Goal: Task Accomplishment & Management: Use online tool/utility

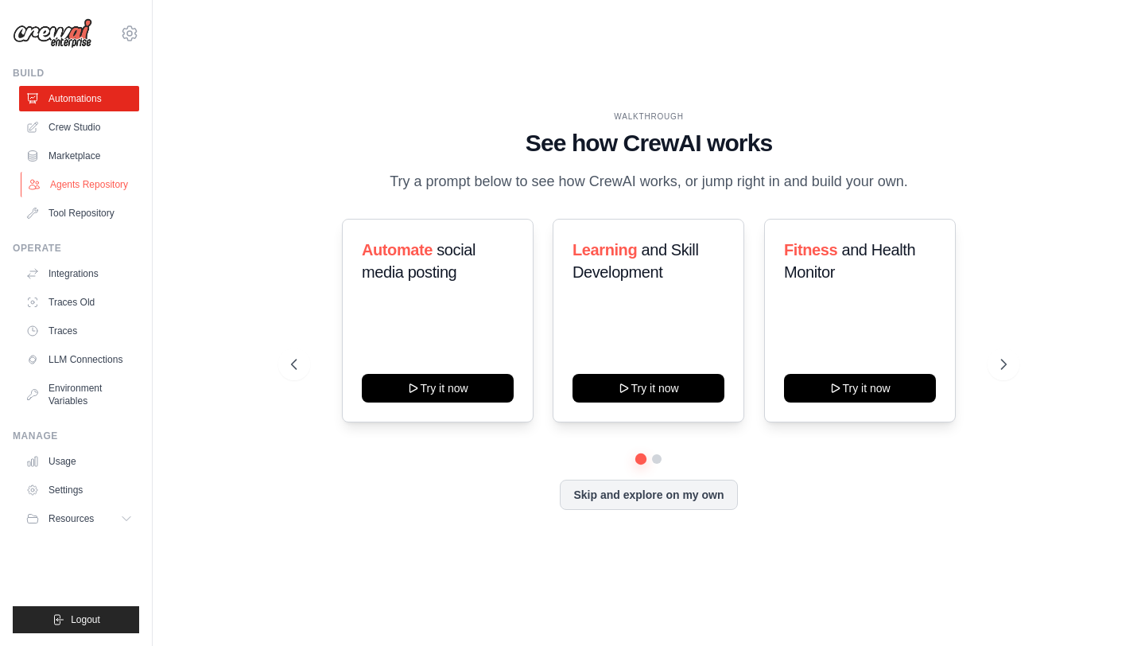
click at [93, 181] on link "Agents Repository" at bounding box center [81, 184] width 120 height 25
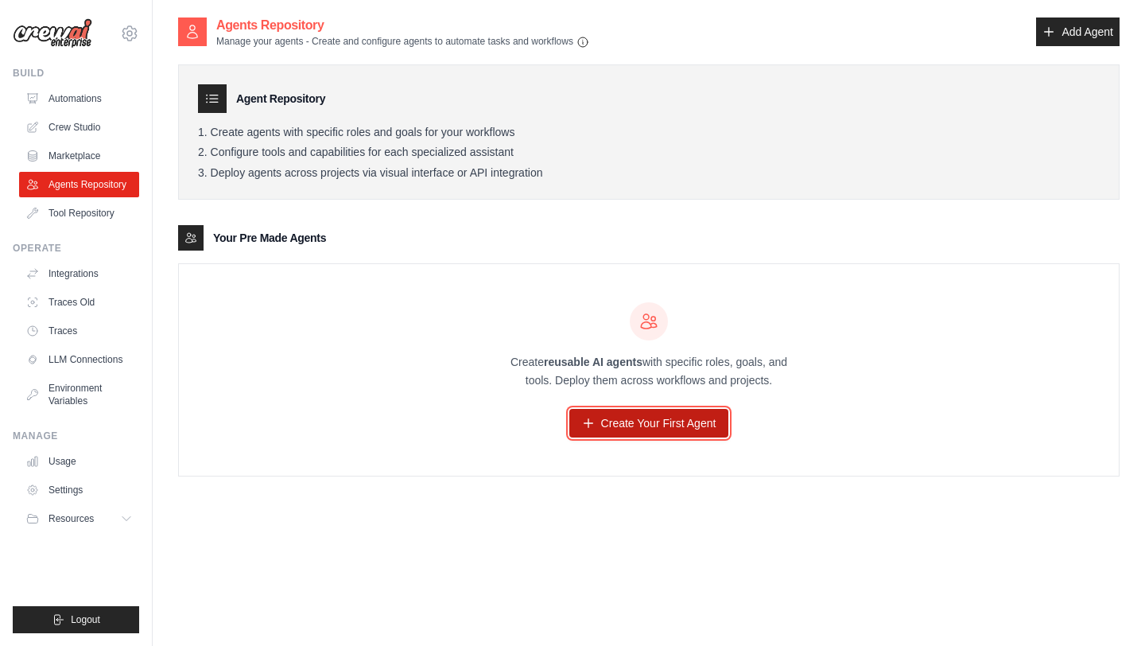
click at [667, 422] on link "Create Your First Agent" at bounding box center [649, 423] width 160 height 29
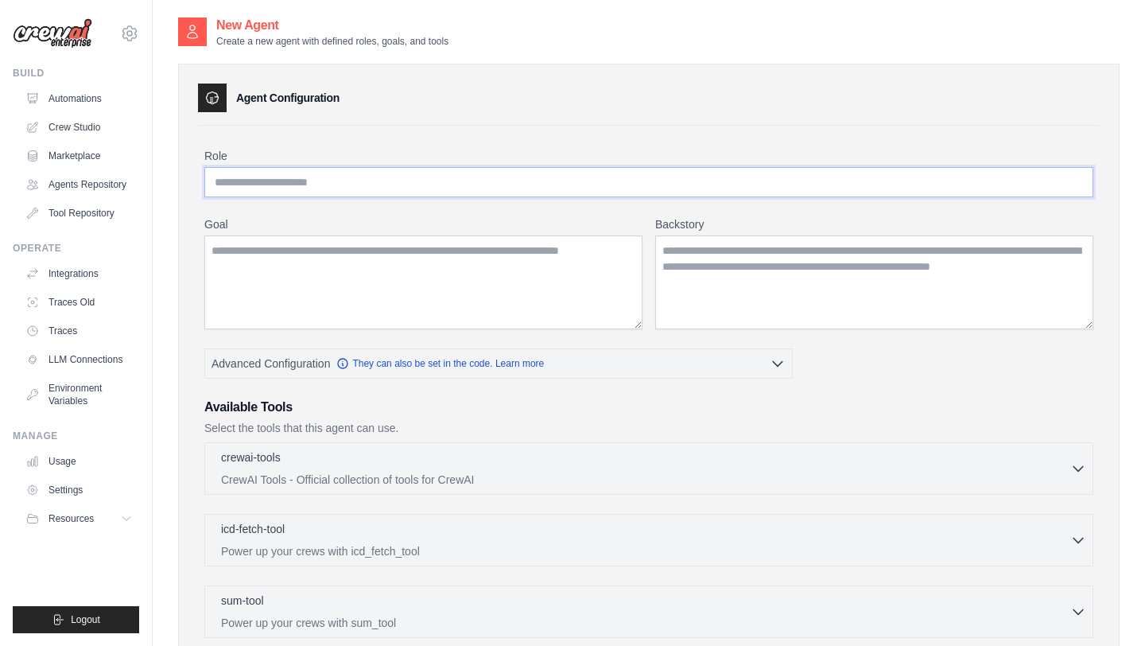
click at [320, 179] on input "Role" at bounding box center [648, 182] width 889 height 30
click at [263, 179] on input "Role" at bounding box center [648, 182] width 889 height 30
click at [283, 181] on input "Role" at bounding box center [648, 182] width 889 height 30
type input "*"
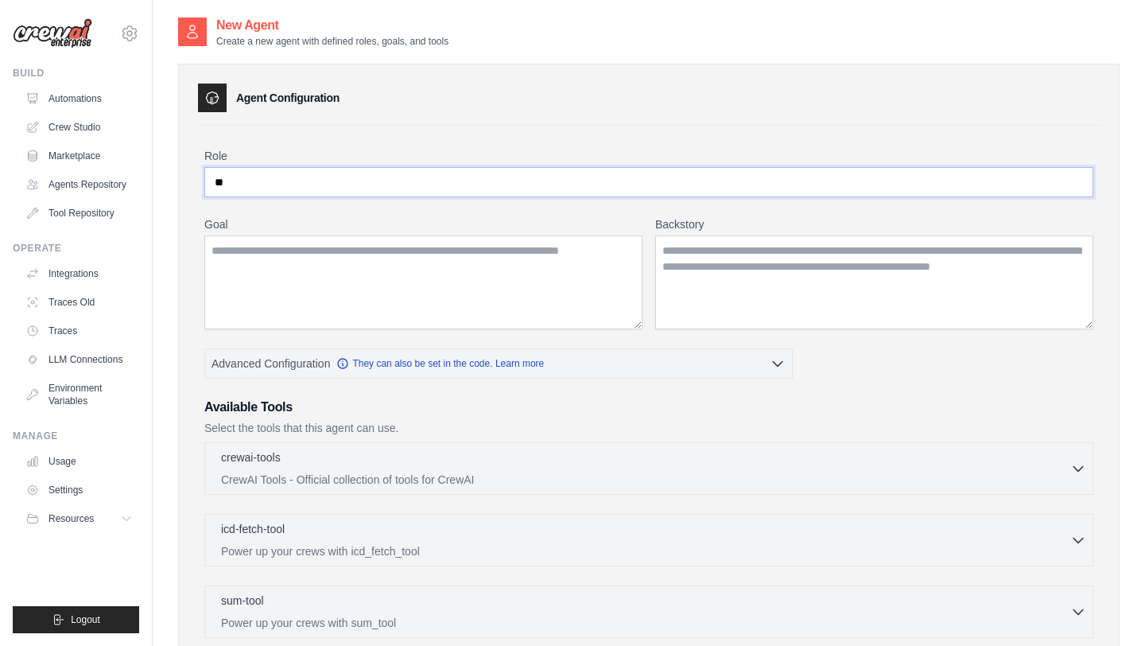
type input "*"
drag, startPoint x: 309, startPoint y: 180, endPoint x: 180, endPoint y: 176, distance: 128.9
click at [180, 176] on div "**********" at bounding box center [648, 462] width 941 height 797
click at [348, 303] on textarea "Goal" at bounding box center [423, 282] width 438 height 94
click at [320, 184] on input "**********" at bounding box center [648, 182] width 889 height 30
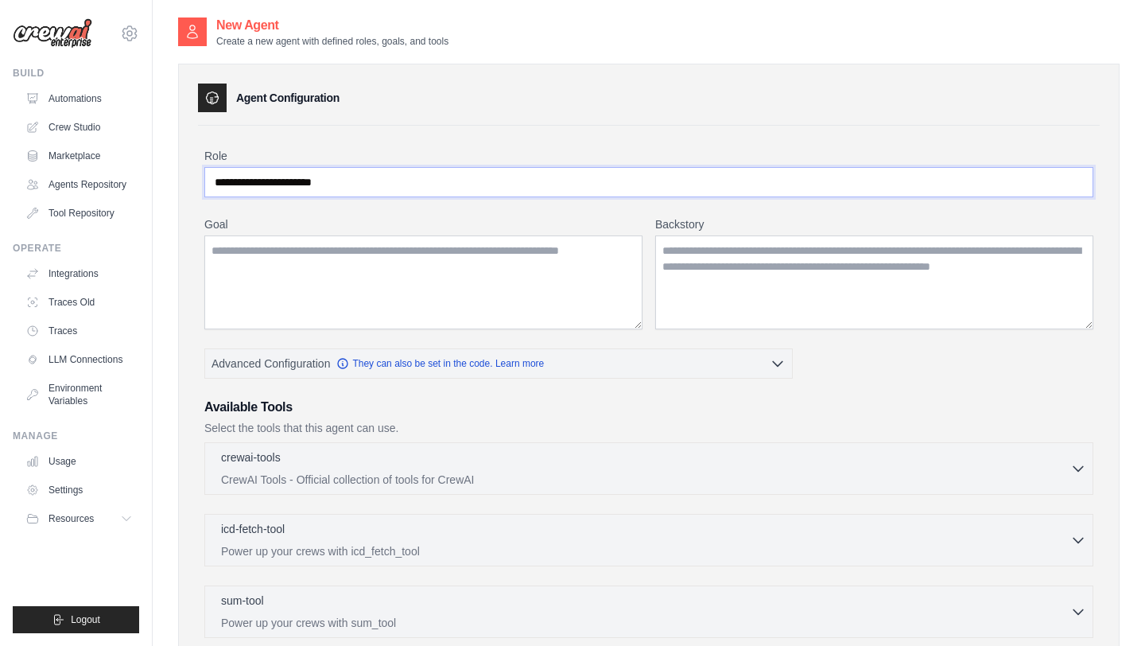
type input "**********"
click at [270, 282] on textarea "Goal" at bounding box center [423, 282] width 438 height 94
click at [336, 277] on textarea "Goal" at bounding box center [423, 282] width 438 height 94
click at [269, 270] on textarea "Goal" at bounding box center [423, 282] width 438 height 94
click at [382, 252] on textarea "Goal" at bounding box center [423, 282] width 438 height 94
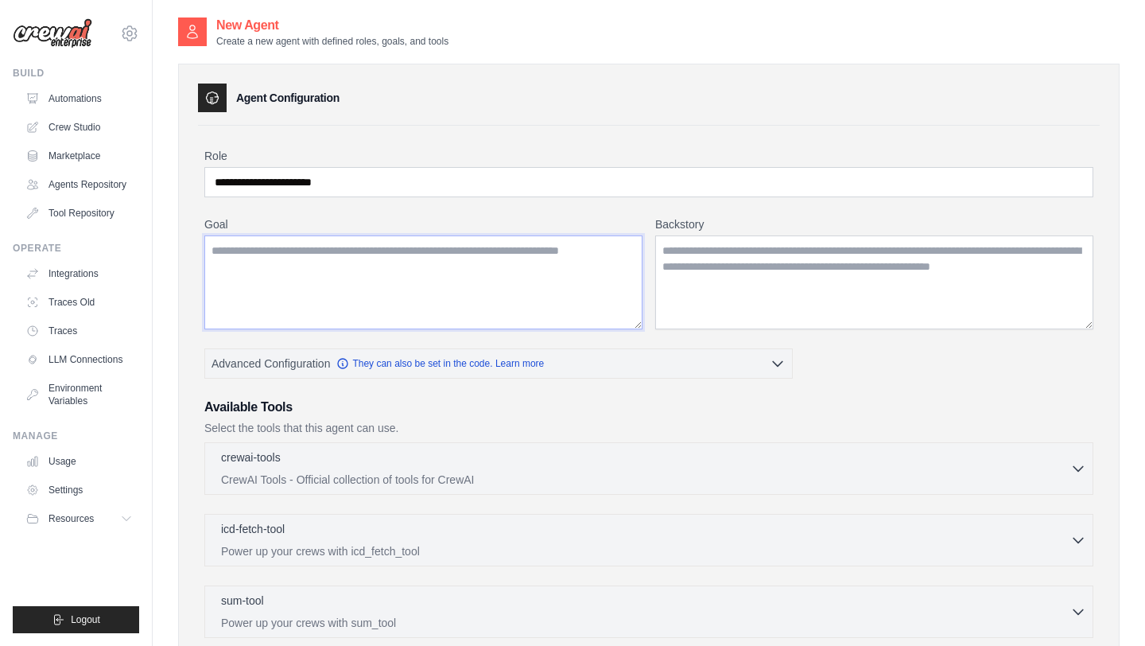
click at [382, 252] on textarea "Goal" at bounding box center [423, 282] width 438 height 94
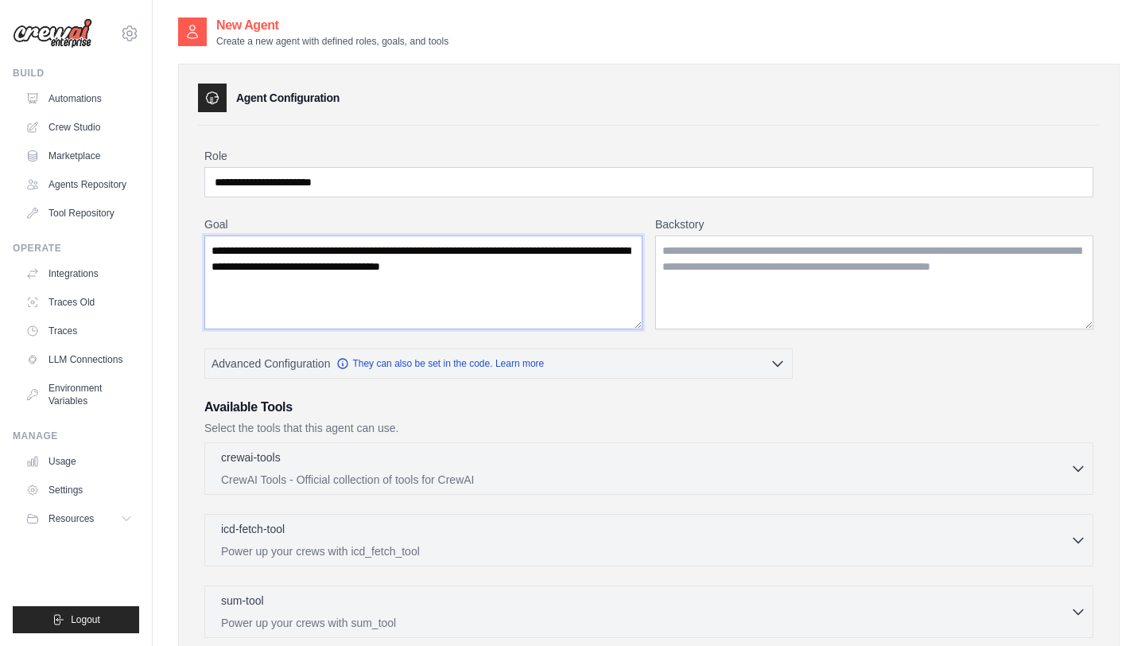
type textarea "**********"
click at [720, 260] on textarea "Backstory" at bounding box center [874, 282] width 438 height 94
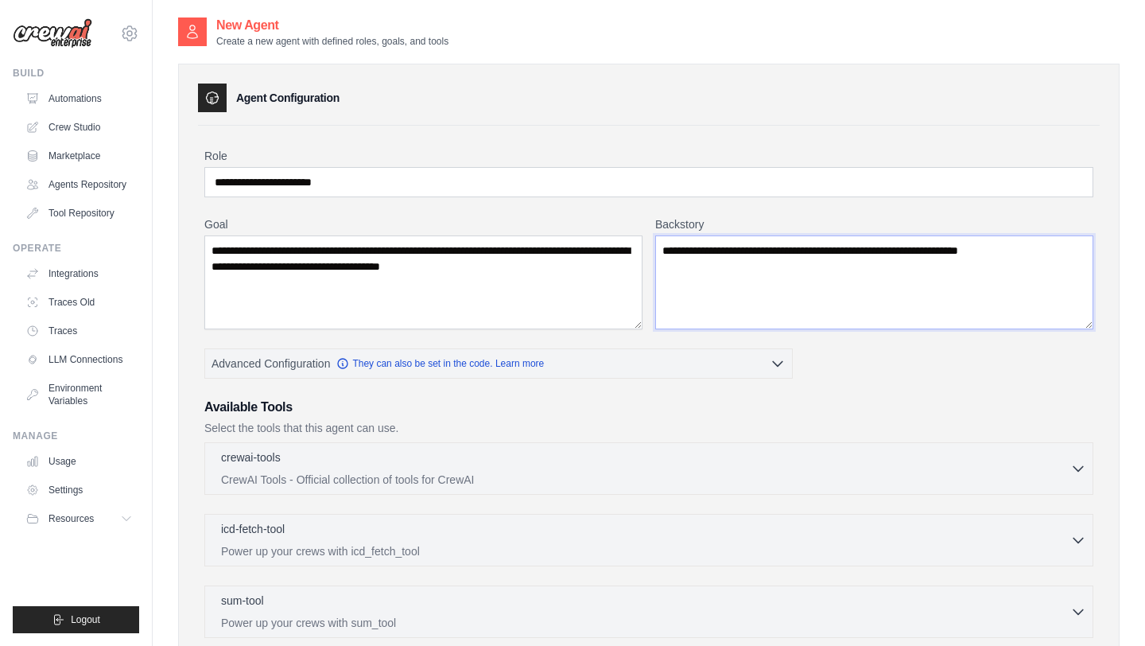
type textarea "**********"
click at [1101, 277] on div "**********" at bounding box center [648, 462] width 941 height 797
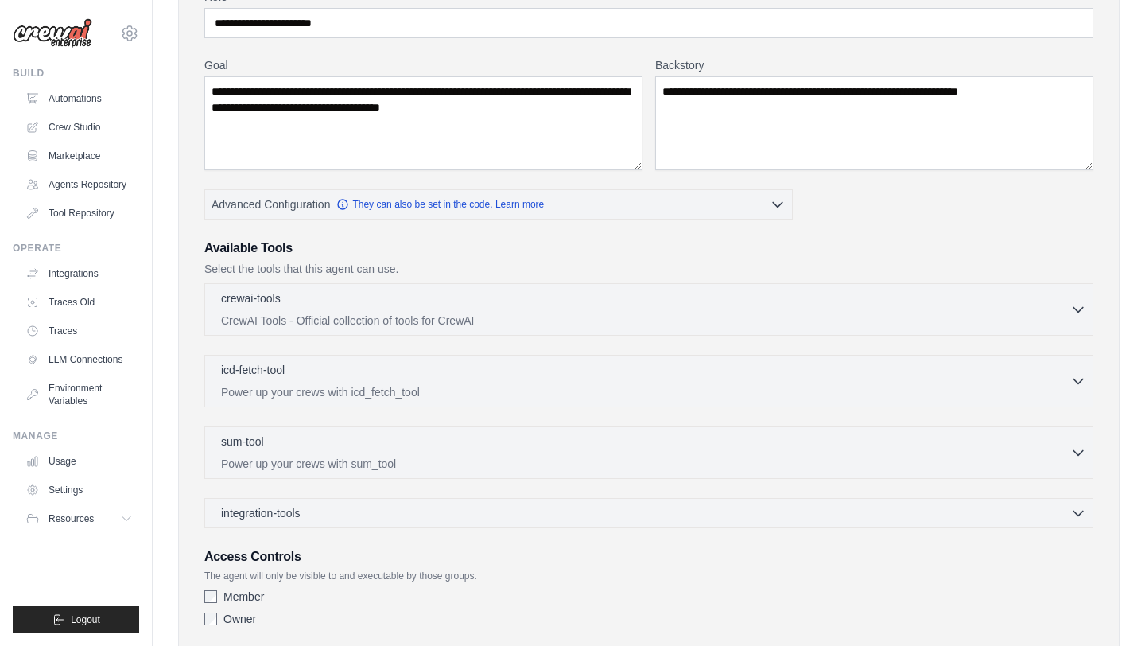
scroll to position [191, 0]
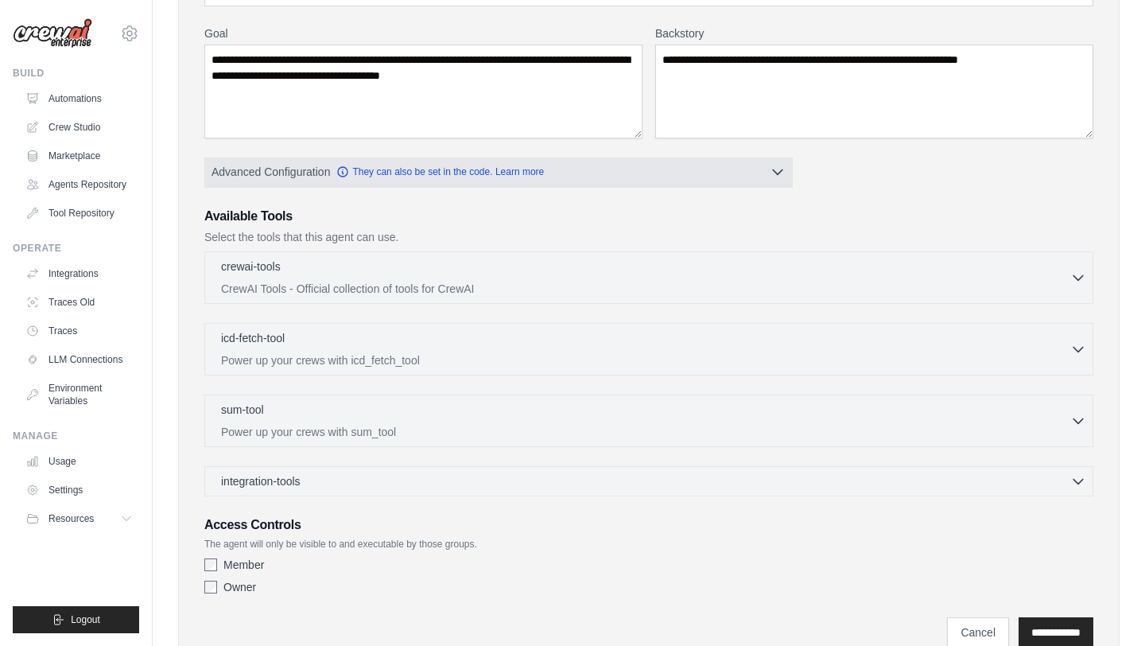
click at [779, 172] on icon "button" at bounding box center [778, 172] width 10 height 5
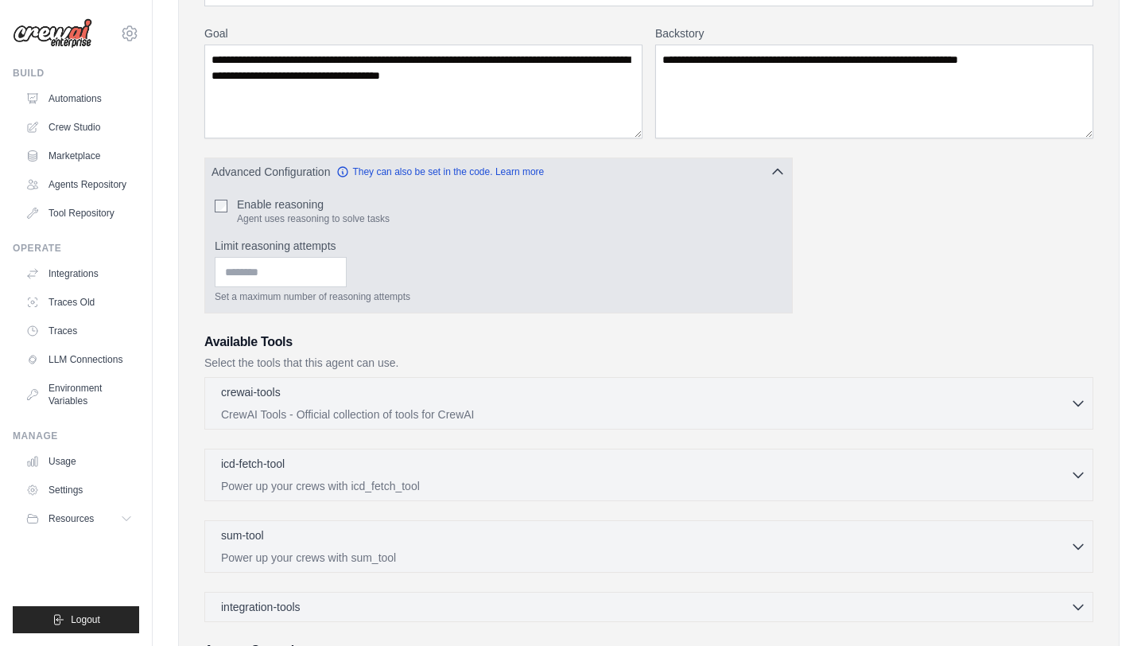
click at [779, 172] on icon "button" at bounding box center [778, 171] width 10 height 5
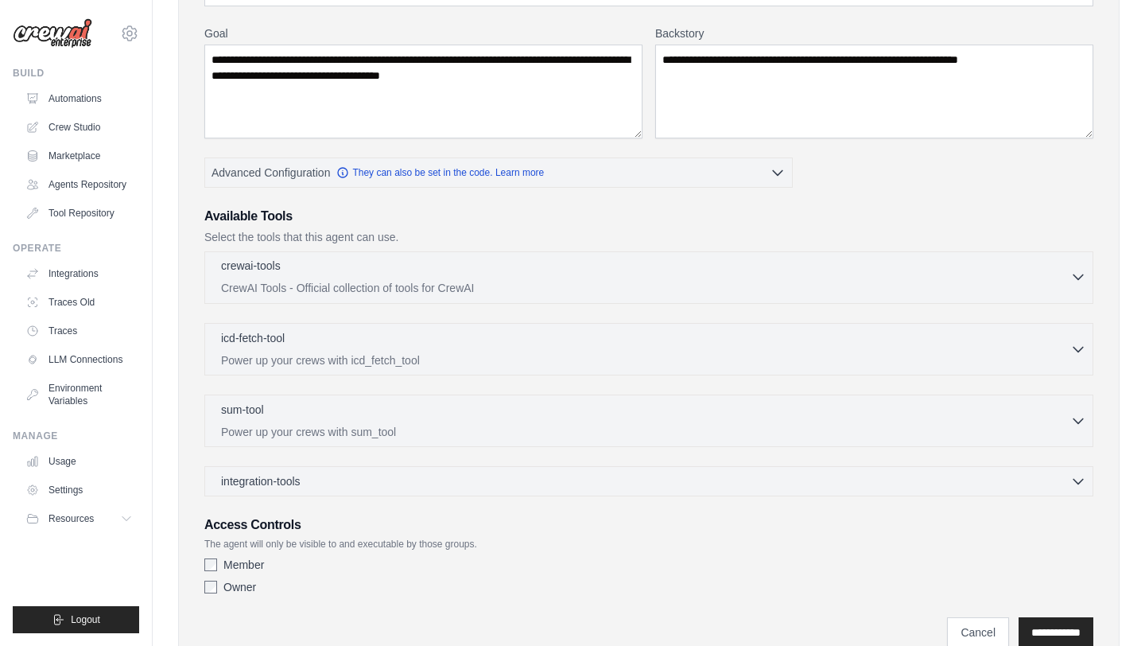
click at [268, 285] on p "CrewAI Tools - Official collection of tools for CrewAI" at bounding box center [645, 288] width 849 height 16
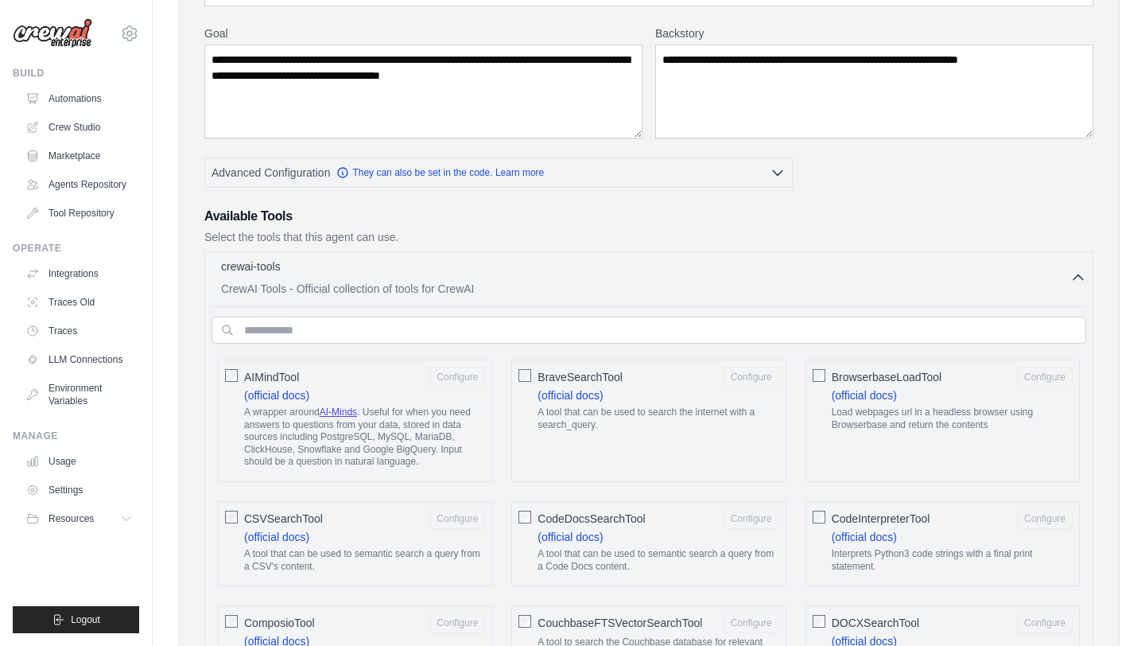
click at [219, 216] on h3 "Available Tools" at bounding box center [648, 216] width 889 height 19
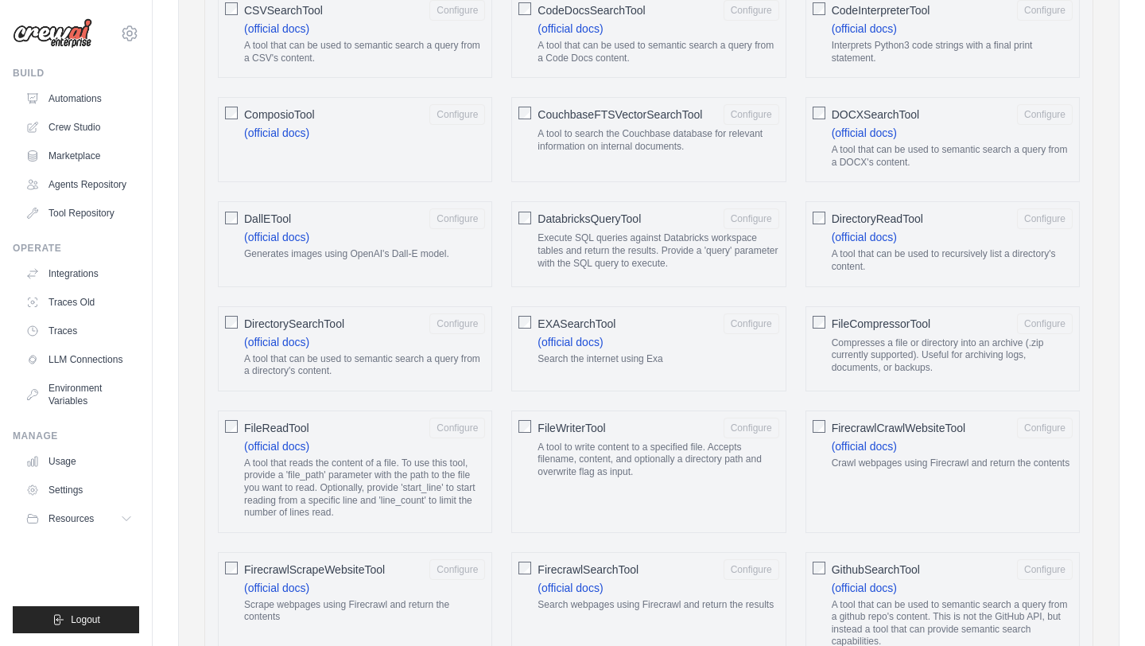
scroll to position [700, 0]
click at [531, 323] on div "EXASearchTool Configure (official docs) Search the internet using Exa" at bounding box center [648, 347] width 274 height 85
click at [743, 325] on button "Configure" at bounding box center [751, 322] width 56 height 21
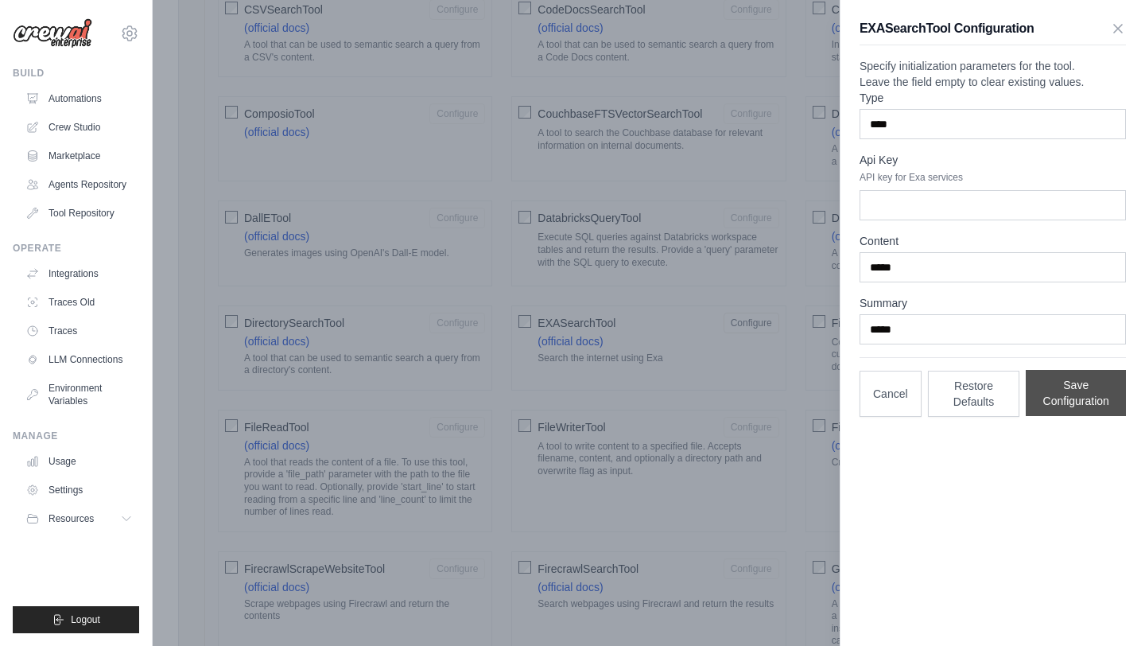
click at [1067, 416] on button "Save Configuration" at bounding box center [1076, 393] width 100 height 46
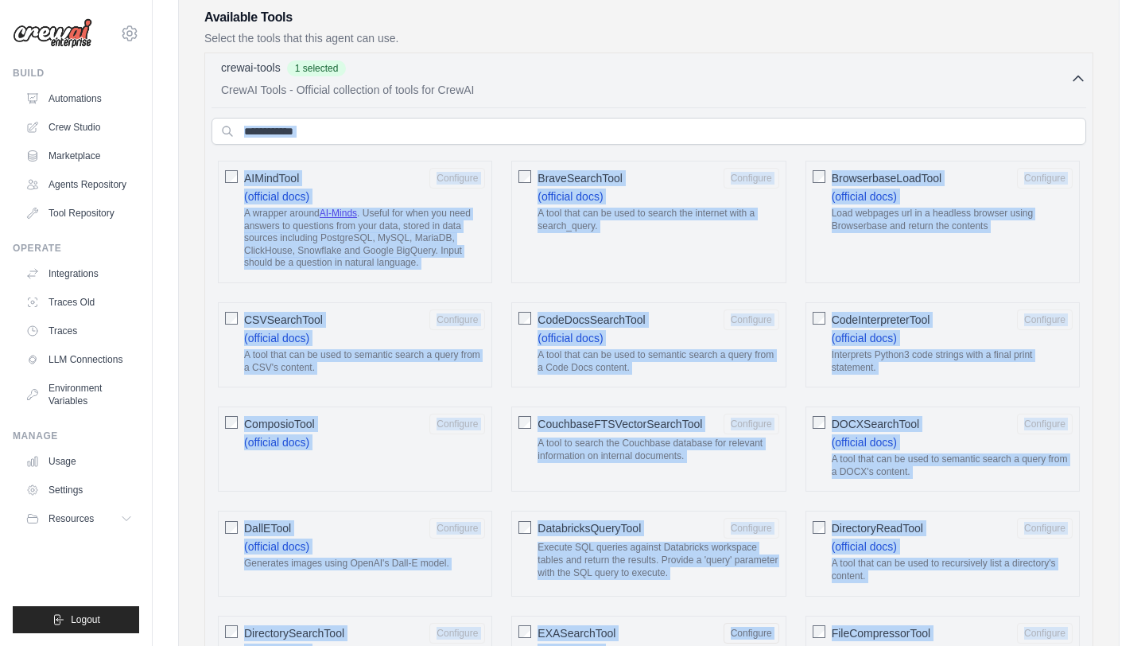
scroll to position [387, 0]
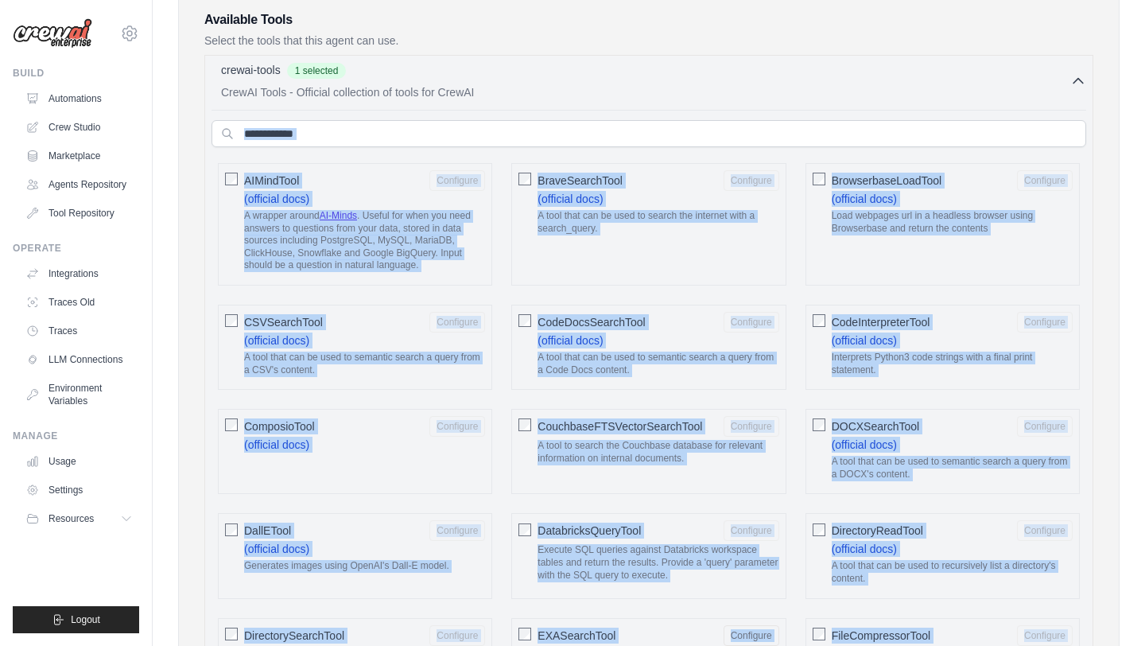
drag, startPoint x: 1144, startPoint y: 284, endPoint x: 1141, endPoint y: 118, distance: 165.4
click at [370, 85] on p "CrewAI Tools - Official collection of tools for CrewAI" at bounding box center [645, 91] width 849 height 16
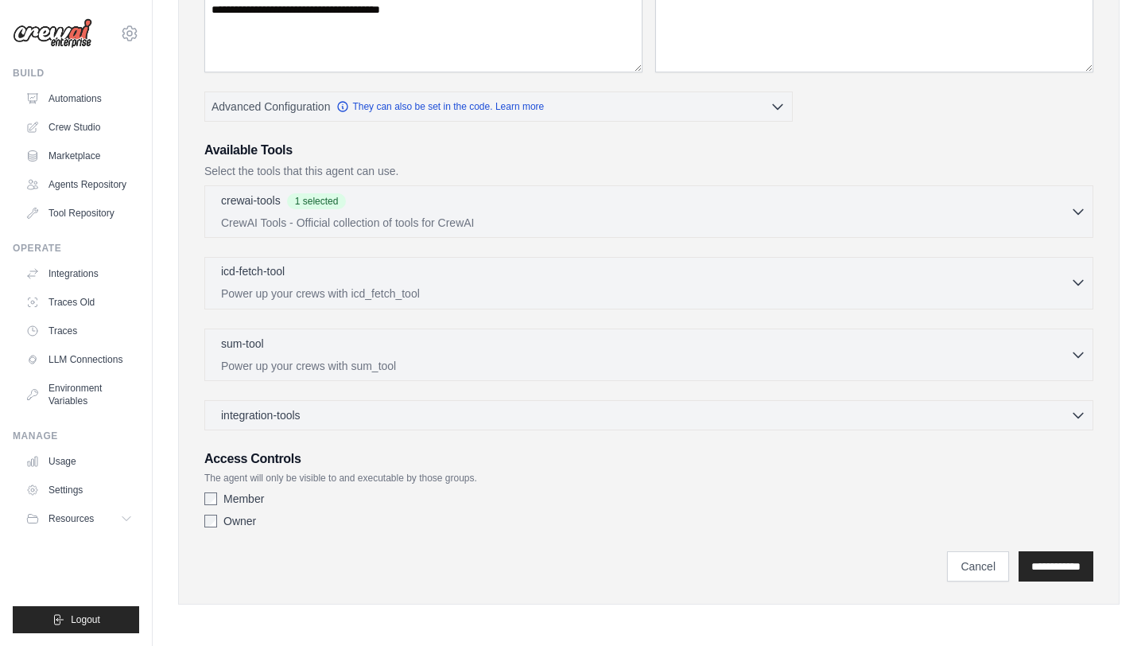
click at [305, 295] on p "Power up your crews with icd_fetch_tool" at bounding box center [645, 293] width 849 height 16
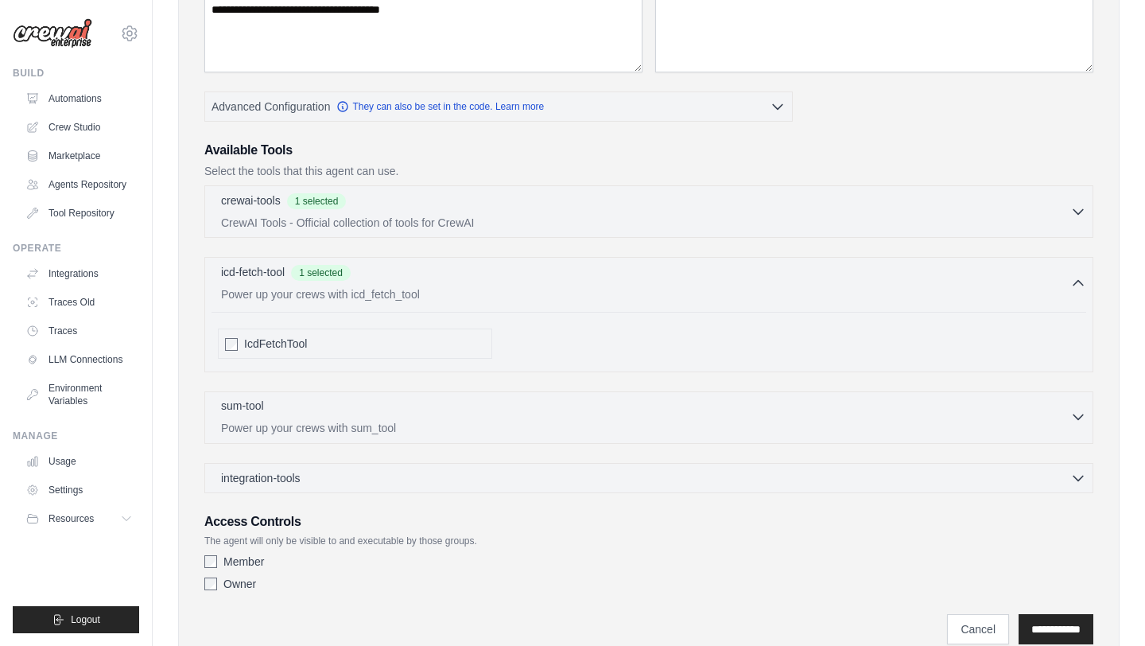
click at [316, 420] on p "Power up your crews with sum_tool" at bounding box center [645, 428] width 849 height 16
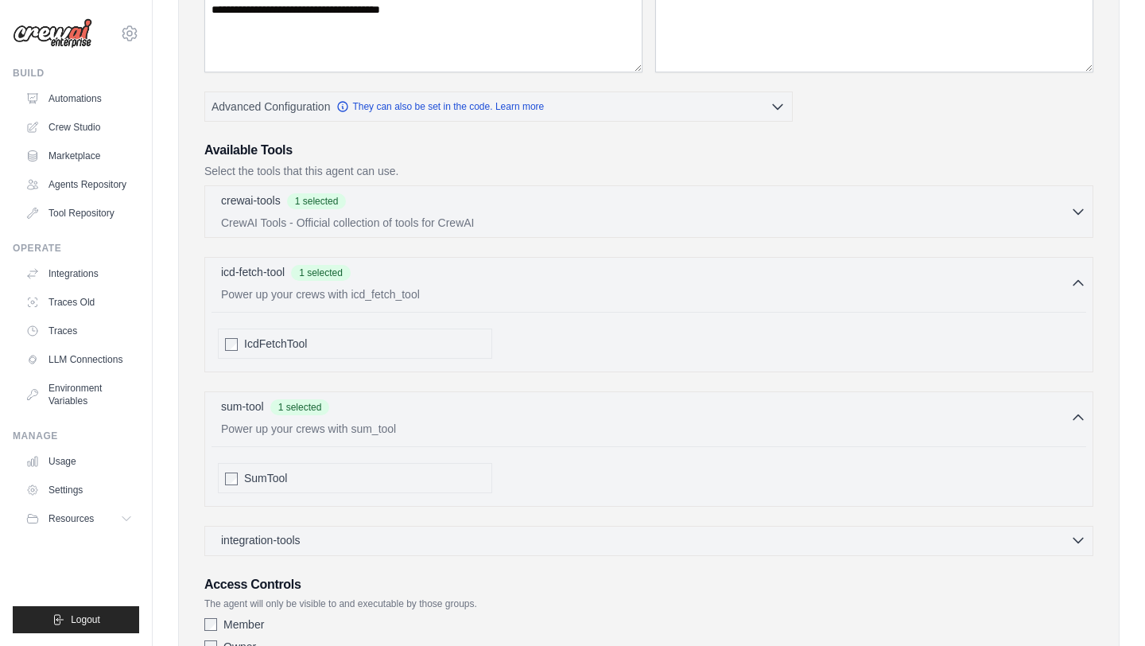
click at [304, 540] on div "integration-tools 0 selected" at bounding box center [264, 540] width 86 height 16
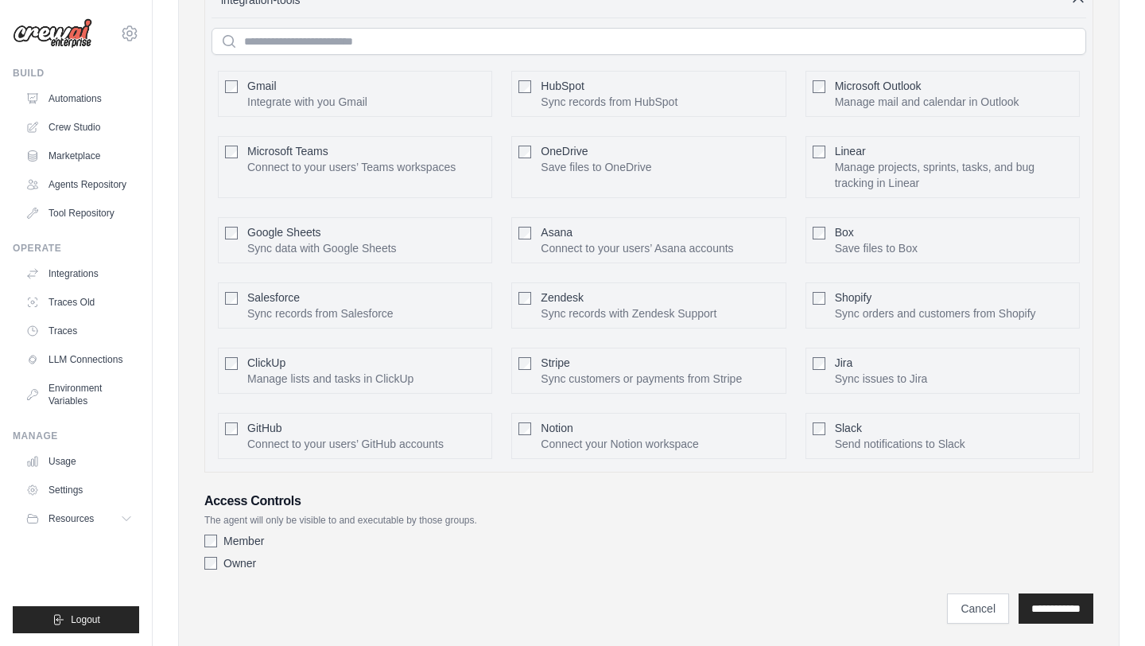
scroll to position [766, 0]
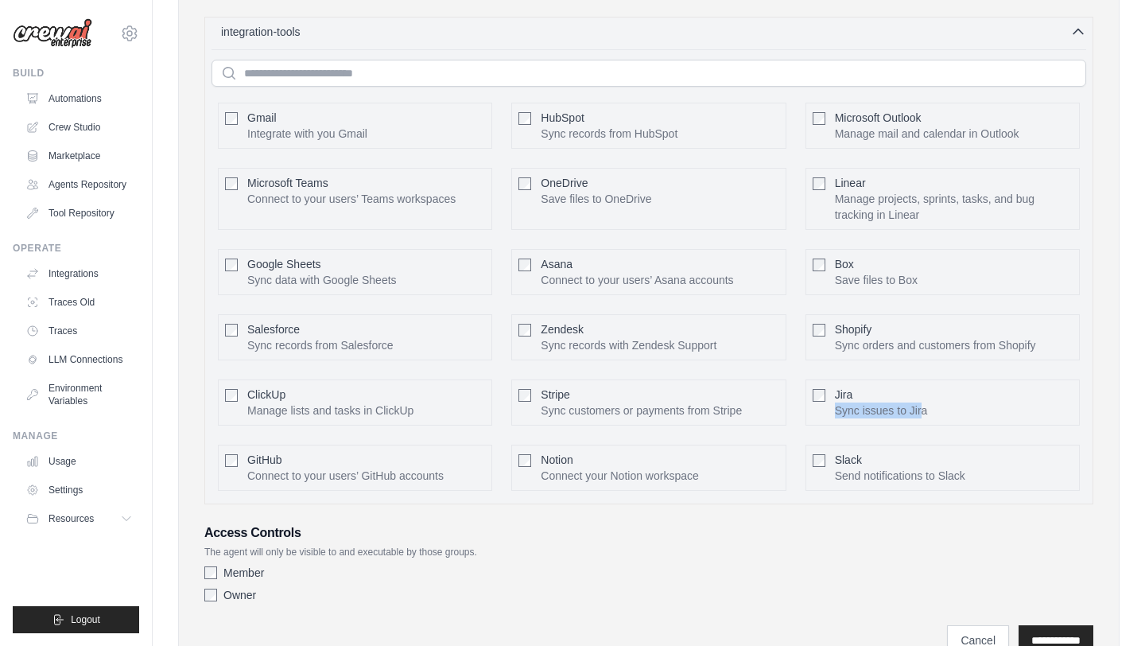
drag, startPoint x: 836, startPoint y: 413, endPoint x: 924, endPoint y: 417, distance: 87.5
click at [924, 417] on p "Sync issues to Jira" at bounding box center [881, 410] width 93 height 16
drag, startPoint x: 840, startPoint y: 138, endPoint x: 1025, endPoint y: 135, distance: 185.3
click at [1025, 135] on div "Microsoft Outlook Manage mail and calendar in Outlook Configure" at bounding box center [954, 126] width 238 height 32
click at [421, 585] on div "Member Owner" at bounding box center [648, 586] width 889 height 45
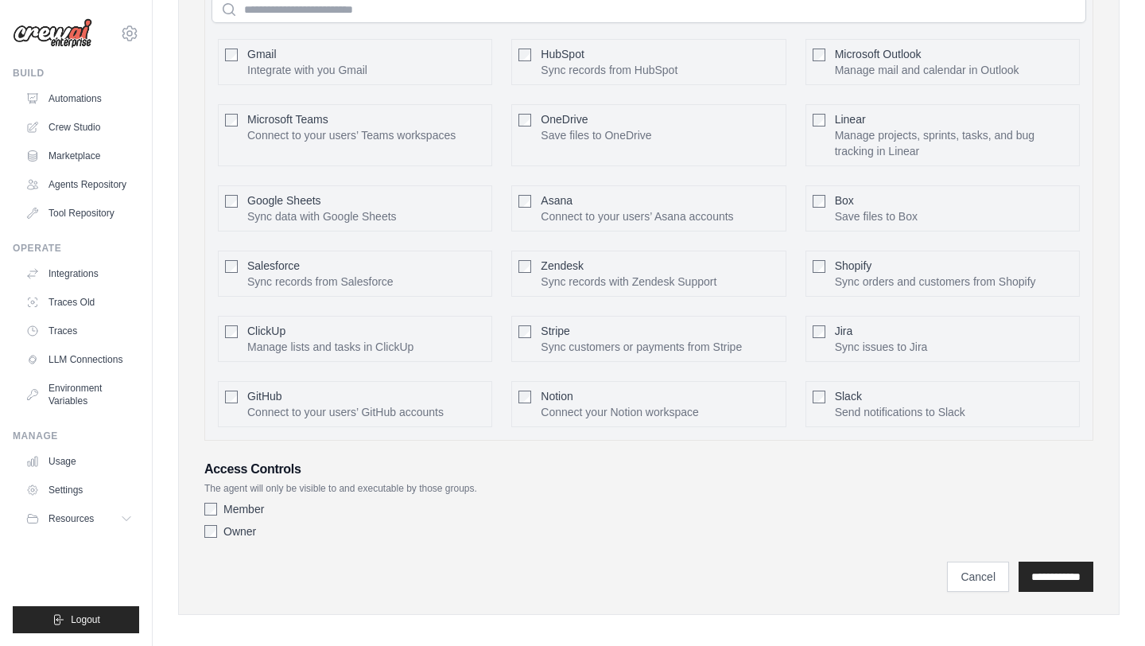
scroll to position [840, 0]
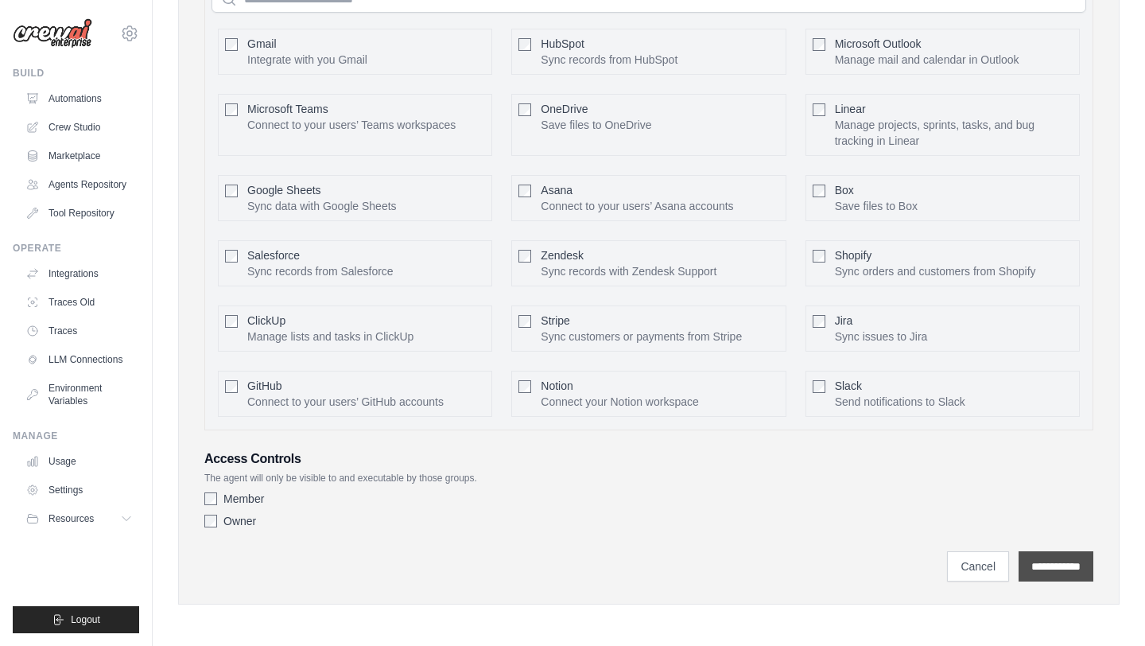
click at [1039, 572] on input "**********" at bounding box center [1055, 566] width 75 height 30
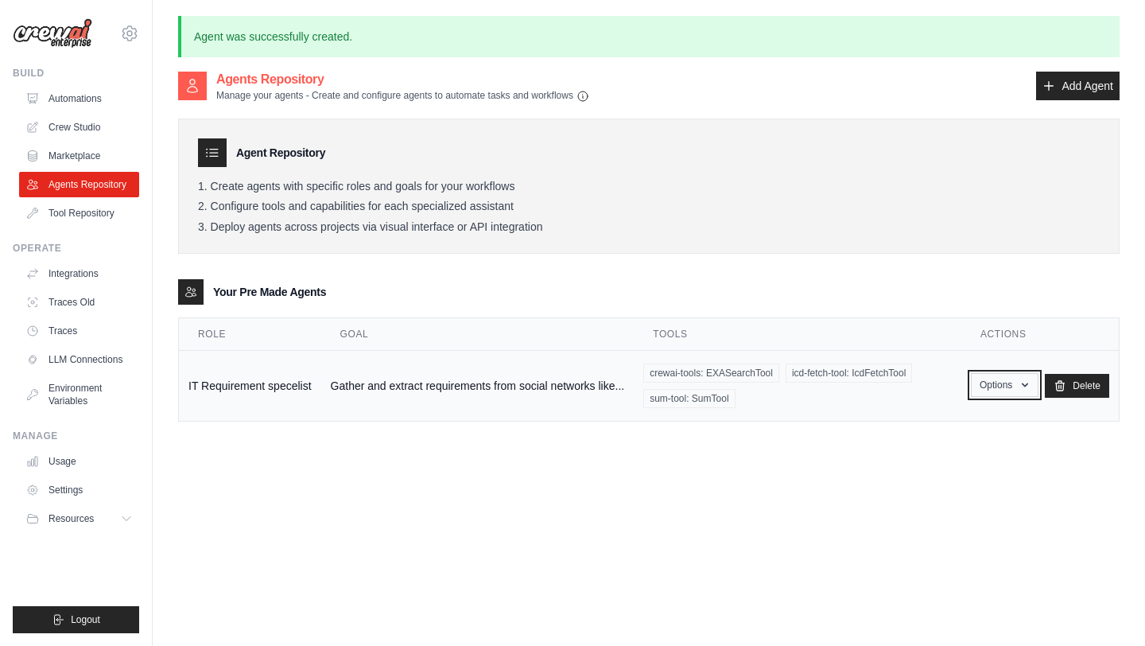
click at [1012, 379] on button "Options" at bounding box center [1005, 385] width 68 height 24
click at [954, 424] on link "Show" at bounding box center [981, 421] width 114 height 29
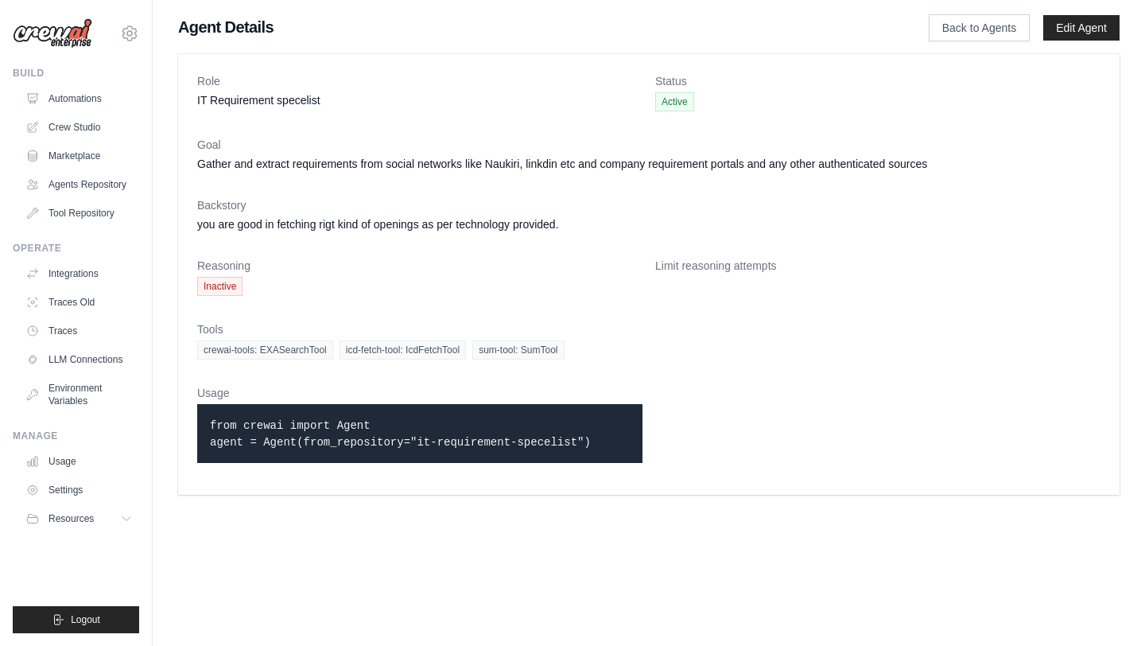
click at [388, 432] on p "from crewai import Agent agent = Agent(from_repository="it-requirement-specelis…" at bounding box center [420, 433] width 420 height 33
click at [213, 288] on span "Inactive" at bounding box center [219, 286] width 45 height 19
click at [972, 33] on link "Back to Agents" at bounding box center [979, 27] width 101 height 27
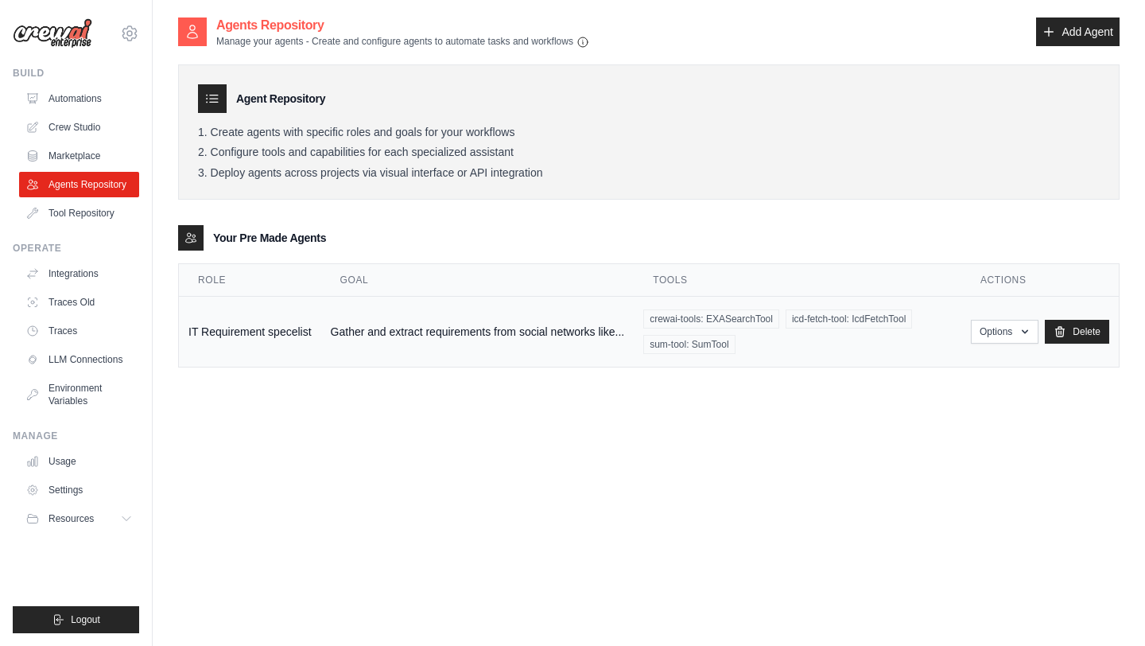
click at [254, 335] on td "IT Requirement specelist" at bounding box center [250, 332] width 142 height 71
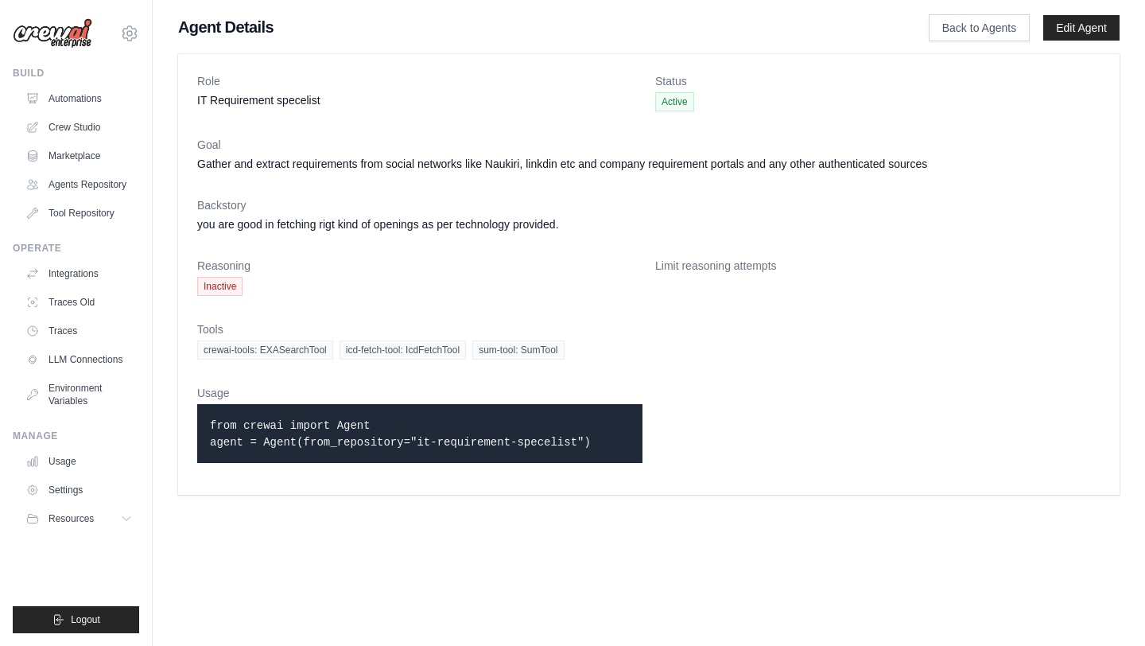
click at [213, 290] on span "Inactive" at bounding box center [219, 286] width 45 height 19
click at [712, 559] on body "[EMAIL_ADDRESS][DOMAIN_NAME] Settings Build Automations" at bounding box center [572, 323] width 1145 height 646
click at [530, 51] on div "Role IT Requirement specelist Status Active Goal Gather and extract requirement…" at bounding box center [649, 274] width 992 height 453
click at [669, 101] on span "Active" at bounding box center [674, 101] width 39 height 19
drag, startPoint x: 323, startPoint y: 96, endPoint x: 176, endPoint y: 104, distance: 147.3
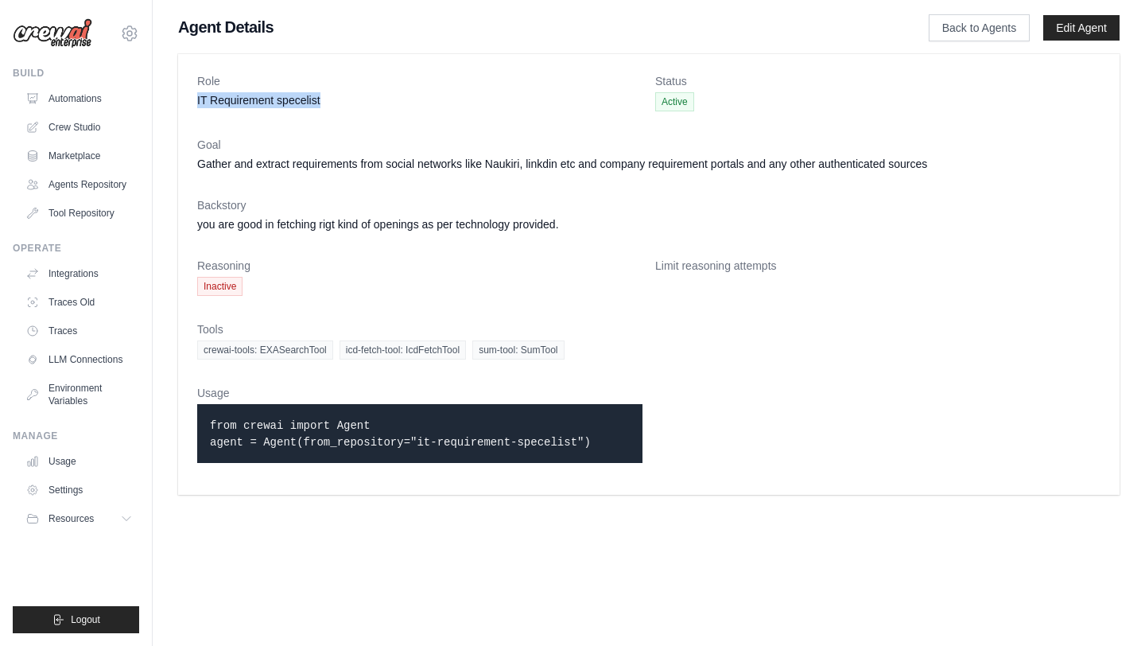
click at [176, 104] on div "Role IT Requirement specelist Status Active Goal Gather and extract requirement…" at bounding box center [649, 274] width 992 height 453
click at [341, 115] on dl "Role IT Requirement specelist Status Active Goal Gather and extract requirement…" at bounding box center [648, 274] width 903 height 402
click at [1080, 29] on link "Edit Agent" at bounding box center [1081, 27] width 76 height 25
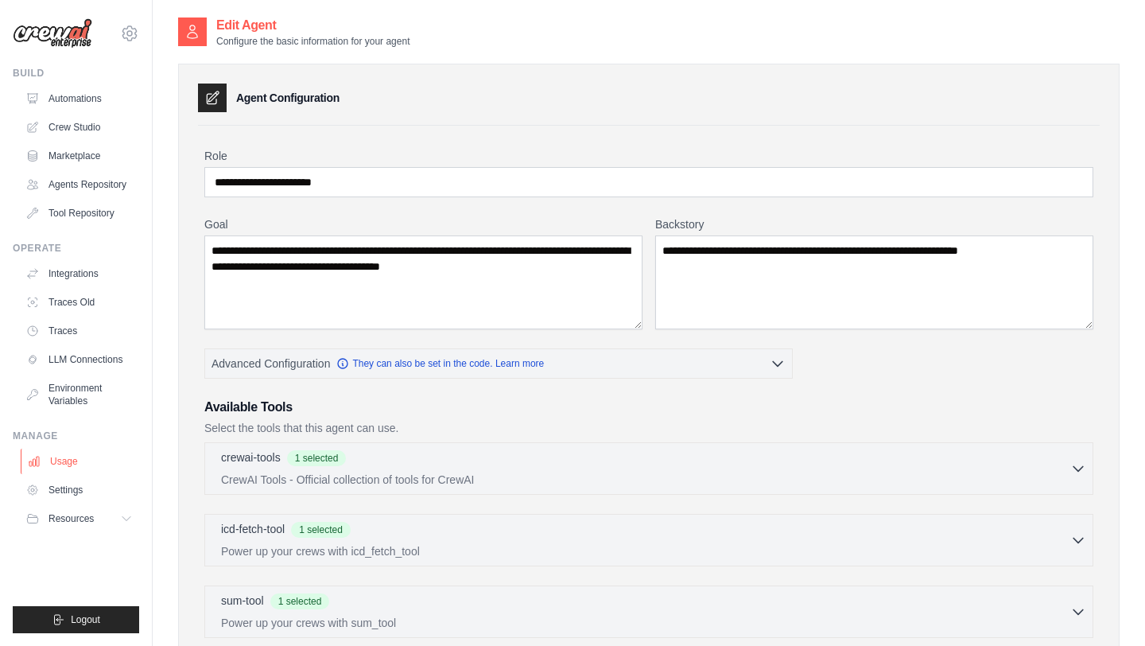
click at [68, 456] on link "Usage" at bounding box center [81, 460] width 120 height 25
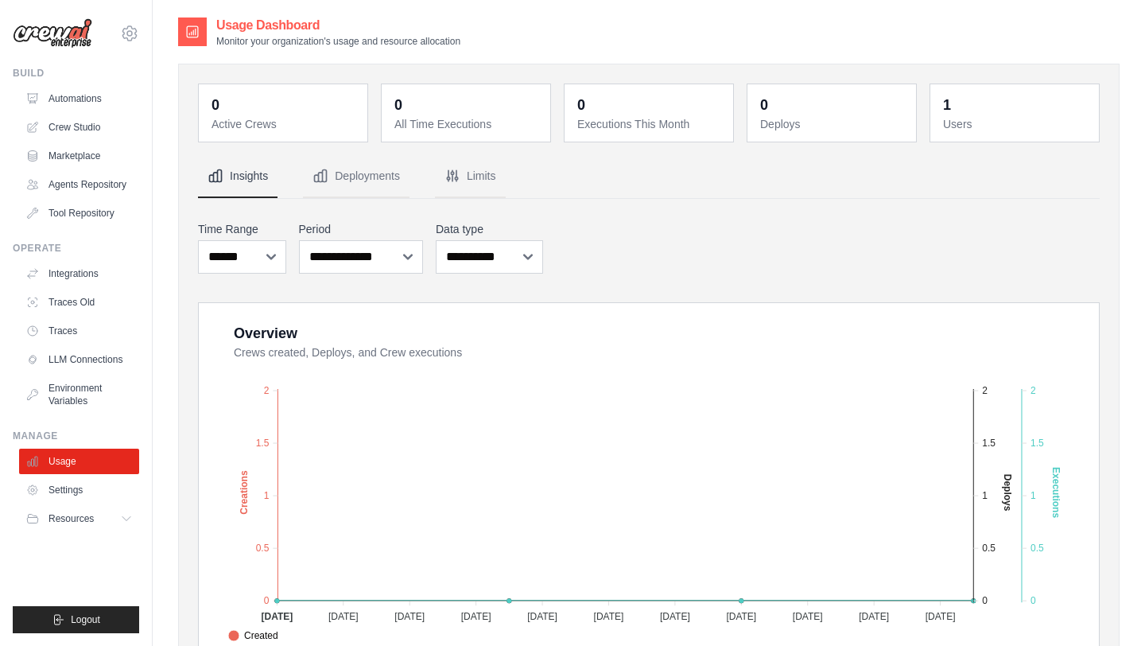
click at [960, 122] on dt "Users" at bounding box center [1016, 124] width 146 height 16
click at [379, 173] on button "Deployments" at bounding box center [356, 176] width 107 height 43
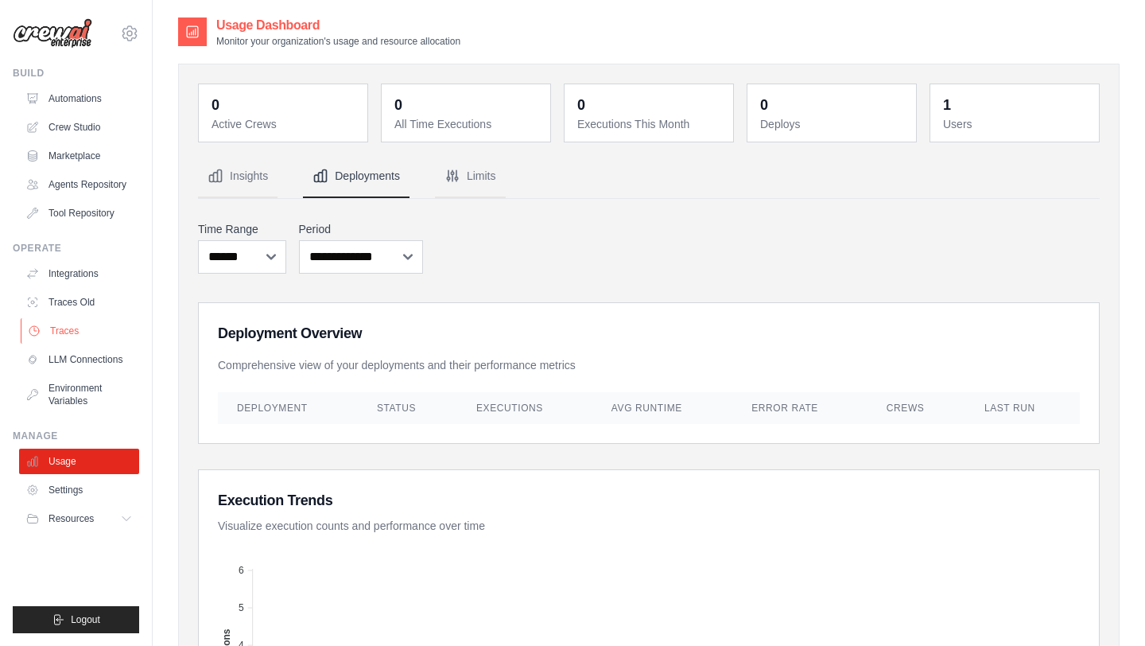
click at [58, 331] on link "Traces" at bounding box center [81, 330] width 120 height 25
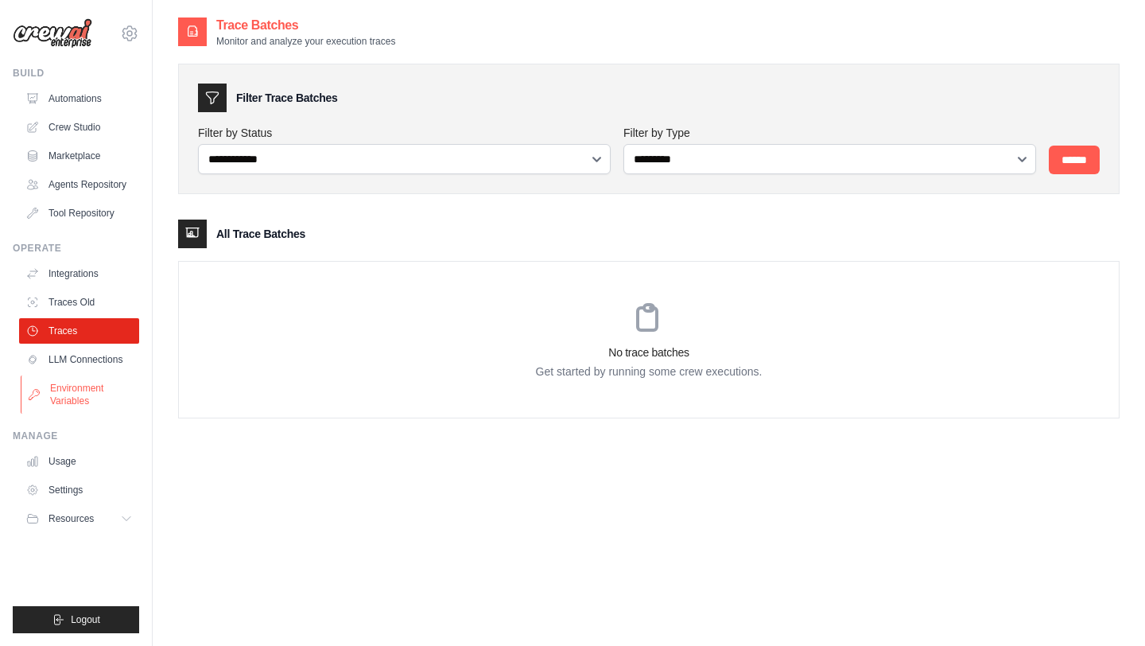
click at [80, 383] on link "Environment Variables" at bounding box center [81, 394] width 120 height 38
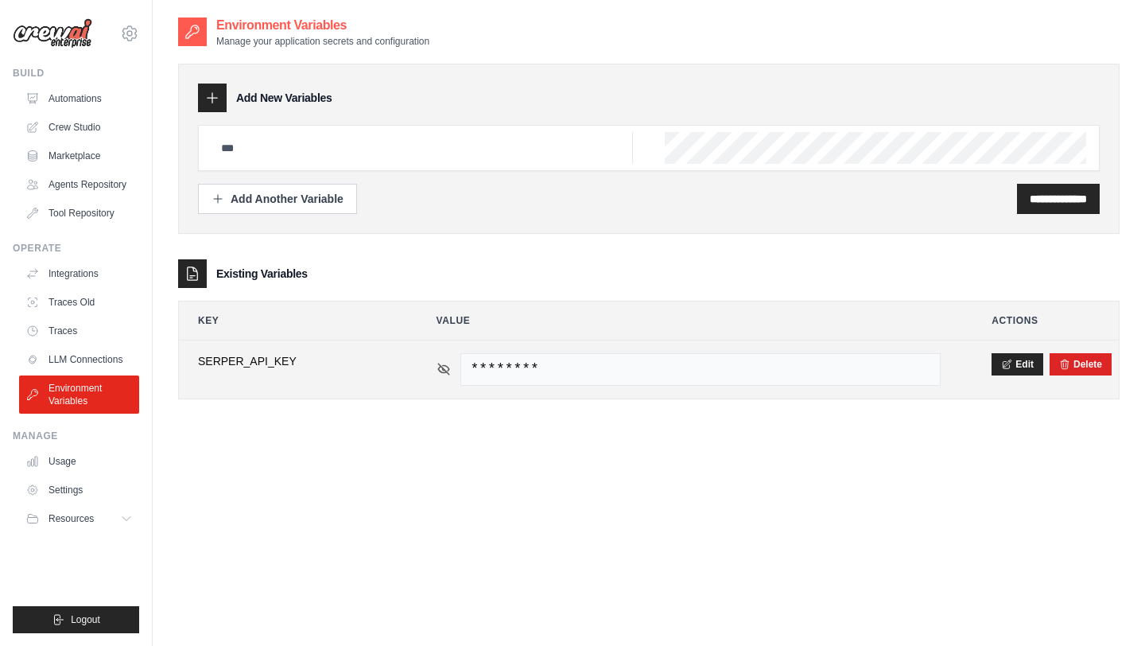
click at [441, 367] on icon at bounding box center [443, 368] width 11 height 11
click at [441, 367] on icon at bounding box center [443, 369] width 14 height 14
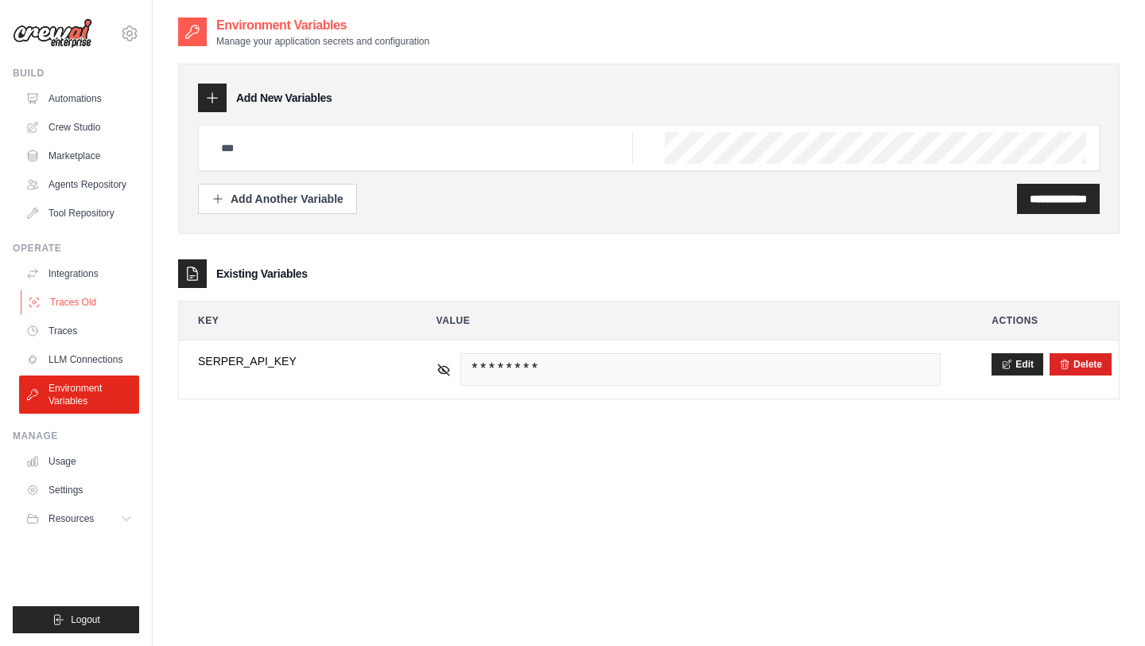
click at [74, 304] on link "Traces Old" at bounding box center [81, 301] width 120 height 25
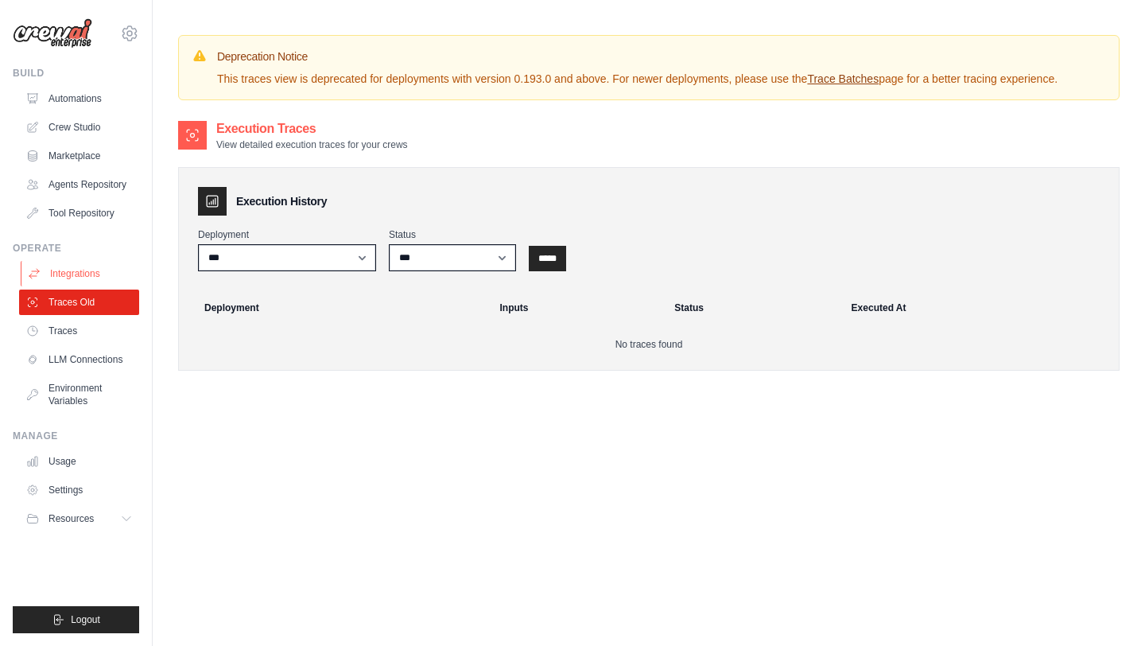
click at [73, 285] on link "Integrations" at bounding box center [81, 273] width 120 height 25
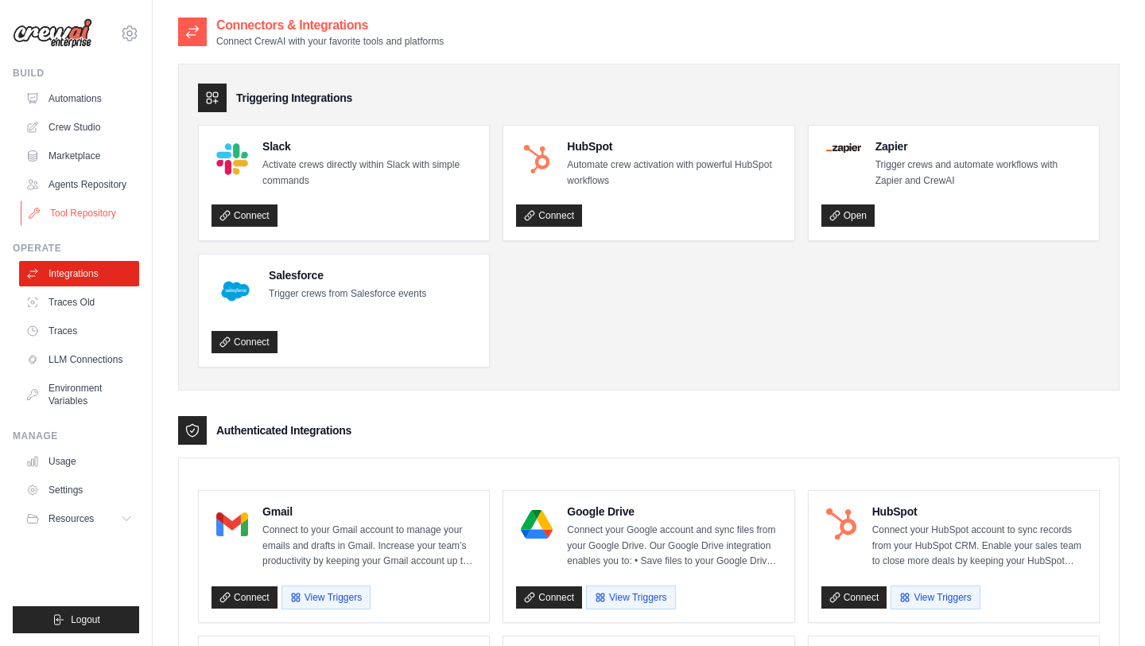
click at [68, 208] on link "Tool Repository" at bounding box center [81, 212] width 120 height 25
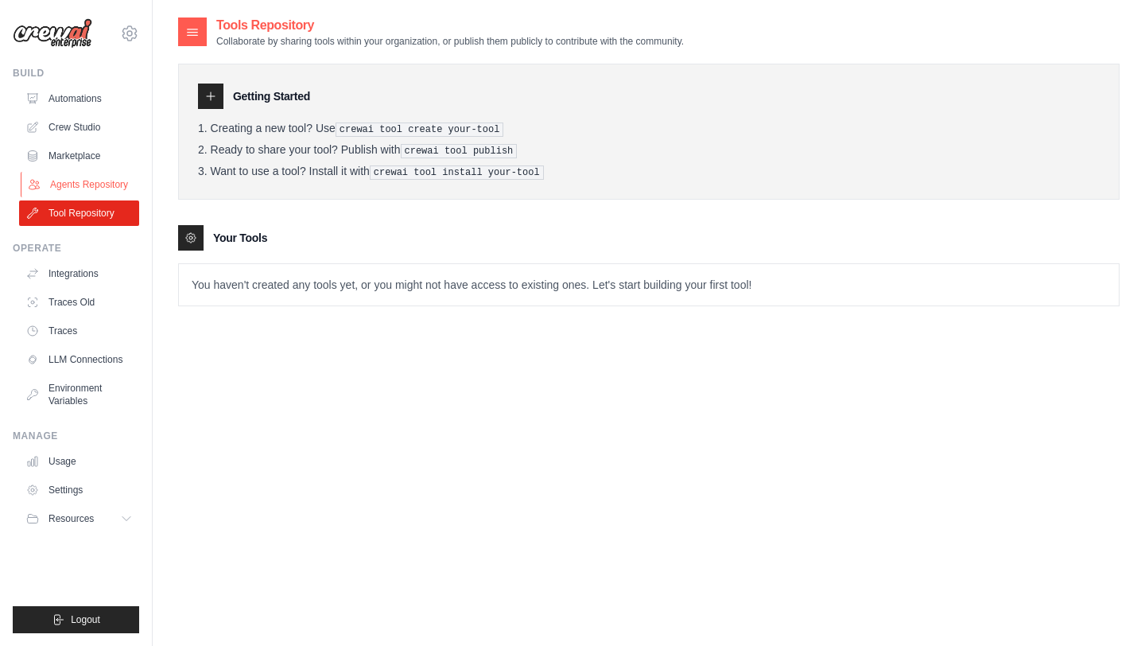
click at [66, 190] on link "Agents Repository" at bounding box center [81, 184] width 120 height 25
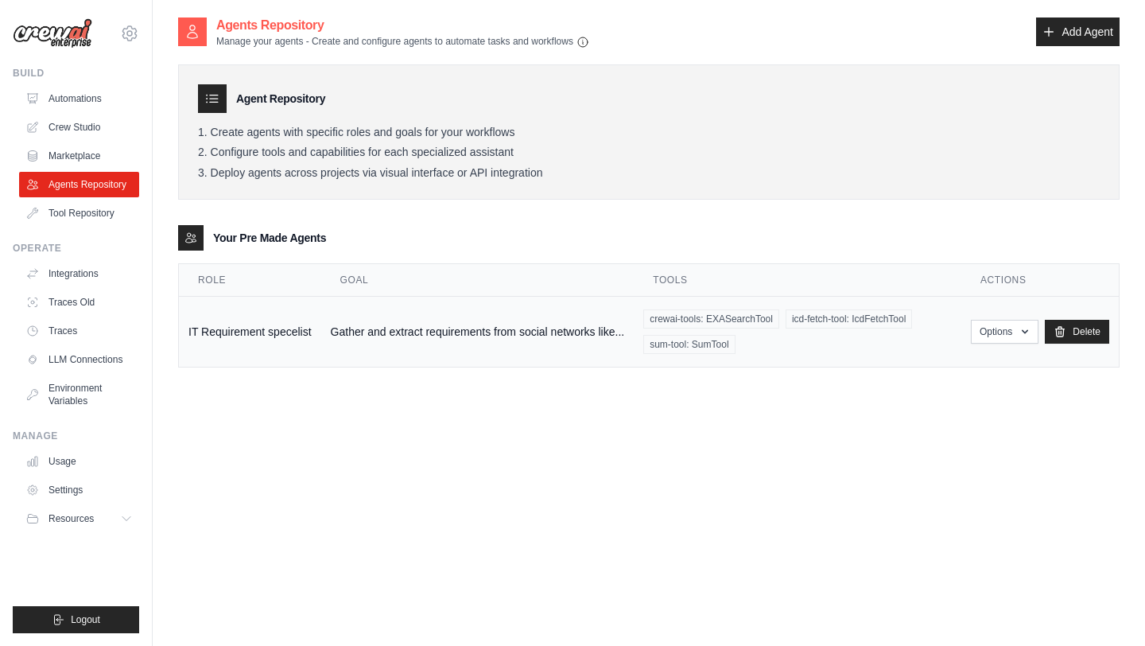
click at [867, 327] on span "icd-fetch-tool: IcdFetchTool" at bounding box center [848, 318] width 126 height 19
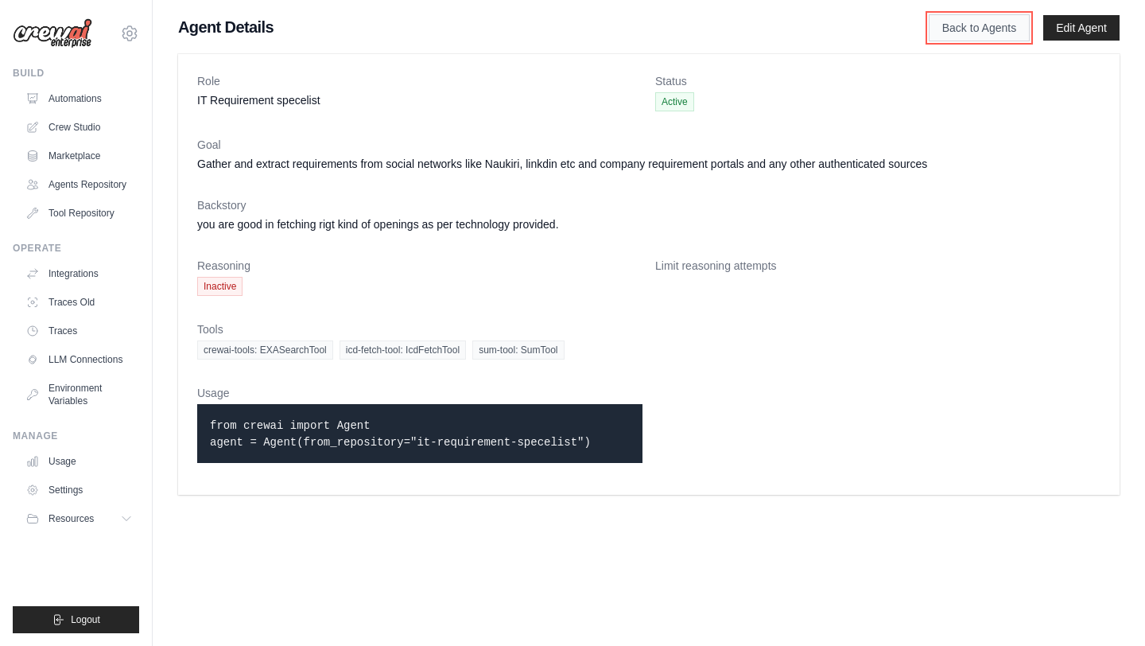
click at [975, 29] on link "Back to Agents" at bounding box center [979, 27] width 101 height 27
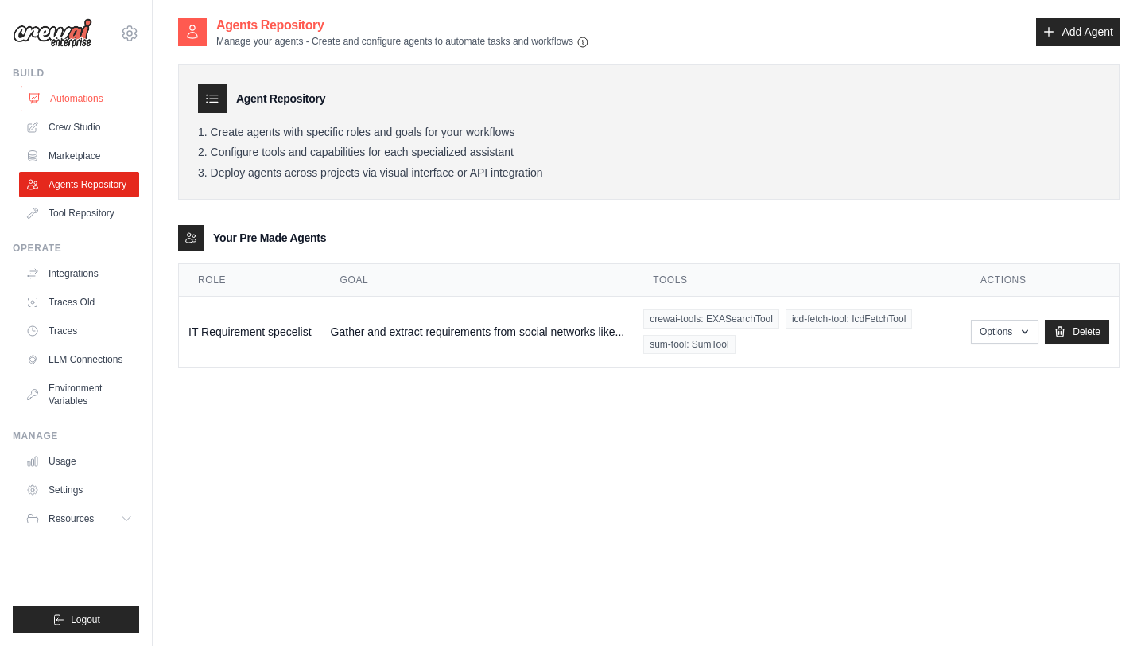
click at [60, 101] on link "Automations" at bounding box center [81, 98] width 120 height 25
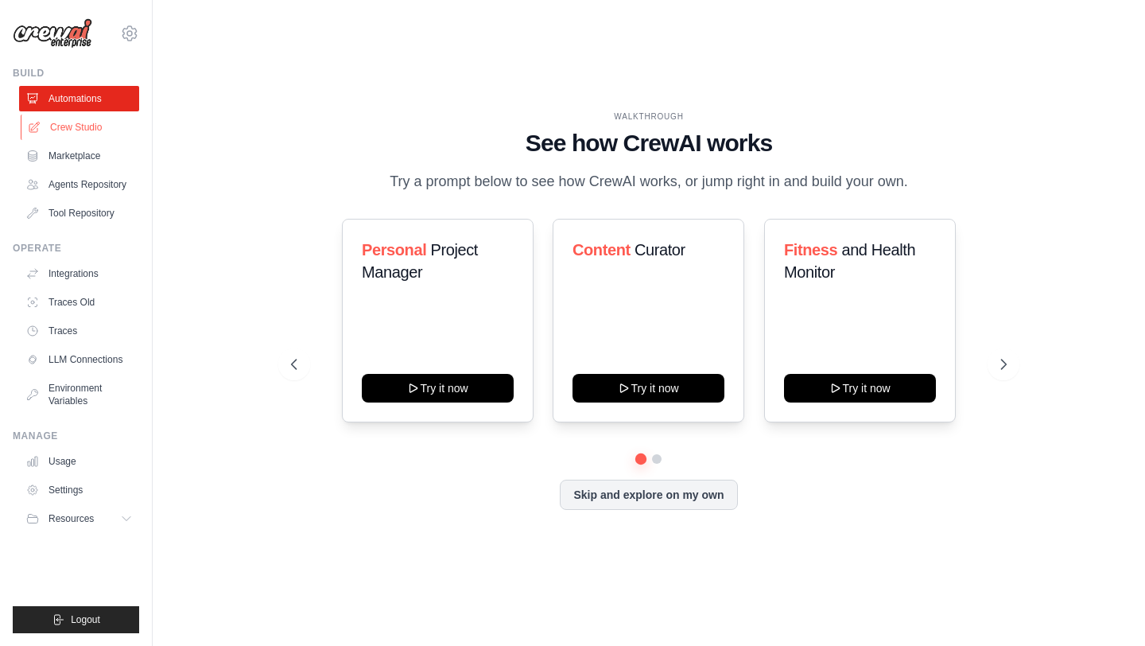
click at [76, 130] on link "Crew Studio" at bounding box center [81, 126] width 120 height 25
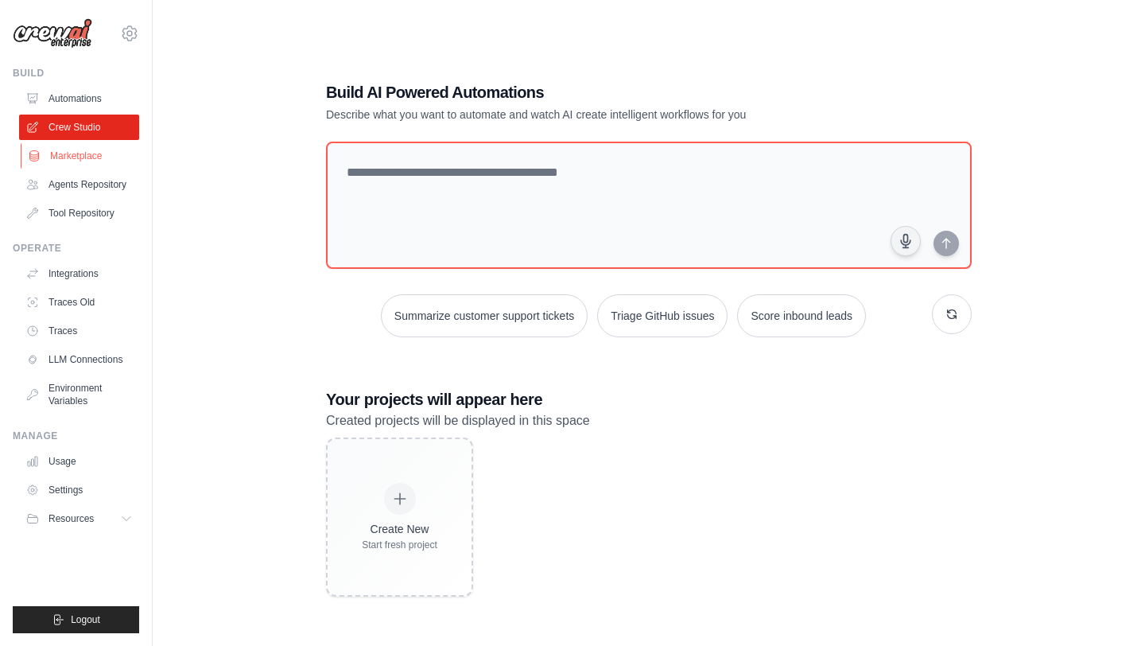
click at [80, 153] on link "Marketplace" at bounding box center [81, 155] width 120 height 25
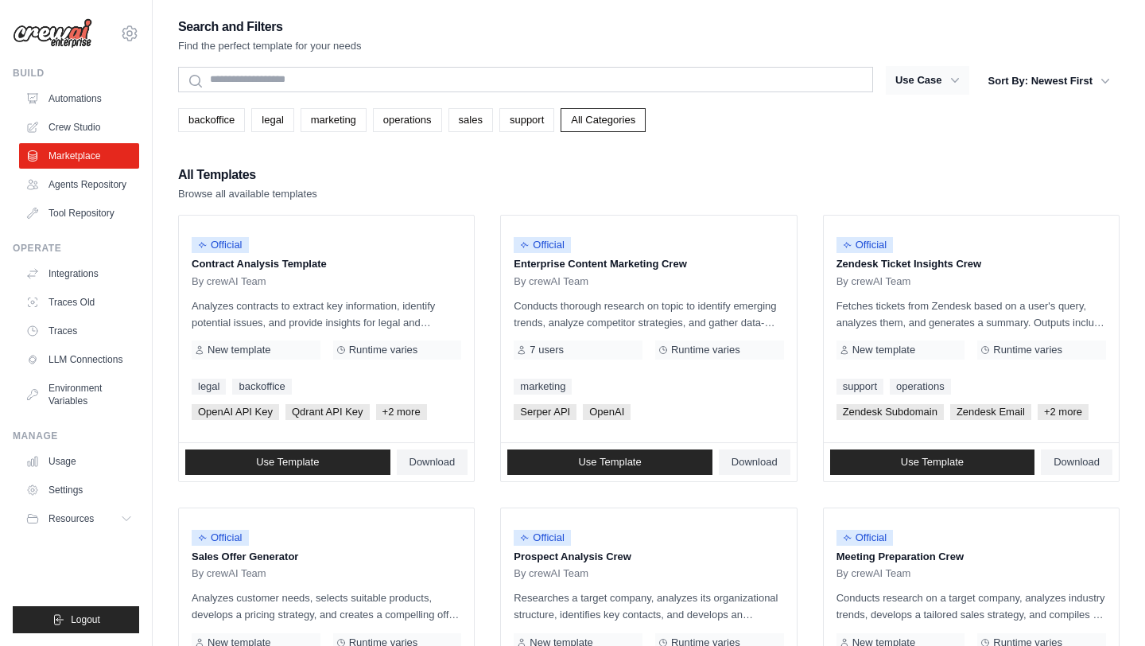
click at [942, 81] on button "Use Case" at bounding box center [927, 80] width 83 height 29
click at [65, 270] on link "Integrations" at bounding box center [81, 273] width 120 height 25
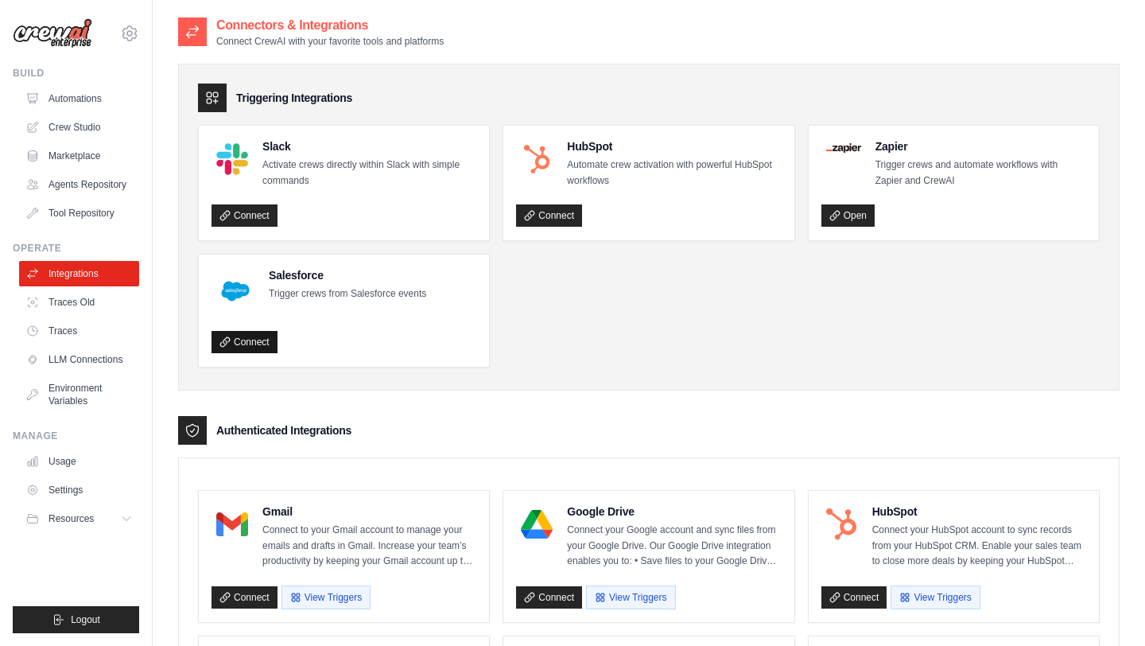
click at [245, 343] on link "Connect" at bounding box center [244, 342] width 66 height 22
click at [95, 518] on span "Resources" at bounding box center [72, 518] width 45 height 13
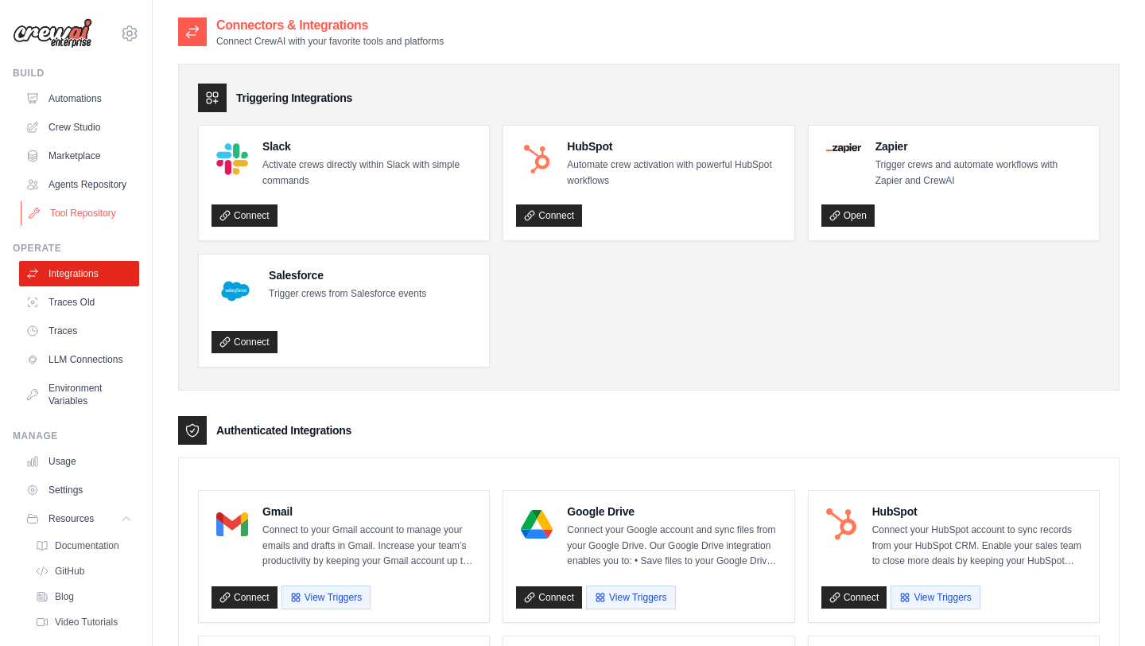
click at [56, 220] on link "Tool Repository" at bounding box center [81, 212] width 120 height 25
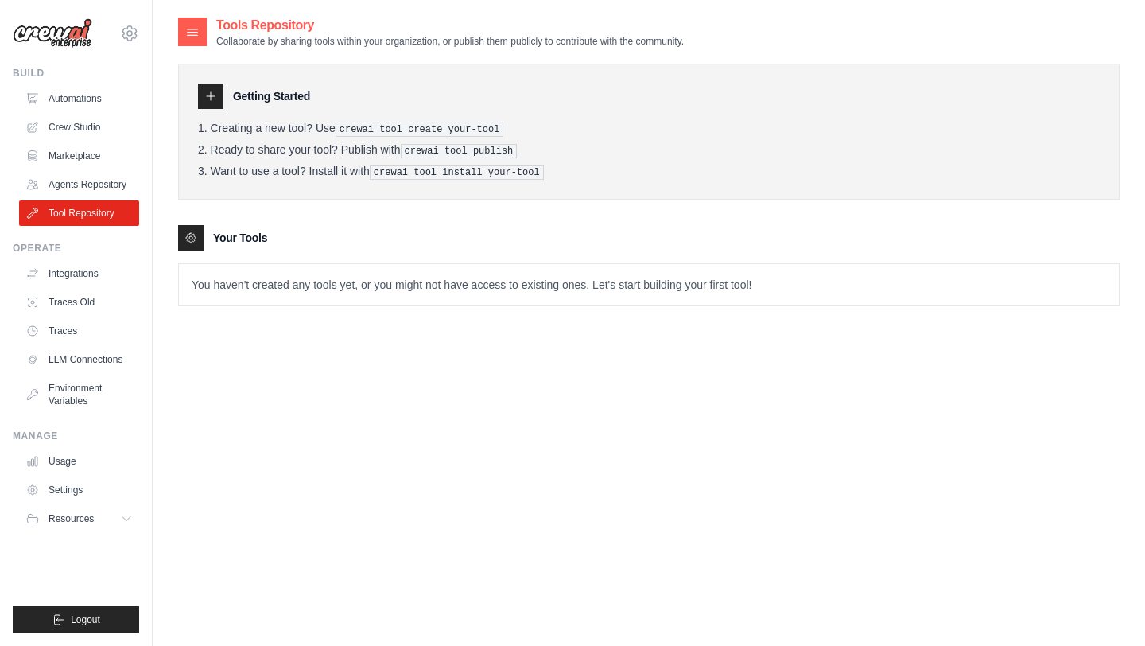
click at [211, 91] on icon at bounding box center [210, 96] width 13 height 13
click at [211, 92] on icon at bounding box center [210, 96] width 13 height 13
click at [64, 176] on link "Agents Repository" at bounding box center [81, 184] width 120 height 25
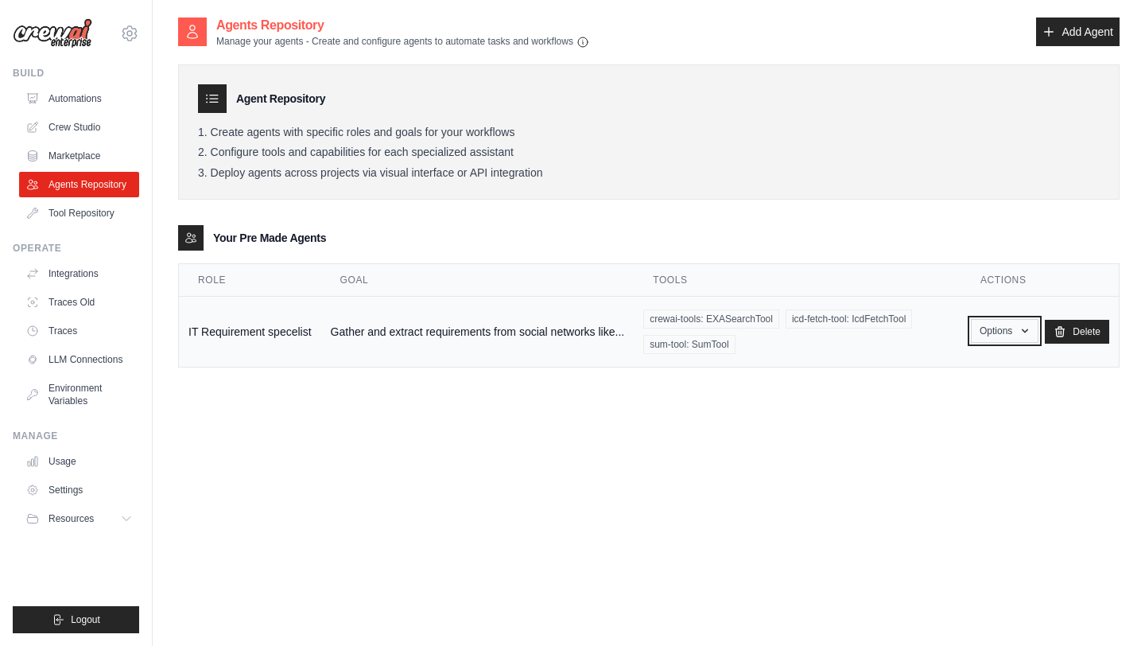
click at [1023, 331] on icon "button" at bounding box center [1025, 331] width 6 height 4
click at [948, 389] on link "Edit" at bounding box center [981, 396] width 114 height 29
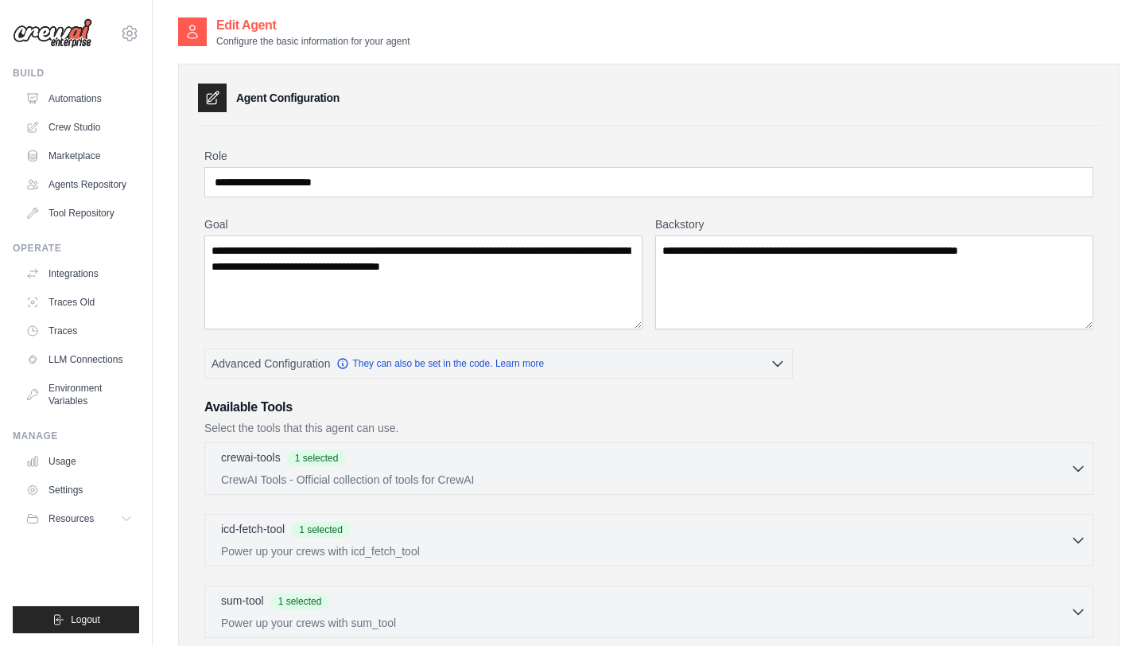
click at [479, 129] on div "**********" at bounding box center [649, 484] width 902 height 716
click at [324, 184] on input "**********" at bounding box center [648, 182] width 889 height 30
type input "**********"
click at [505, 261] on textarea "**********" at bounding box center [423, 282] width 438 height 94
click at [614, 224] on label "Goal" at bounding box center [423, 224] width 438 height 16
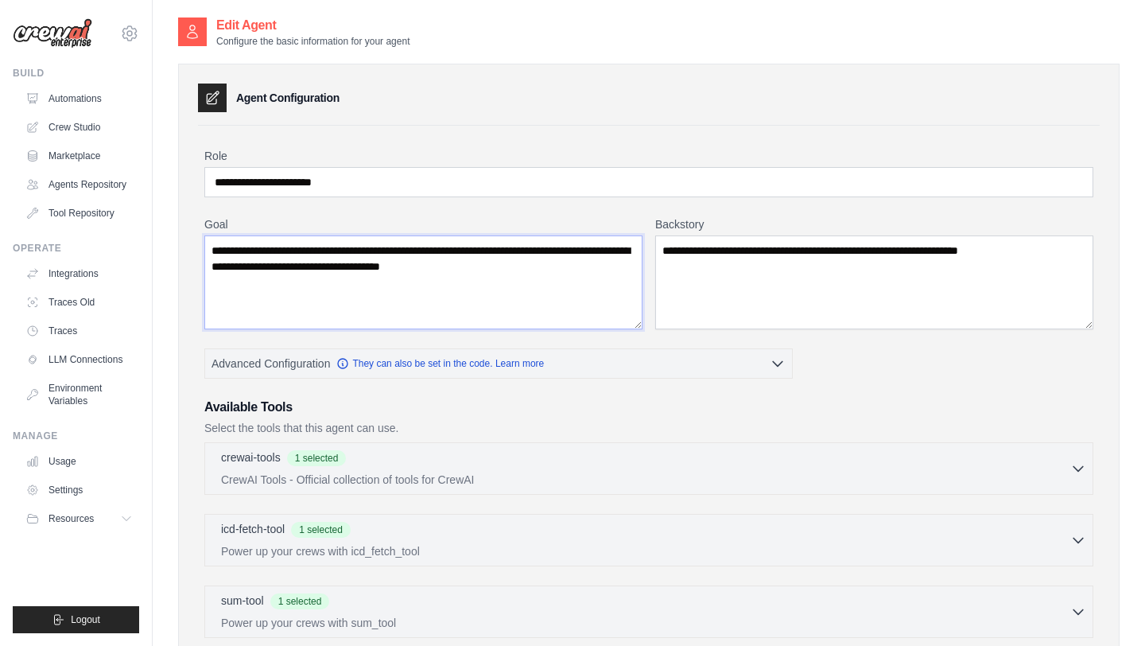
click at [614, 235] on textarea "**********" at bounding box center [423, 282] width 438 height 94
click at [1136, 444] on div "**********" at bounding box center [649, 451] width 992 height 871
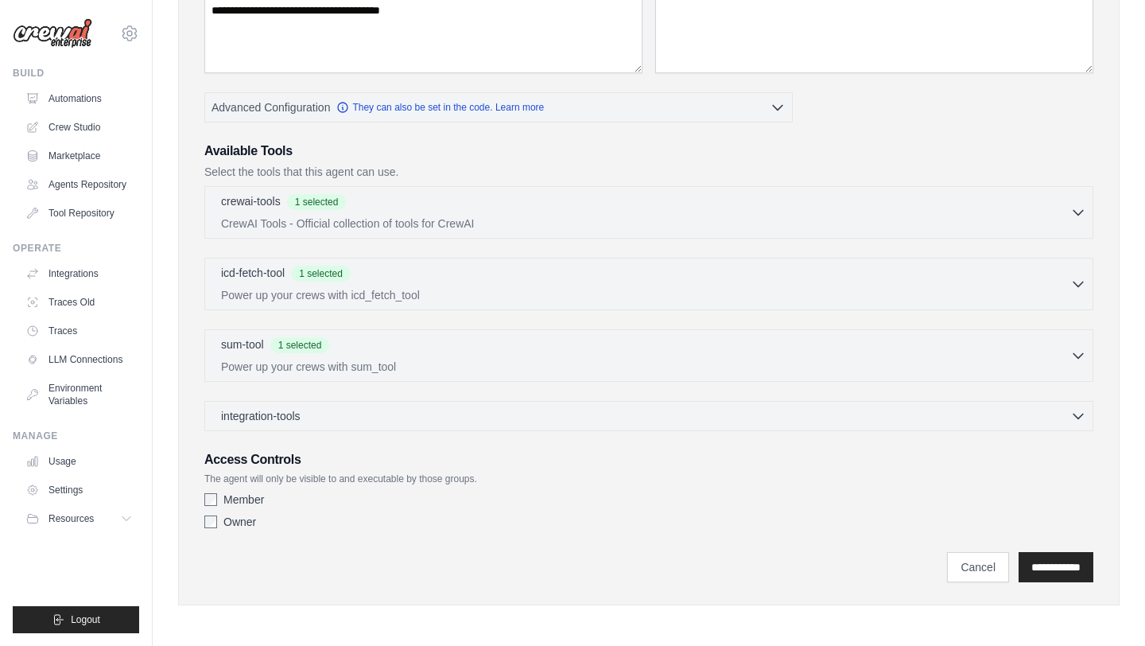
scroll to position [257, 0]
click at [1054, 564] on input "**********" at bounding box center [1055, 566] width 75 height 30
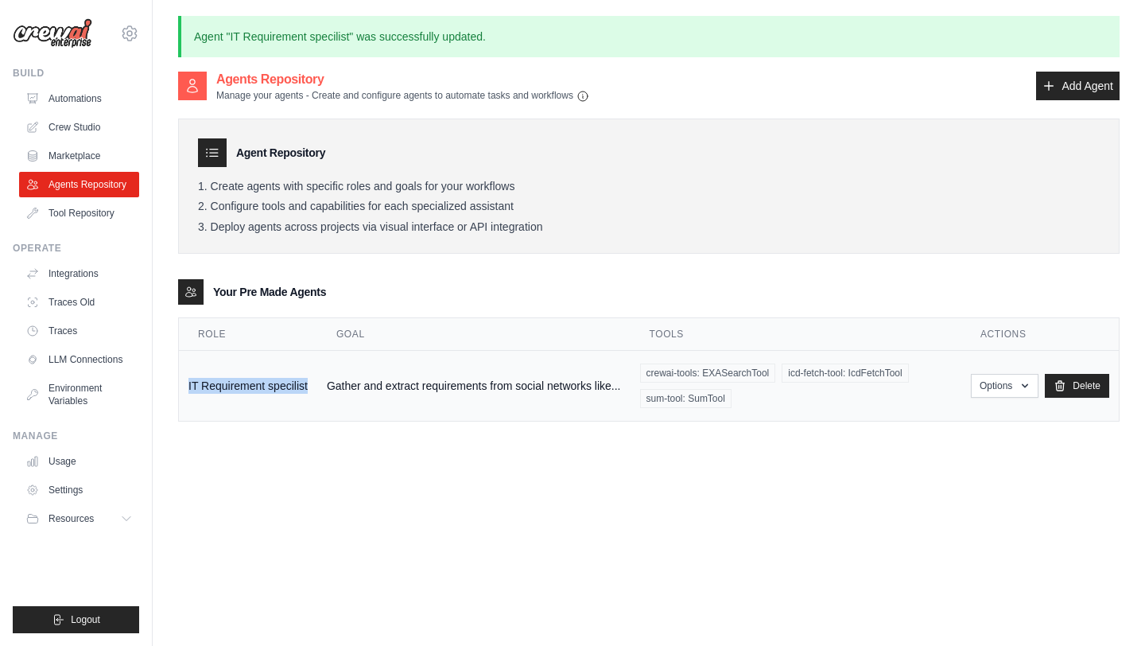
drag, startPoint x: 308, startPoint y: 386, endPoint x: 184, endPoint y: 372, distance: 125.6
click at [184, 372] on td "IT Requirement specilist" at bounding box center [248, 386] width 138 height 71
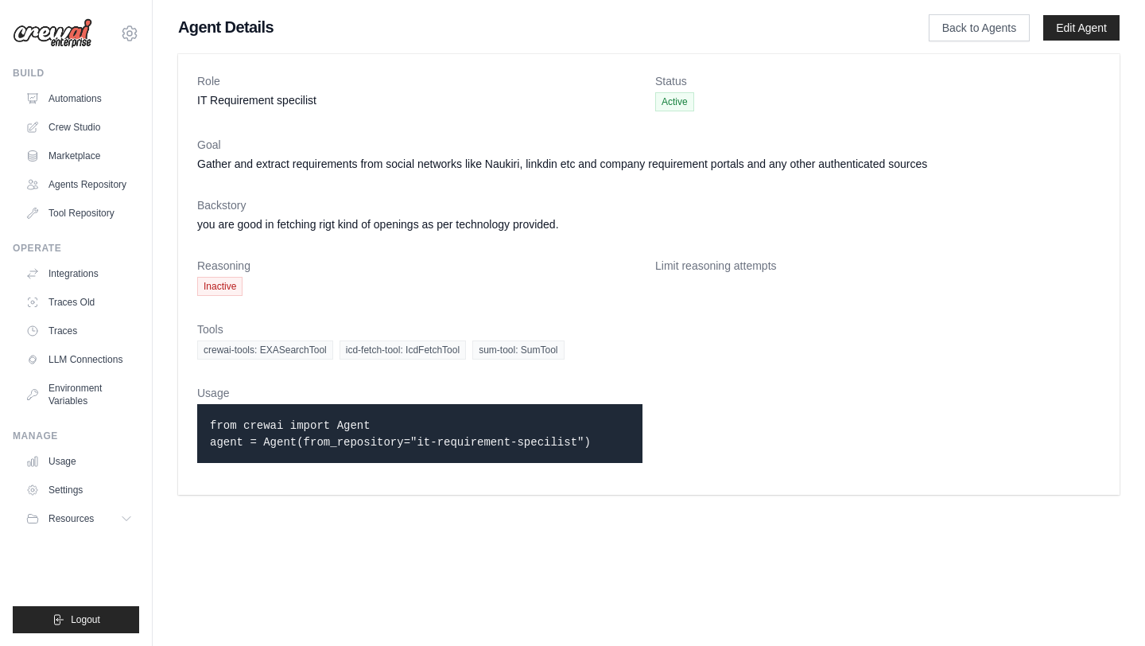
click at [677, 102] on span "Active" at bounding box center [674, 101] width 39 height 19
click at [214, 288] on span "Inactive" at bounding box center [219, 286] width 45 height 19
drag, startPoint x: 296, startPoint y: 221, endPoint x: 585, endPoint y: 212, distance: 289.5
click at [572, 231] on dd "you are good in fetching rigt kind of openings as per technology provided." at bounding box center [648, 224] width 903 height 16
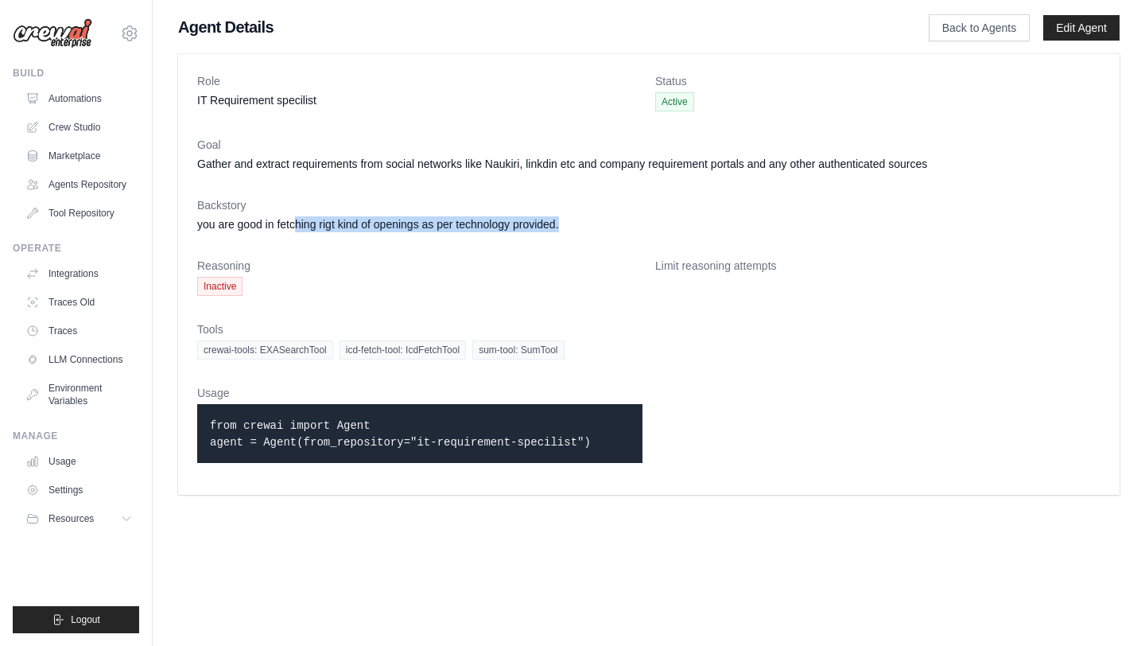
click at [652, 136] on dl "Role IT Requirement specilist Status Active Goal Gather and extract requirement…" at bounding box center [648, 274] width 903 height 402
drag, startPoint x: 320, startPoint y: 101, endPoint x: 194, endPoint y: 106, distance: 125.7
click at [194, 106] on div "Role IT Requirement specilist Status Active Goal Gather and extract requirement…" at bounding box center [648, 274] width 941 height 440
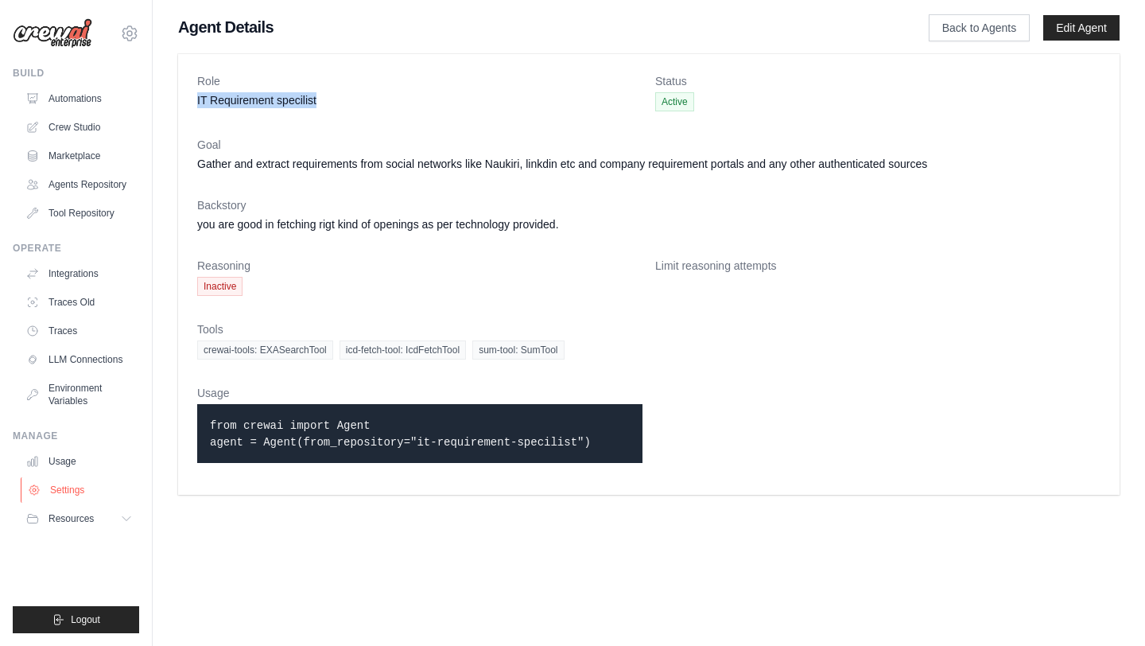
click at [72, 495] on link "Settings" at bounding box center [81, 489] width 120 height 25
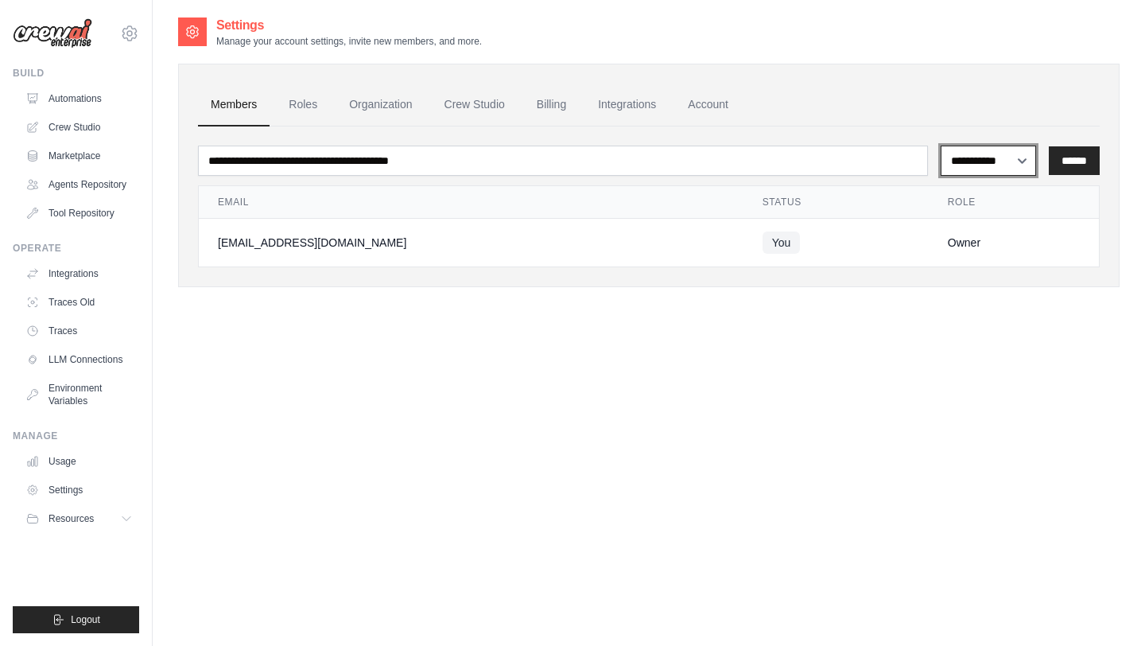
click at [968, 161] on select "**********" at bounding box center [989, 160] width 96 height 30
click at [80, 97] on link "Automations" at bounding box center [81, 98] width 120 height 25
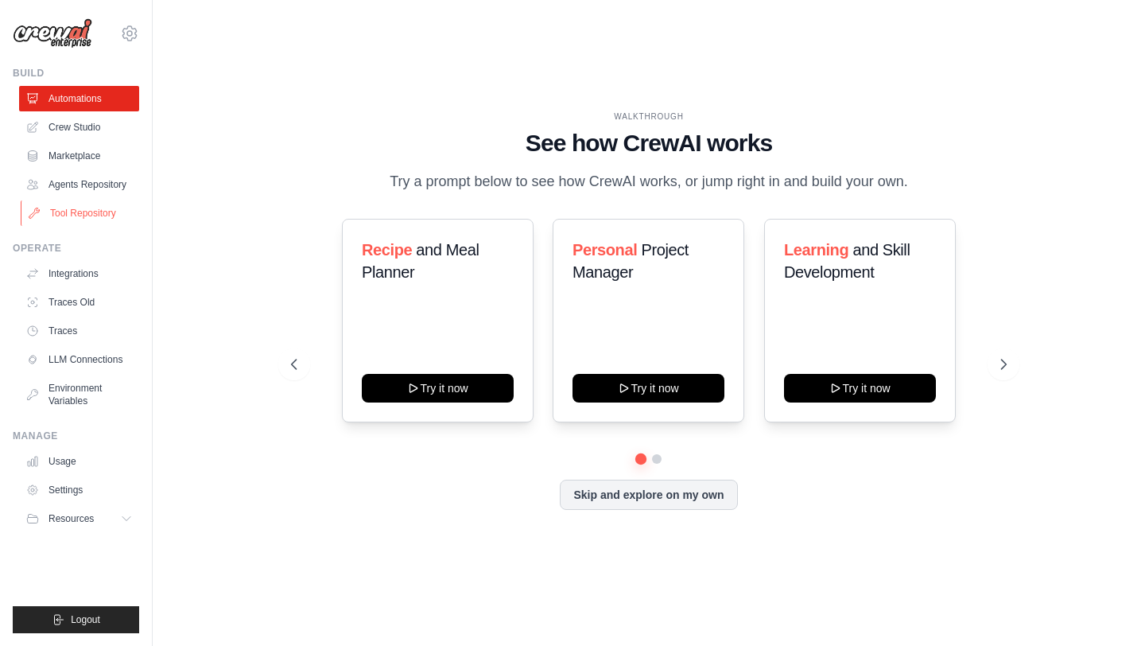
click at [85, 211] on link "Tool Repository" at bounding box center [81, 212] width 120 height 25
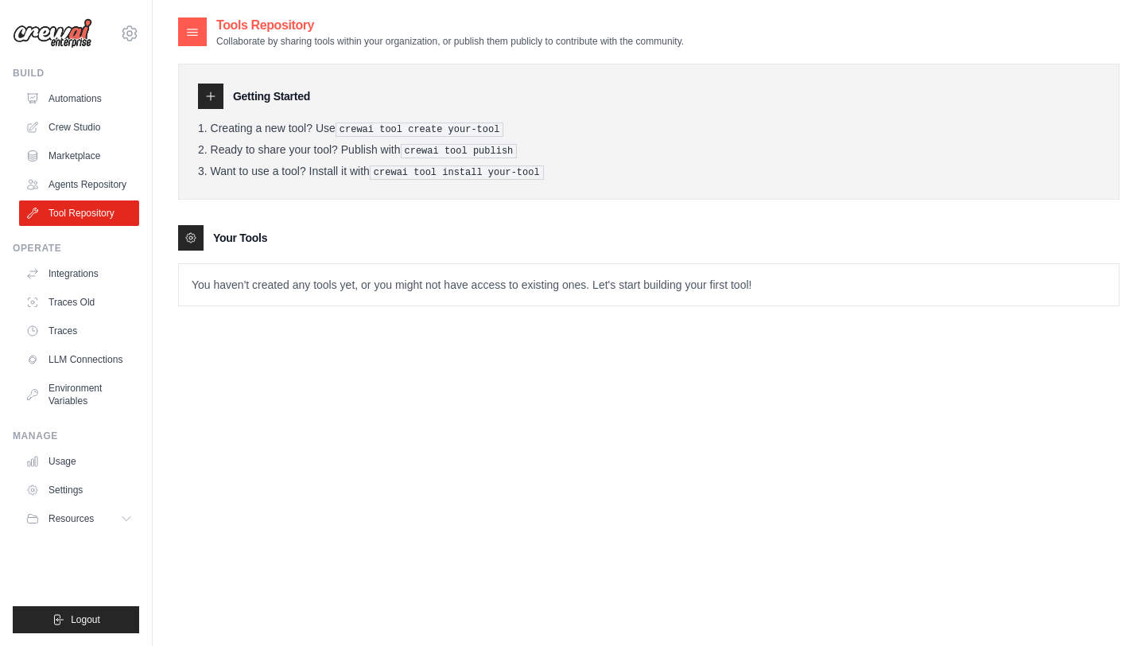
click at [205, 98] on icon at bounding box center [210, 96] width 13 height 13
click at [207, 96] on icon at bounding box center [210, 96] width 13 height 13
click at [80, 184] on link "Agents Repository" at bounding box center [81, 184] width 120 height 25
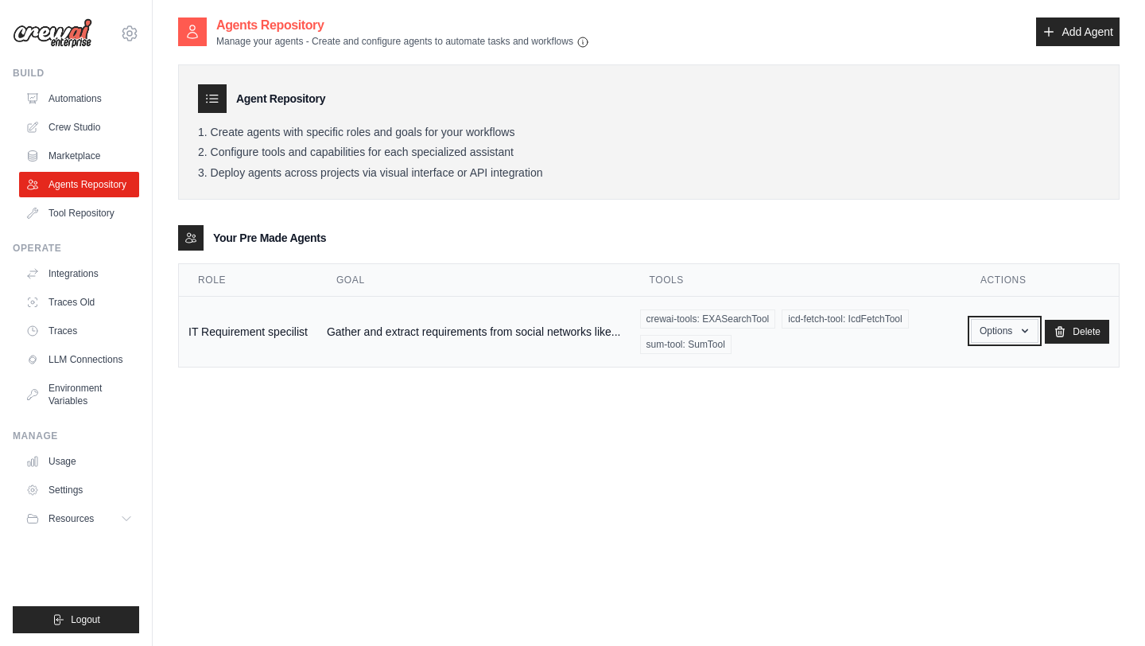
click at [1022, 334] on icon "button" at bounding box center [1024, 330] width 13 height 13
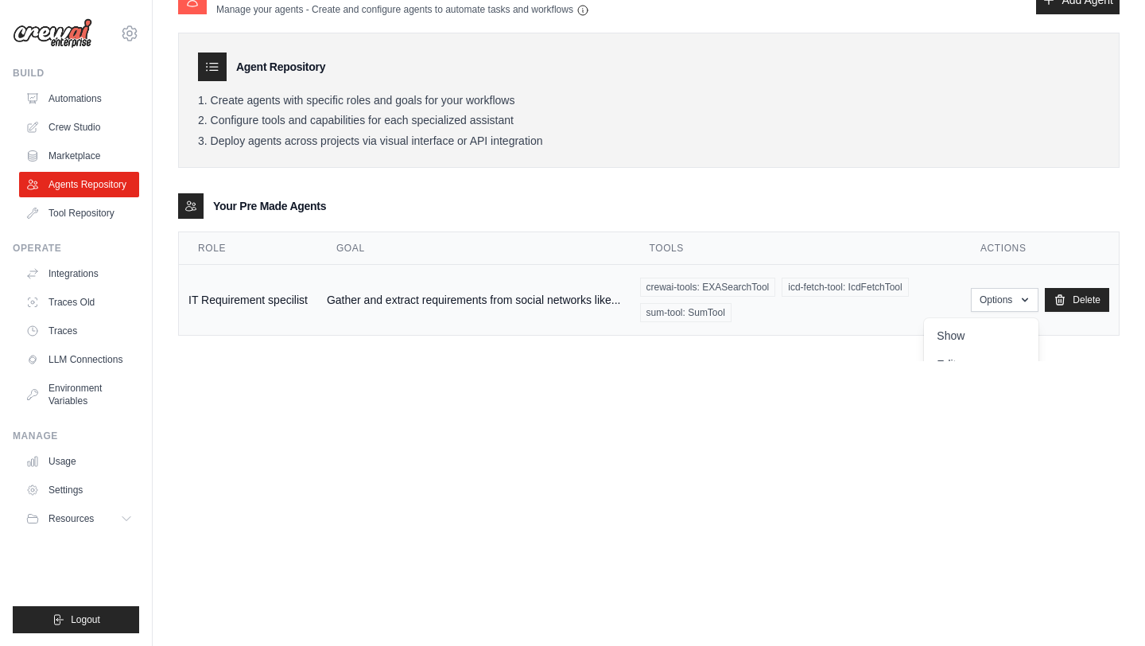
click at [292, 299] on td "IT Requirement specilist" at bounding box center [248, 300] width 138 height 71
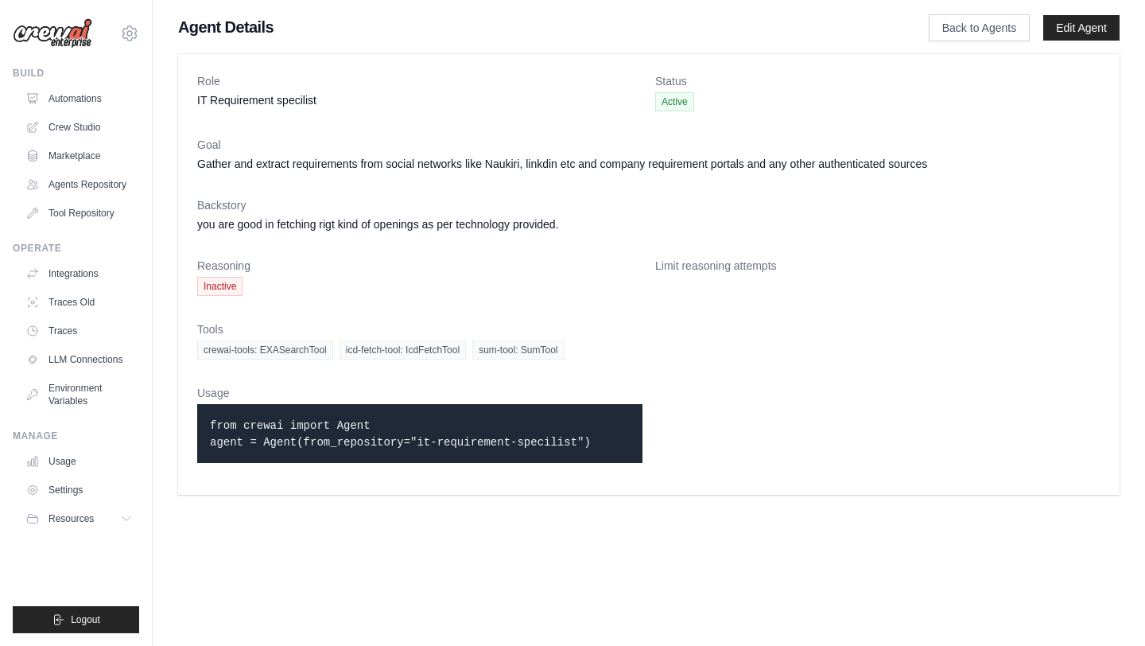
click at [217, 286] on span "Inactive" at bounding box center [219, 286] width 45 height 19
click at [285, 448] on p "from crewai import Agent agent = Agent(from_repository="it-requirement-specilis…" at bounding box center [420, 433] width 420 height 33
click at [328, 432] on p "from crewai import Agent agent = Agent(from_repository="it-requirement-specilis…" at bounding box center [420, 433] width 420 height 33
drag, startPoint x: 593, startPoint y: 443, endPoint x: 205, endPoint y: 423, distance: 388.5
click at [205, 423] on div "from crewai import Agent agent = Agent(from_repository="it-requirement-specilis…" at bounding box center [419, 433] width 445 height 59
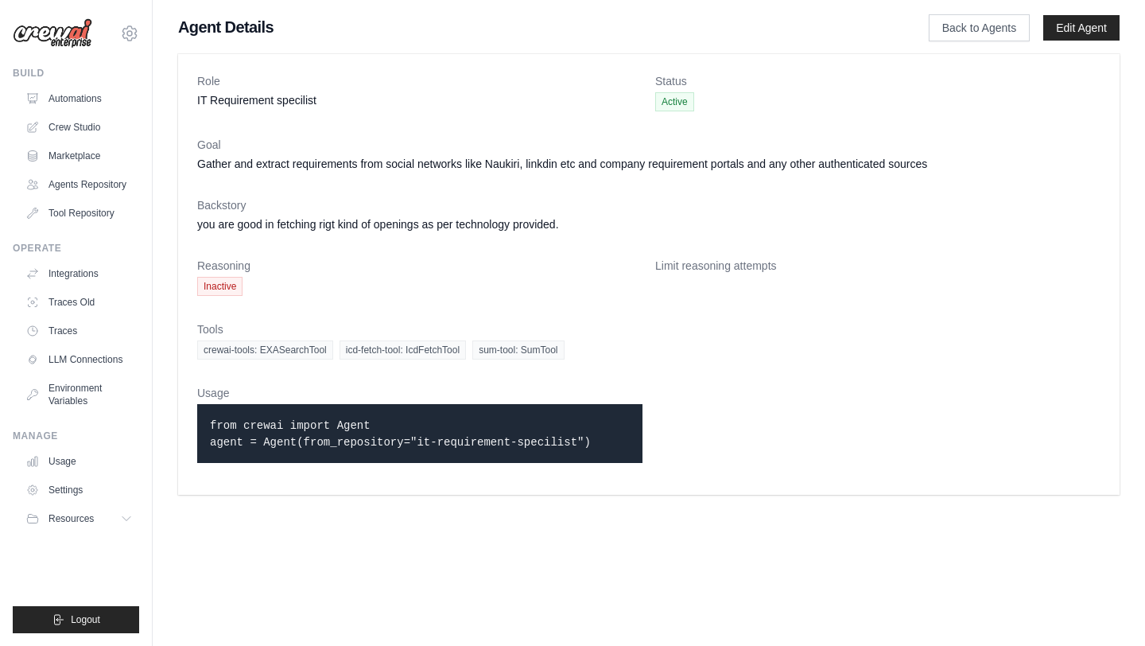
click at [328, 433] on p "from crewai import Agent agent = Agent(from_repository="it-requirement-specilis…" at bounding box center [420, 433] width 420 height 33
drag, startPoint x: 599, startPoint y: 442, endPoint x: 207, endPoint y: 417, distance: 392.0
click at [207, 417] on div "from crewai import Agent agent = Agent(from_repository="it-requirement-specilis…" at bounding box center [419, 433] width 445 height 59
copy code "from crewai import Agent agent = Agent(from_repository="it-requirement-specilis…"
click at [52, 122] on link "Crew Studio" at bounding box center [81, 126] width 120 height 25
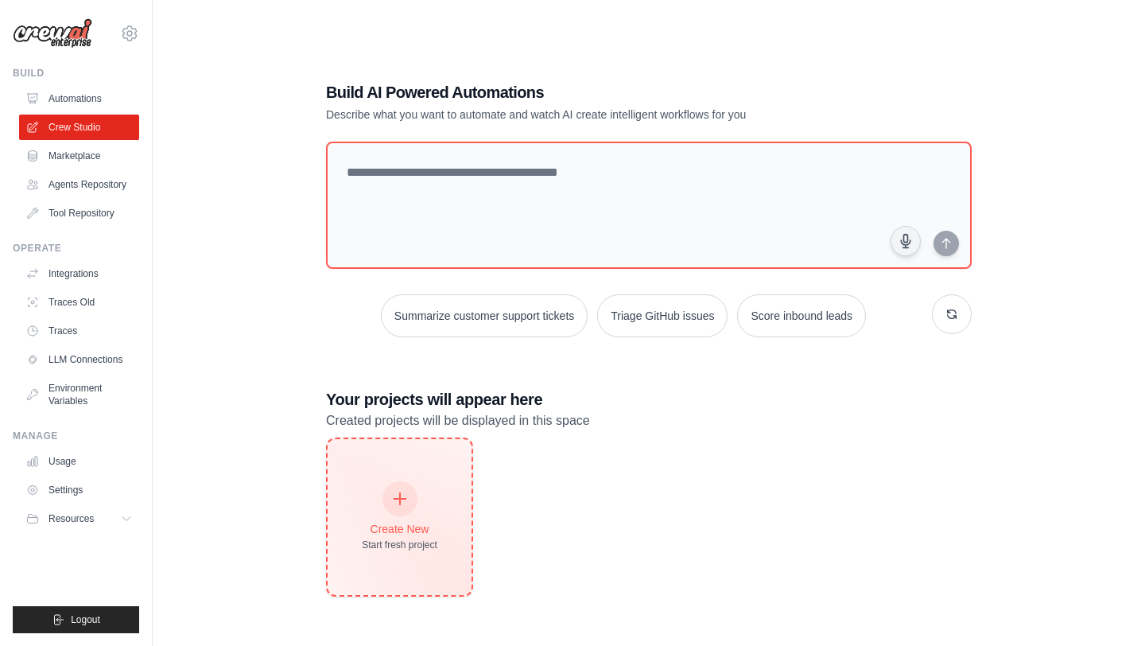
click at [402, 496] on icon at bounding box center [399, 498] width 17 height 17
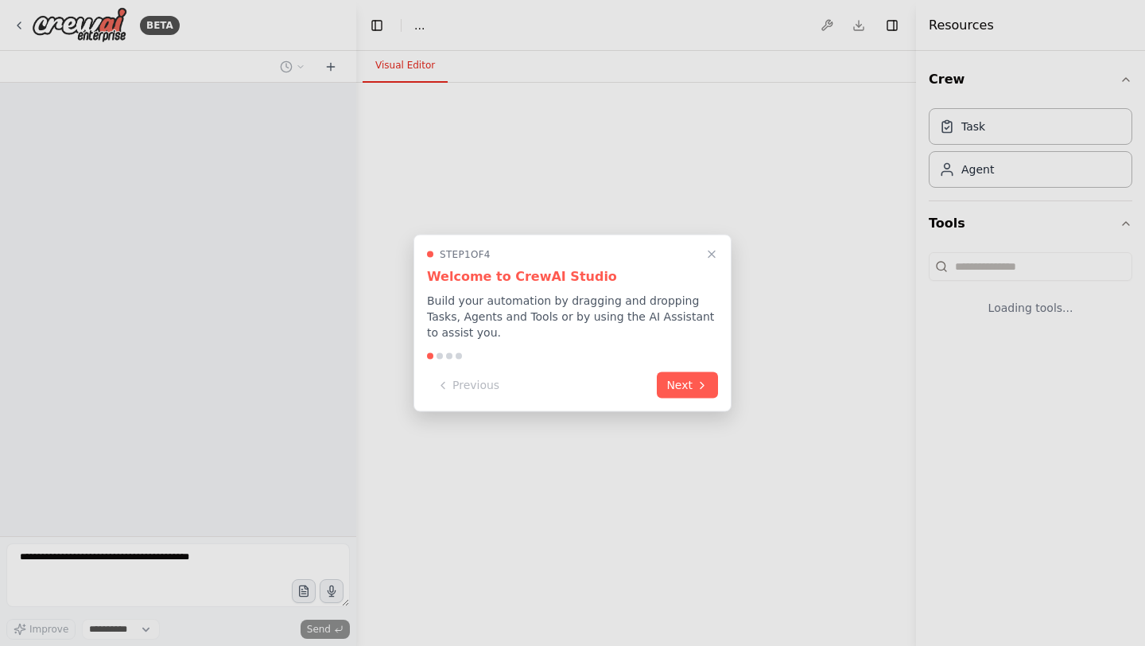
select select "****"
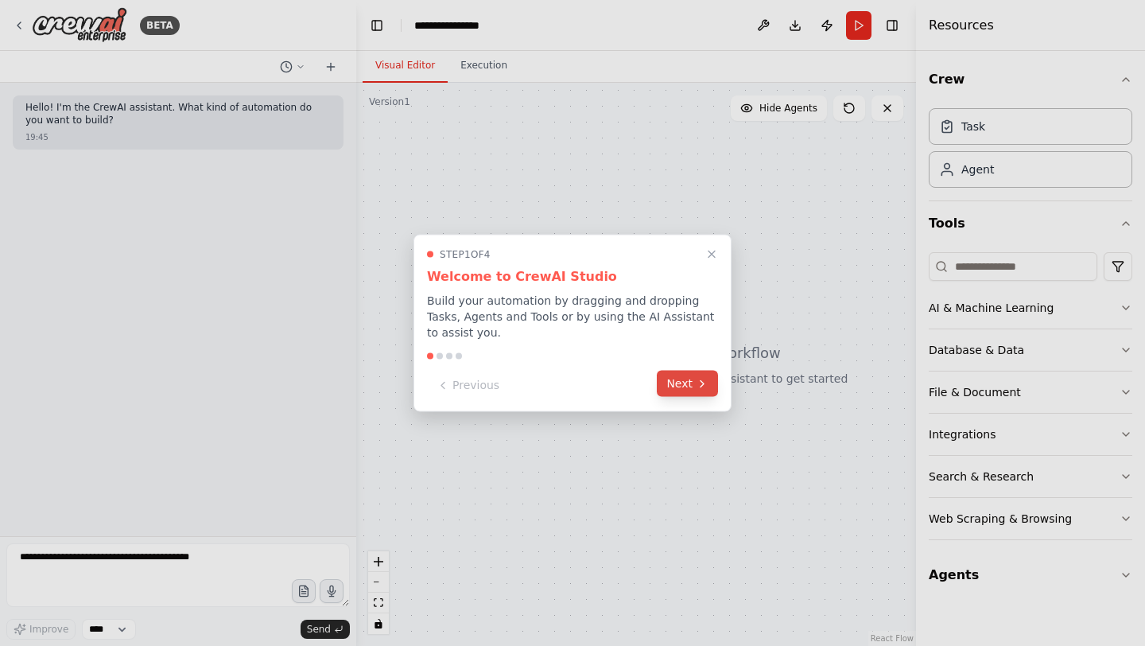
click at [696, 383] on icon at bounding box center [702, 383] width 13 height 13
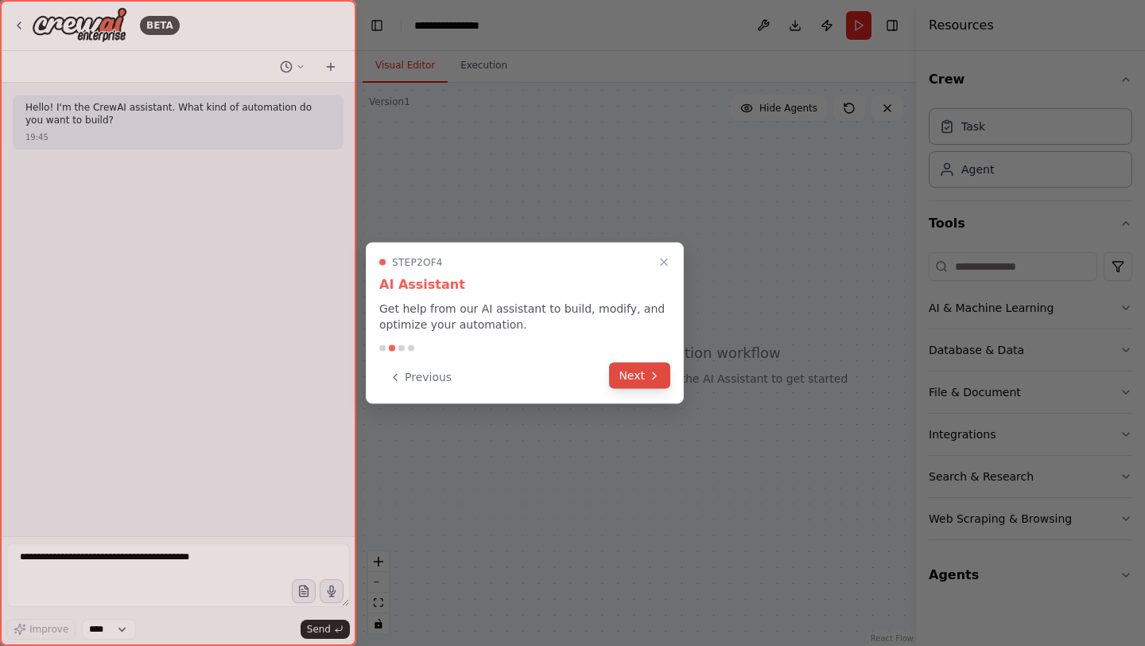
click at [638, 378] on button "Next" at bounding box center [639, 376] width 61 height 26
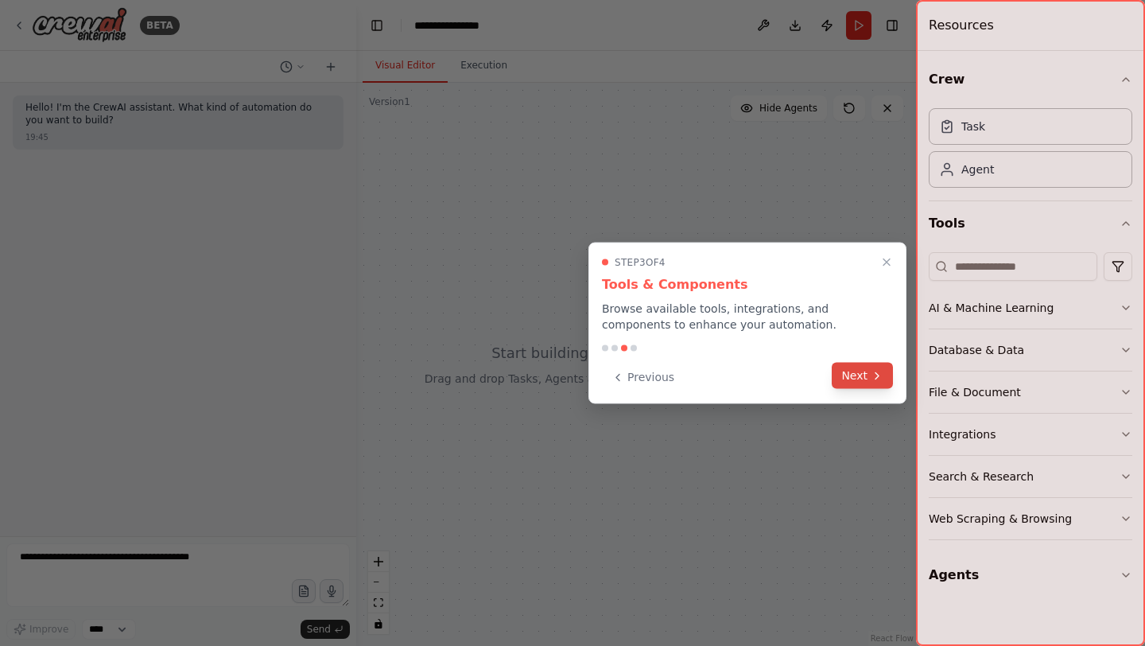
click at [851, 369] on button "Next" at bounding box center [862, 376] width 61 height 26
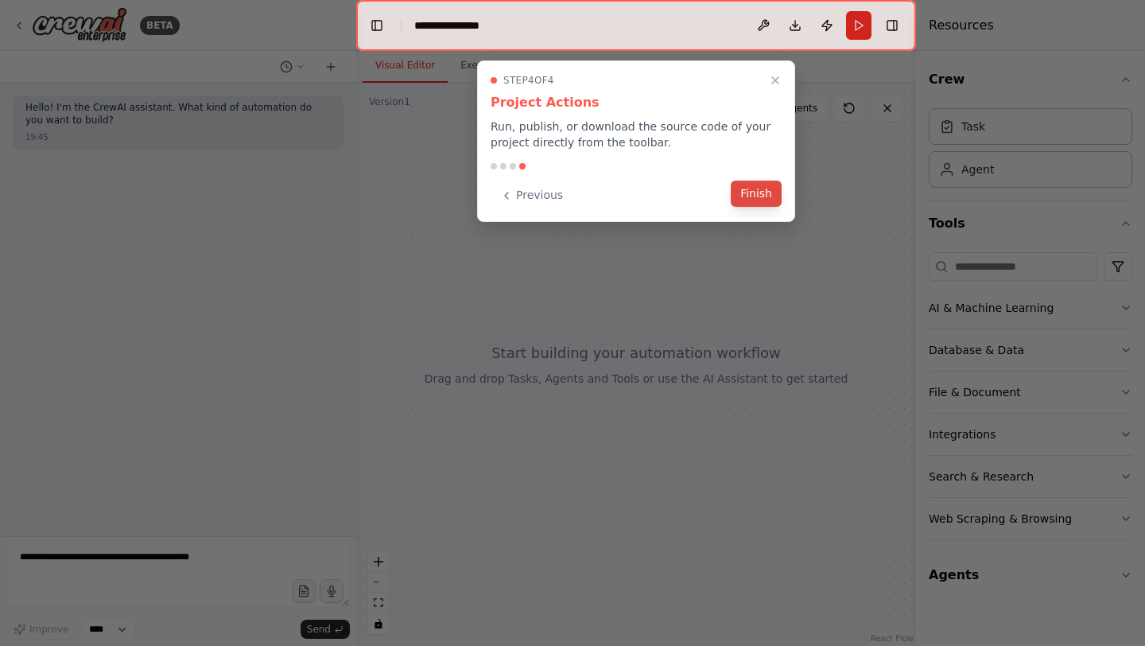
click at [752, 200] on button "Finish" at bounding box center [756, 193] width 51 height 26
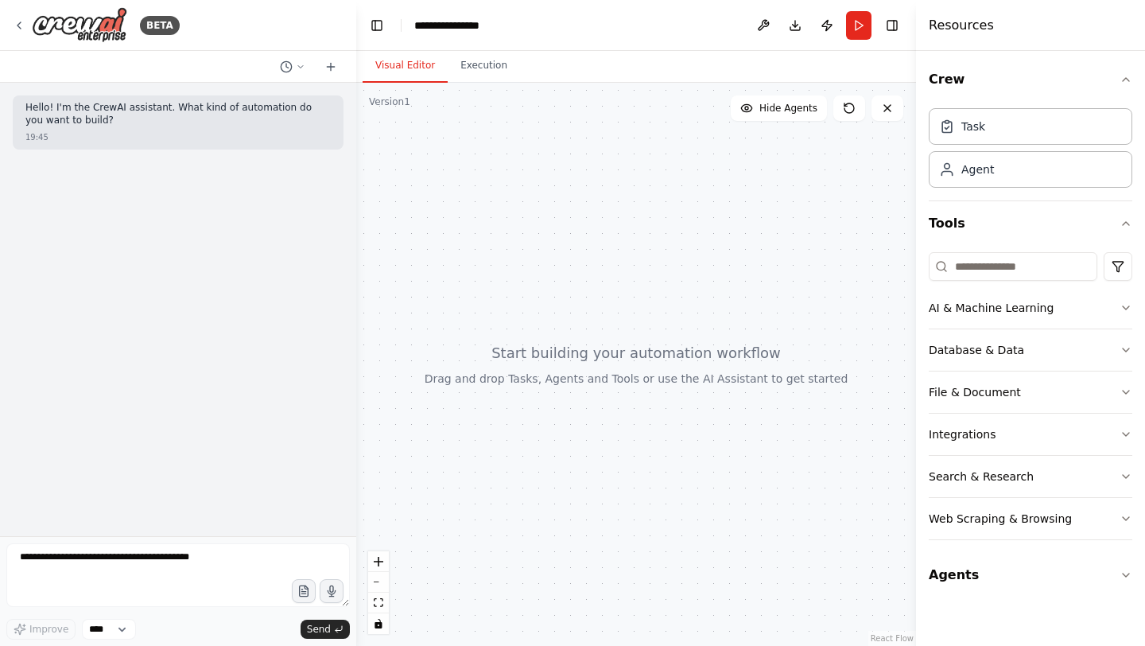
click at [630, 362] on div at bounding box center [636, 364] width 560 height 563
click at [969, 280] on input at bounding box center [1013, 266] width 169 height 29
click at [949, 571] on button "Agents" at bounding box center [1031, 575] width 204 height 45
click at [963, 629] on input at bounding box center [1031, 617] width 204 height 29
click at [976, 171] on div "Agent" at bounding box center [977, 169] width 33 height 16
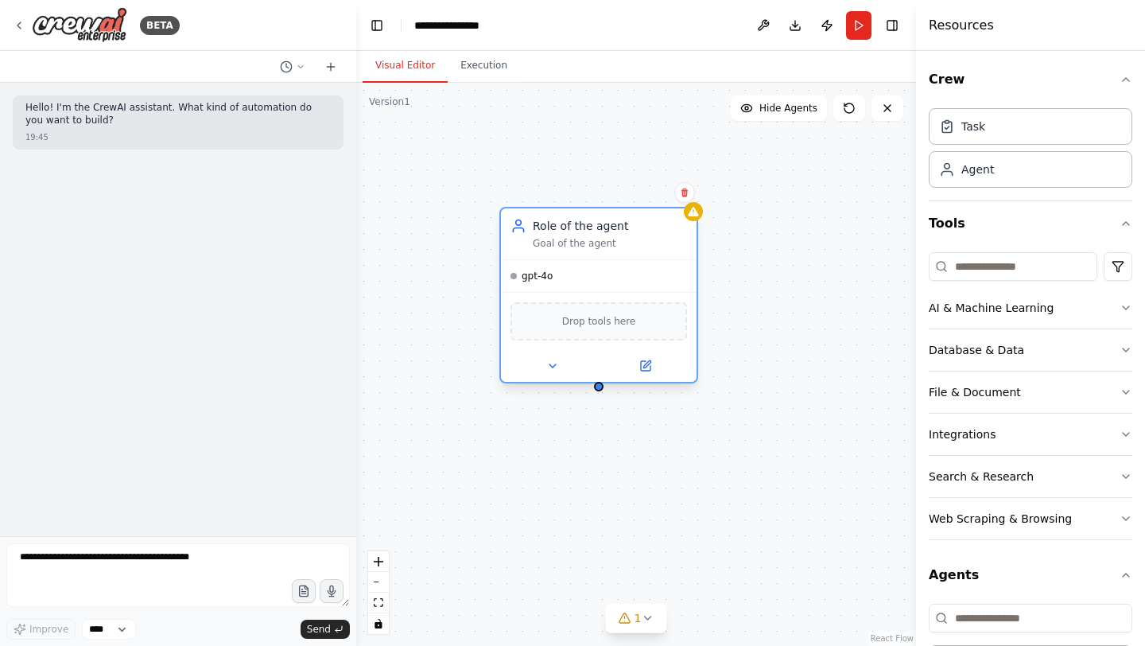
drag, startPoint x: 654, startPoint y: 195, endPoint x: 553, endPoint y: 223, distance: 104.9
click at [553, 223] on div "Role of the agent" at bounding box center [610, 226] width 154 height 16
click at [584, 313] on span "Drop tools here" at bounding box center [599, 321] width 74 height 16
click at [541, 272] on span "gpt-4o" at bounding box center [537, 276] width 31 height 13
click at [646, 363] on icon at bounding box center [646, 363] width 7 height 7
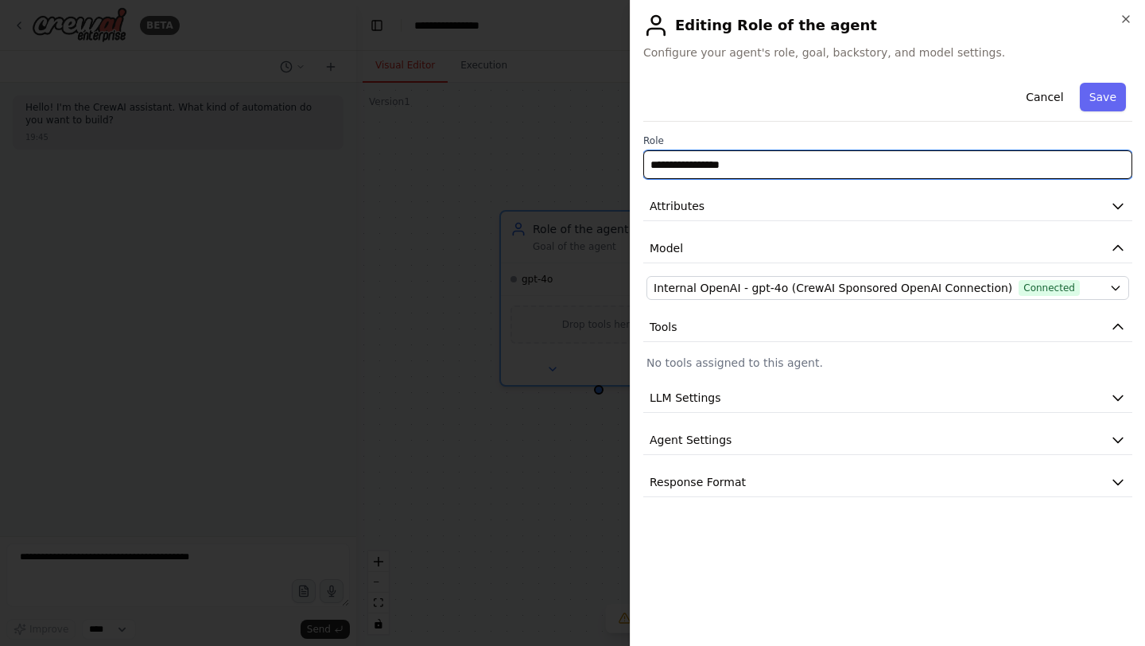
click at [747, 161] on input "**********" at bounding box center [887, 164] width 489 height 29
drag, startPoint x: 750, startPoint y: 161, endPoint x: 632, endPoint y: 161, distance: 118.5
click at [632, 161] on div "**********" at bounding box center [887, 323] width 515 height 646
type input "*"
click at [765, 165] on input "text" at bounding box center [887, 164] width 489 height 29
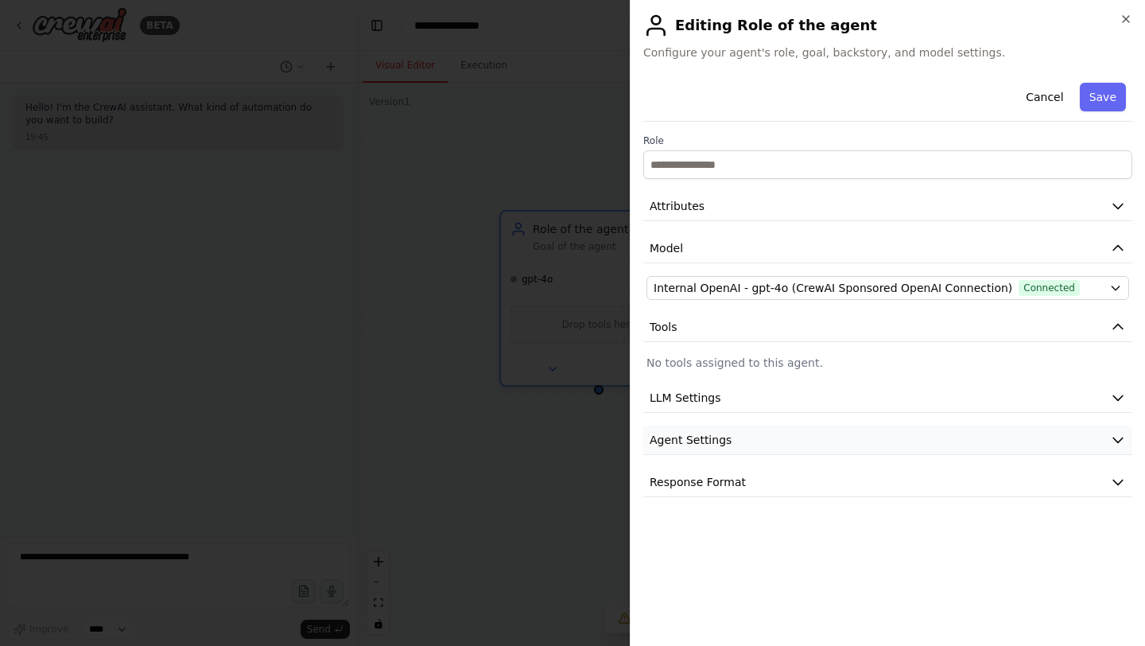
click at [727, 437] on span "Agent Settings" at bounding box center [691, 440] width 82 height 16
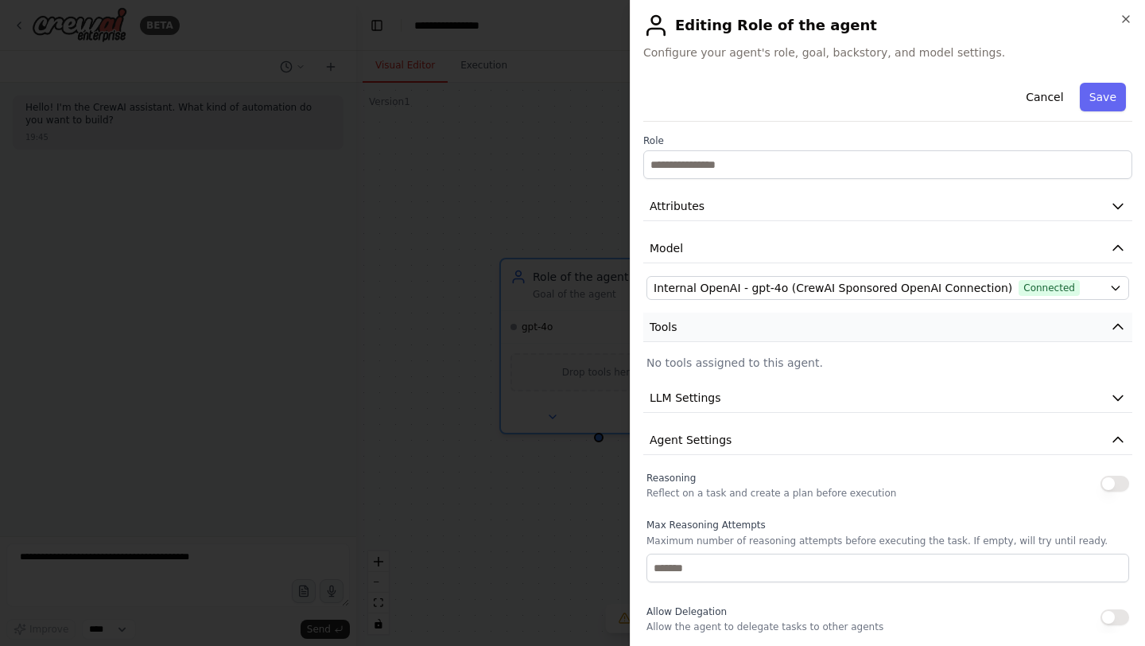
click at [685, 328] on button "Tools" at bounding box center [887, 326] width 489 height 29
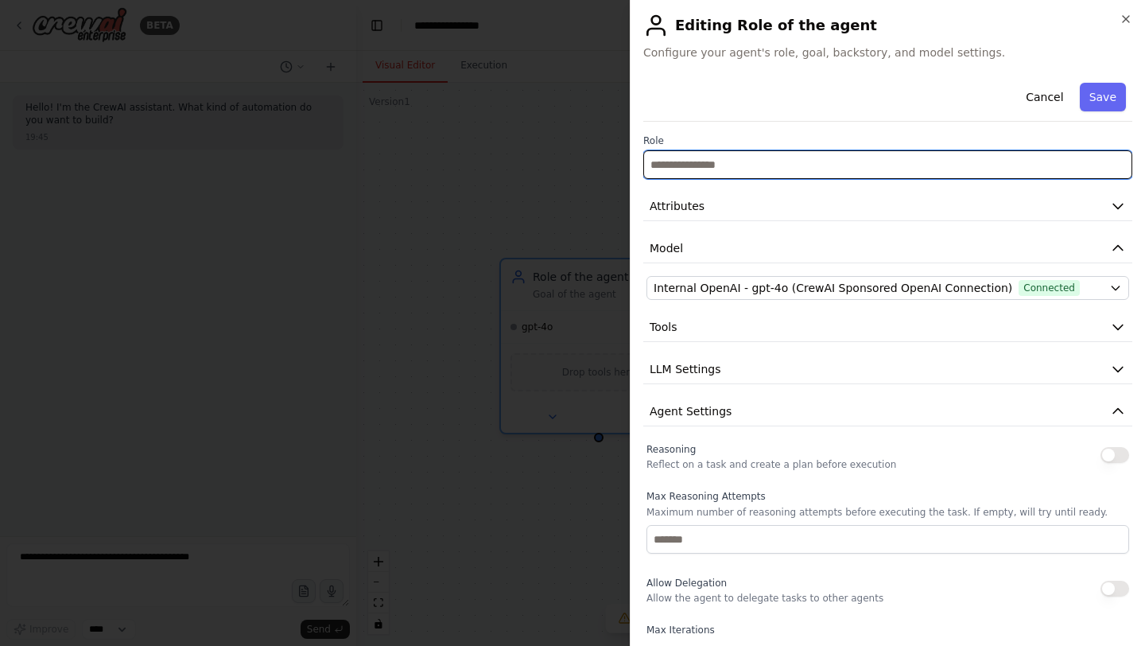
click at [701, 164] on input "text" at bounding box center [887, 164] width 489 height 29
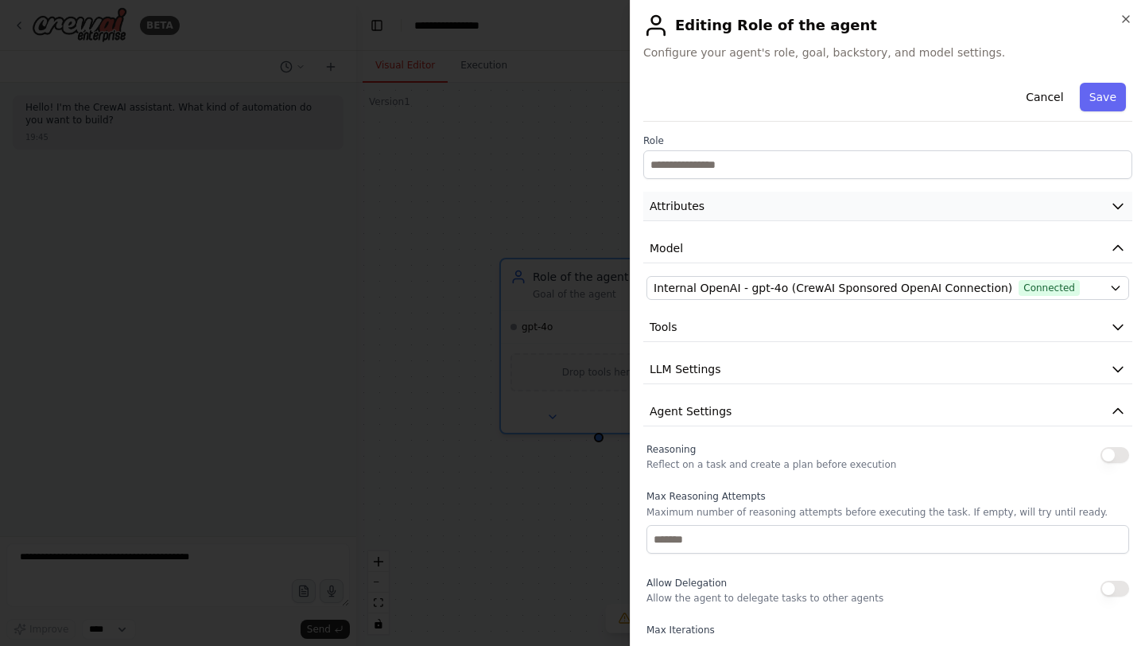
click at [688, 203] on span "Attributes" at bounding box center [677, 206] width 55 height 16
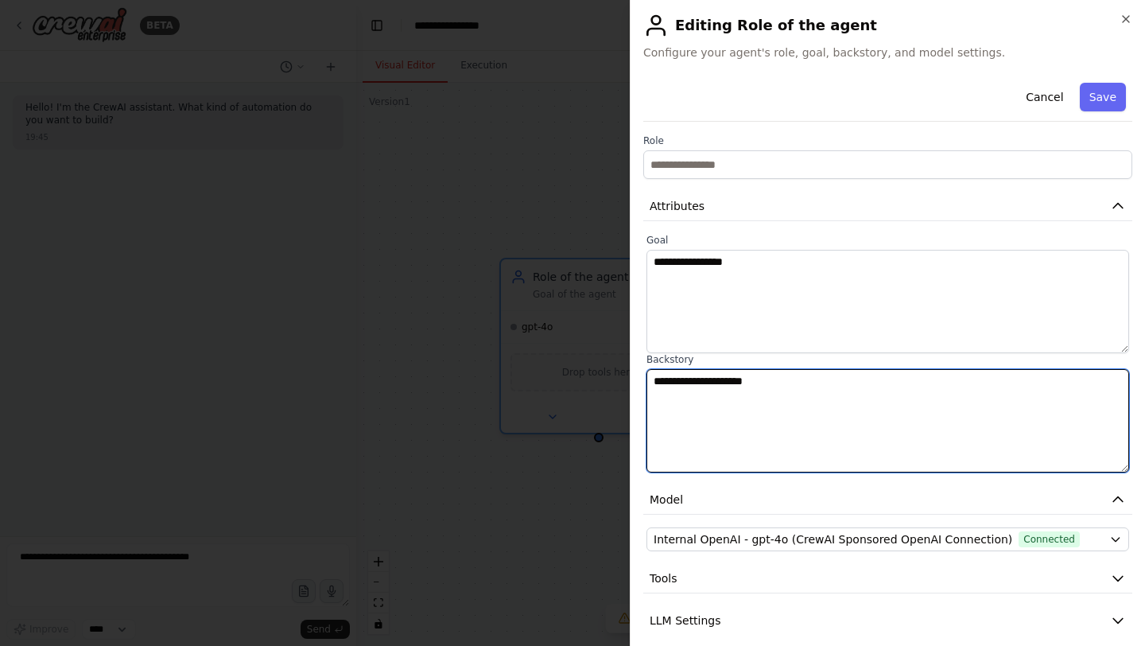
click at [745, 386] on textarea "**********" at bounding box center [887, 420] width 483 height 103
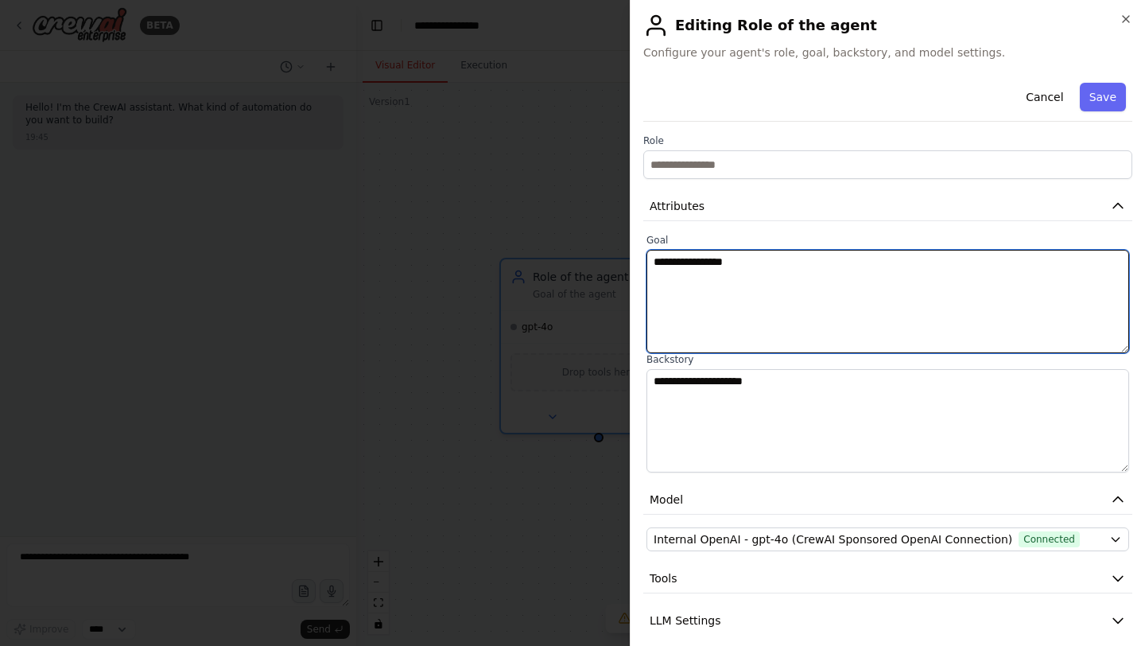
click at [719, 289] on textarea "**********" at bounding box center [887, 301] width 483 height 103
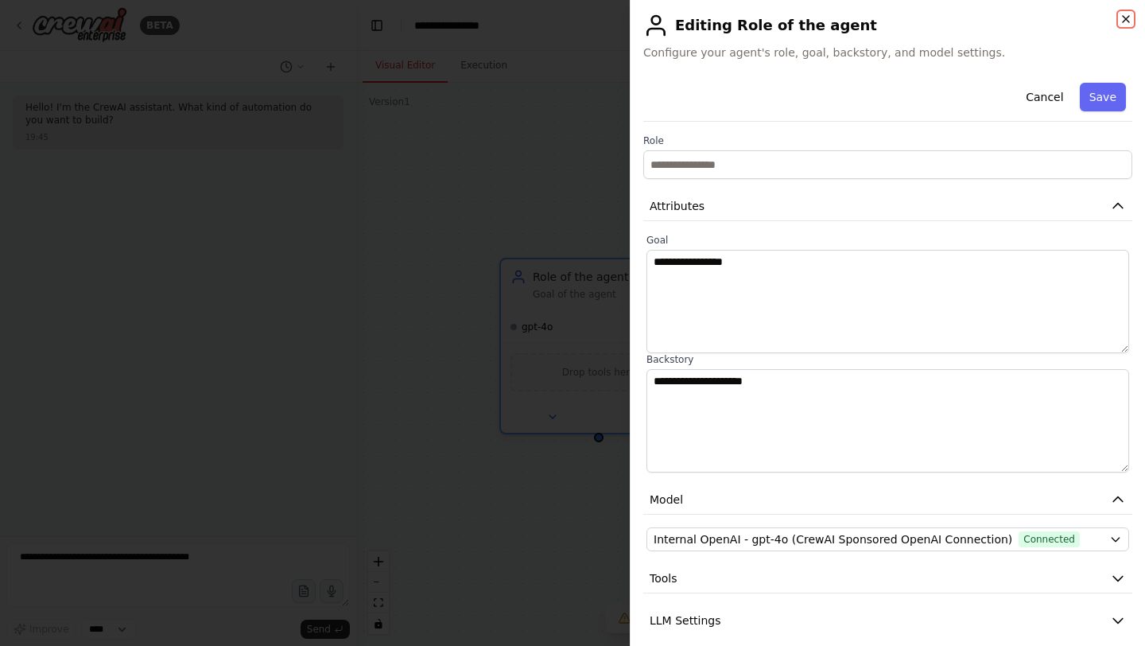
click at [1123, 20] on icon "button" at bounding box center [1126, 19] width 6 height 6
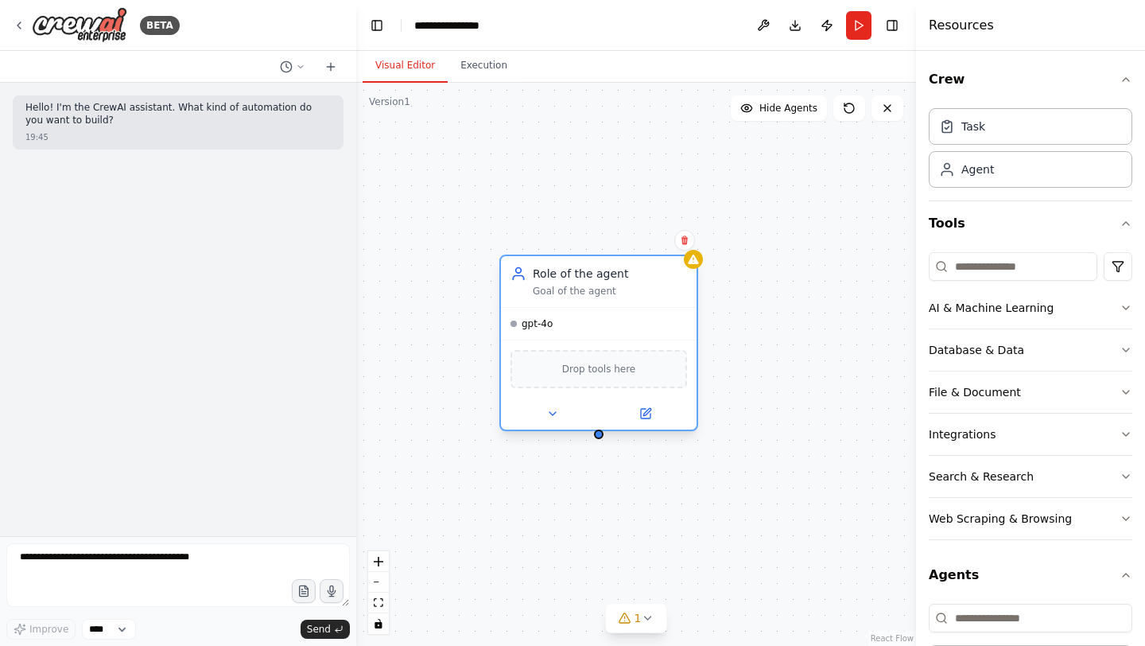
click at [579, 377] on div "Drop tools here" at bounding box center [598, 369] width 176 height 38
click at [550, 417] on icon at bounding box center [552, 413] width 13 height 13
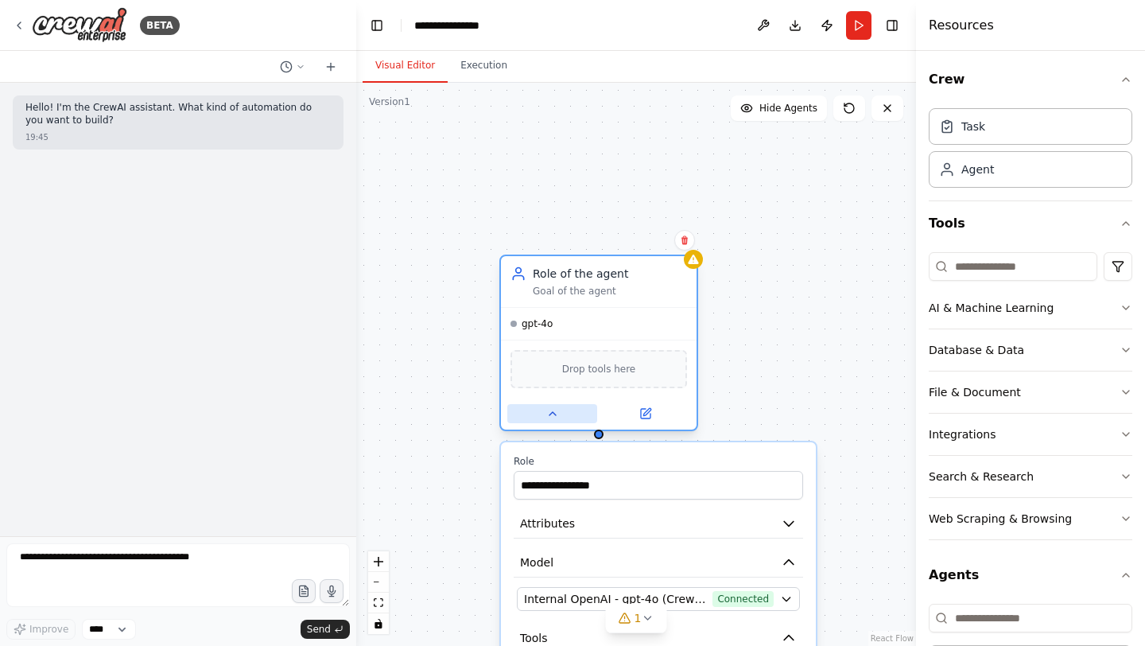
click at [557, 417] on icon at bounding box center [552, 413] width 13 height 13
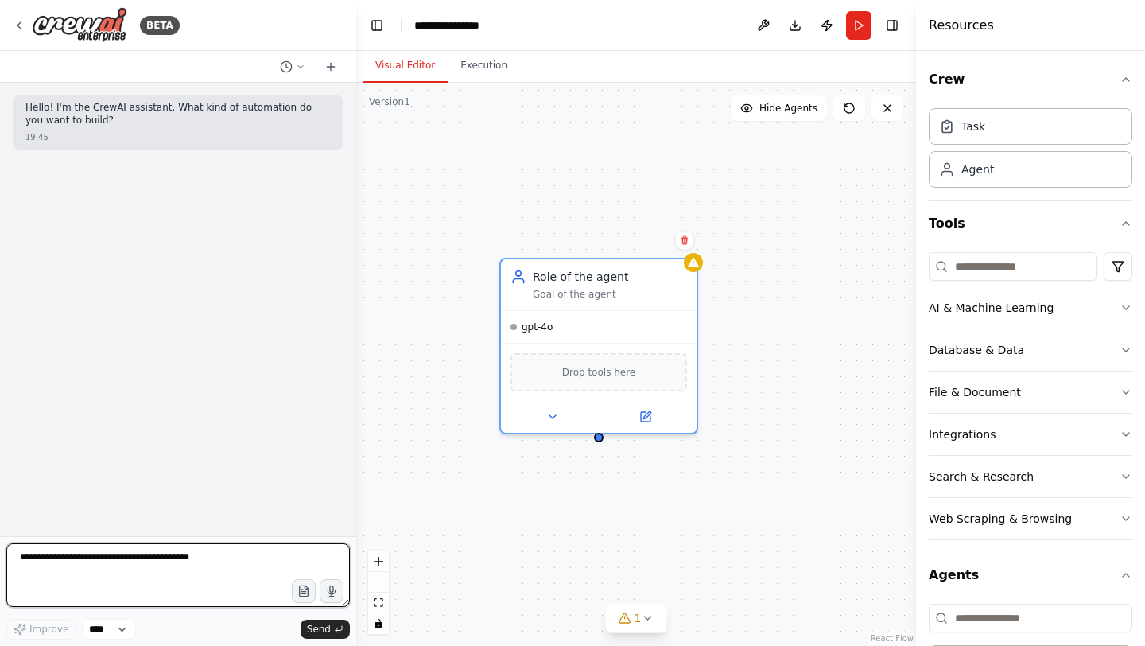
click at [89, 581] on textarea at bounding box center [177, 575] width 343 height 64
type textarea "*"
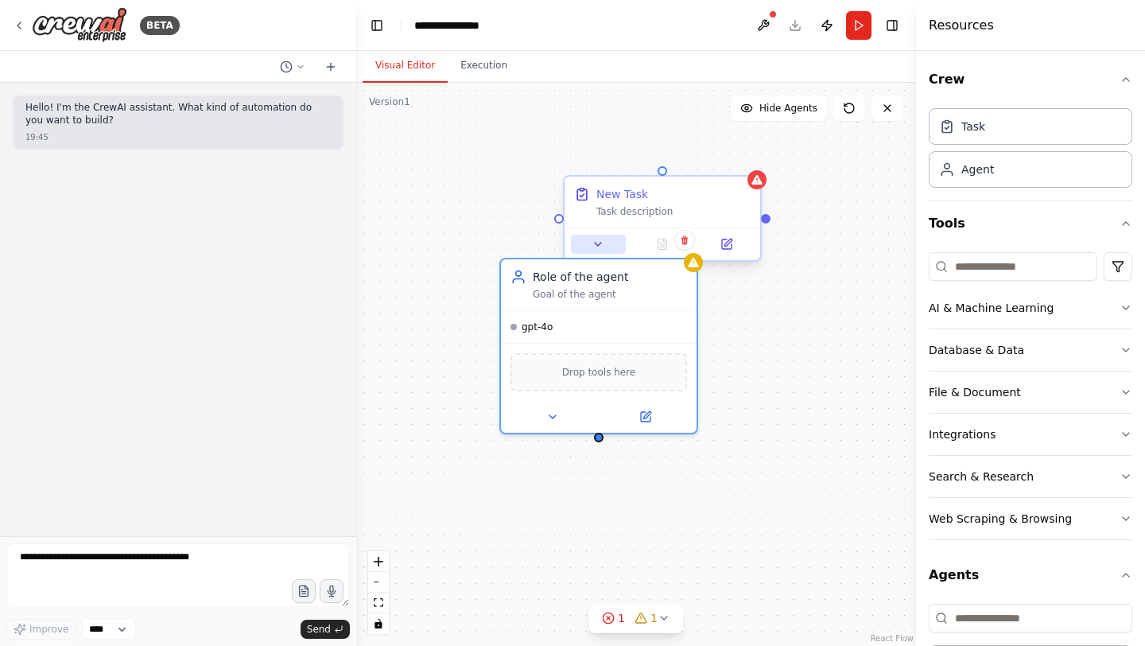
click at [603, 243] on icon at bounding box center [597, 244] width 13 height 13
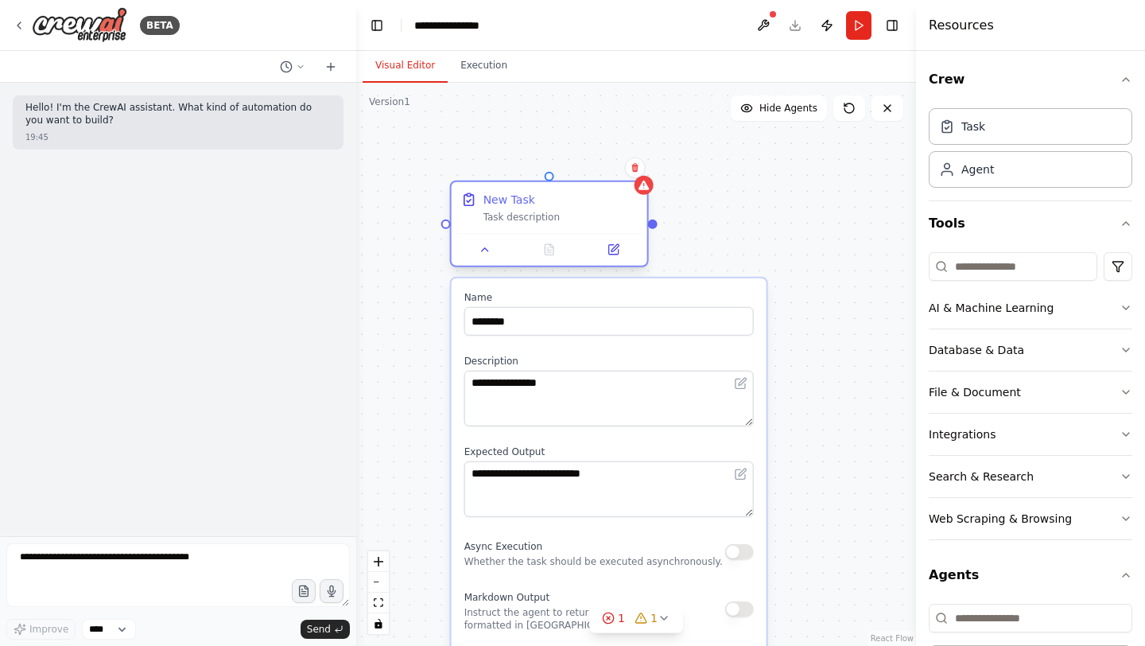
drag, startPoint x: 628, startPoint y: 196, endPoint x: 514, endPoint y: 199, distance: 114.5
click at [514, 199] on div "New Task" at bounding box center [509, 200] width 52 height 16
click at [638, 176] on button at bounding box center [635, 167] width 21 height 21
click at [638, 168] on icon at bounding box center [635, 168] width 10 height 10
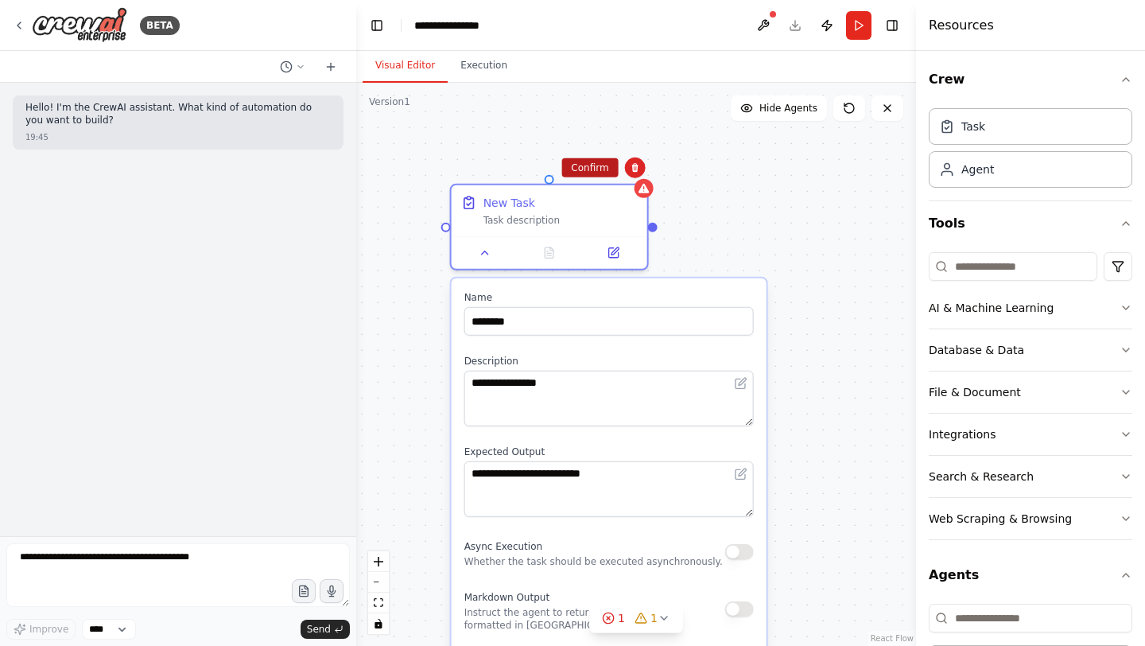
click at [587, 172] on button "Confirm" at bounding box center [589, 167] width 56 height 19
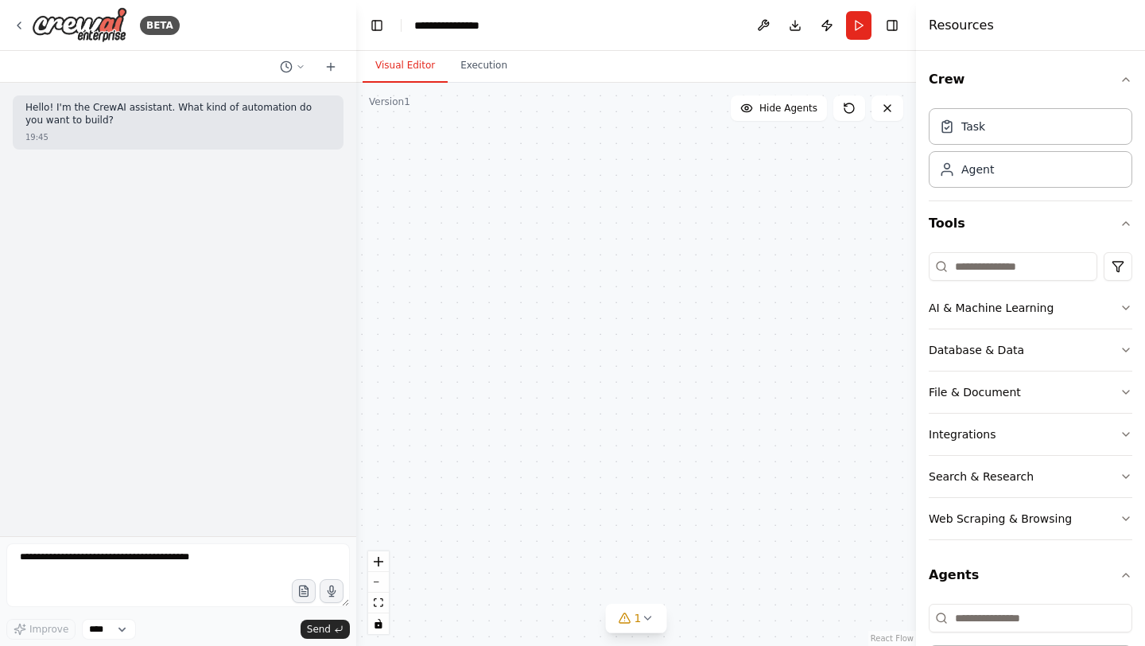
click at [564, 305] on div "Role of the agent Goal of the agent gpt-4o Drop tools here" at bounding box center [636, 364] width 560 height 563
click at [474, 391] on div "Role of the agent Goal of the agent gpt-4o Drop tools here" at bounding box center [636, 364] width 560 height 563
click at [795, 111] on span "Hide Agents" at bounding box center [788, 108] width 58 height 13
click at [795, 111] on span "Show Agents" at bounding box center [786, 108] width 62 height 13
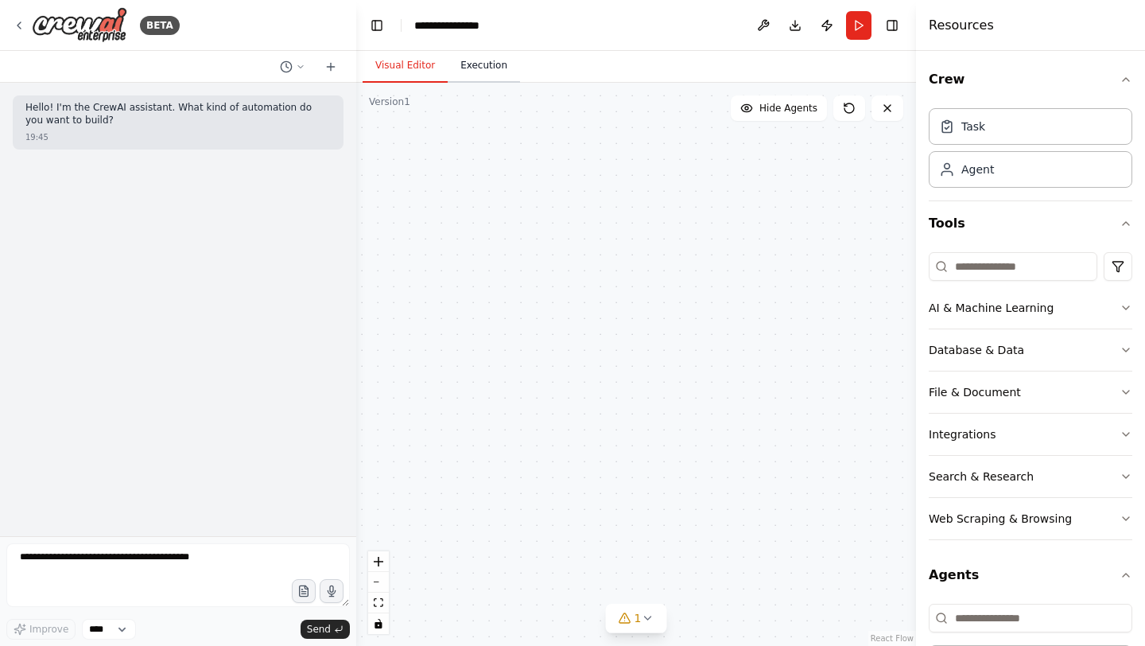
click at [493, 72] on button "Execution" at bounding box center [484, 65] width 72 height 33
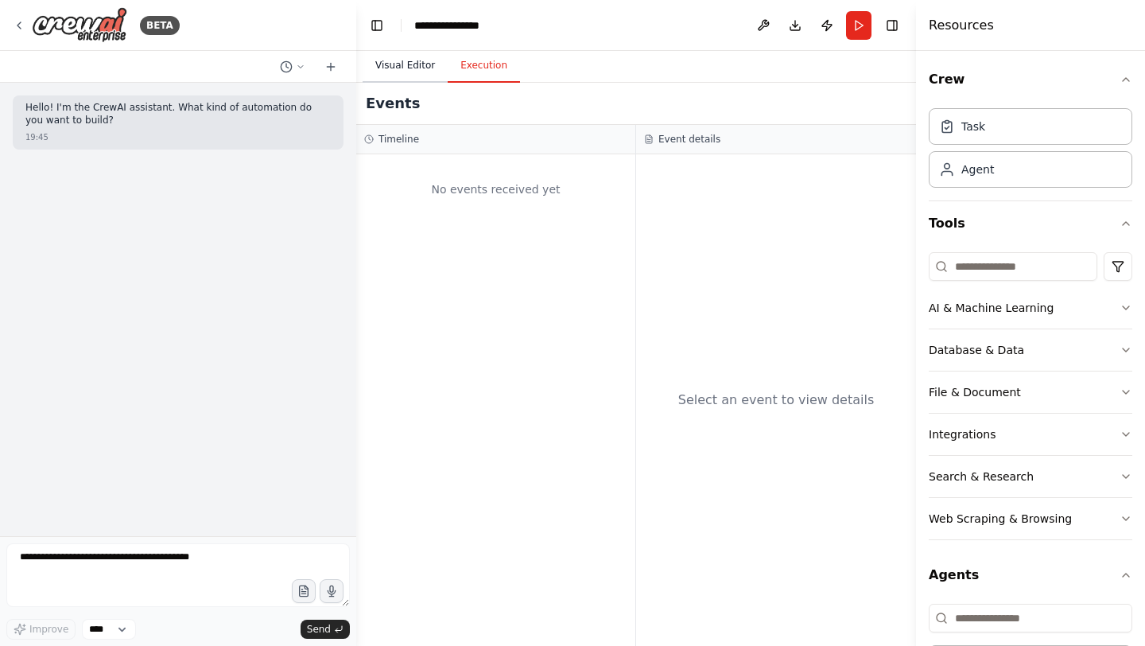
click at [420, 65] on button "Visual Editor" at bounding box center [405, 65] width 85 height 33
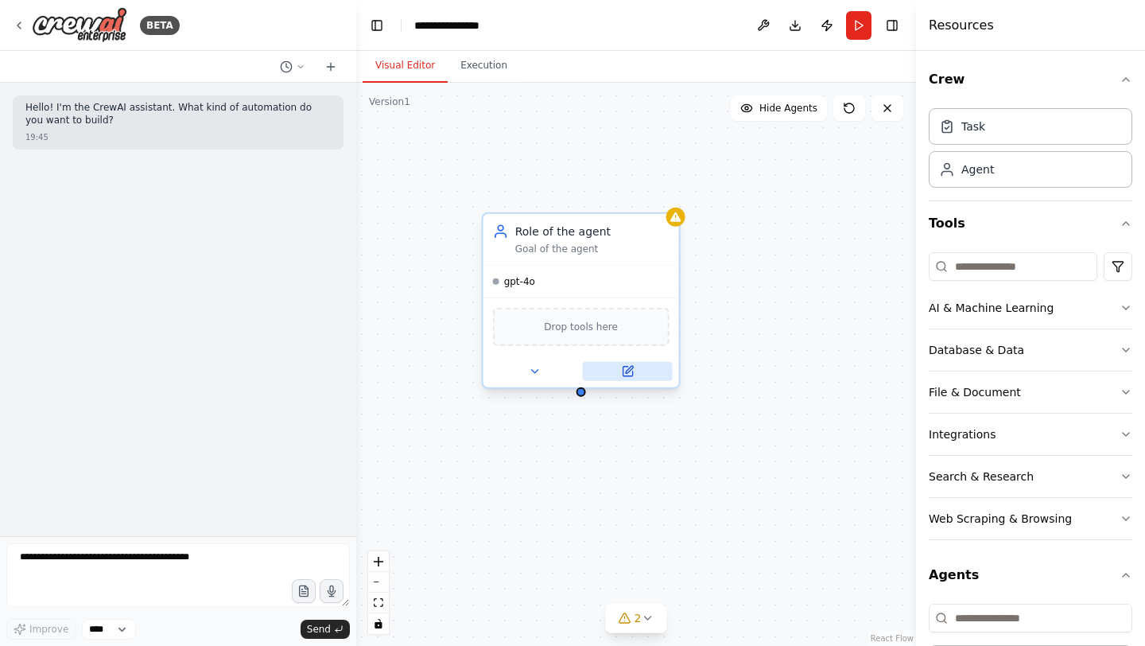
click at [626, 370] on icon at bounding box center [628, 369] width 7 height 7
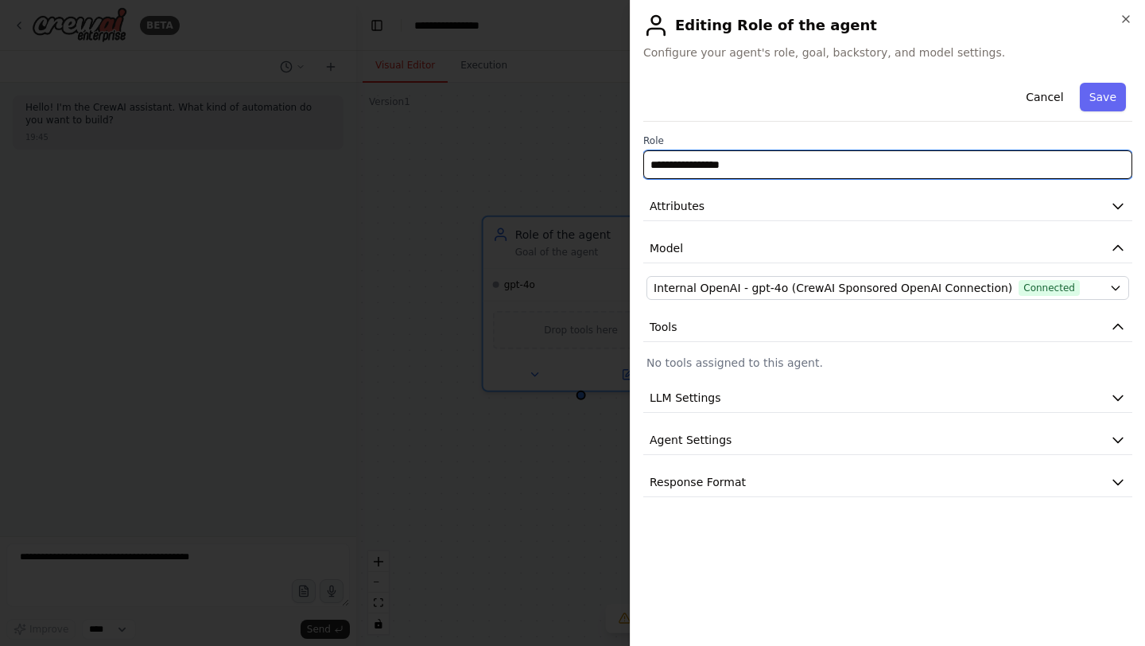
drag, startPoint x: 746, startPoint y: 165, endPoint x: 603, endPoint y: 173, distance: 143.3
click at [603, 173] on body "**********" at bounding box center [572, 323] width 1145 height 646
click at [726, 165] on input "**********" at bounding box center [887, 164] width 489 height 29
paste input "**********"
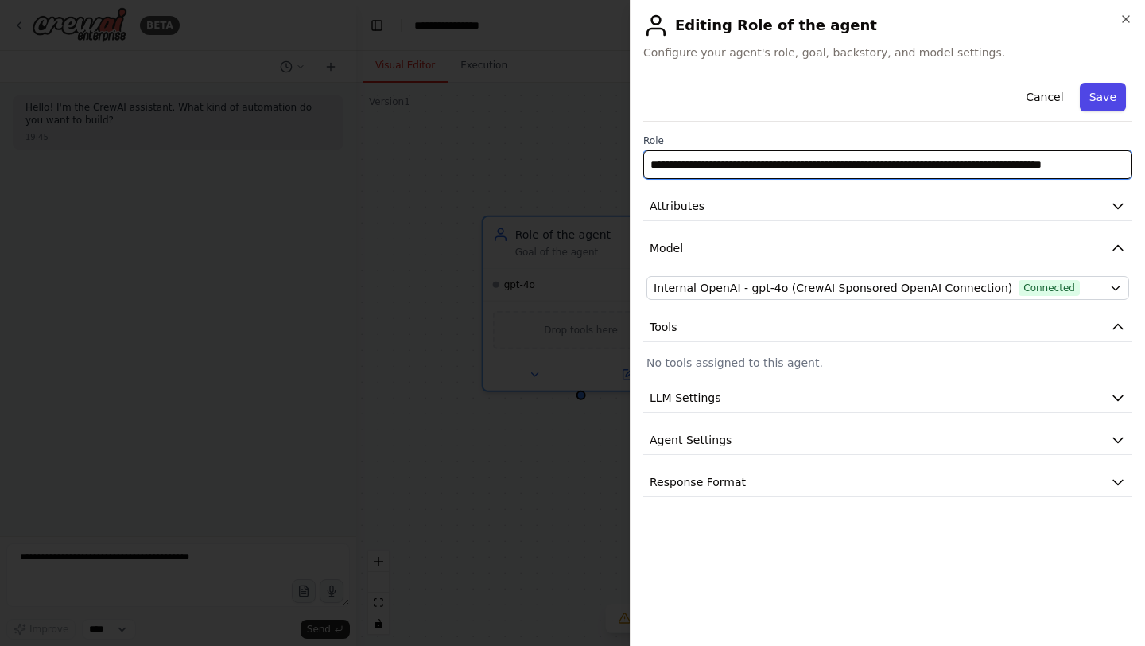
type input "**********"
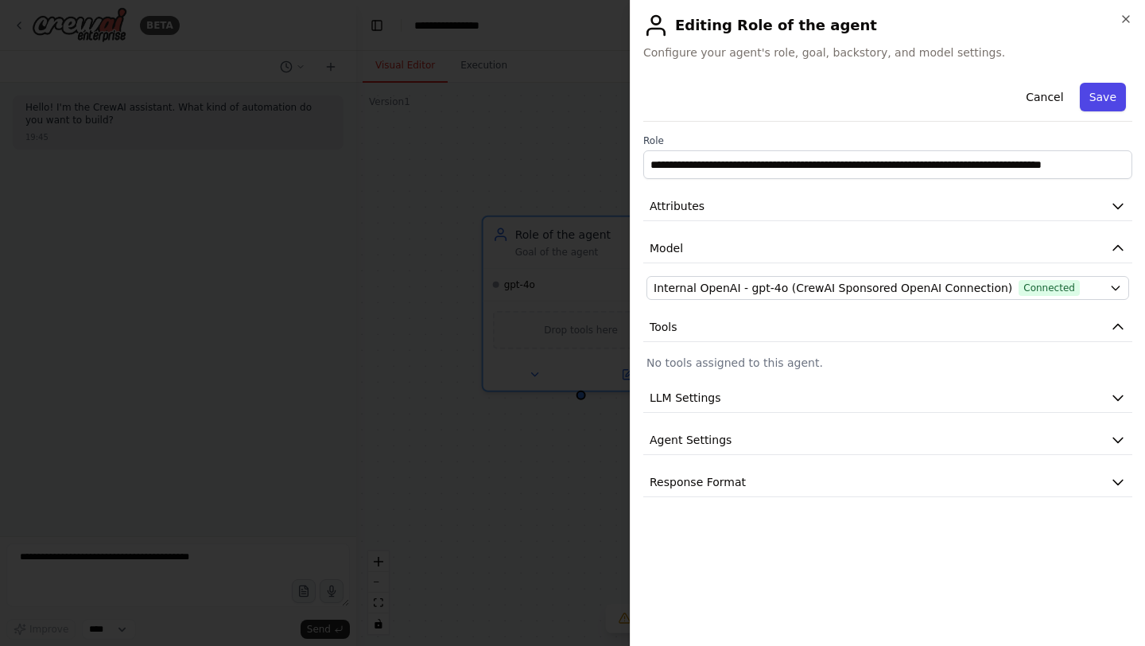
click at [1102, 96] on button "Save" at bounding box center [1103, 97] width 46 height 29
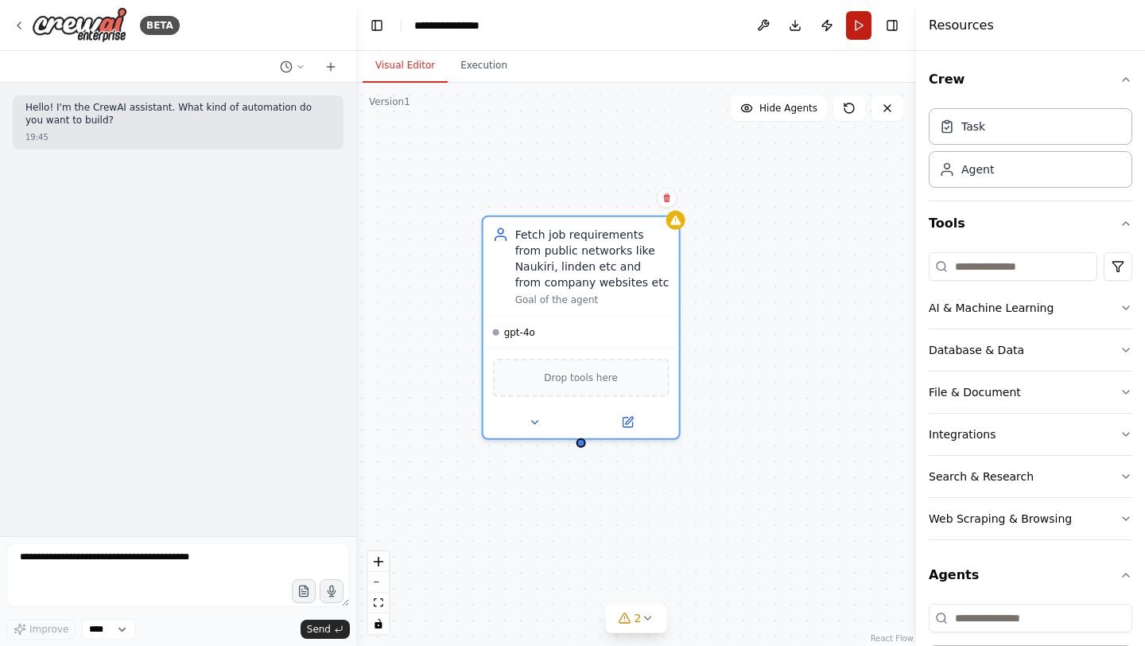
click at [854, 25] on button "Run" at bounding box center [858, 25] width 25 height 29
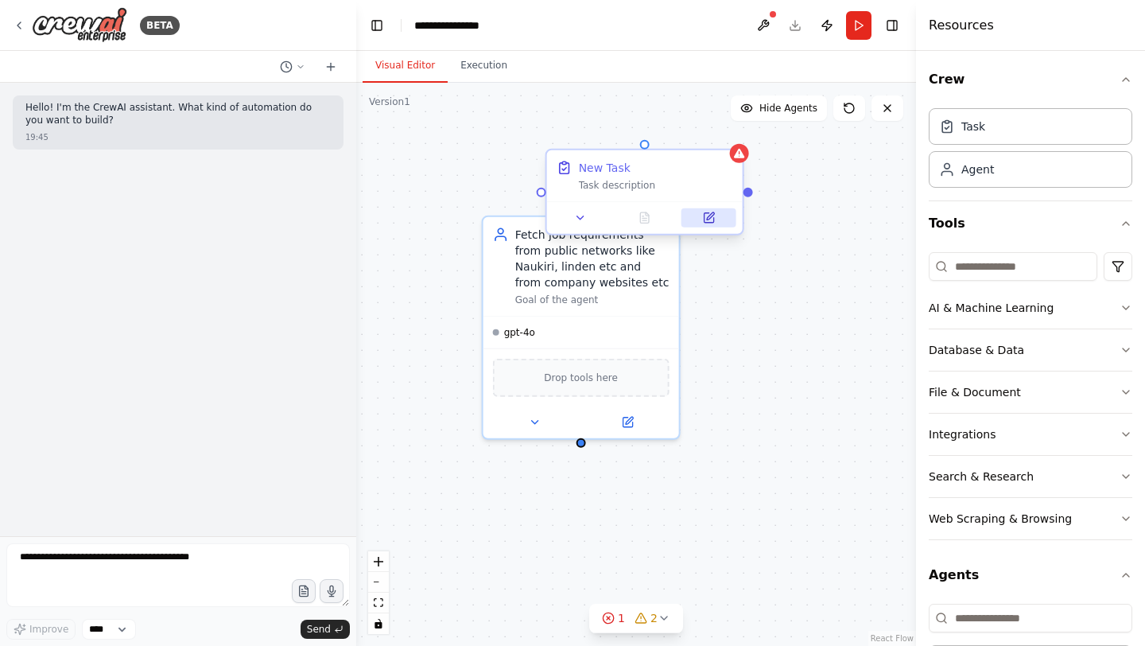
click at [712, 215] on icon at bounding box center [710, 215] width 7 height 7
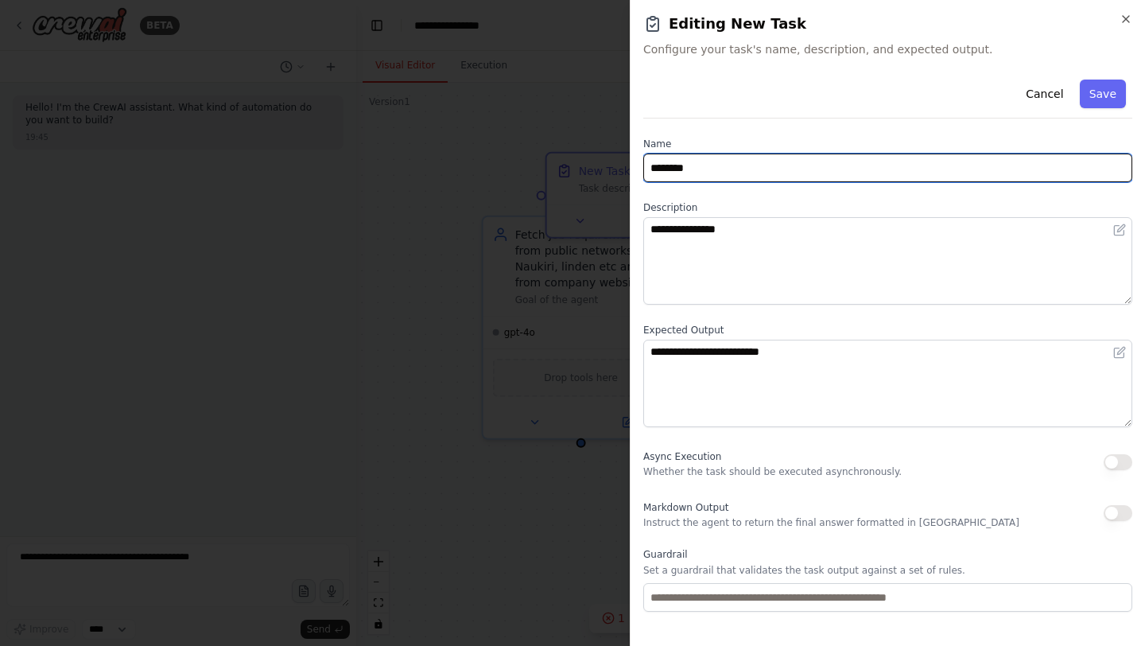
click at [700, 164] on input "********" at bounding box center [887, 167] width 489 height 29
drag, startPoint x: 712, startPoint y: 168, endPoint x: 633, endPoint y: 157, distance: 79.5
click at [633, 157] on div "**********" at bounding box center [887, 323] width 515 height 646
type input "*"
paste input "**********"
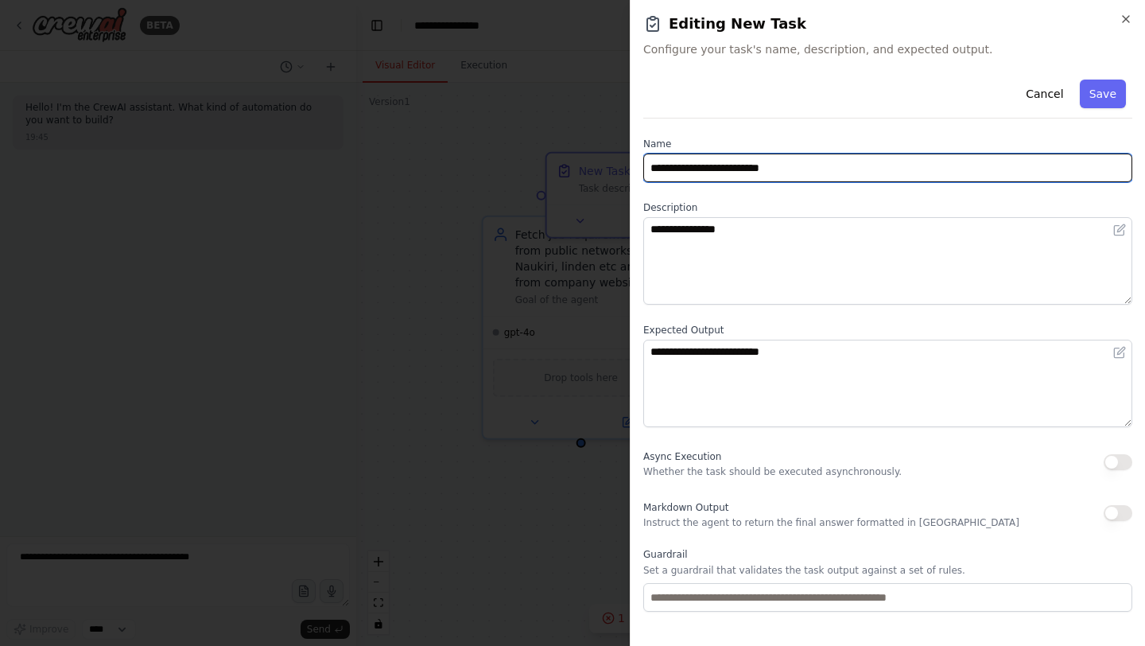
type input "**********"
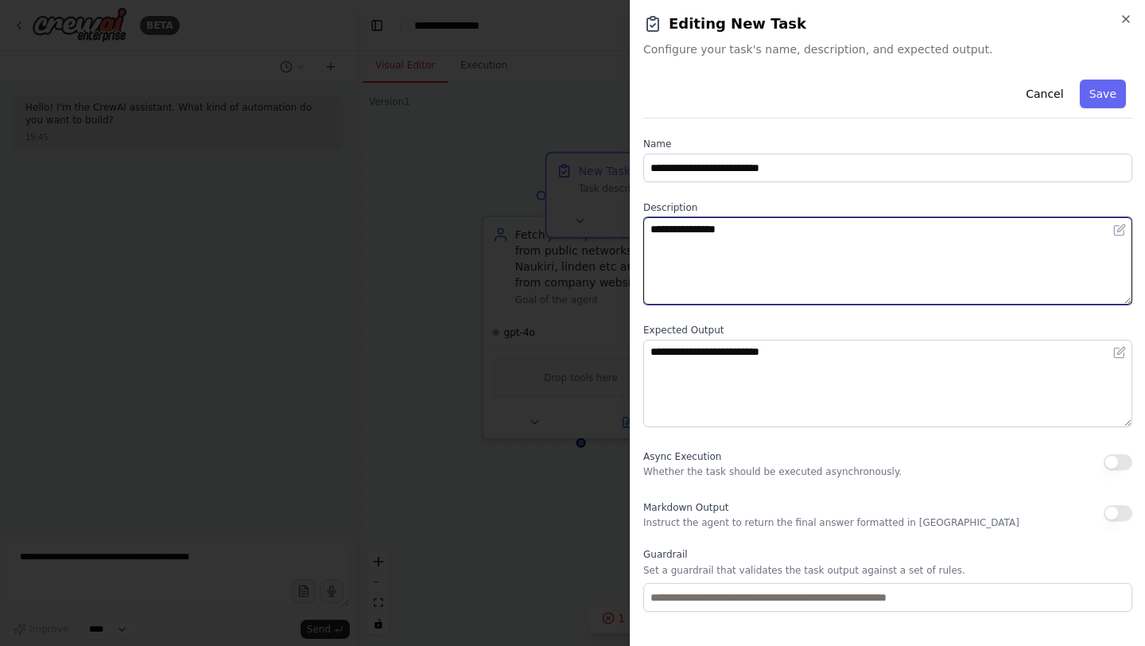
click at [688, 243] on textarea "**********" at bounding box center [887, 260] width 489 height 87
drag, startPoint x: 739, startPoint y: 236, endPoint x: 642, endPoint y: 231, distance: 97.1
click at [643, 231] on textarea "**********" at bounding box center [887, 260] width 489 height 87
paste textarea "**********"
type textarea "**********"
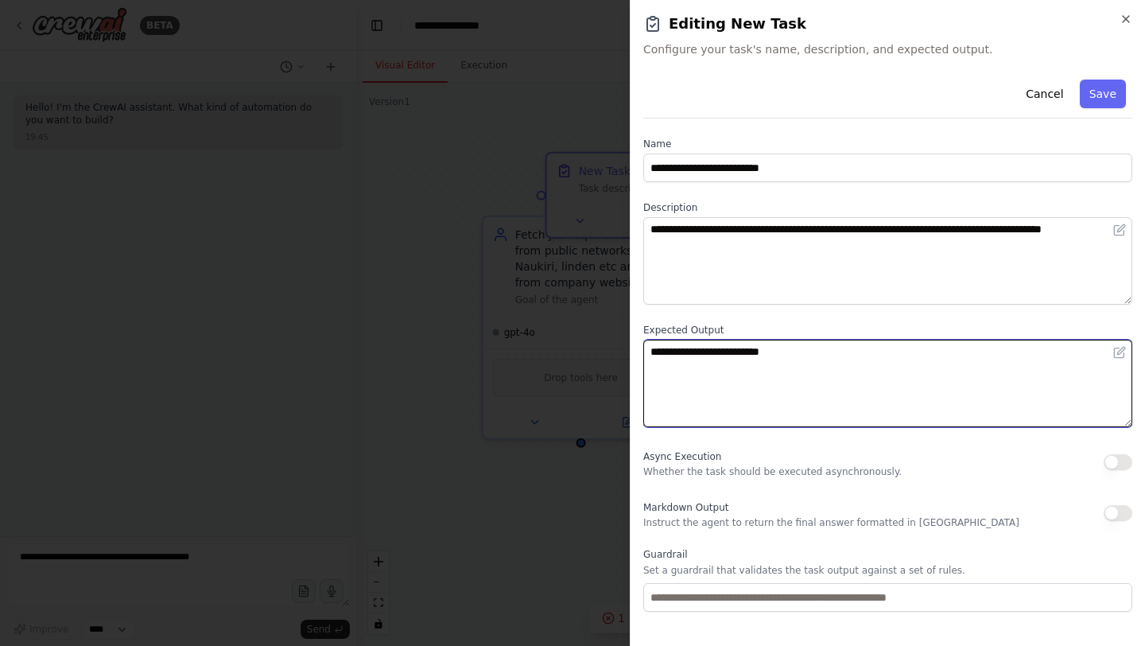
click at [712, 358] on textarea "**********" at bounding box center [887, 382] width 489 height 87
drag, startPoint x: 801, startPoint y: 355, endPoint x: 603, endPoint y: 359, distance: 197.2
click at [603, 359] on body "**********" at bounding box center [572, 323] width 1145 height 646
paste textarea "**********"
type textarea "**********"
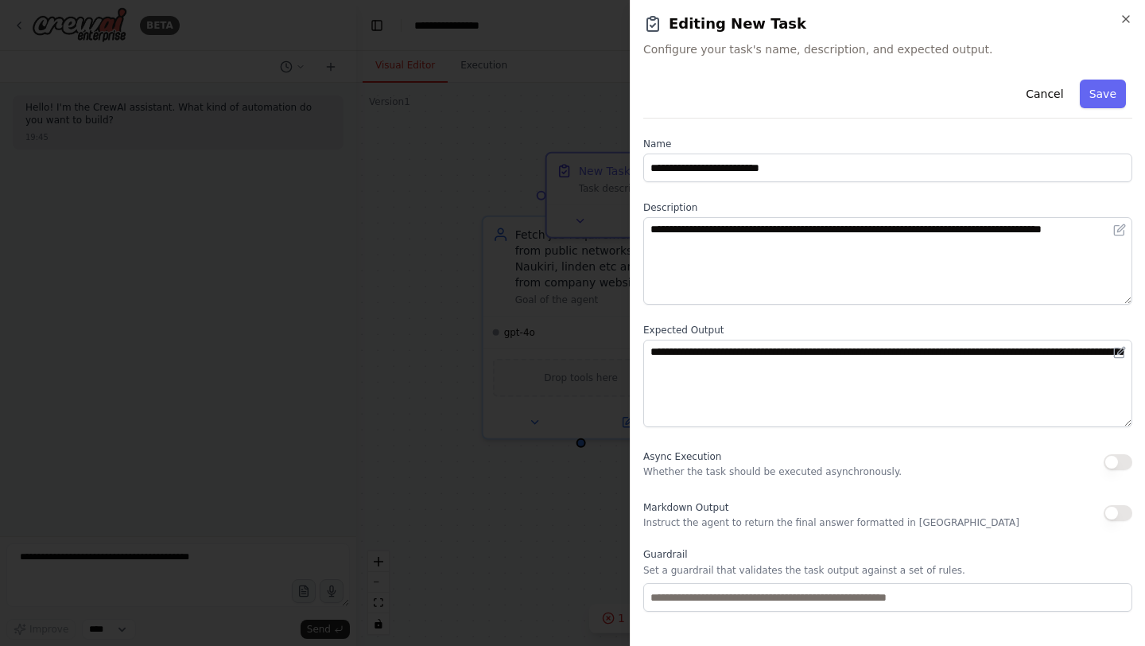
click at [1128, 518] on button "button" at bounding box center [1117, 513] width 29 height 16
click at [975, 540] on div "**********" at bounding box center [887, 389] width 489 height 632
click at [1105, 99] on button "Save" at bounding box center [1103, 94] width 46 height 29
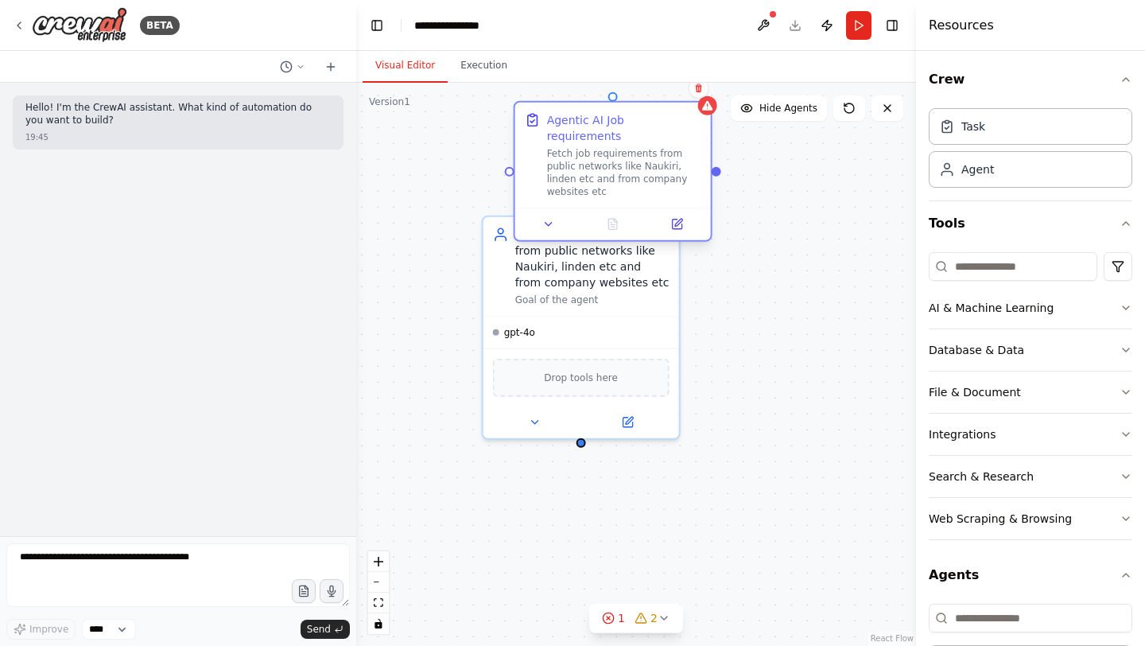
drag, startPoint x: 654, startPoint y: 215, endPoint x: 615, endPoint y: 141, distance: 84.3
click at [615, 147] on div "Fetch job requirements from public networks like Naukiri, linden etc and from c…" at bounding box center [624, 172] width 154 height 51
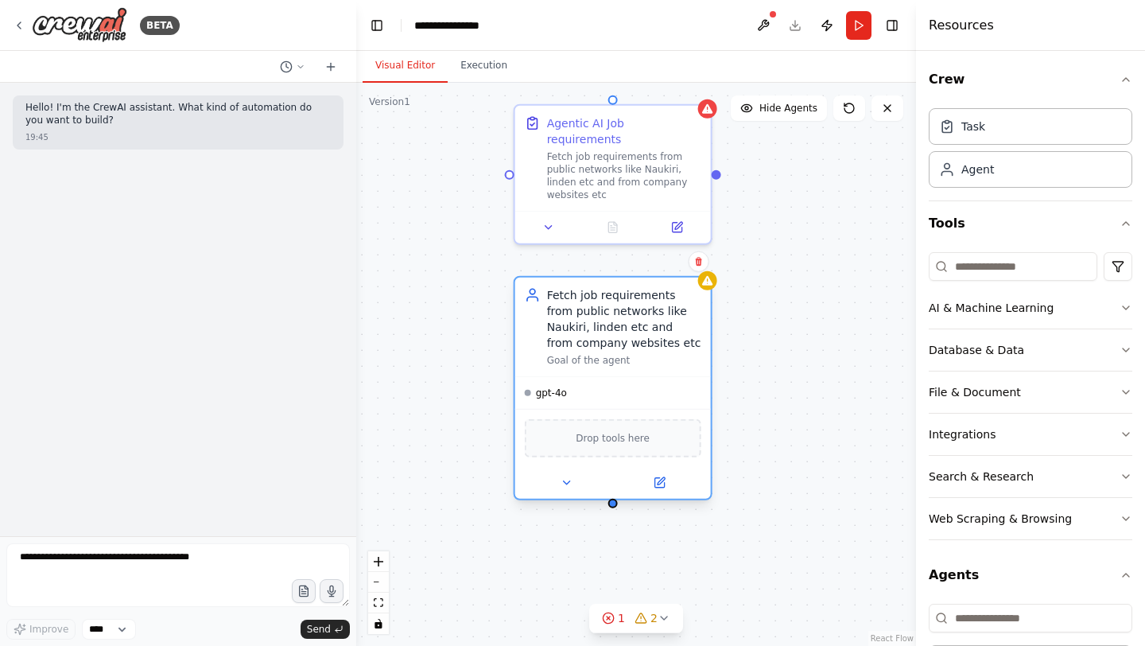
drag, startPoint x: 592, startPoint y: 268, endPoint x: 618, endPoint y: 331, distance: 67.8
click at [618, 331] on div "Fetch job requirements from public networks like Naukiri, linden etc and from c…" at bounding box center [624, 319] width 154 height 64
click at [642, 337] on div "Fetch job requirements from public networks like Naukiri, linden etc and from c…" at bounding box center [624, 319] width 154 height 64
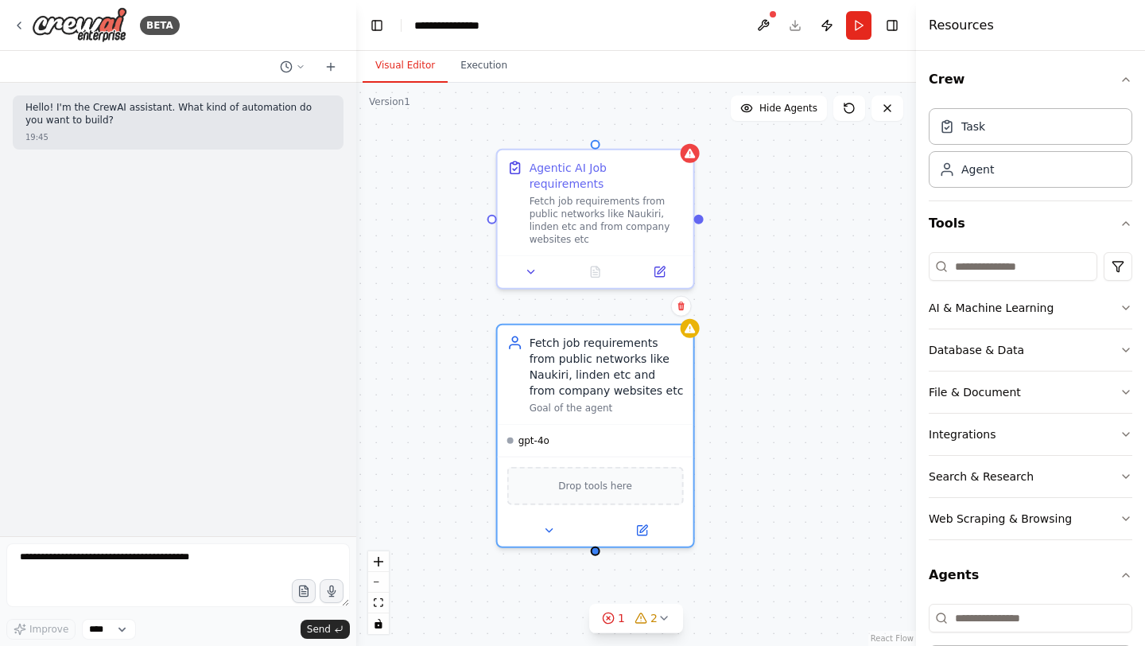
drag, startPoint x: 719, startPoint y: 170, endPoint x: 702, endPoint y: 215, distance: 47.8
click at [702, 215] on div "Role of the agent Goal of the agent gpt-4o Drop tools here Fetch job requiremen…" at bounding box center [636, 364] width 560 height 563
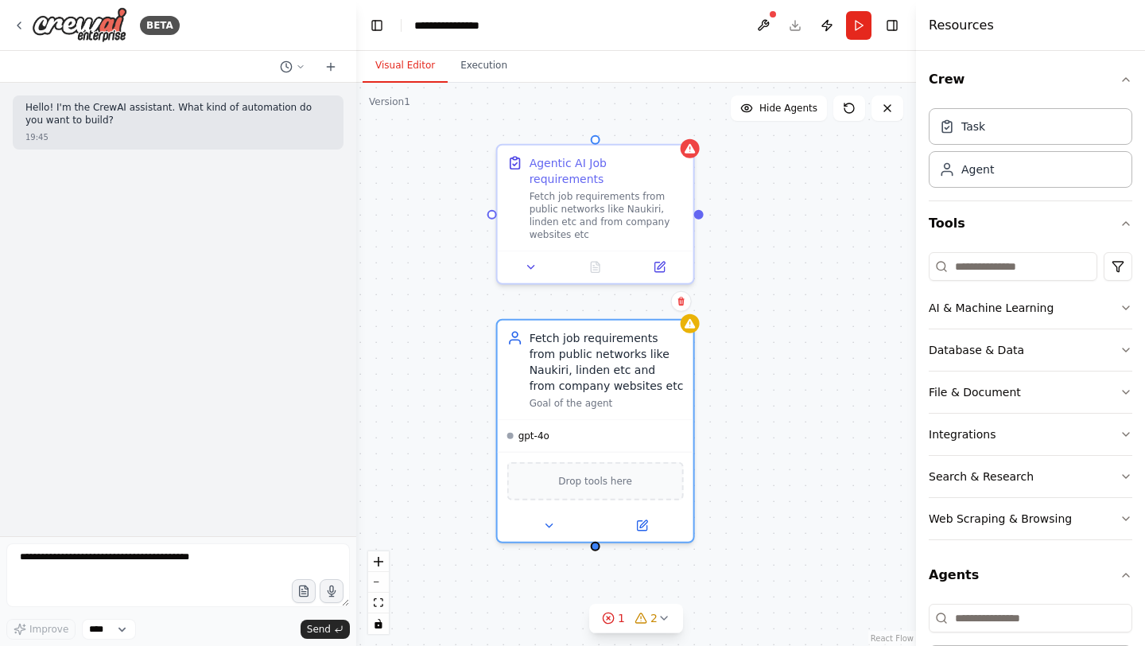
click at [490, 211] on div "Role of the agent Goal of the agent gpt-4o Drop tools here Fetch job requiremen…" at bounding box center [636, 364] width 560 height 563
drag, startPoint x: 598, startPoint y: 137, endPoint x: 591, endPoint y: 309, distance: 172.7
click at [591, 309] on div "Role of the agent Goal of the agent gpt-4o Drop tools here Fetch job requiremen…" at bounding box center [636, 364] width 560 height 563
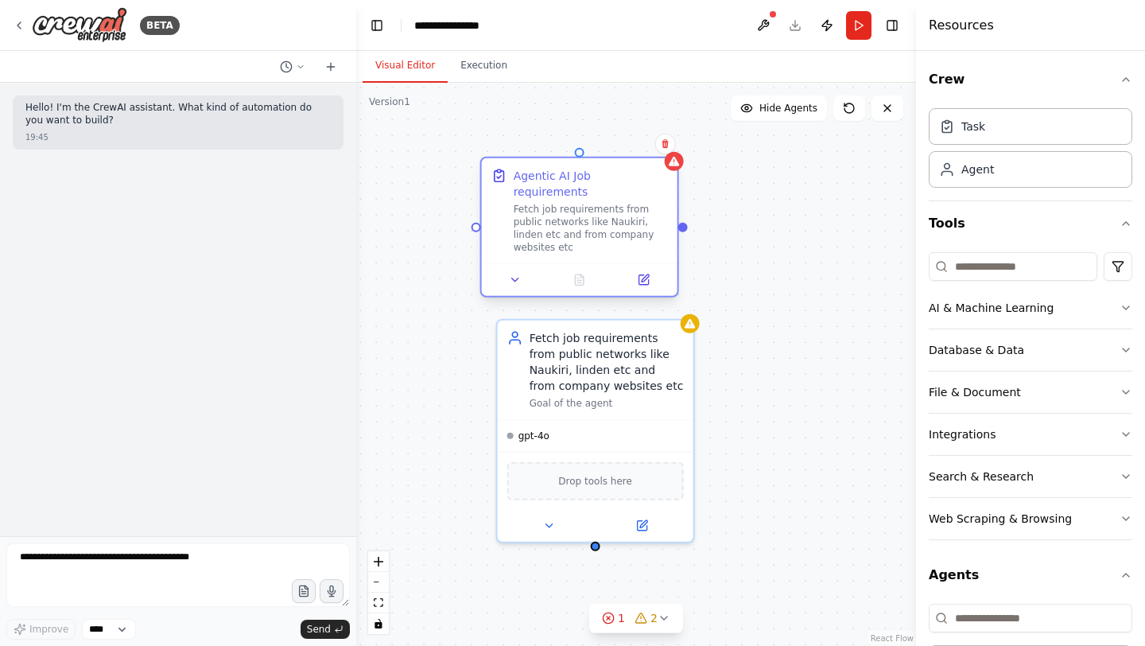
drag, startPoint x: 595, startPoint y: 142, endPoint x: 586, endPoint y: 161, distance: 22.0
click at [586, 161] on div "Agentic AI Job requirements Fetch job requirements from public networks like Na…" at bounding box center [580, 210] width 196 height 105
drag, startPoint x: 581, startPoint y: 151, endPoint x: 588, endPoint y: 316, distance: 164.7
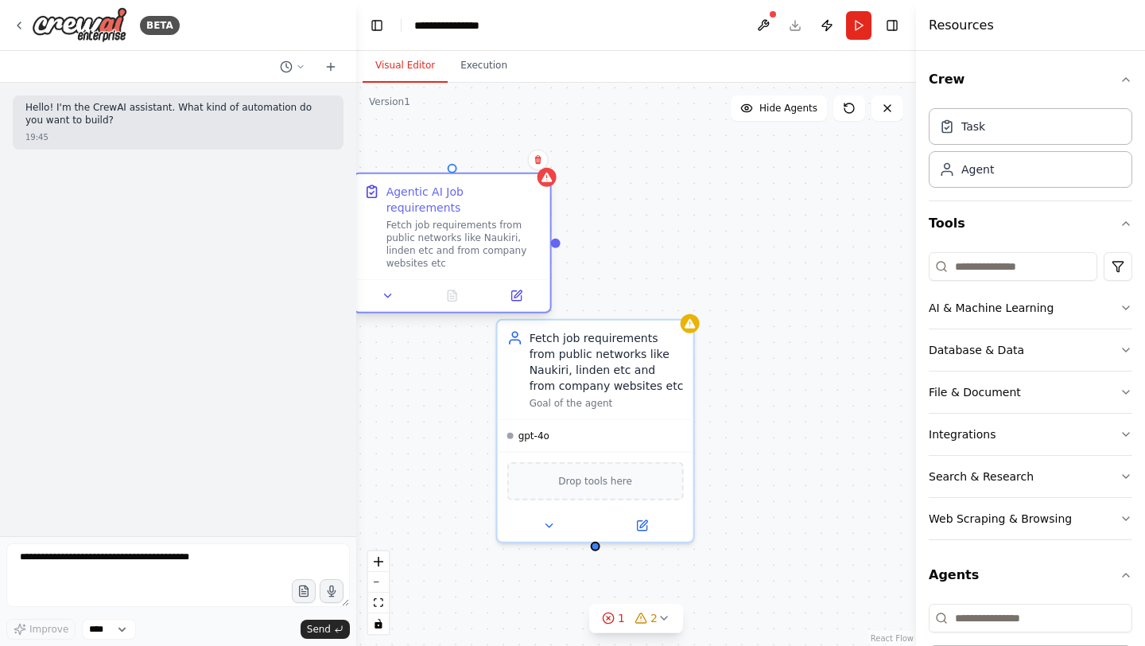
drag, startPoint x: 564, startPoint y: 192, endPoint x: 444, endPoint y: 212, distance: 122.5
click at [444, 219] on div "Fetch job requirements from public networks like Naukiri, linden etc and from c…" at bounding box center [463, 244] width 154 height 51
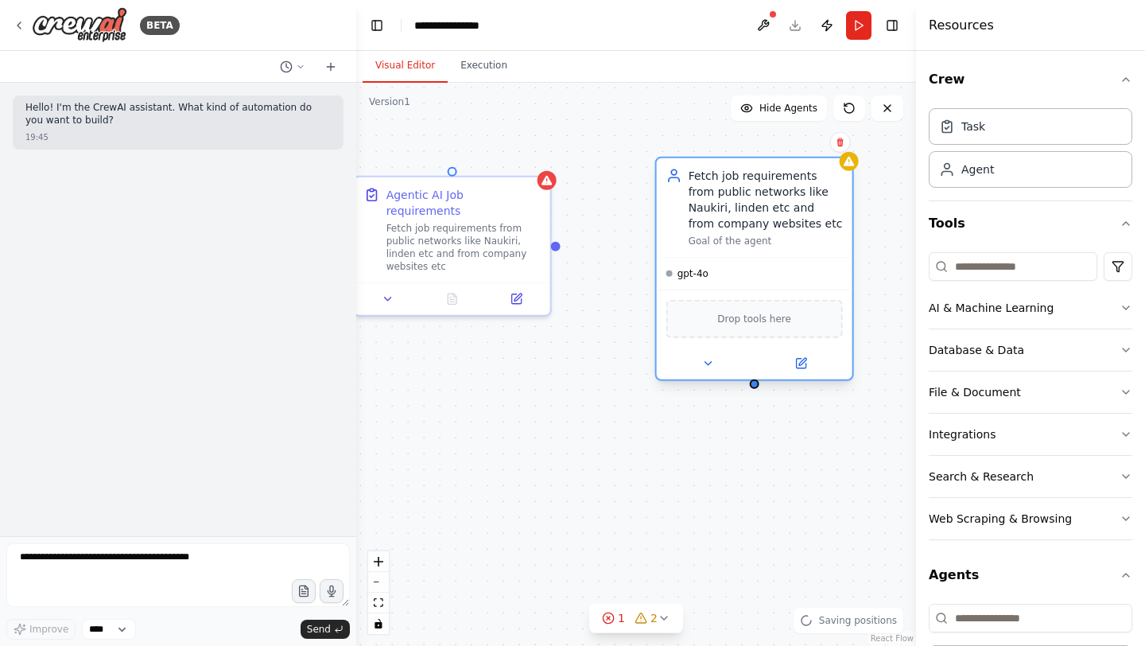
drag, startPoint x: 585, startPoint y: 400, endPoint x: 738, endPoint y: 233, distance: 226.2
click at [738, 233] on div "Fetch job requirements from public networks like Naukiri, linden etc and from c…" at bounding box center [765, 208] width 154 height 80
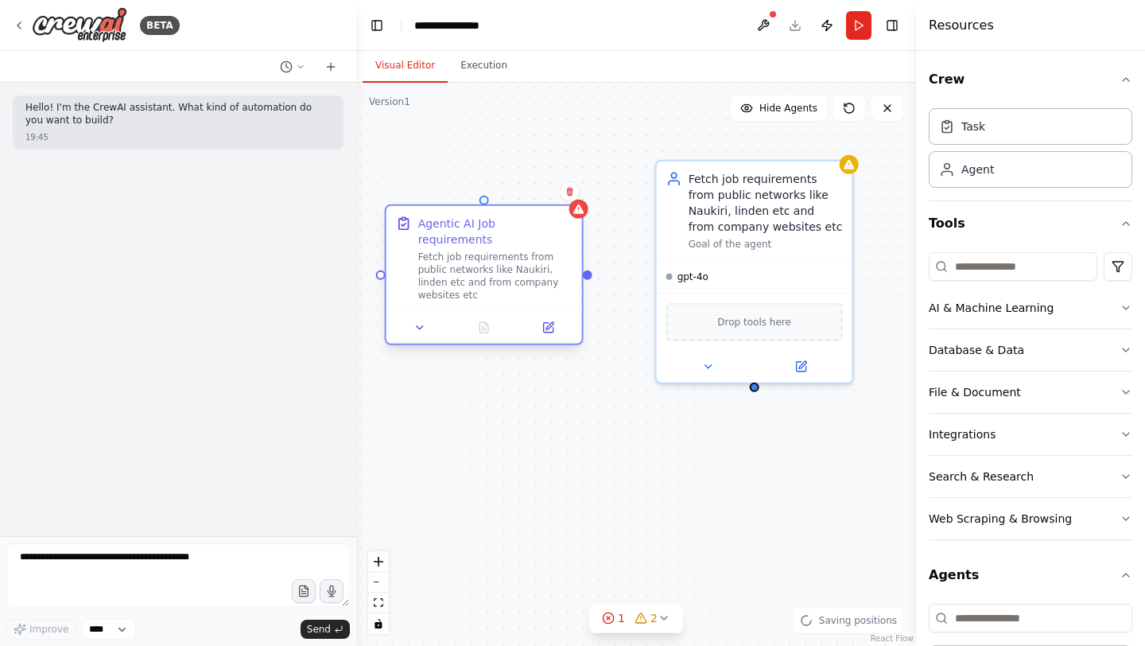
drag, startPoint x: 522, startPoint y: 241, endPoint x: 550, endPoint y: 278, distance: 47.1
click at [550, 278] on div "Fetch job requirements from public networks like Naukiri, linden etc and from c…" at bounding box center [495, 275] width 154 height 51
drag, startPoint x: 590, startPoint y: 270, endPoint x: 756, endPoint y: 389, distance: 204.1
click at [756, 389] on div "Role of the agent Goal of the agent gpt-4o Drop tools here Fetch job requiremen…" at bounding box center [636, 364] width 560 height 563
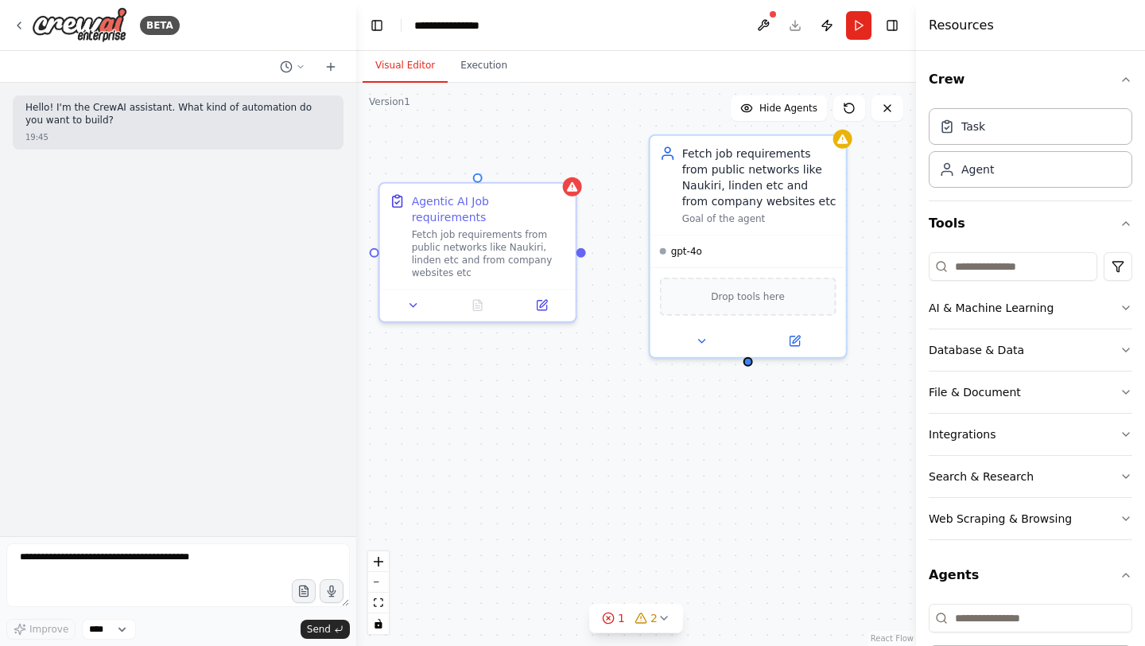
drag, startPoint x: 592, startPoint y: 268, endPoint x: 586, endPoint y: 242, distance: 26.2
click at [586, 242] on div "Role of the agent Goal of the agent gpt-4o Drop tools here Fetch job requiremen…" at bounding box center [636, 364] width 560 height 563
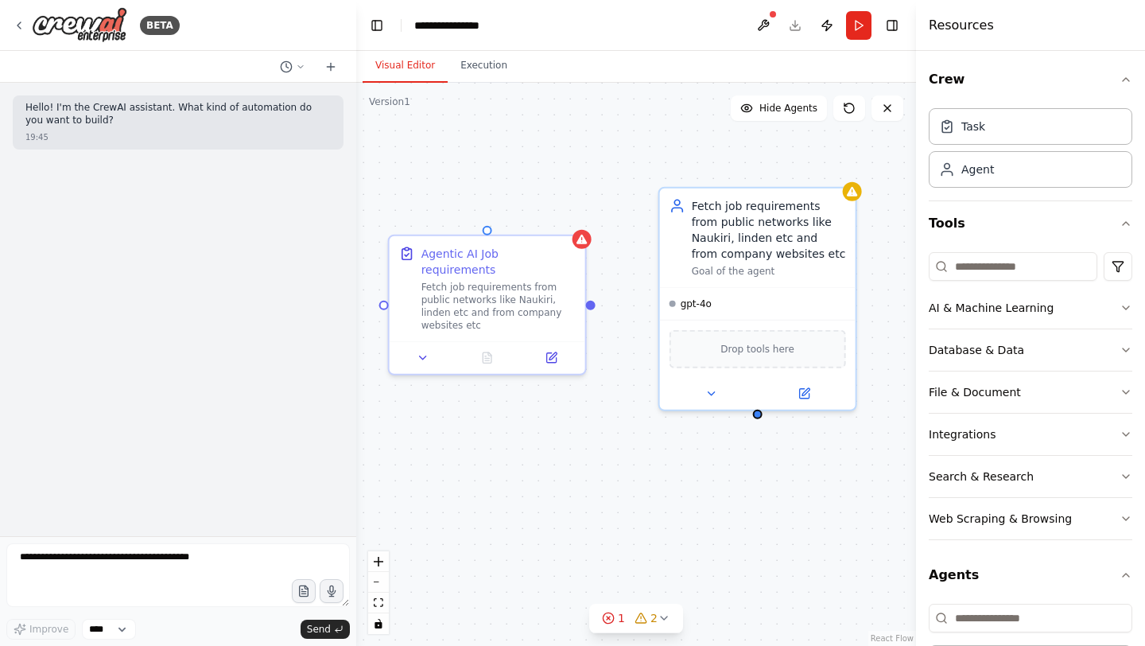
drag, startPoint x: 583, startPoint y: 252, endPoint x: 595, endPoint y: 275, distance: 26.3
click at [595, 275] on div "Role of the agent Goal of the agent gpt-4o Drop tools here Fetch job requiremen…" at bounding box center [636, 364] width 560 height 563
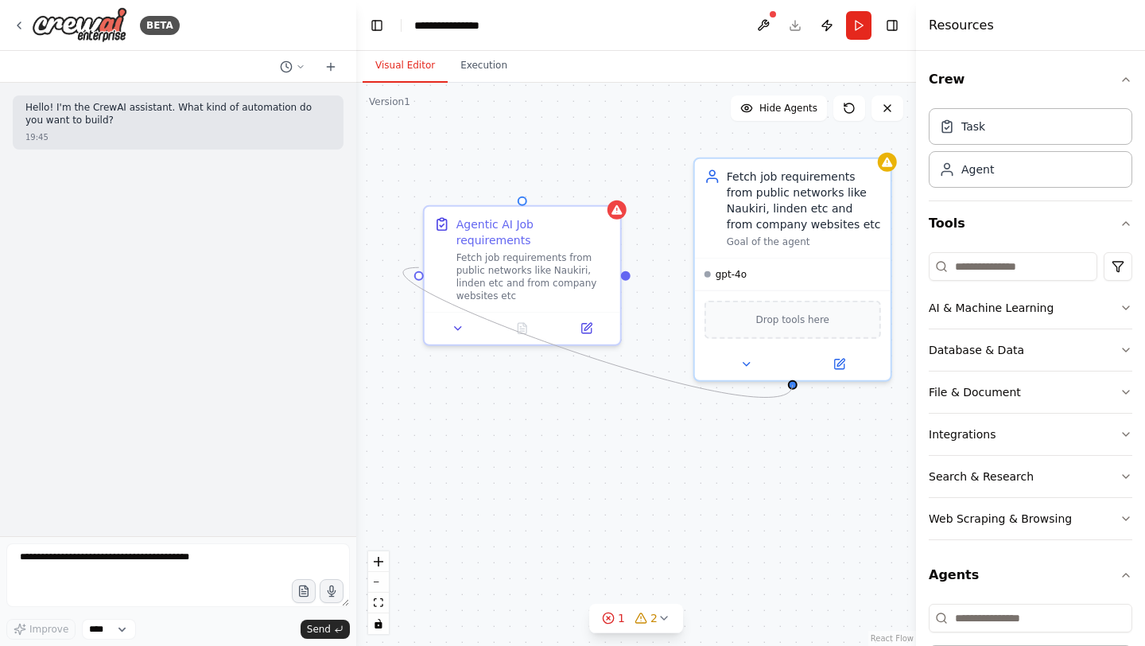
drag, startPoint x: 384, startPoint y: 267, endPoint x: 789, endPoint y: 392, distance: 424.2
click at [789, 392] on div "Role of the agent Goal of the agent gpt-4o Drop tools here Fetch job requiremen…" at bounding box center [636, 364] width 560 height 563
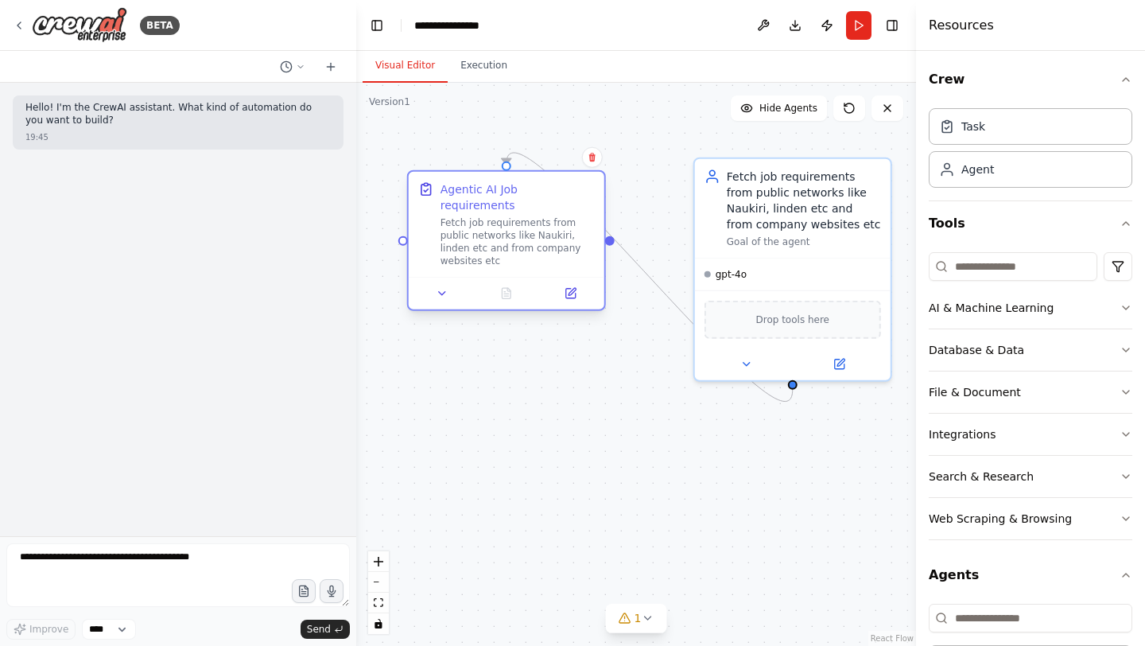
drag, startPoint x: 502, startPoint y: 265, endPoint x: 478, endPoint y: 230, distance: 42.8
click at [478, 230] on div "Fetch job requirements from public networks like Naukiri, linden etc and from c…" at bounding box center [517, 241] width 154 height 51
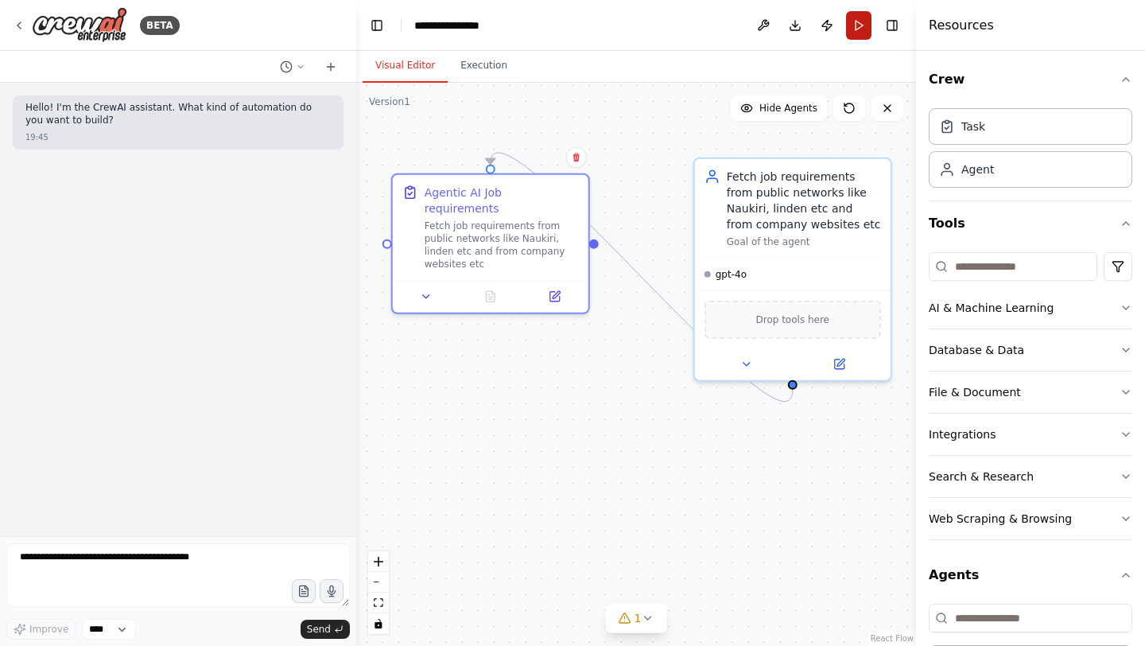
click at [860, 20] on button "Run" at bounding box center [858, 25] width 25 height 29
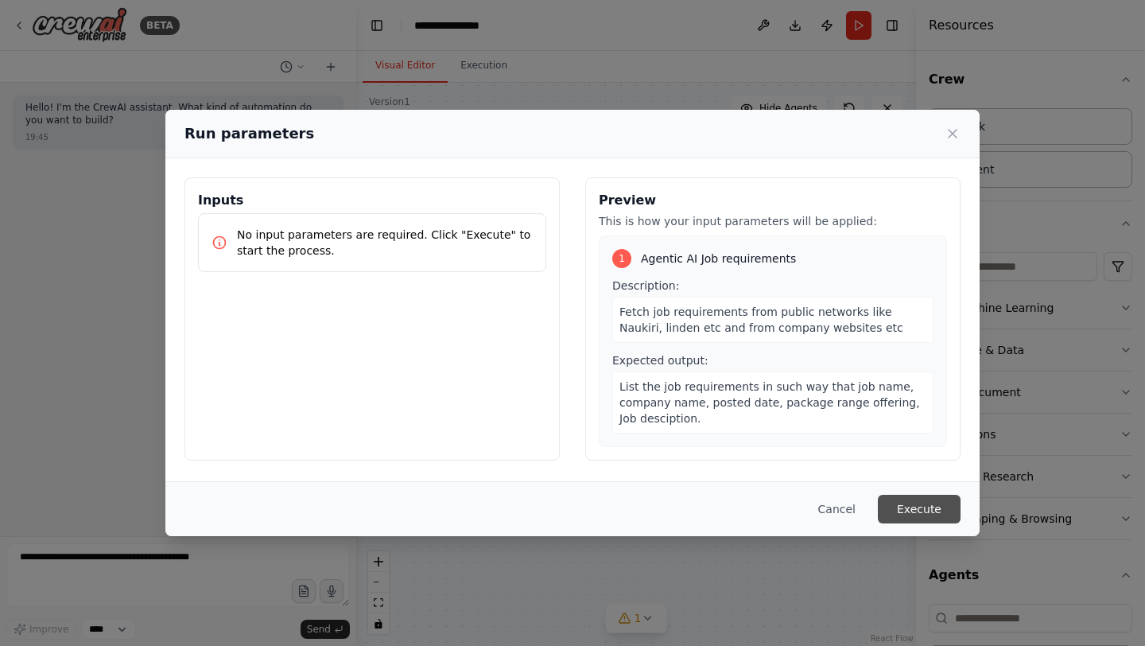
click at [929, 510] on button "Execute" at bounding box center [919, 508] width 83 height 29
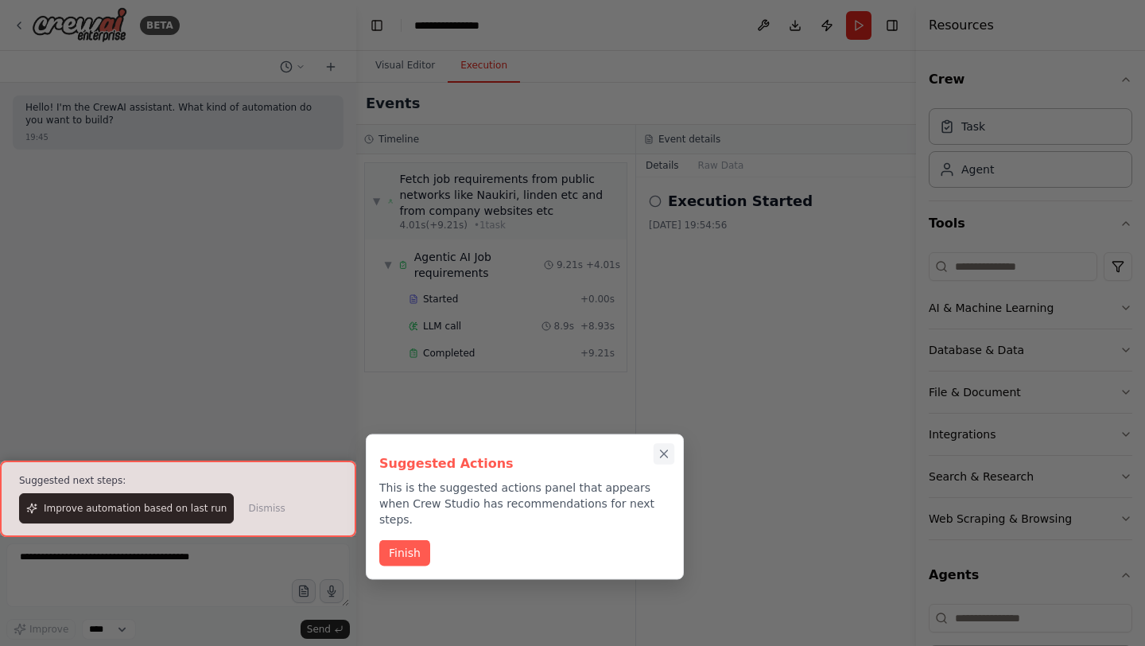
click at [663, 455] on icon "Close walkthrough" at bounding box center [664, 454] width 14 height 14
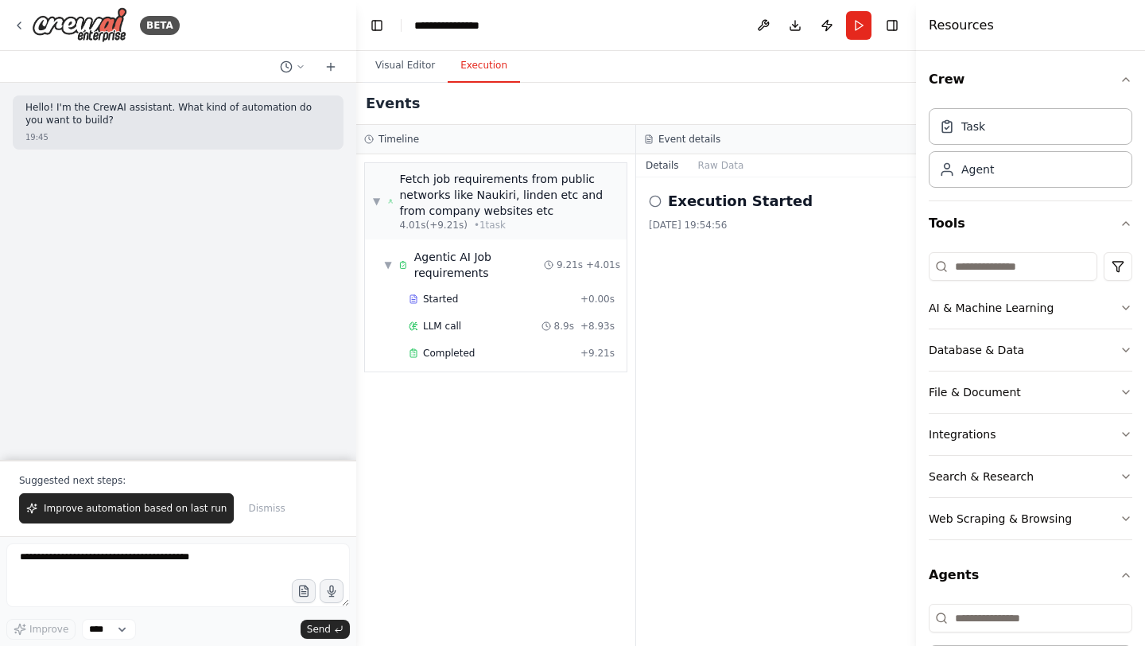
click at [781, 228] on div "[DATE] 19:54:56" at bounding box center [776, 225] width 254 height 13
click at [650, 200] on icon at bounding box center [655, 201] width 13 height 13
click at [711, 167] on button "Raw Data" at bounding box center [720, 165] width 65 height 22
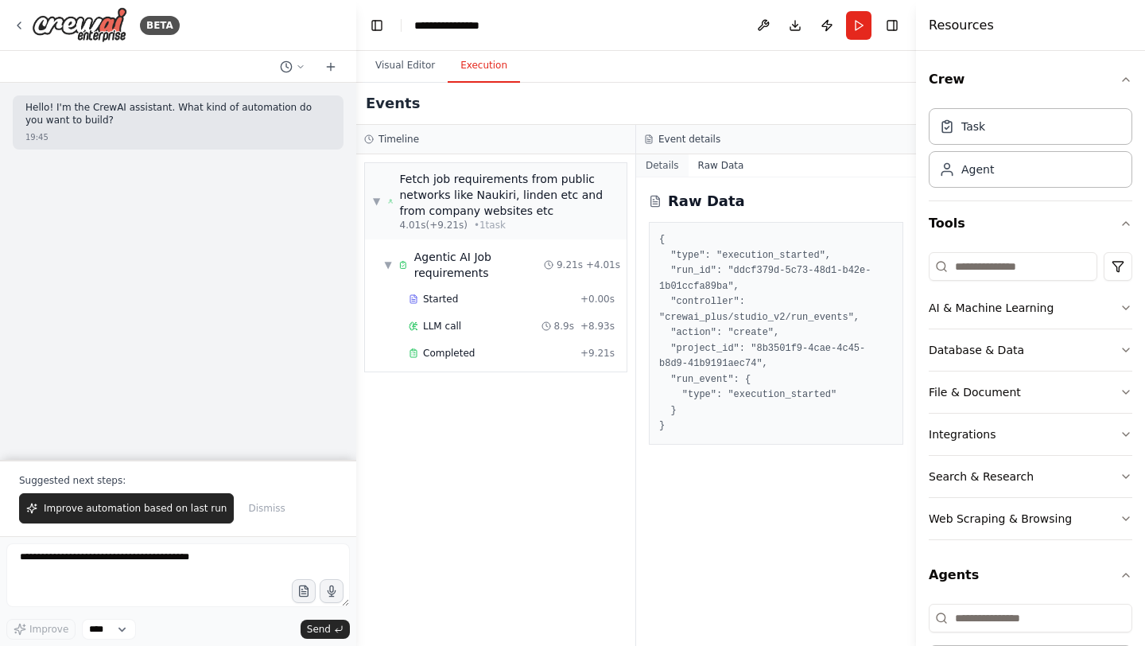
click at [665, 169] on button "Details" at bounding box center [662, 165] width 52 height 22
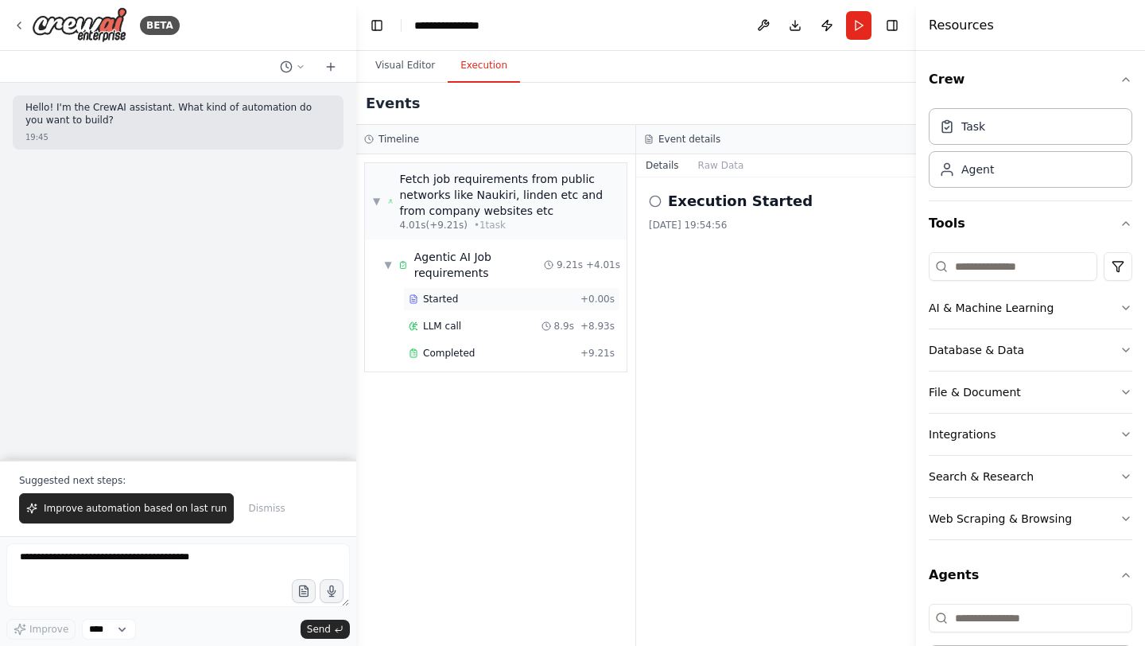
click at [439, 304] on span "Started" at bounding box center [440, 299] width 35 height 13
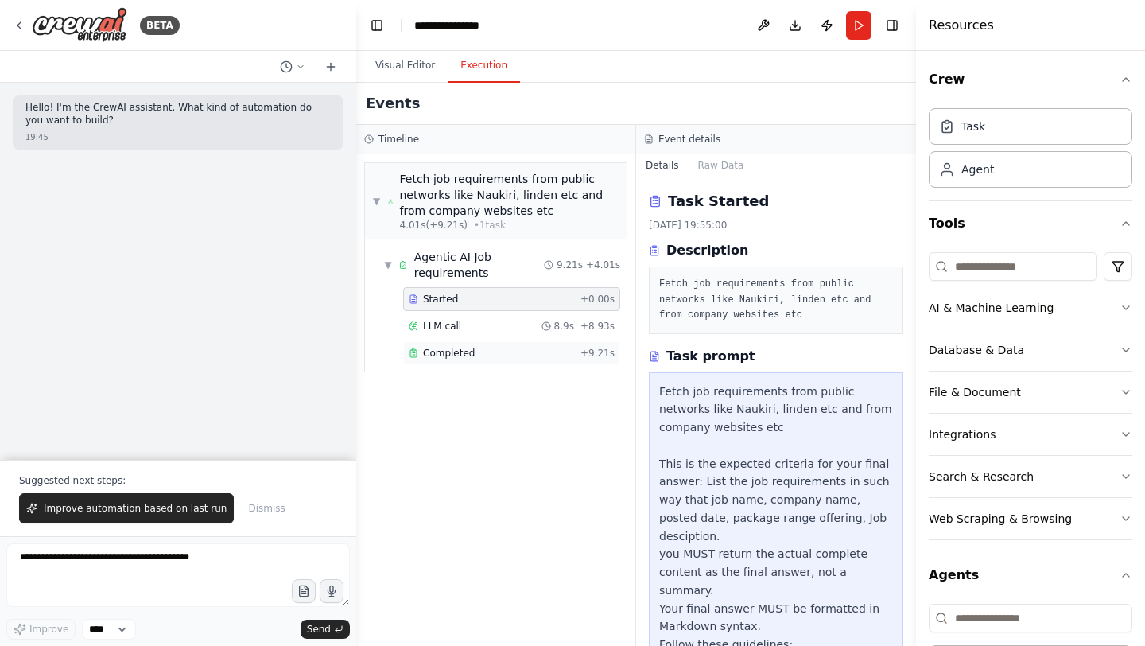
click at [441, 355] on span "Completed" at bounding box center [449, 353] width 52 height 13
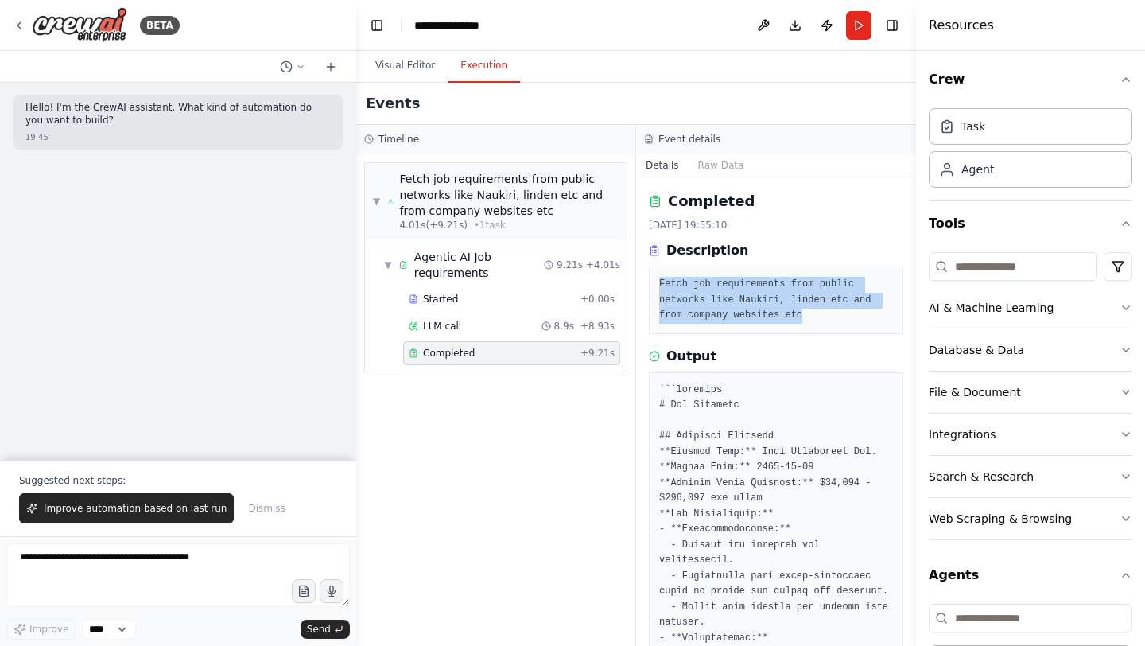
drag, startPoint x: 812, startPoint y: 318, endPoint x: 657, endPoint y: 283, distance: 158.1
click at [657, 283] on div "Fetch job requirements from public networks like Naukiri, linden etc and from c…" at bounding box center [776, 300] width 254 height 68
click at [747, 306] on pre "Fetch job requirements from public networks like Naukiri, linden etc and from c…" at bounding box center [776, 300] width 234 height 47
drag, startPoint x: 809, startPoint y: 319, endPoint x: 653, endPoint y: 285, distance: 159.5
click at [653, 285] on div "Fetch job requirements from public networks like Naukiri, linden etc and from c…" at bounding box center [776, 300] width 254 height 68
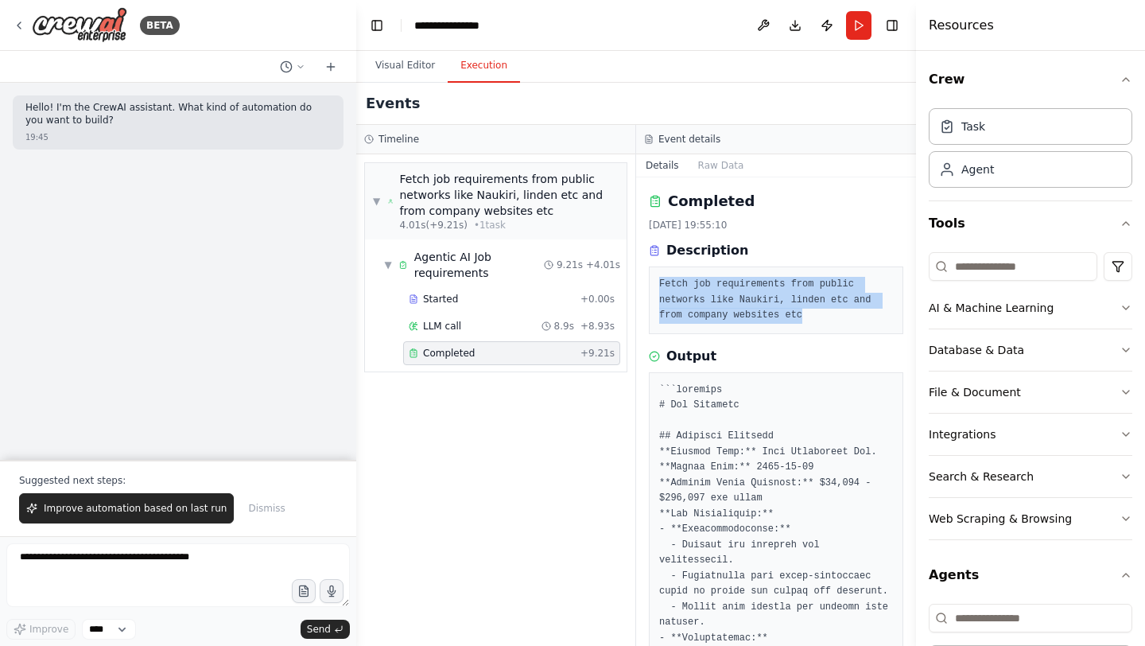
click at [741, 308] on pre "Fetch job requirements from public networks like Naukiri, linden etc and from c…" at bounding box center [776, 300] width 234 height 47
drag, startPoint x: 824, startPoint y: 322, endPoint x: 656, endPoint y: 281, distance: 173.5
click at [656, 281] on div "Fetch job requirements from public networks like Naukiri, linden etc and from c…" at bounding box center [776, 300] width 254 height 68
click at [743, 281] on pre "Fetch job requirements from public networks like Naukiri, linden etc and from c…" at bounding box center [776, 300] width 234 height 47
drag, startPoint x: 810, startPoint y: 315, endPoint x: 661, endPoint y: 288, distance: 151.9
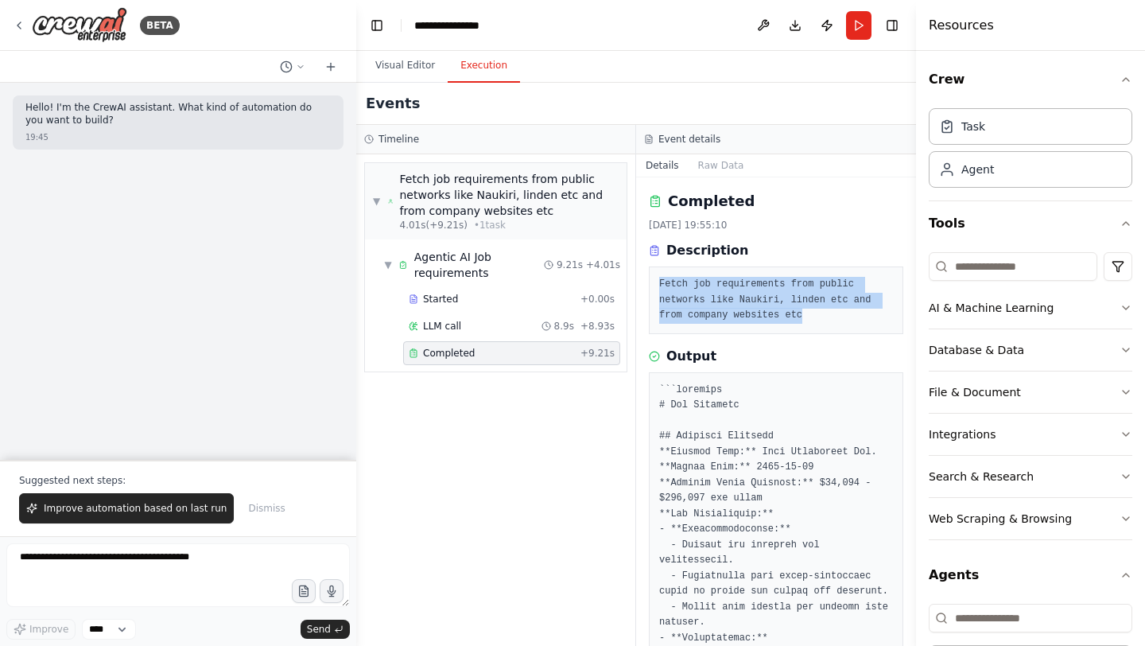
click at [661, 288] on pre "Fetch job requirements from public networks like Naukiri, linden etc and from c…" at bounding box center [776, 300] width 234 height 47
click at [755, 320] on pre "Fetch job requirements from public networks like Naukiri, linden etc and from c…" at bounding box center [776, 300] width 234 height 47
drag, startPoint x: 820, startPoint y: 316, endPoint x: 642, endPoint y: 275, distance: 182.8
click at [642, 275] on div "Completed [DATE] 19:55:10 Description Fetch job requirements from public networ…" at bounding box center [776, 411] width 280 height 468
click at [797, 298] on pre "Fetch job requirements from public networks like Naukiri, linden etc and from c…" at bounding box center [776, 300] width 234 height 47
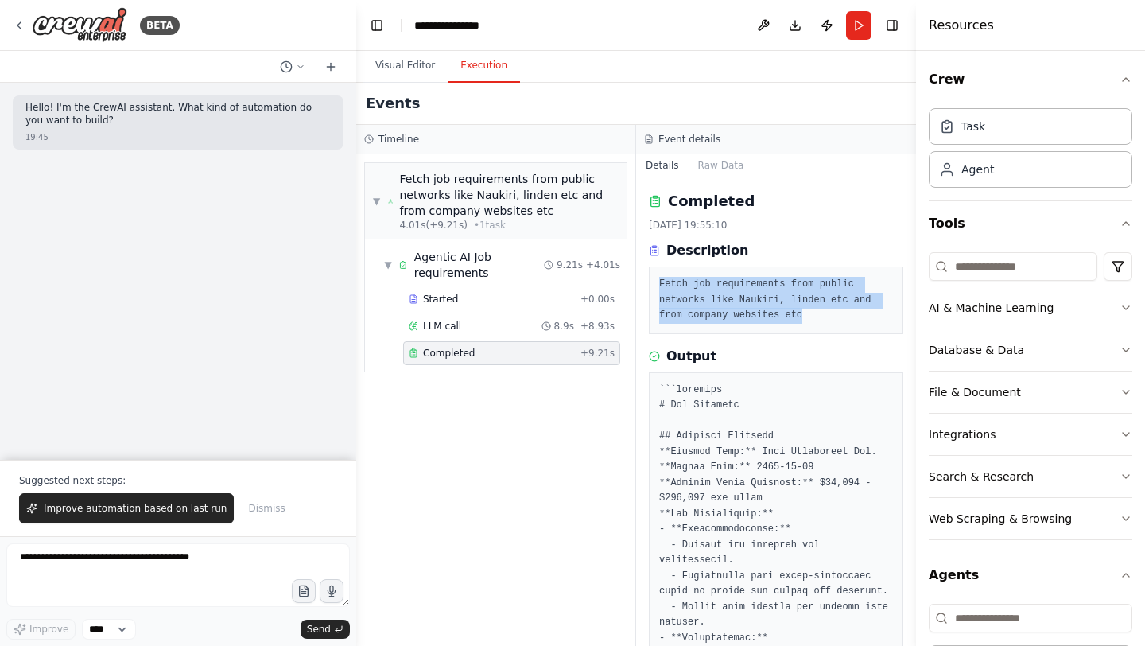
drag, startPoint x: 807, startPoint y: 317, endPoint x: 648, endPoint y: 282, distance: 162.8
click at [648, 282] on div "Completed [DATE] 19:55:10 Description Fetch job requirements from public networ…" at bounding box center [776, 411] width 280 height 468
click at [782, 300] on pre "Fetch job requirements from public networks like Naukiri, linden etc and from c…" at bounding box center [776, 300] width 234 height 47
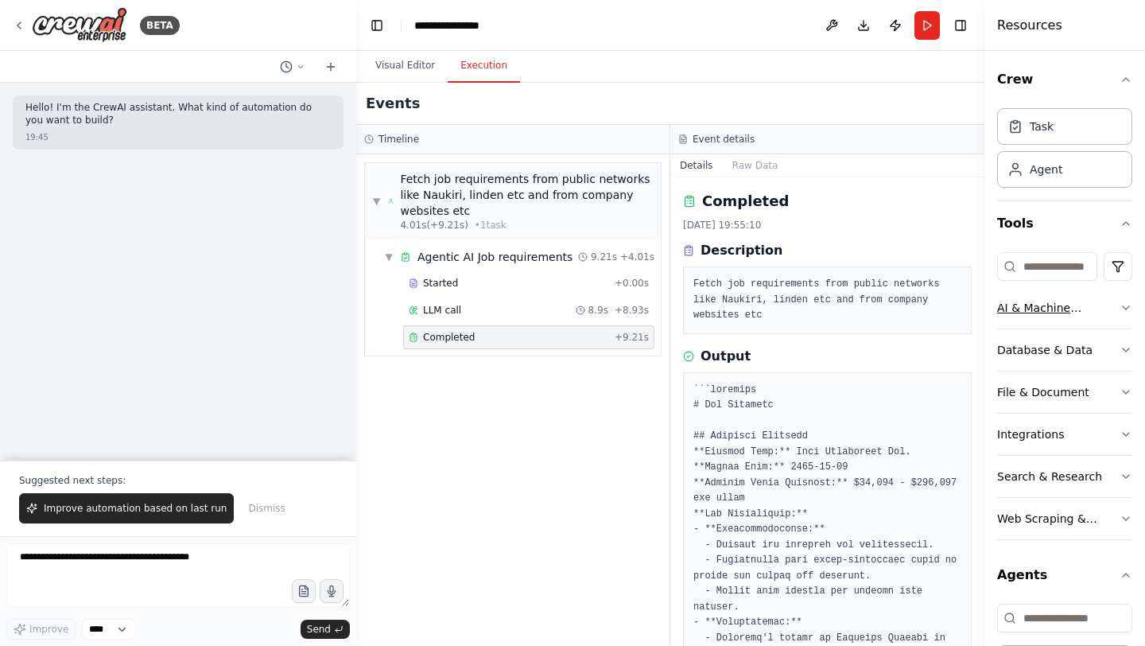
drag, startPoint x: 920, startPoint y: 293, endPoint x: 1066, endPoint y: 312, distance: 147.5
click at [1066, 312] on div "Resources Crew Task Agent Tools AI & Machine Learning Database & Data File & Do…" at bounding box center [1064, 323] width 161 height 646
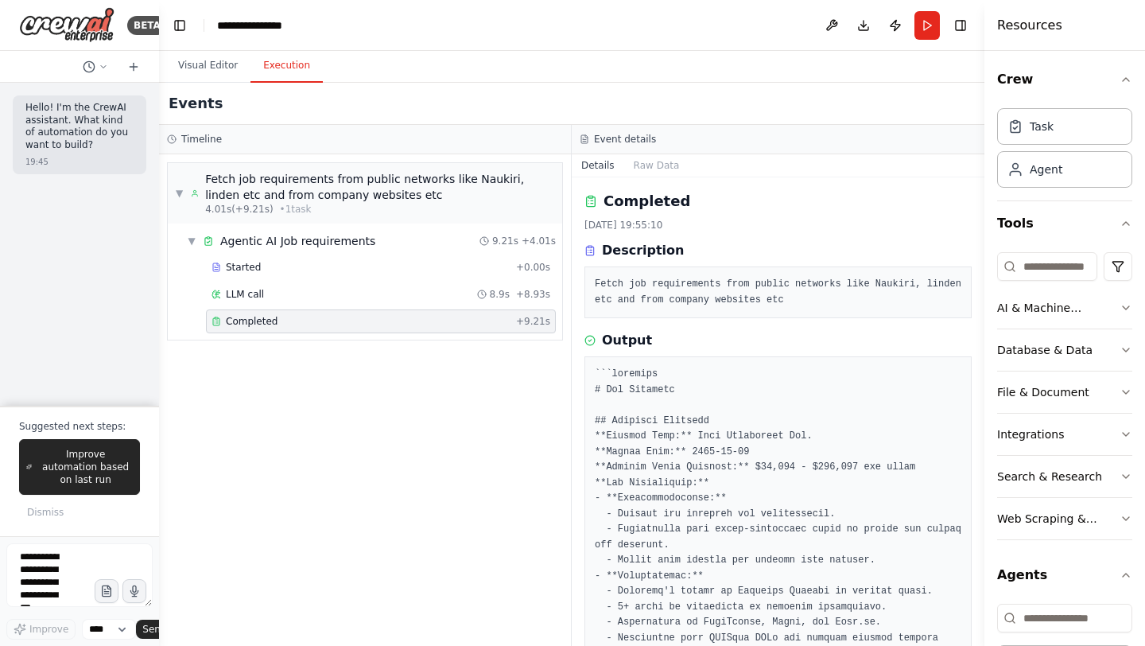
drag, startPoint x: 353, startPoint y: 200, endPoint x: 111, endPoint y: 169, distance: 244.5
click at [111, 169] on div "BETA Hello! I'm the CrewAI assistant. What kind of automation do you want to bu…" at bounding box center [79, 323] width 159 height 646
drag, startPoint x: 697, startPoint y: 435, endPoint x: 858, endPoint y: 436, distance: 160.6
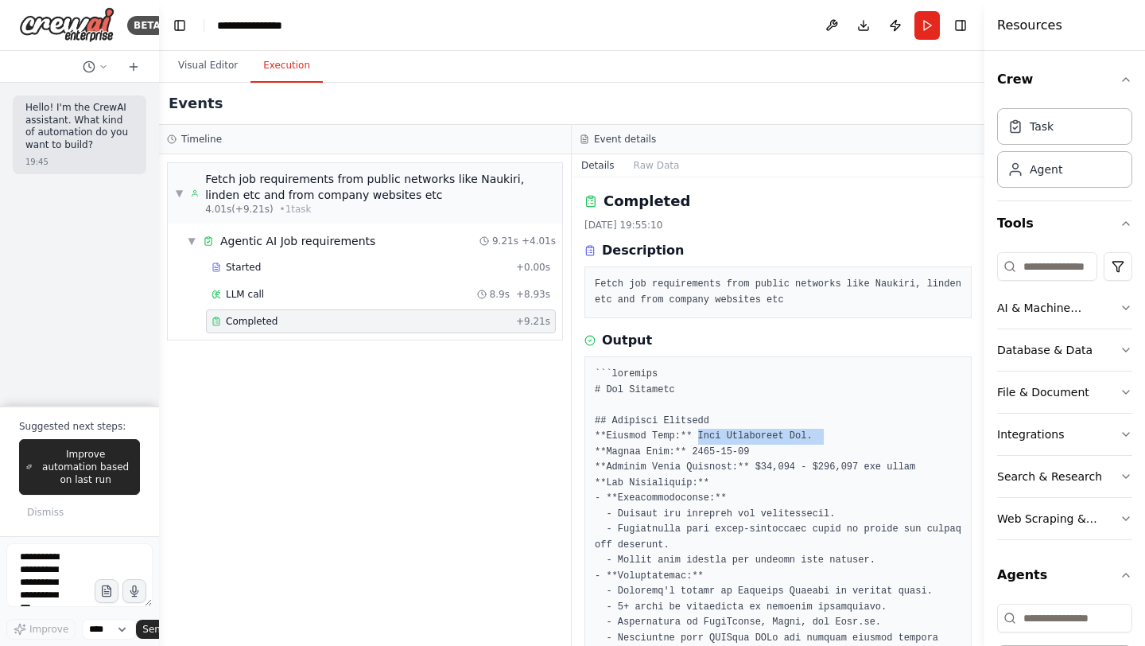
drag, startPoint x: 758, startPoint y: 467, endPoint x: 844, endPoint y: 475, distance: 86.3
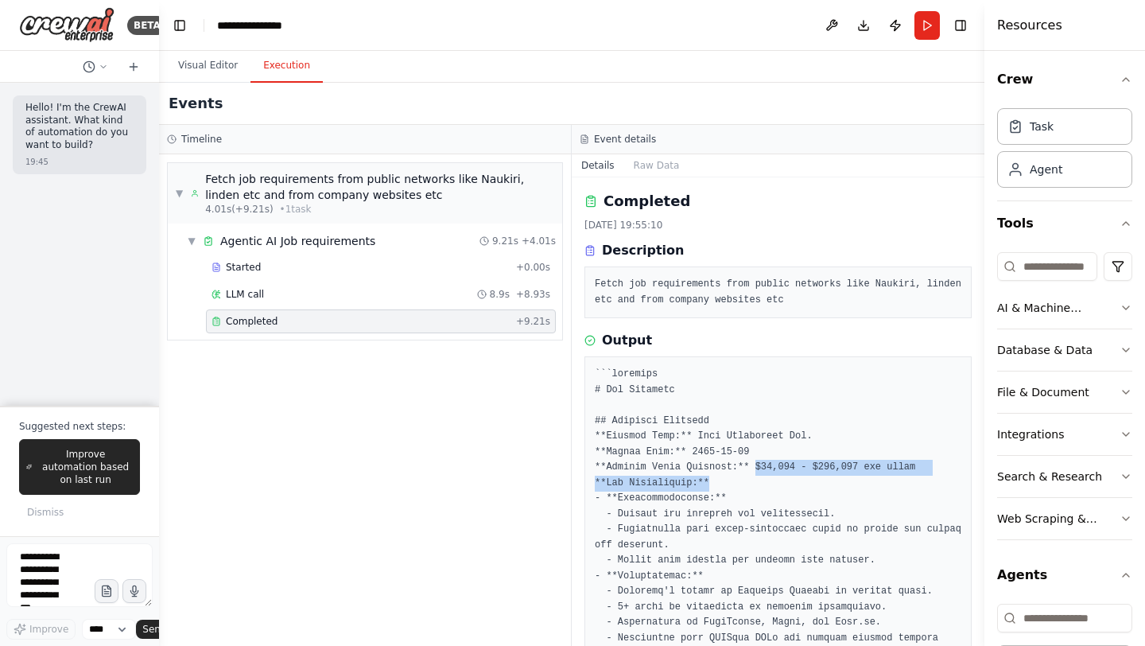
click at [636, 345] on h3 "Output" at bounding box center [627, 340] width 50 height 19
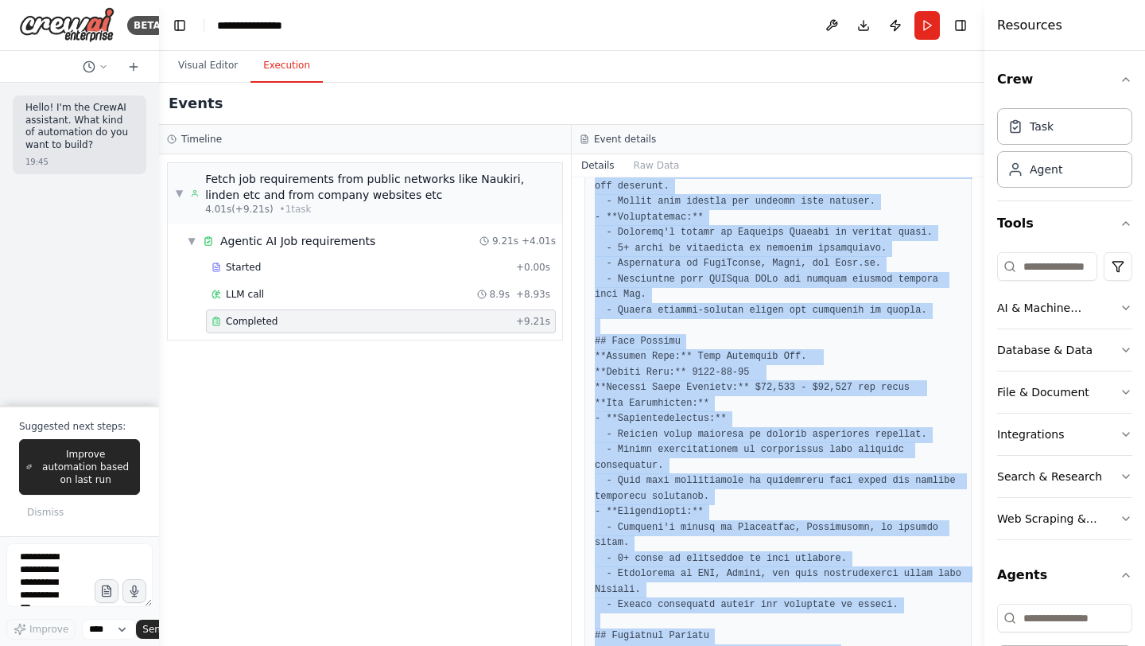
scroll to position [405, 0]
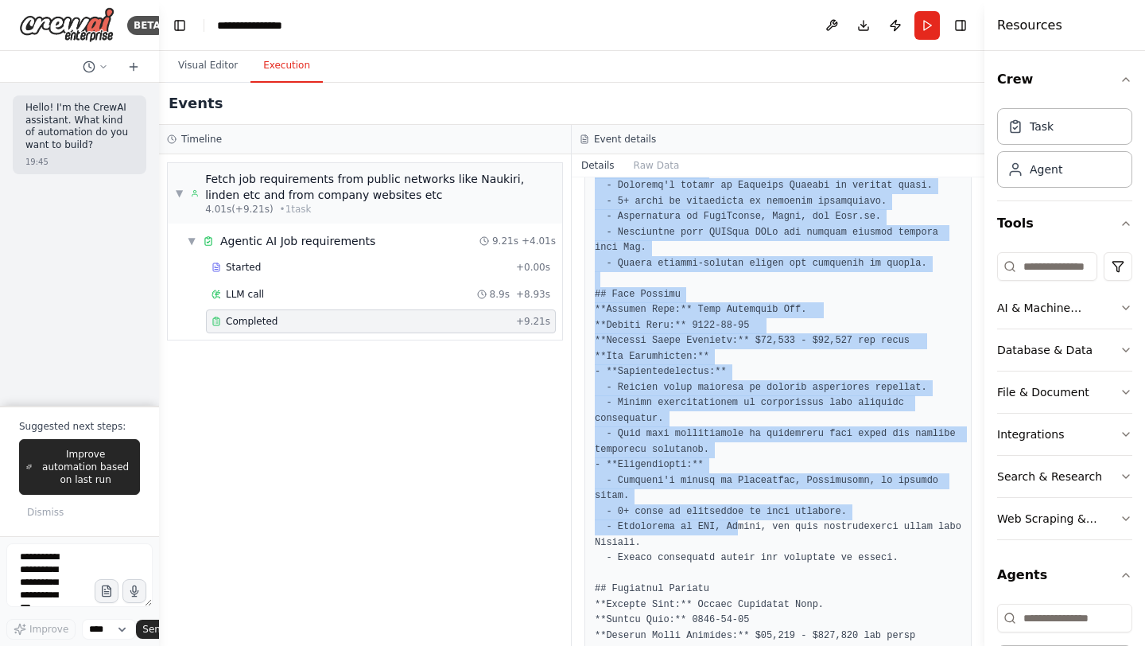
drag, startPoint x: 610, startPoint y: 375, endPoint x: 739, endPoint y: 521, distance: 194.8
click at [739, 521] on pre at bounding box center [778, 604] width 367 height 1287
click at [720, 328] on pre at bounding box center [778, 604] width 367 height 1287
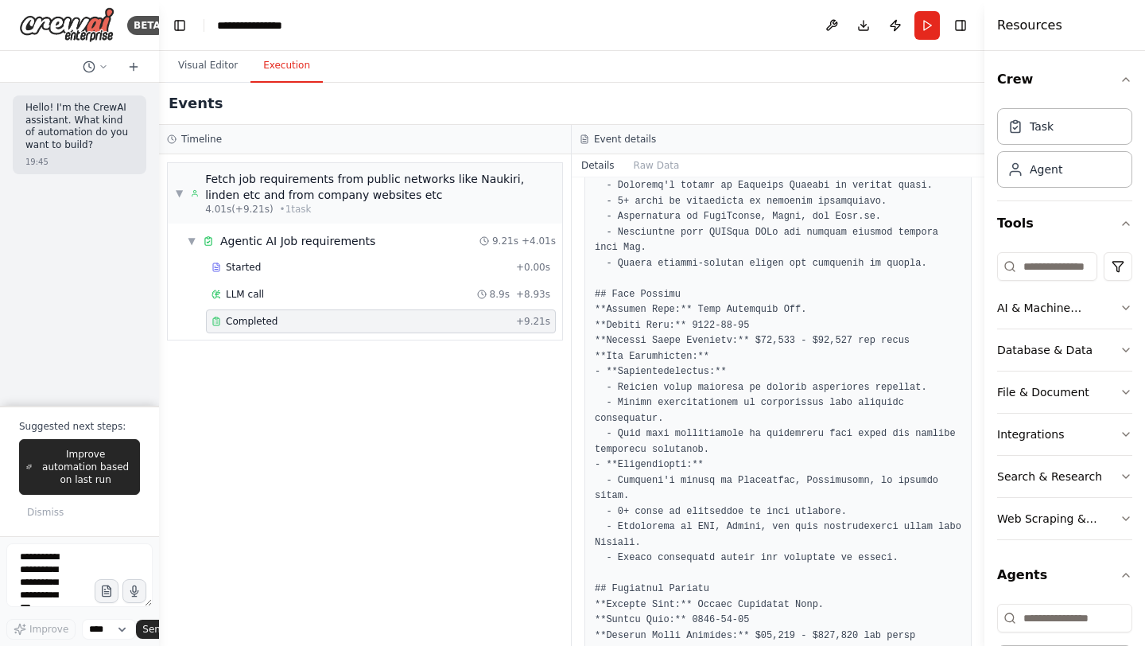
click at [770, 398] on pre at bounding box center [778, 604] width 367 height 1287
click at [826, 283] on pre at bounding box center [778, 604] width 367 height 1287
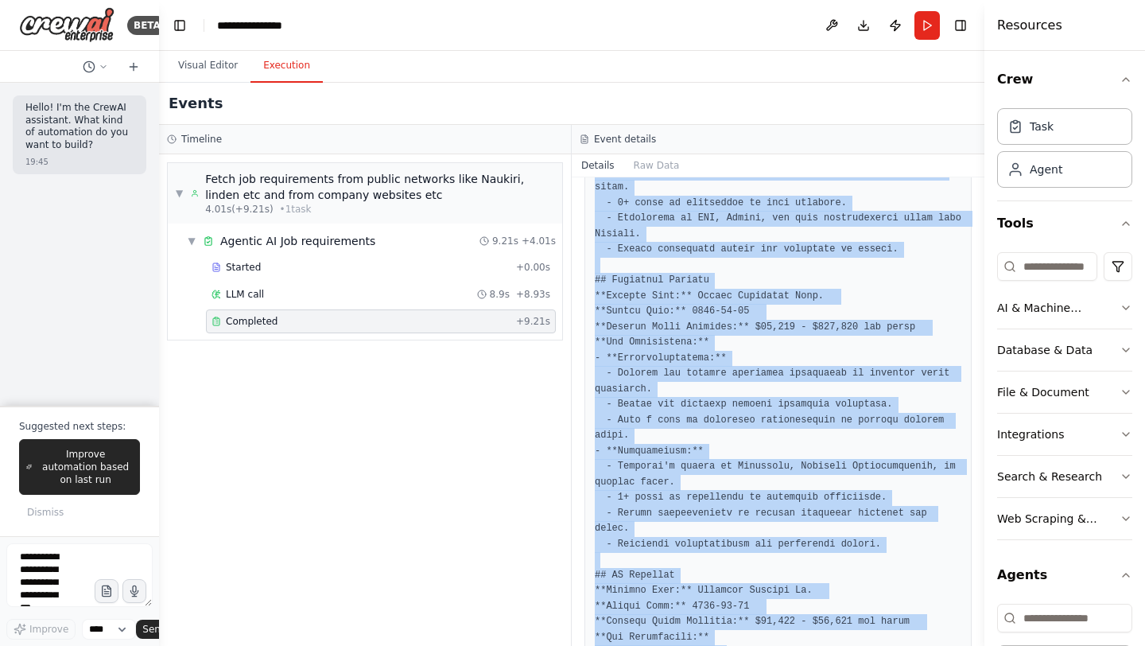
scroll to position [734, 0]
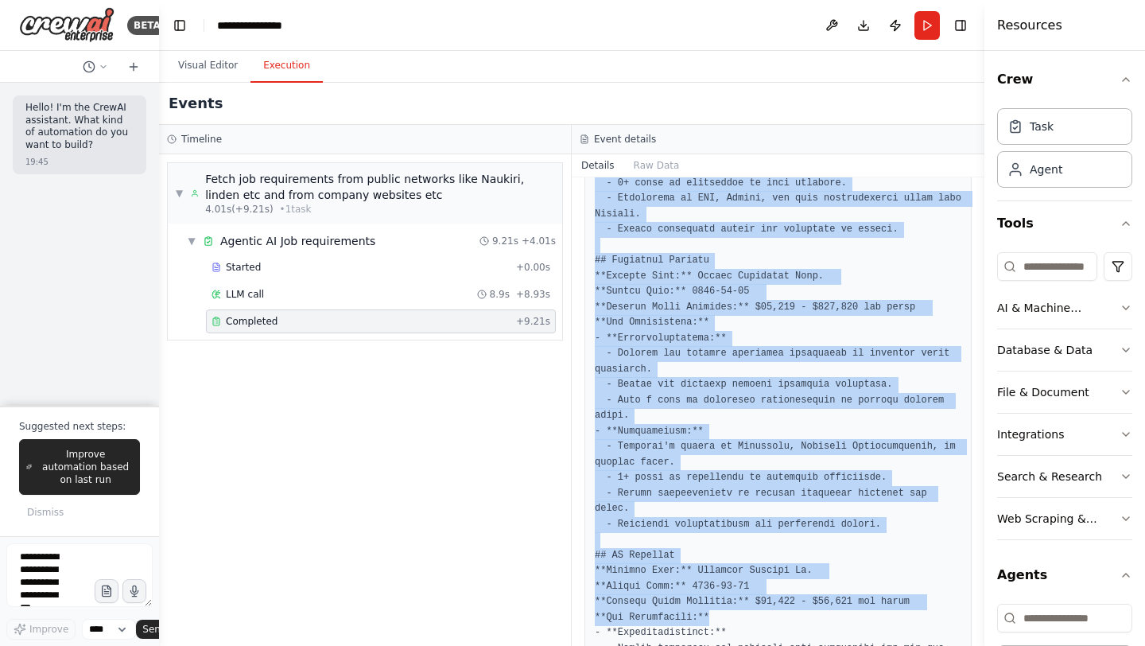
drag, startPoint x: 826, startPoint y: 283, endPoint x: 847, endPoint y: 611, distance: 328.2
click at [847, 611] on pre at bounding box center [778, 276] width 367 height 1287
click at [640, 283] on pre at bounding box center [778, 276] width 367 height 1287
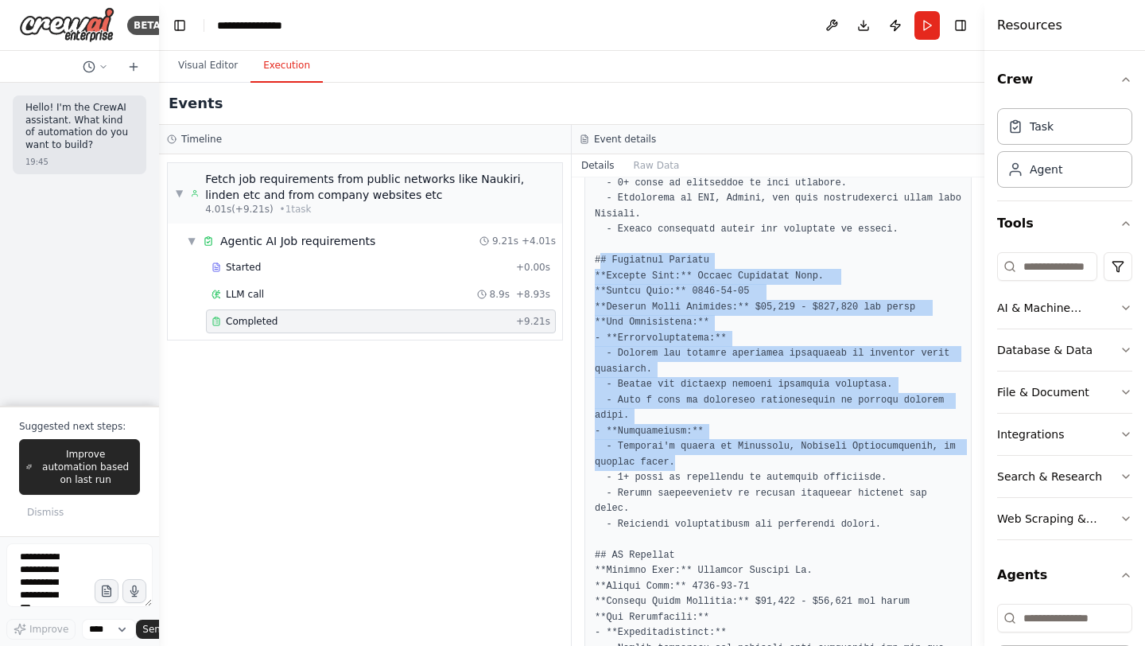
drag, startPoint x: 598, startPoint y: 254, endPoint x: 743, endPoint y: 457, distance: 249.7
click at [743, 457] on pre at bounding box center [778, 276] width 367 height 1287
click at [735, 361] on pre at bounding box center [778, 276] width 367 height 1287
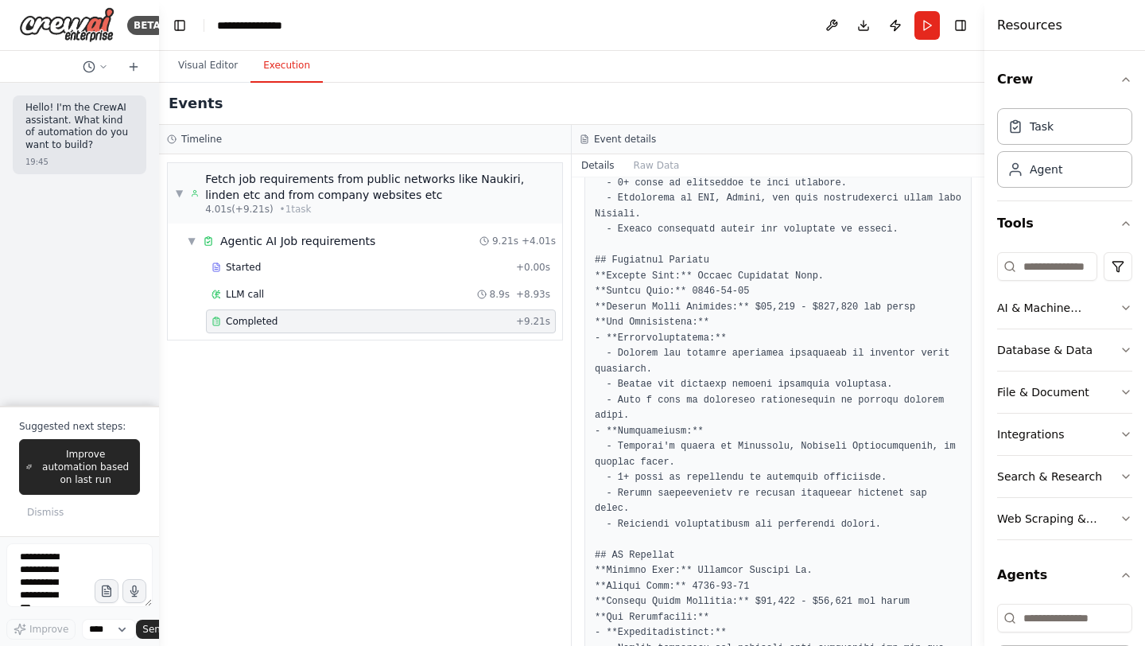
click at [746, 349] on pre at bounding box center [778, 276] width 367 height 1287
drag, startPoint x: 598, startPoint y: 258, endPoint x: 721, endPoint y: 270, distance: 123.7
click at [721, 270] on pre at bounding box center [778, 276] width 367 height 1287
click at [760, 300] on pre at bounding box center [778, 276] width 367 height 1287
drag, startPoint x: 694, startPoint y: 270, endPoint x: 840, endPoint y: 275, distance: 146.4
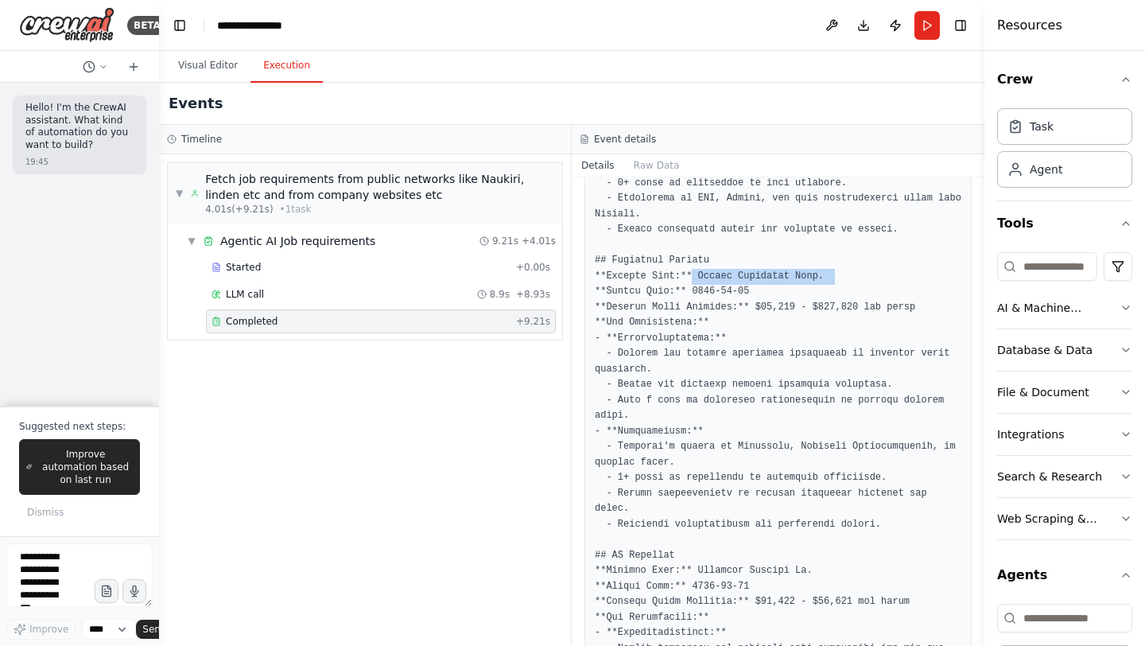
click at [840, 275] on pre at bounding box center [778, 276] width 367 height 1287
click at [730, 328] on pre at bounding box center [778, 276] width 367 height 1287
drag, startPoint x: 684, startPoint y: 293, endPoint x: 750, endPoint y: 313, distance: 69.9
click at [750, 313] on pre at bounding box center [778, 276] width 367 height 1287
click at [672, 320] on pre at bounding box center [778, 276] width 367 height 1287
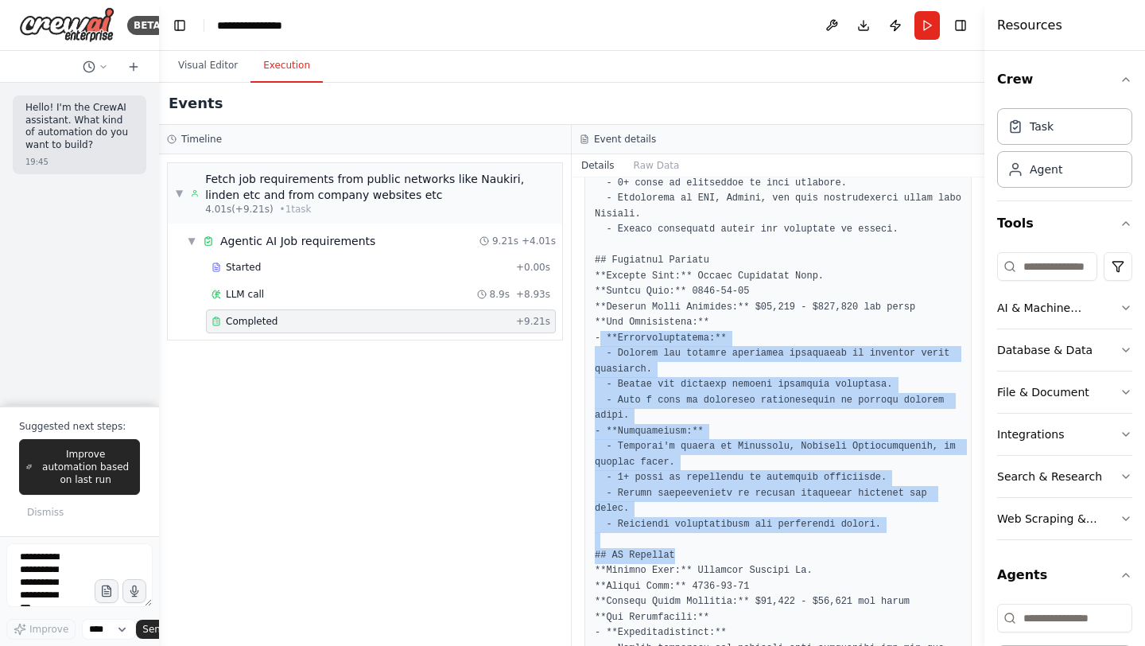
drag, startPoint x: 598, startPoint y: 332, endPoint x: 726, endPoint y: 562, distance: 263.7
click at [726, 562] on pre at bounding box center [778, 276] width 367 height 1287
click at [743, 499] on pre at bounding box center [778, 276] width 367 height 1287
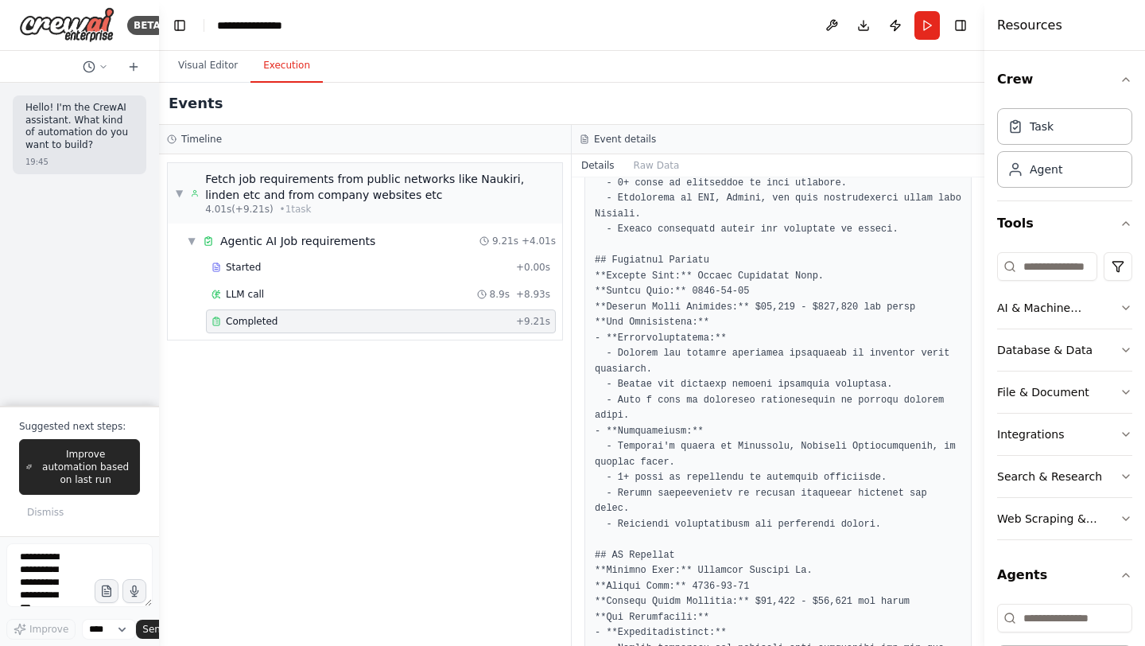
click at [805, 599] on pre at bounding box center [778, 276] width 367 height 1287
click at [813, 255] on pre at bounding box center [778, 276] width 367 height 1287
drag, startPoint x: 758, startPoint y: 307, endPoint x: 885, endPoint y: 328, distance: 128.2
click at [885, 328] on pre at bounding box center [778, 276] width 367 height 1287
click at [806, 309] on pre at bounding box center [778, 276] width 367 height 1287
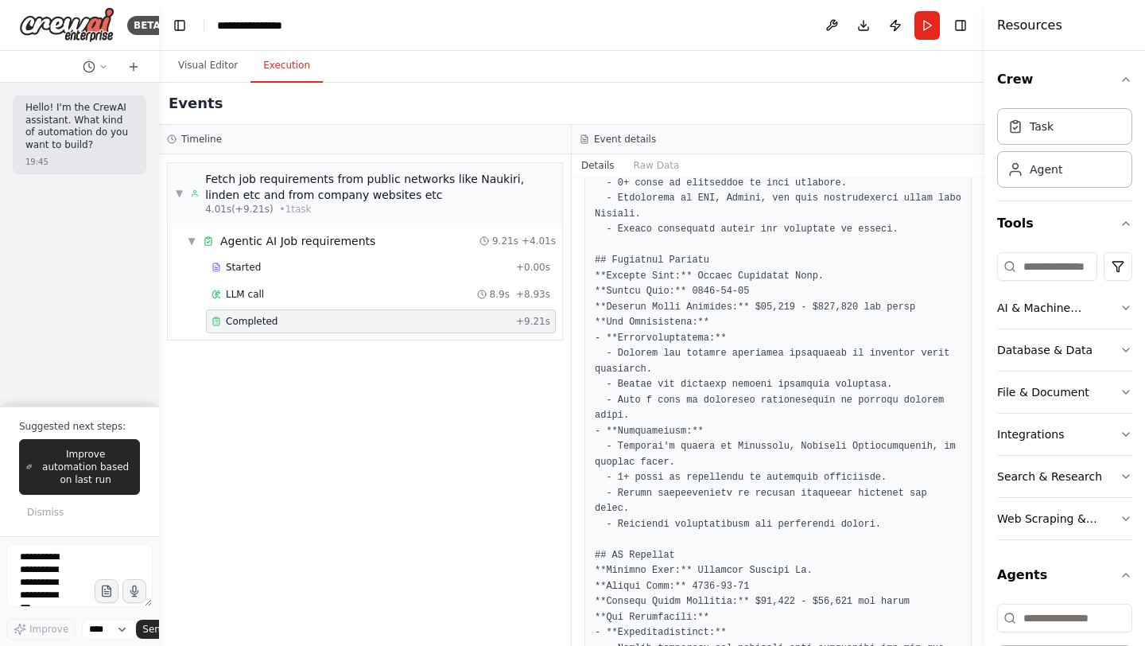
click at [704, 376] on pre at bounding box center [778, 276] width 367 height 1287
click at [694, 576] on pre at bounding box center [778, 276] width 367 height 1287
click at [674, 374] on pre at bounding box center [778, 276] width 367 height 1287
click at [632, 264] on pre at bounding box center [778, 276] width 367 height 1287
click at [290, 290] on div "LLM call 8.9s + 8.93s" at bounding box center [380, 294] width 339 height 13
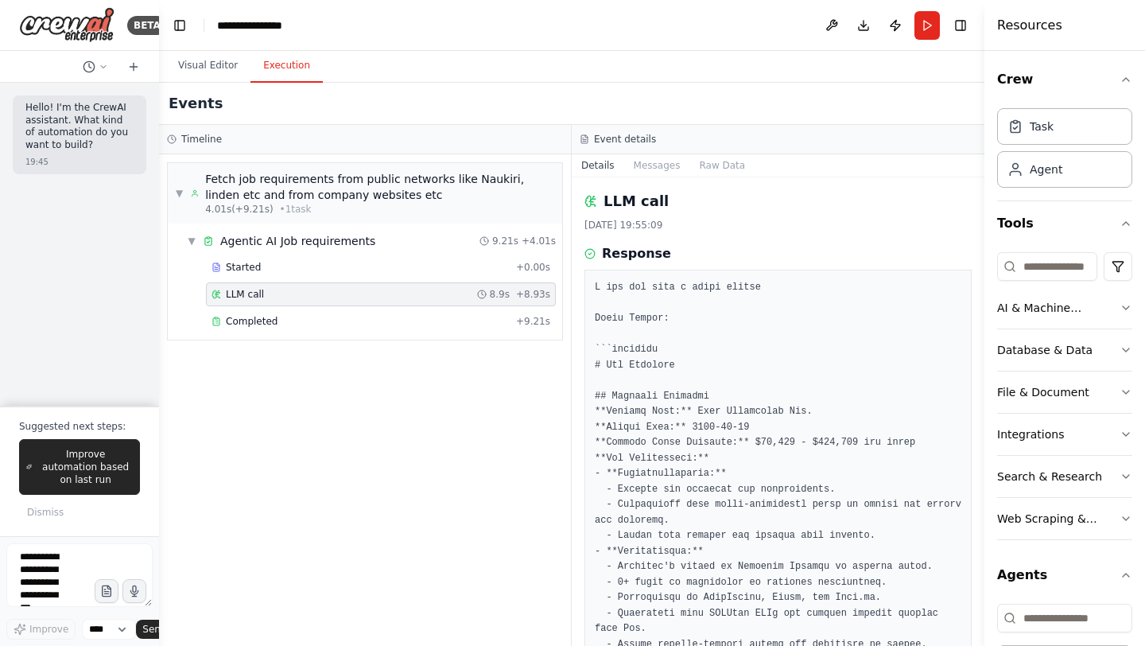
click at [195, 64] on button "Visual Editor" at bounding box center [207, 65] width 85 height 33
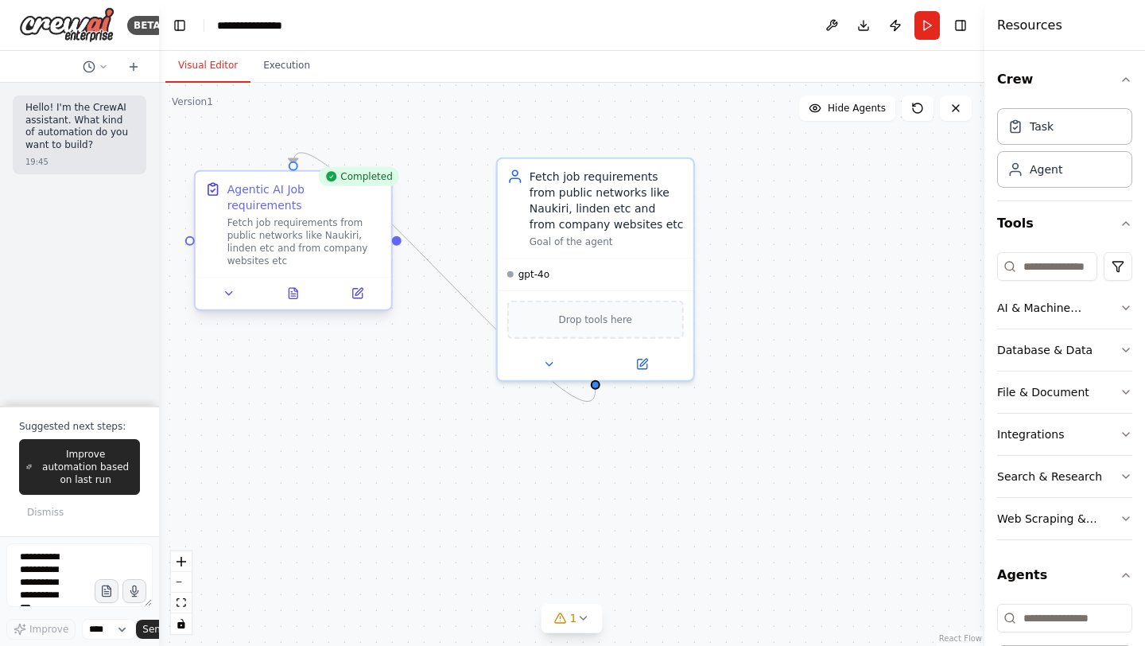
click at [282, 224] on div "Fetch job requirements from public networks like Naukiri, linden etc and from c…" at bounding box center [304, 241] width 154 height 51
drag, startPoint x: 157, startPoint y: 239, endPoint x: 123, endPoint y: 227, distance: 35.5
click at [123, 227] on div "BETA Hello! I'm the CrewAI assistant. What kind of automation do you want to bu…" at bounding box center [79, 323] width 159 height 646
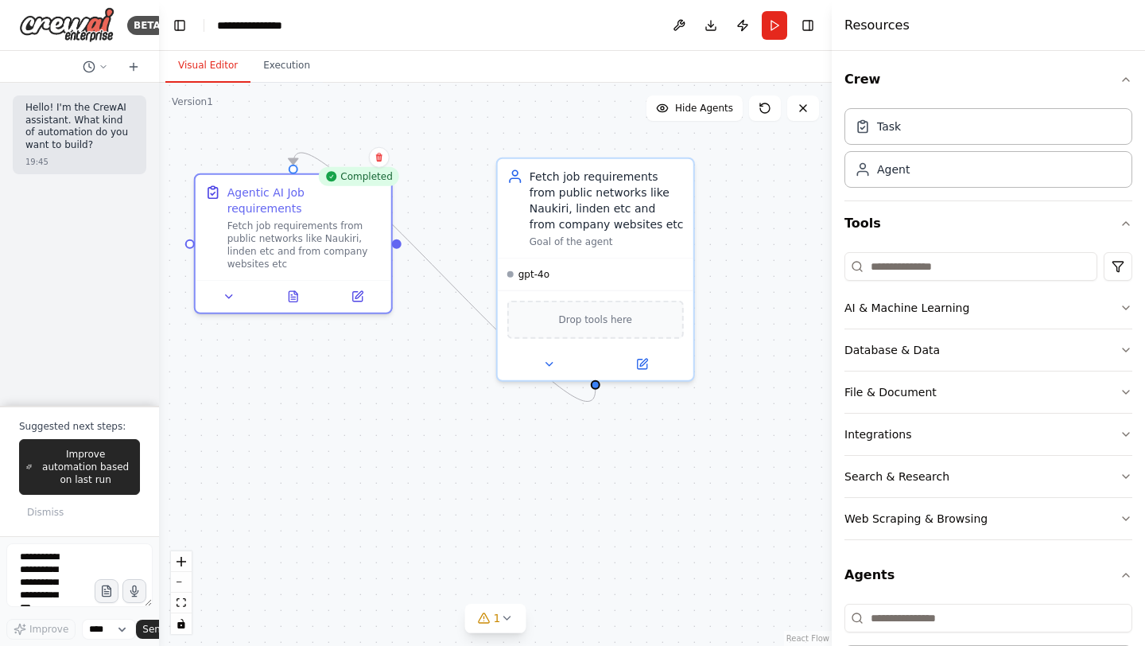
drag, startPoint x: 987, startPoint y: 176, endPoint x: 832, endPoint y: 192, distance: 156.7
click at [832, 192] on div at bounding box center [835, 323] width 6 height 646
click at [886, 398] on div "File & Document" at bounding box center [890, 392] width 92 height 16
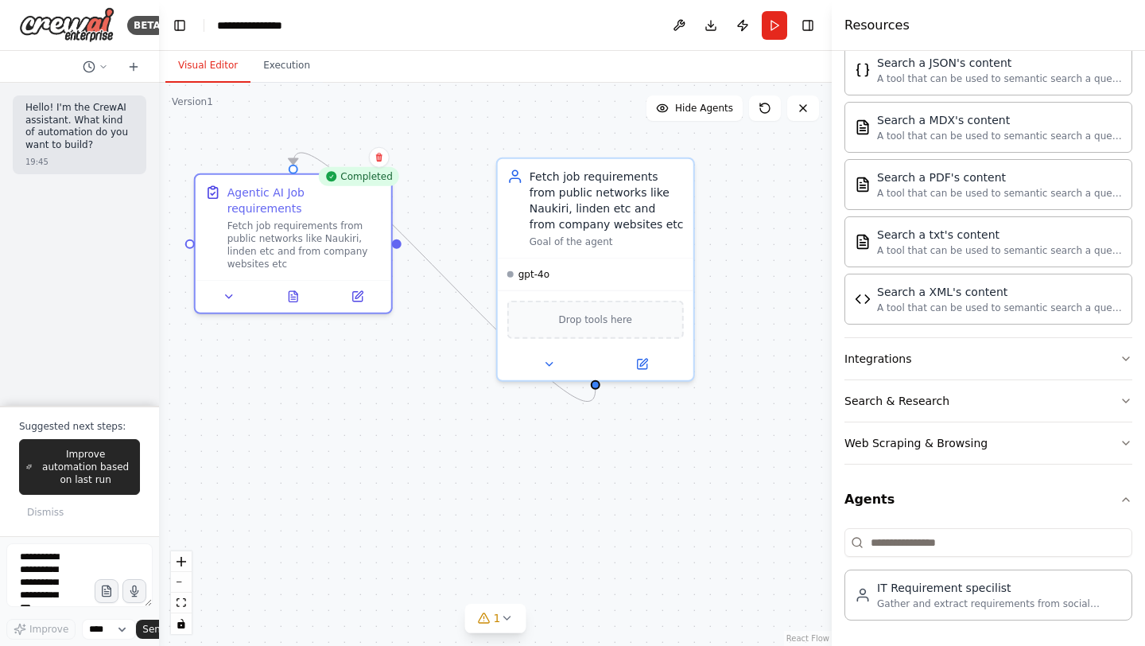
scroll to position [44, 0]
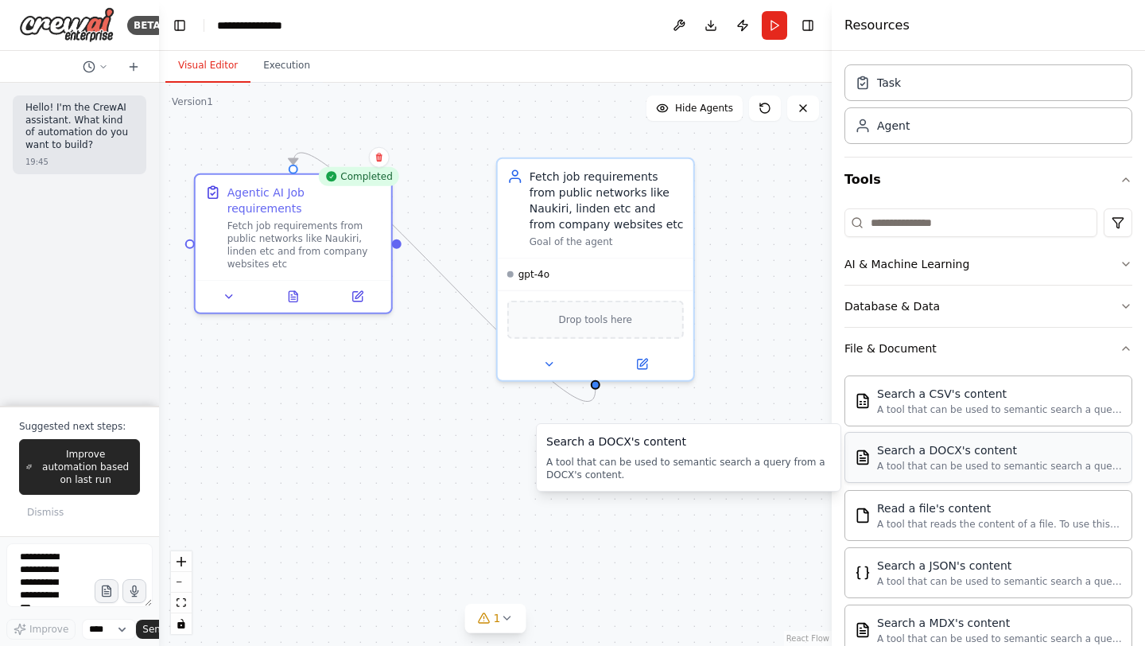
click at [930, 463] on div "A tool that can be used to semantic search a query from a DOCX's content." at bounding box center [999, 466] width 245 height 13
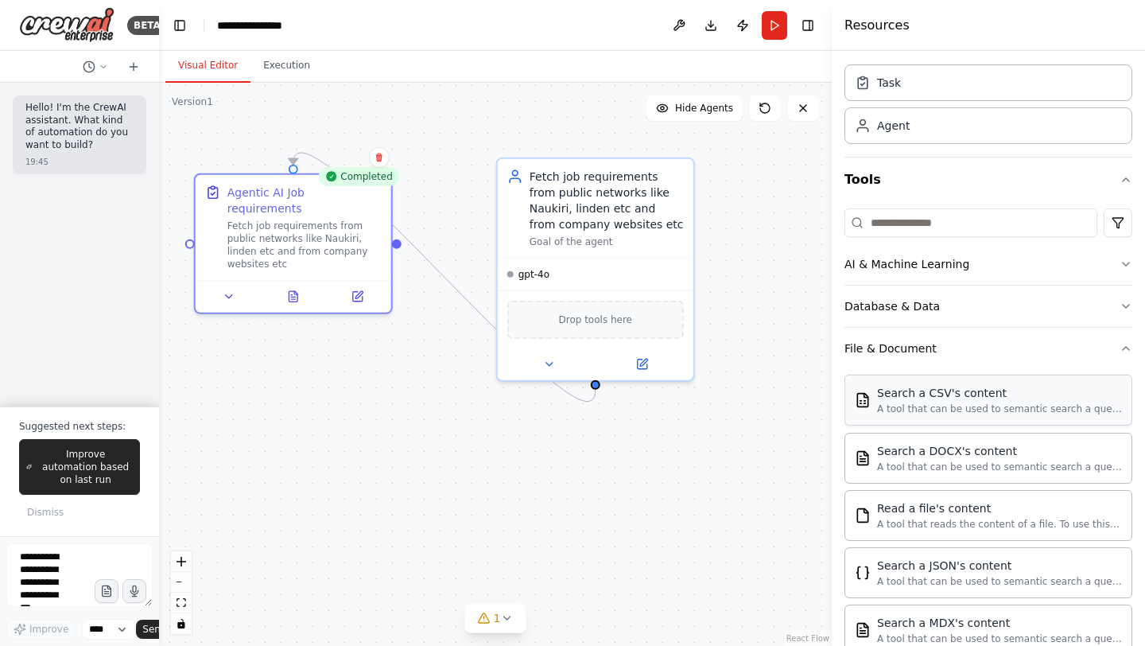
click at [924, 415] on div "Search a CSV's content A tool that can be used to semantic search a query from …" at bounding box center [988, 399] width 288 height 51
click at [598, 318] on img at bounding box center [595, 317] width 19 height 19
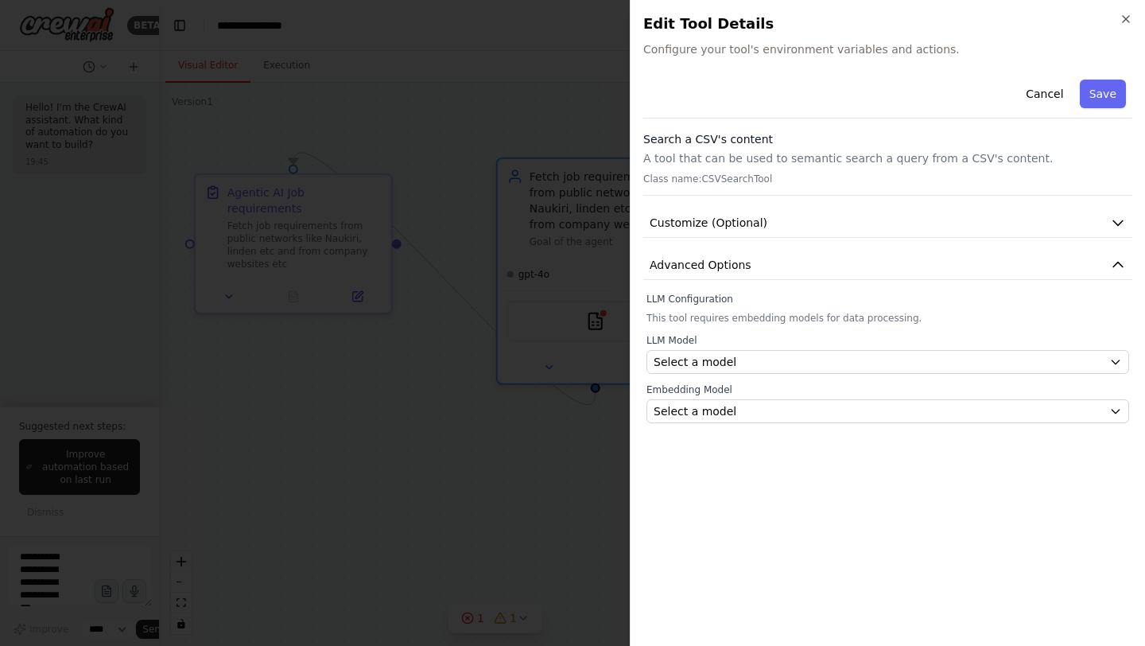
click at [688, 134] on h3 "Search a CSV's content" at bounding box center [887, 139] width 489 height 16
click at [707, 168] on div "Search a CSV's content A tool that can be used to semantic search a query from …" at bounding box center [887, 163] width 489 height 64
click at [737, 231] on button "Customize (Optional)" at bounding box center [887, 222] width 489 height 29
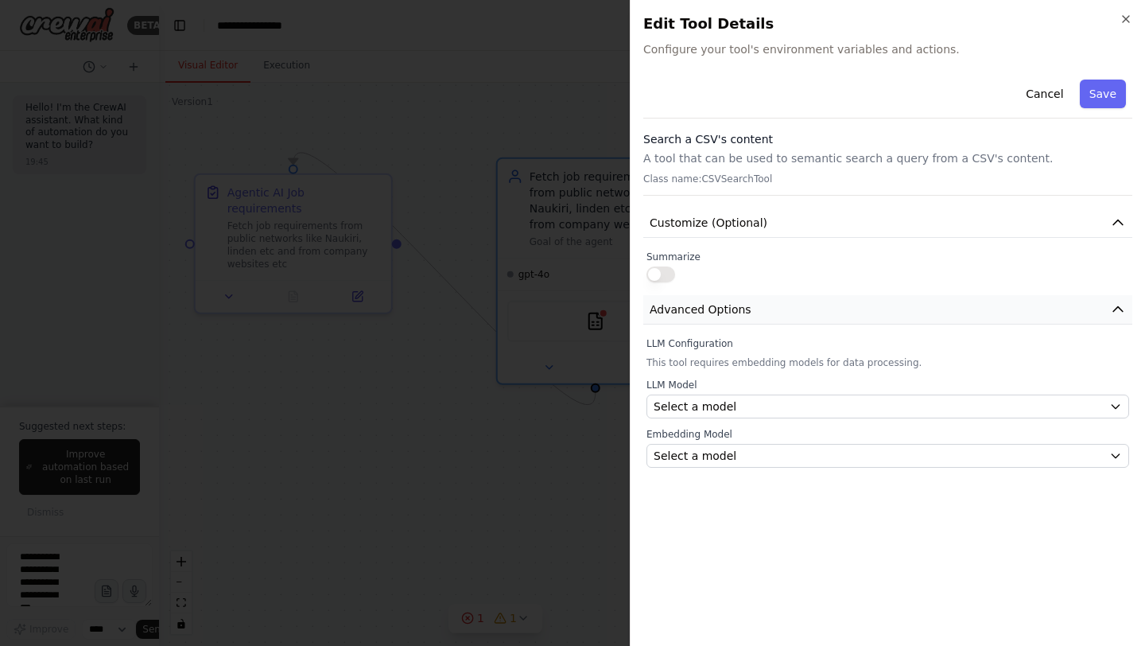
click at [688, 305] on span "Advanced Options" at bounding box center [701, 309] width 102 height 16
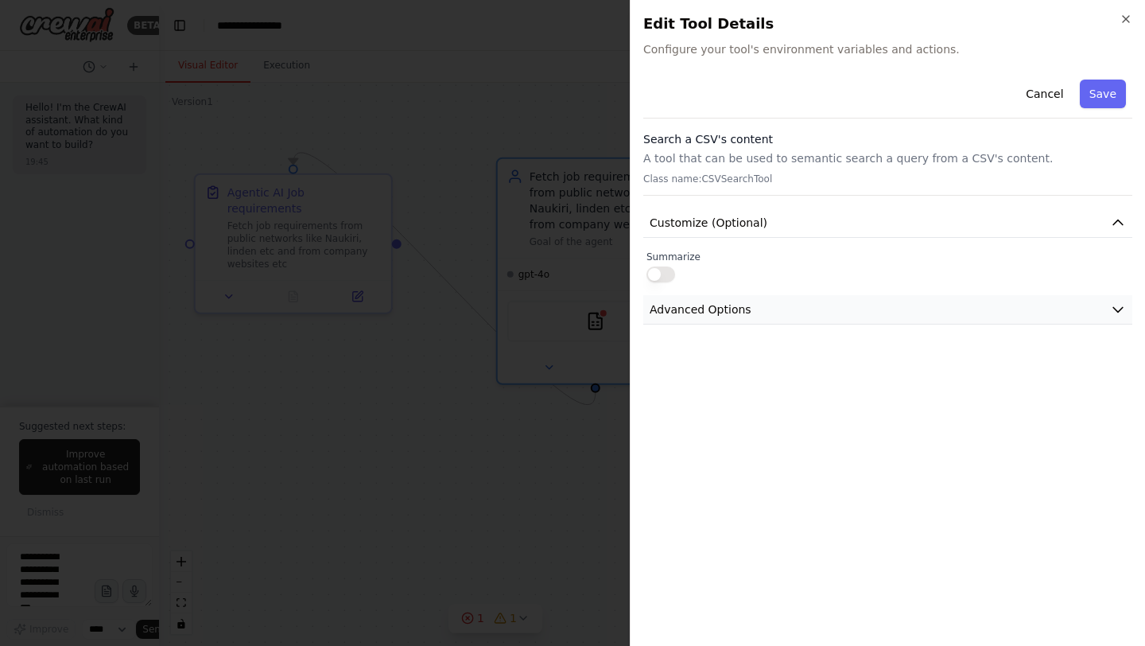
click at [688, 305] on span "Advanced Options" at bounding box center [701, 309] width 102 height 16
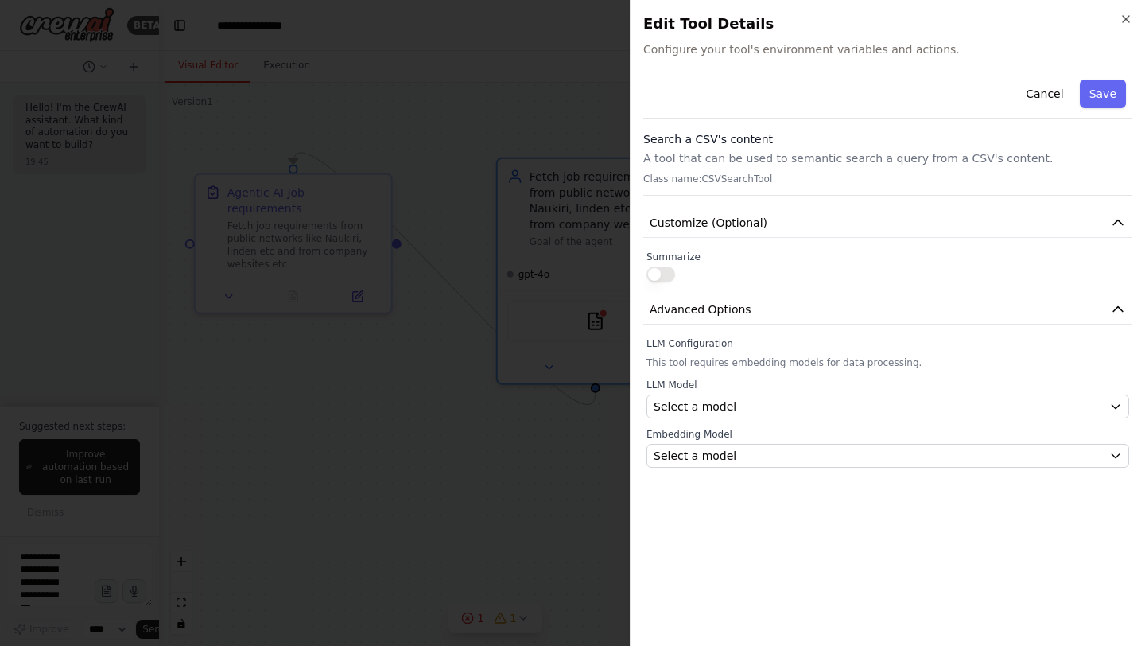
click at [669, 277] on button "button" at bounding box center [660, 274] width 29 height 16
click at [709, 153] on p "A tool that can be used to semantic search a query from a CSV's content." at bounding box center [887, 158] width 489 height 16
click at [732, 179] on p "Class name: CSVSearchTool" at bounding box center [887, 179] width 489 height 13
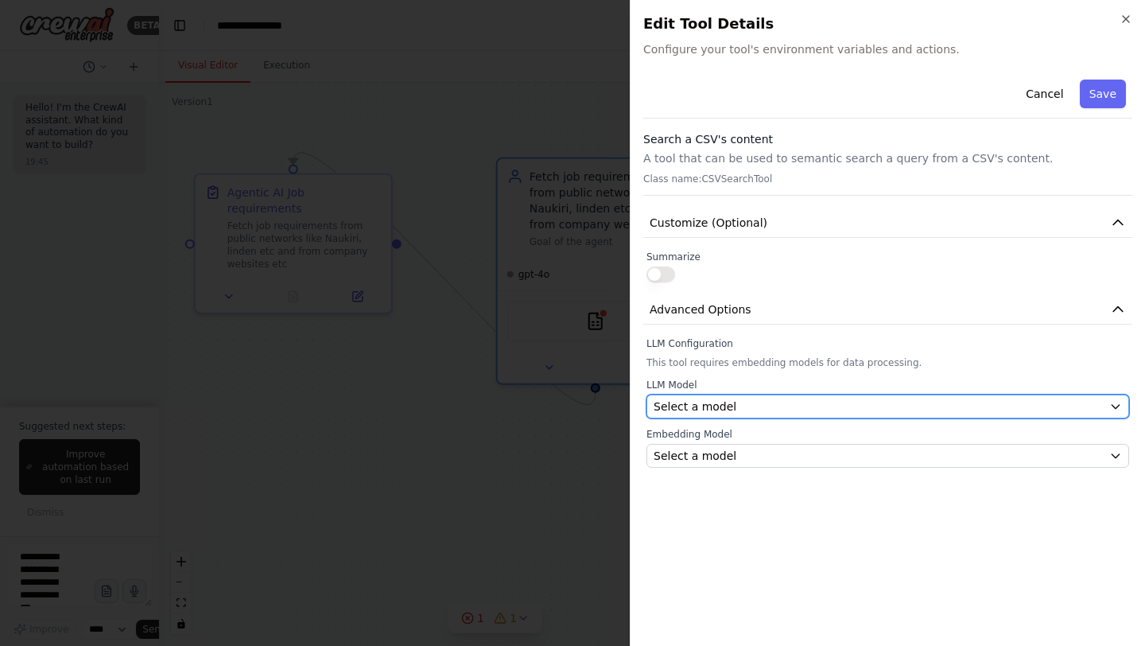
click at [724, 409] on span "Select a model" at bounding box center [695, 406] width 83 height 16
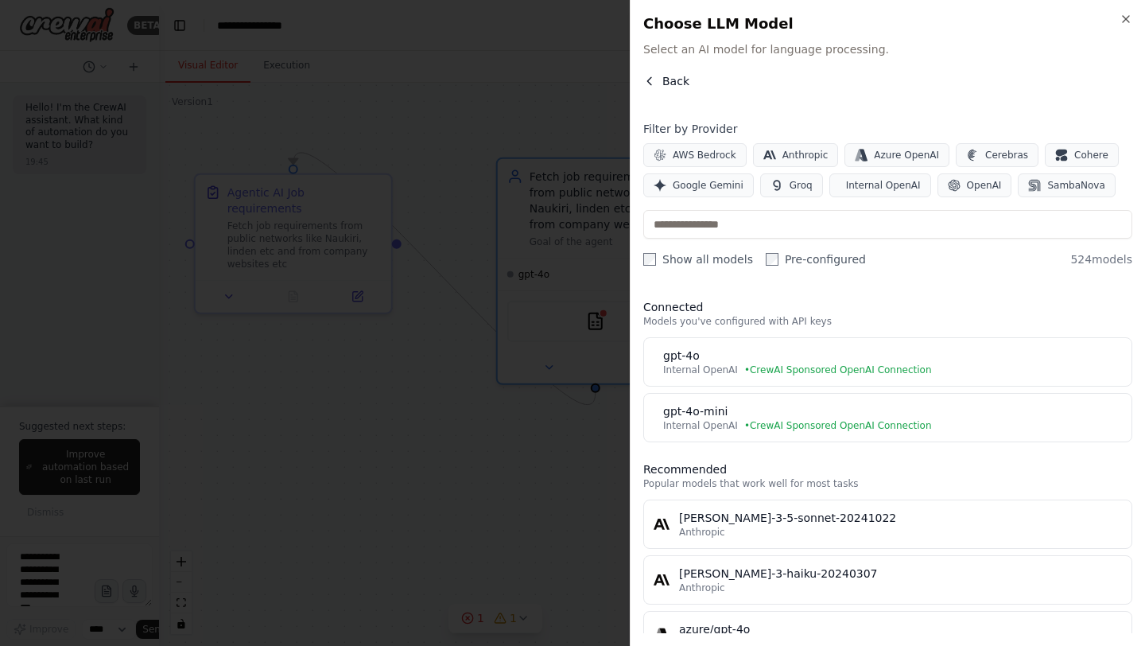
click at [672, 73] on span "Back" at bounding box center [675, 81] width 27 height 16
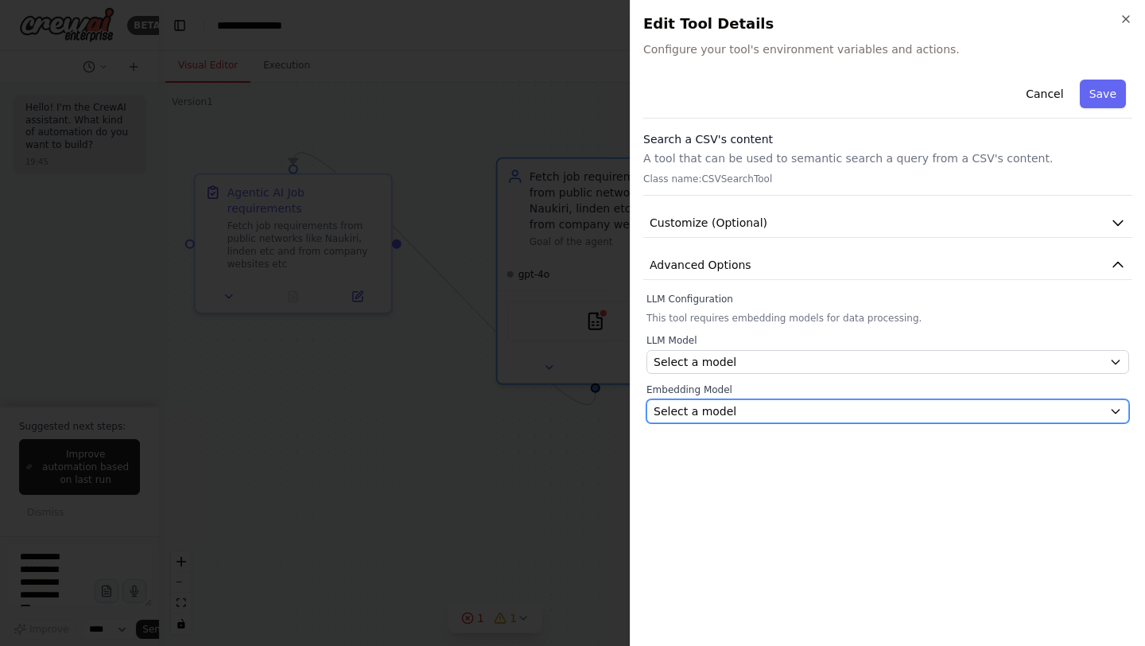
click at [705, 420] on button "Select a model" at bounding box center [887, 411] width 483 height 24
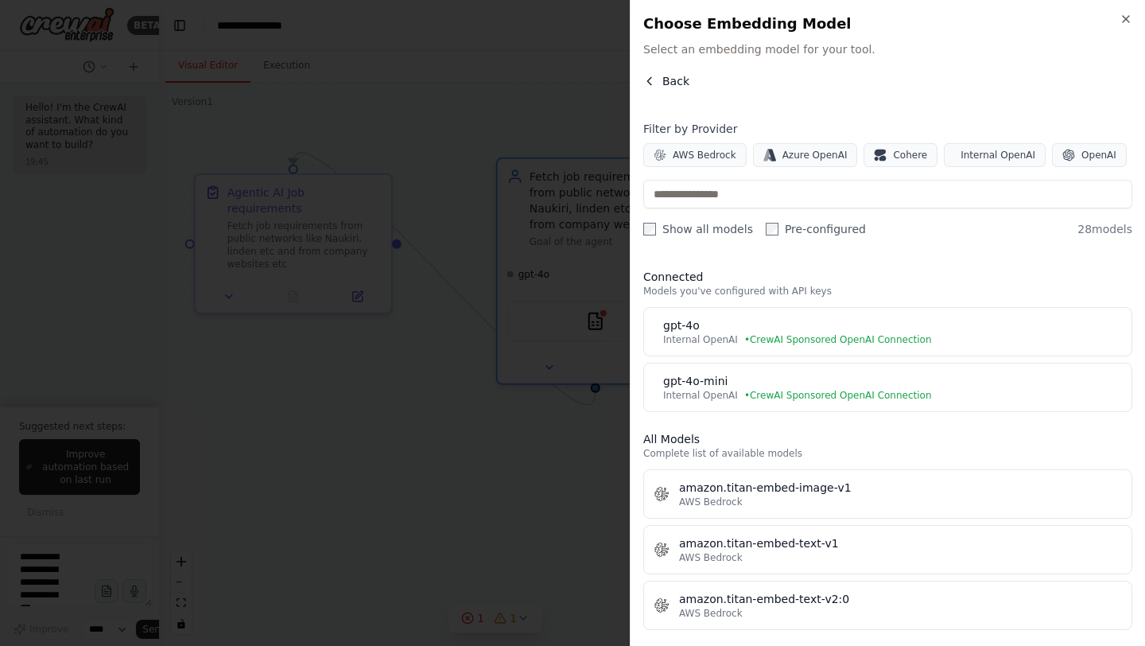
click at [650, 77] on icon "button" at bounding box center [649, 80] width 4 height 7
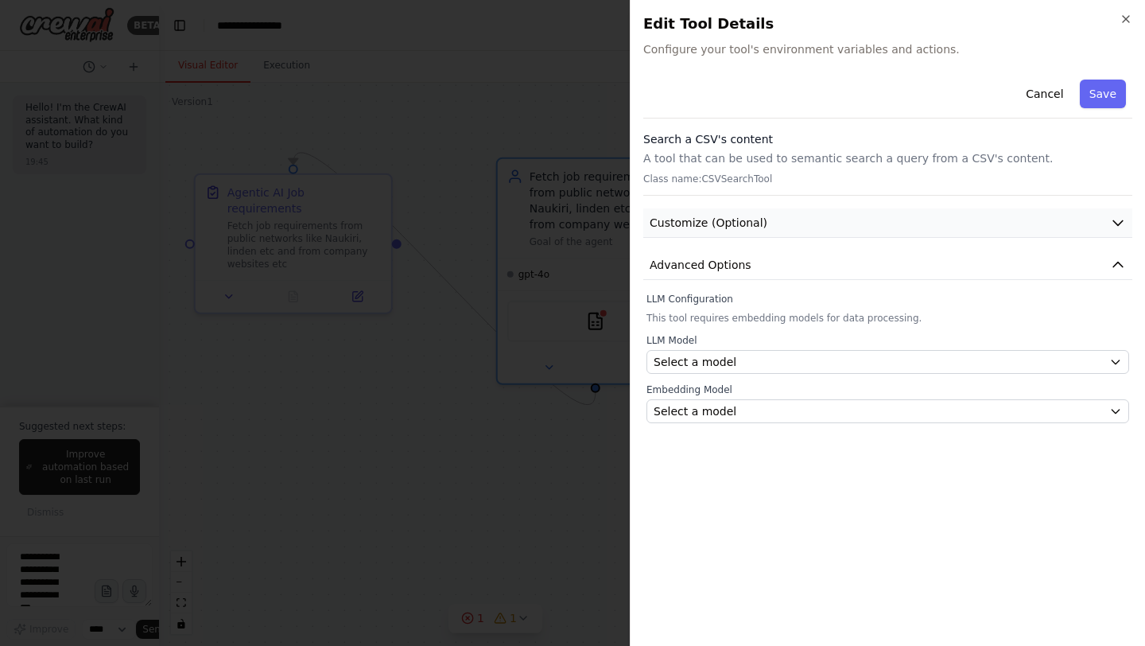
click at [682, 225] on span "Customize (Optional)" at bounding box center [709, 223] width 118 height 16
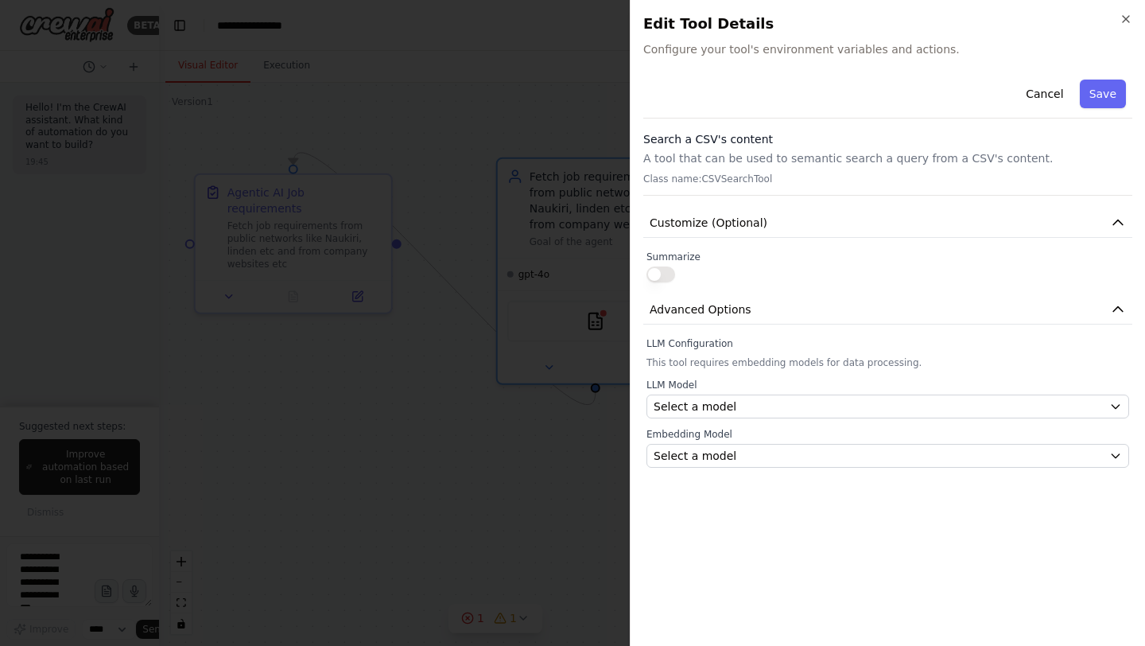
click at [665, 270] on button "button" at bounding box center [660, 274] width 29 height 16
click at [658, 272] on button "button" at bounding box center [660, 274] width 29 height 16
click at [711, 230] on span "Customize (Optional)" at bounding box center [709, 223] width 118 height 16
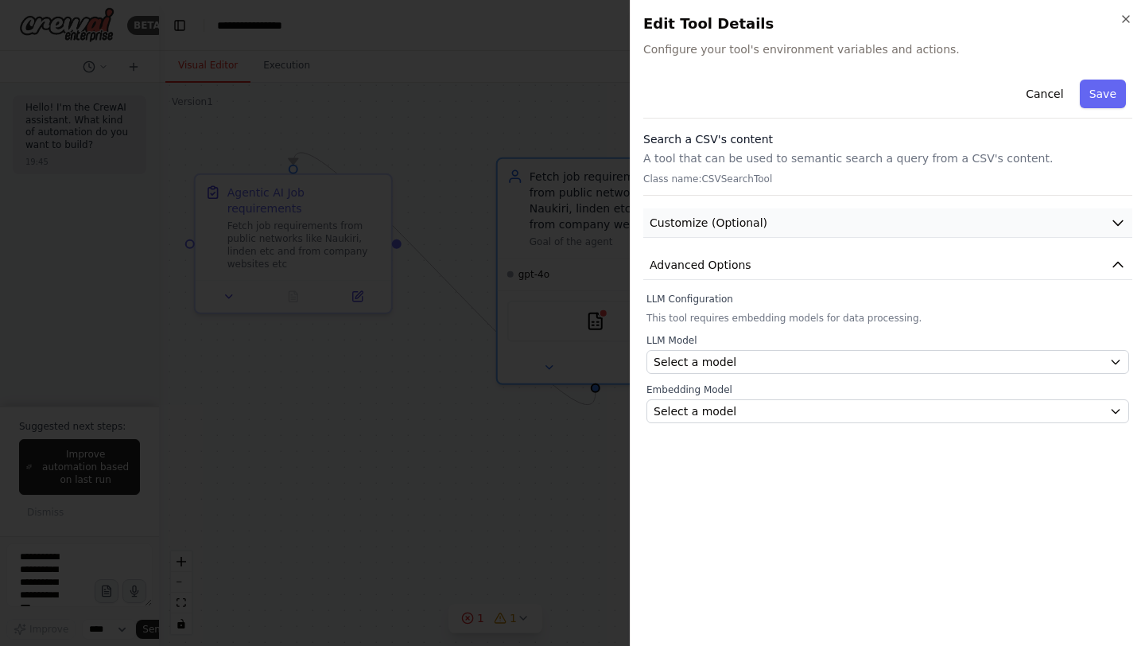
click at [711, 230] on span "Customize (Optional)" at bounding box center [709, 223] width 118 height 16
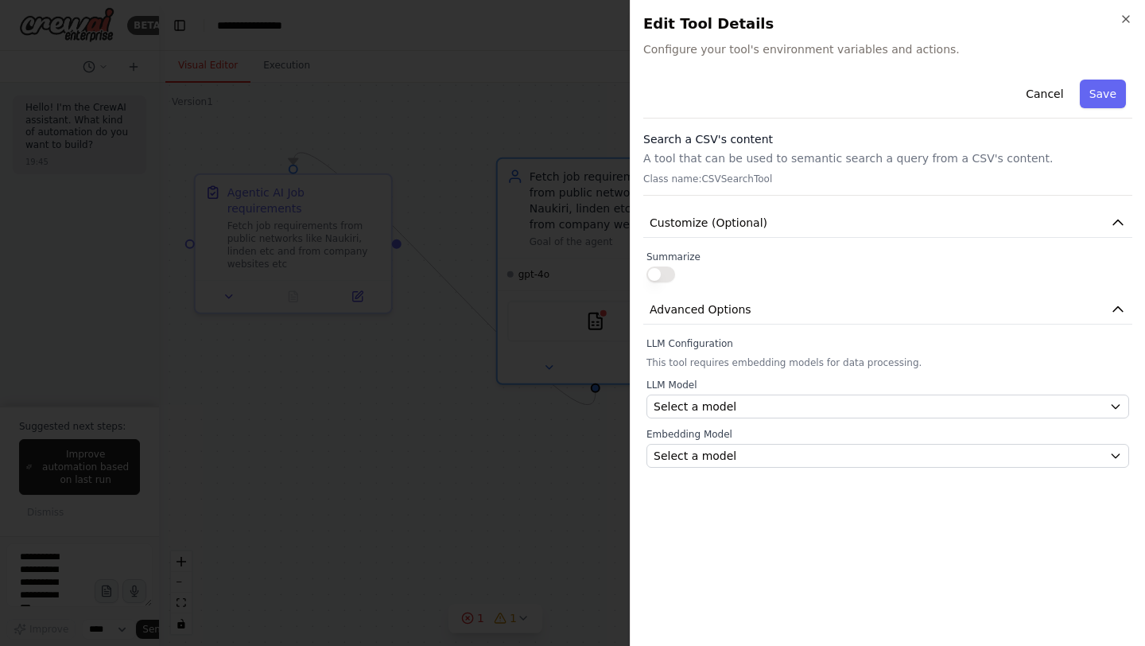
click at [665, 278] on button "button" at bounding box center [660, 274] width 29 height 16
click at [657, 275] on button "button" at bounding box center [660, 274] width 29 height 16
click at [1119, 228] on icon "button" at bounding box center [1118, 223] width 16 height 16
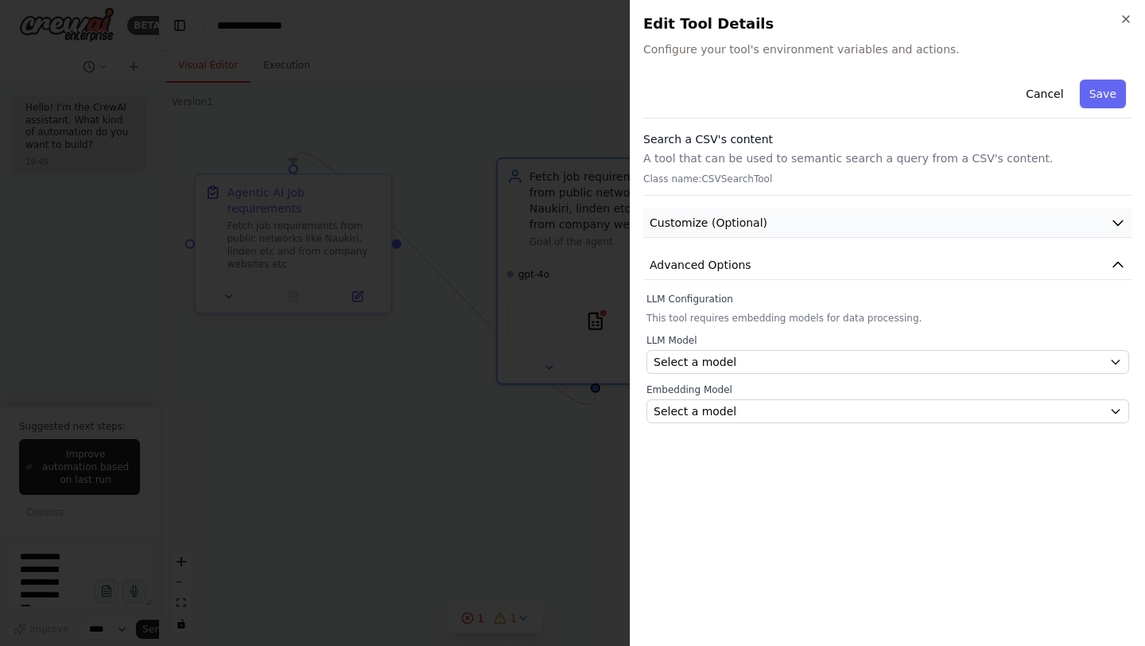
click at [1119, 228] on icon "button" at bounding box center [1118, 223] width 16 height 16
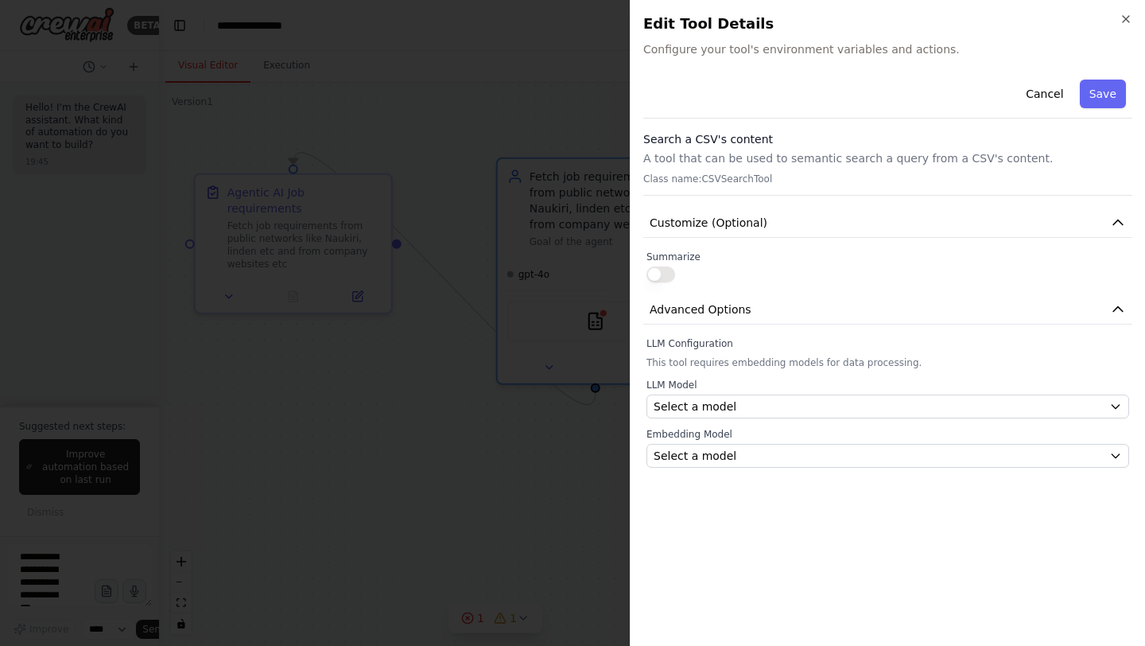
click at [666, 272] on button "button" at bounding box center [660, 274] width 29 height 16
click at [735, 163] on p "A tool that can be used to semantic search a query from a CSV's content." at bounding box center [887, 158] width 489 height 16
click at [1057, 90] on button "Cancel" at bounding box center [1044, 94] width 56 height 29
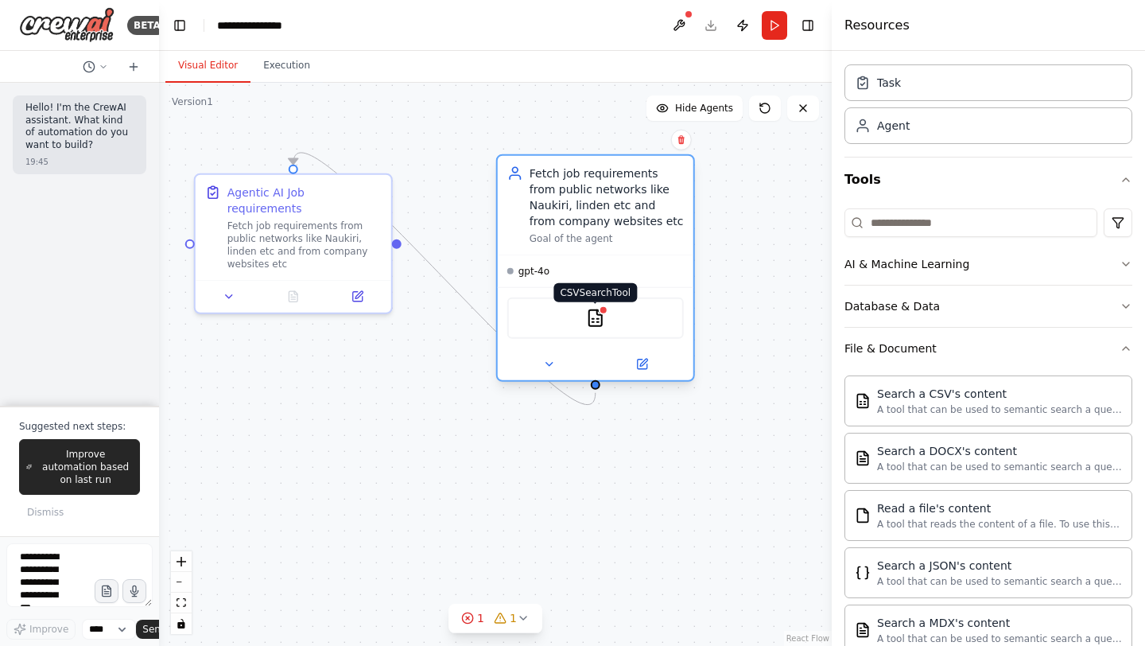
click at [601, 327] on img at bounding box center [595, 317] width 19 height 19
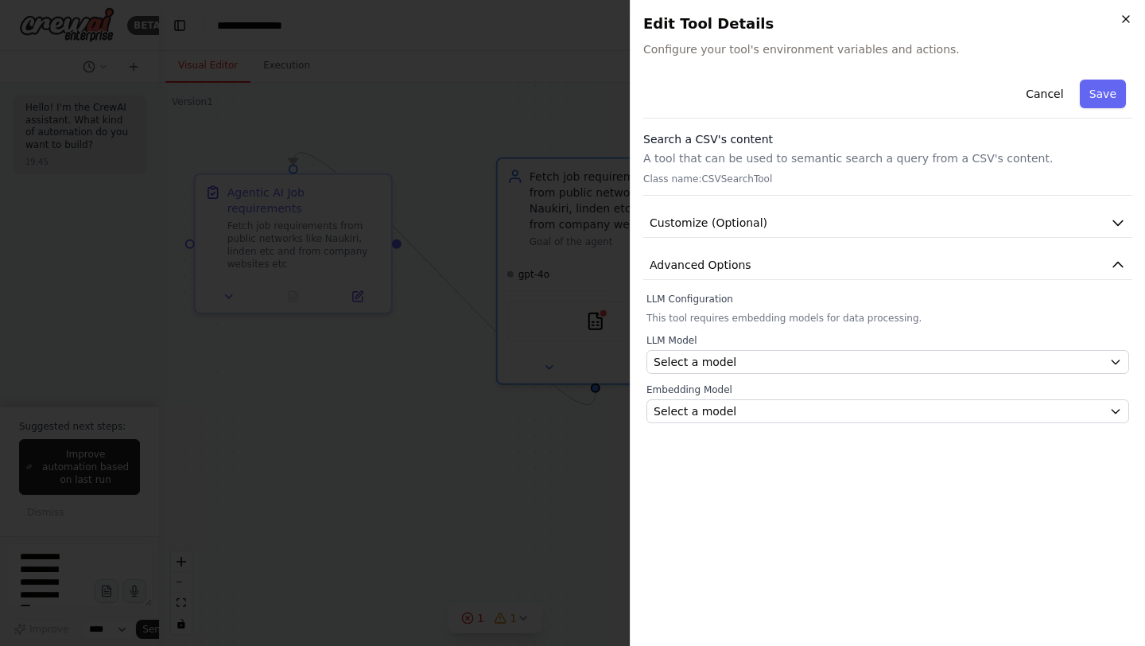
click at [1127, 23] on icon "button" at bounding box center [1125, 19] width 13 height 13
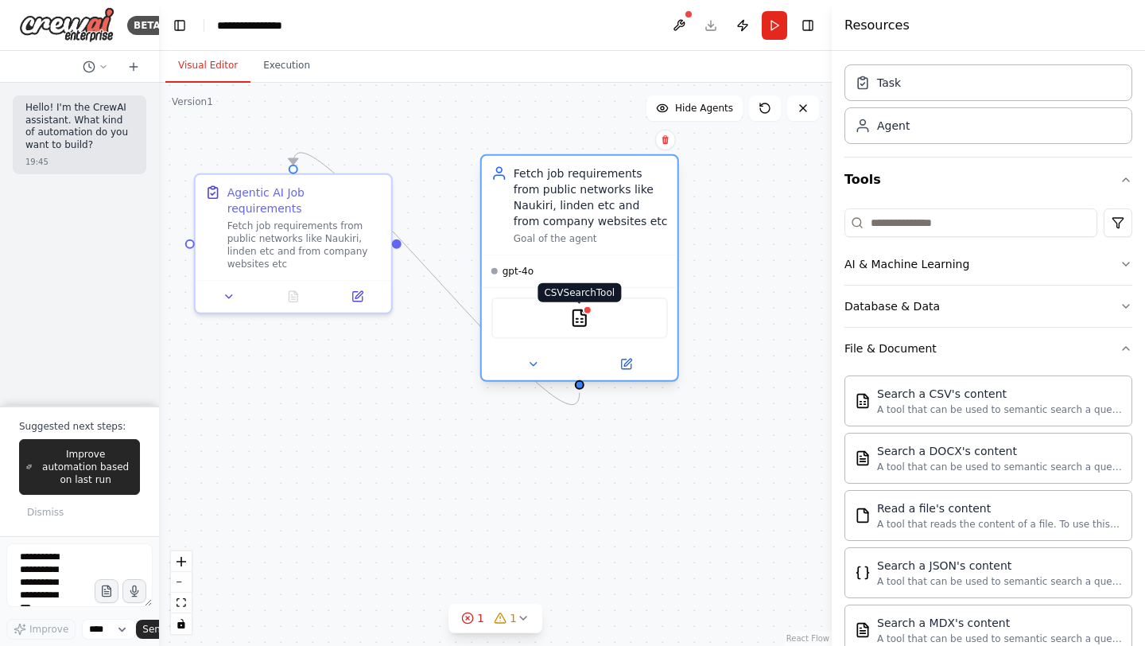
drag, startPoint x: 603, startPoint y: 315, endPoint x: 588, endPoint y: 312, distance: 15.3
click at [588, 312] on div "CSVSearchTool" at bounding box center [579, 317] width 19 height 19
click at [576, 323] on img at bounding box center [579, 317] width 19 height 19
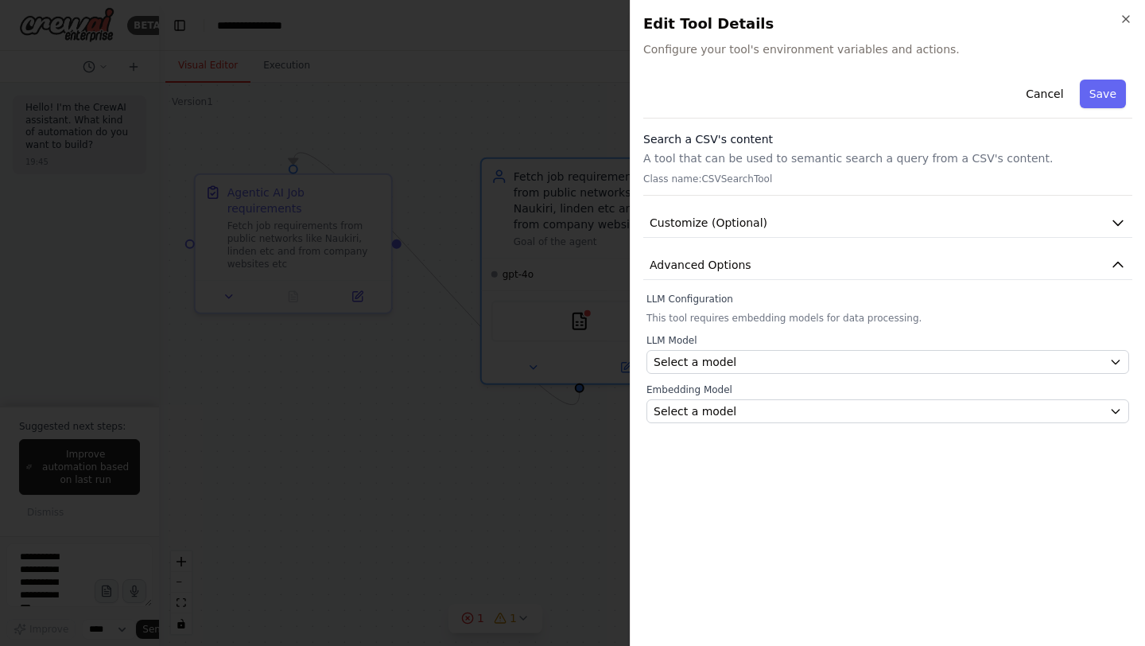
click at [696, 191] on div "Search a CSV's content A tool that can be used to semantic search a query from …" at bounding box center [887, 163] width 489 height 64
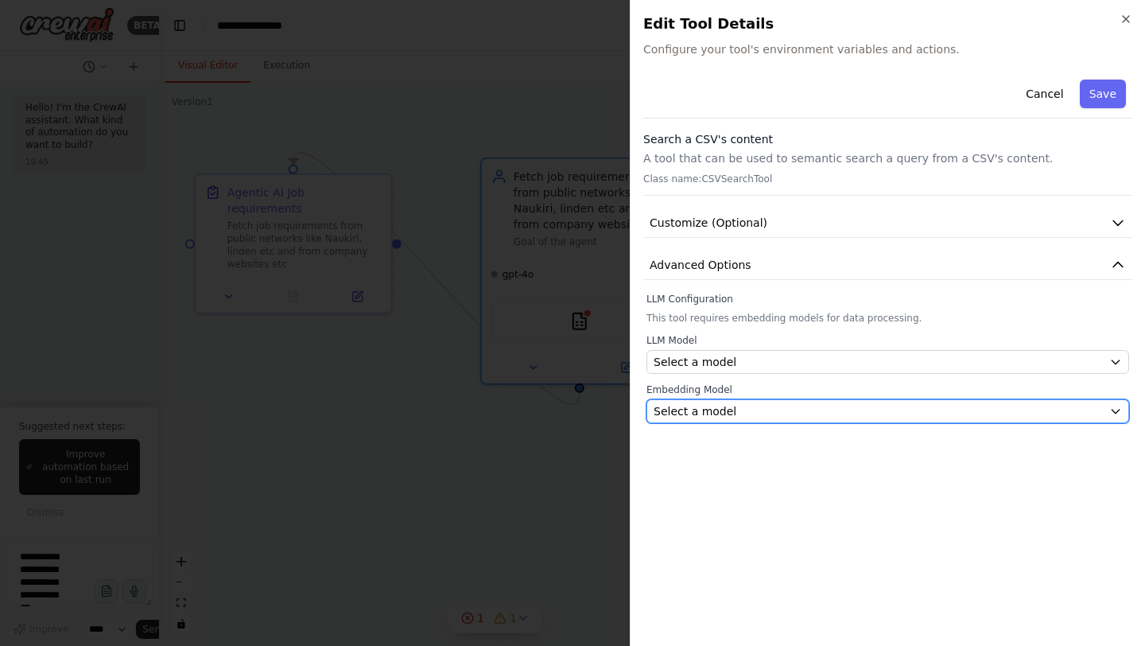
click at [695, 414] on span "Select a model" at bounding box center [695, 411] width 83 height 16
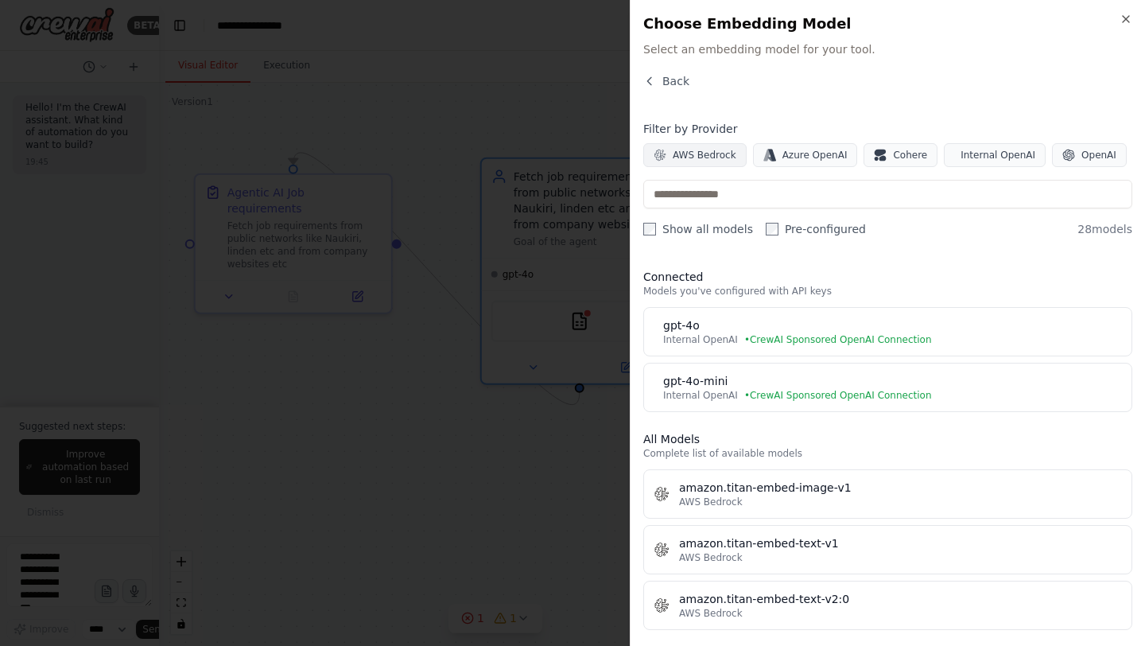
click at [686, 154] on span "AWS Bedrock" at bounding box center [705, 155] width 64 height 13
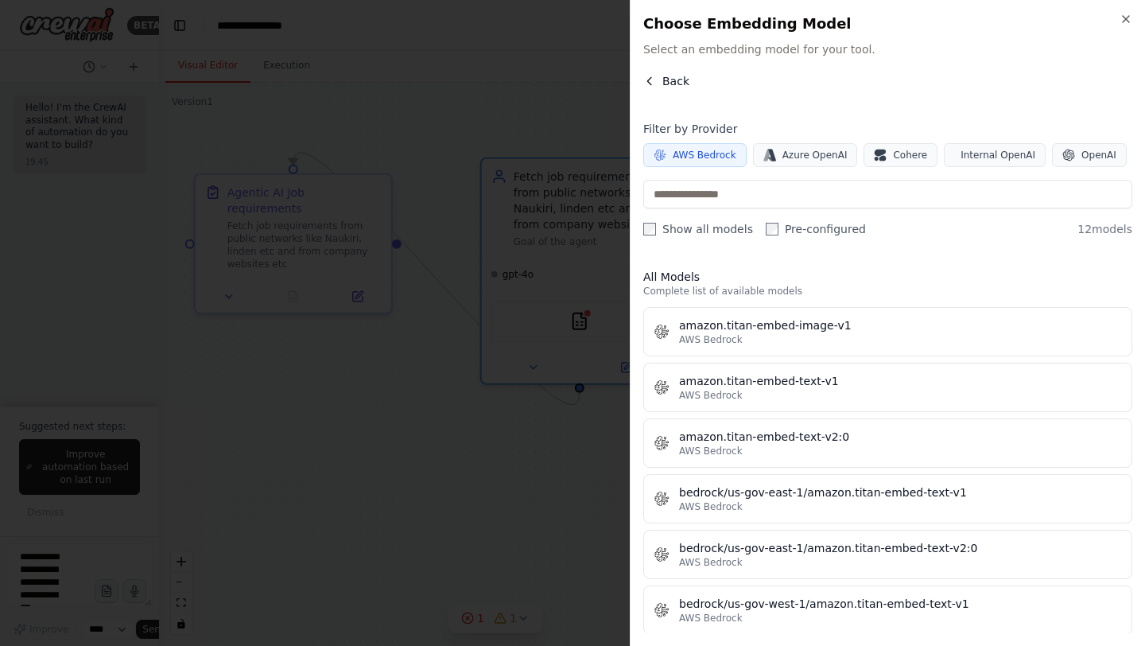
click at [663, 74] on span "Back" at bounding box center [675, 81] width 27 height 16
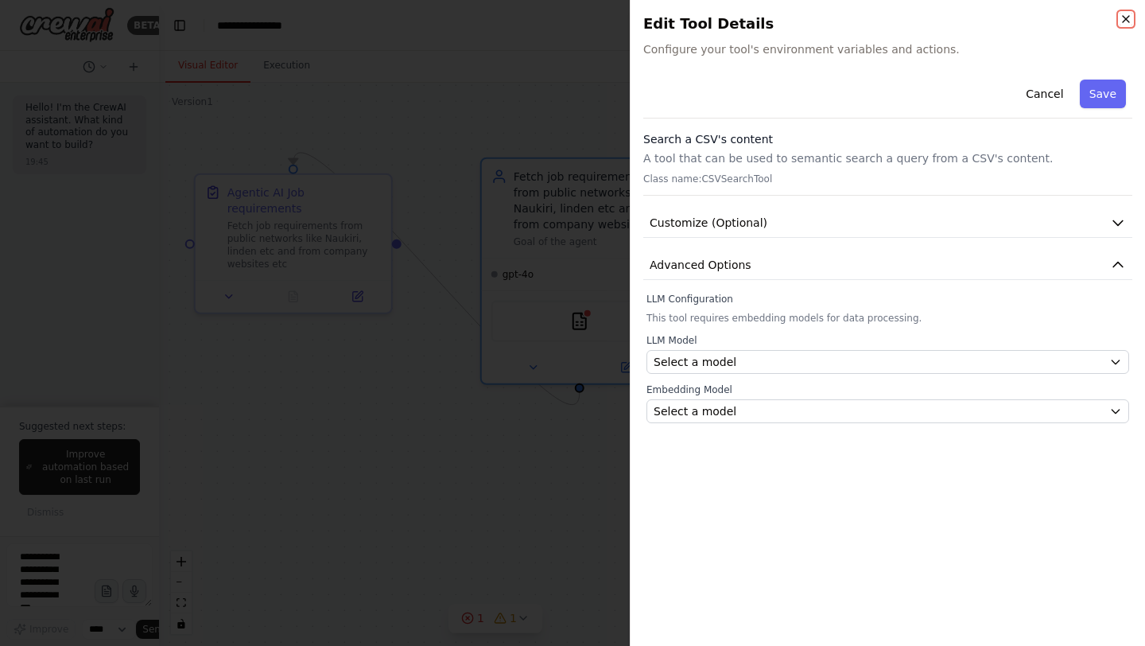
click at [1123, 17] on icon "button" at bounding box center [1125, 19] width 13 height 13
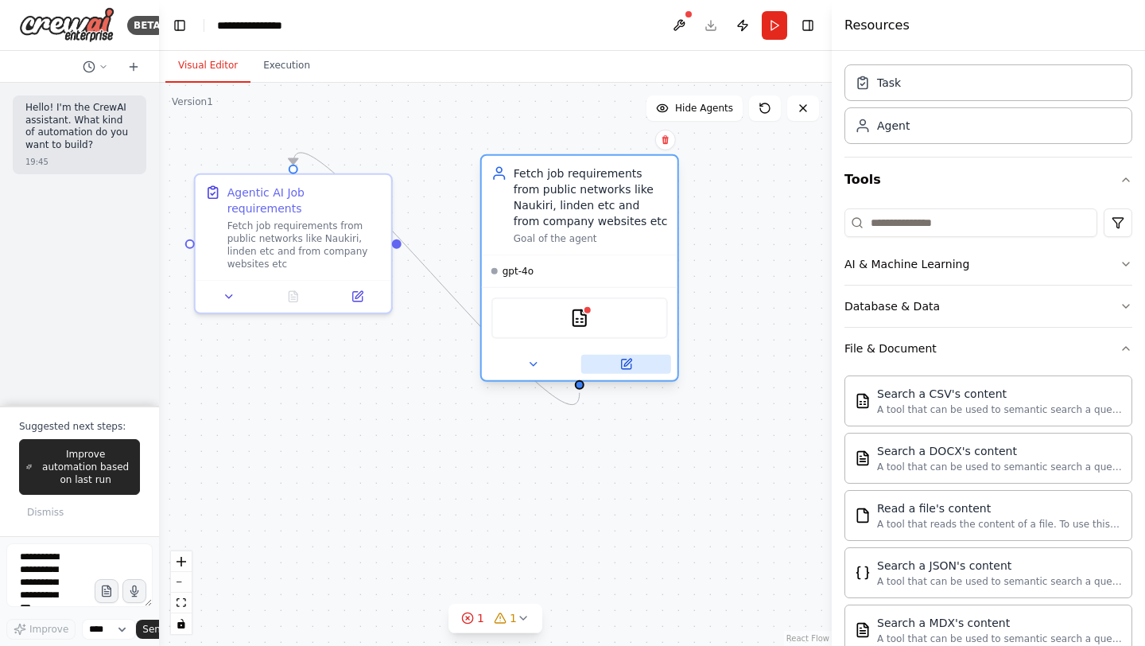
click at [629, 366] on icon at bounding box center [626, 364] width 10 height 10
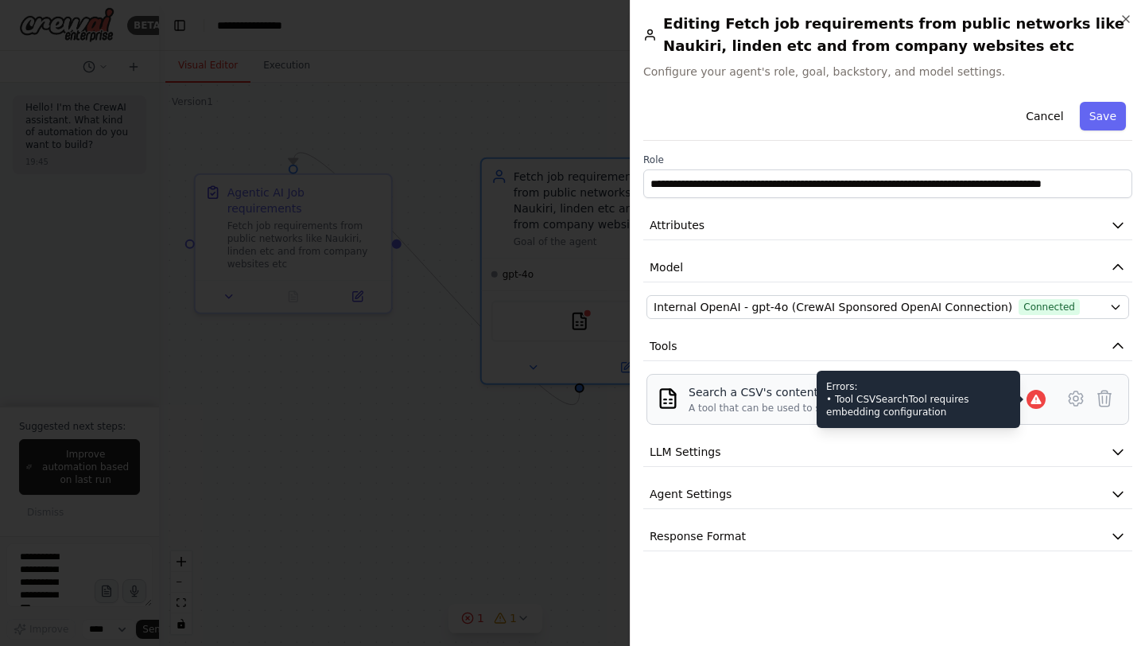
click at [1036, 397] on icon at bounding box center [1035, 399] width 10 height 10
click at [1028, 400] on div at bounding box center [1035, 399] width 19 height 19
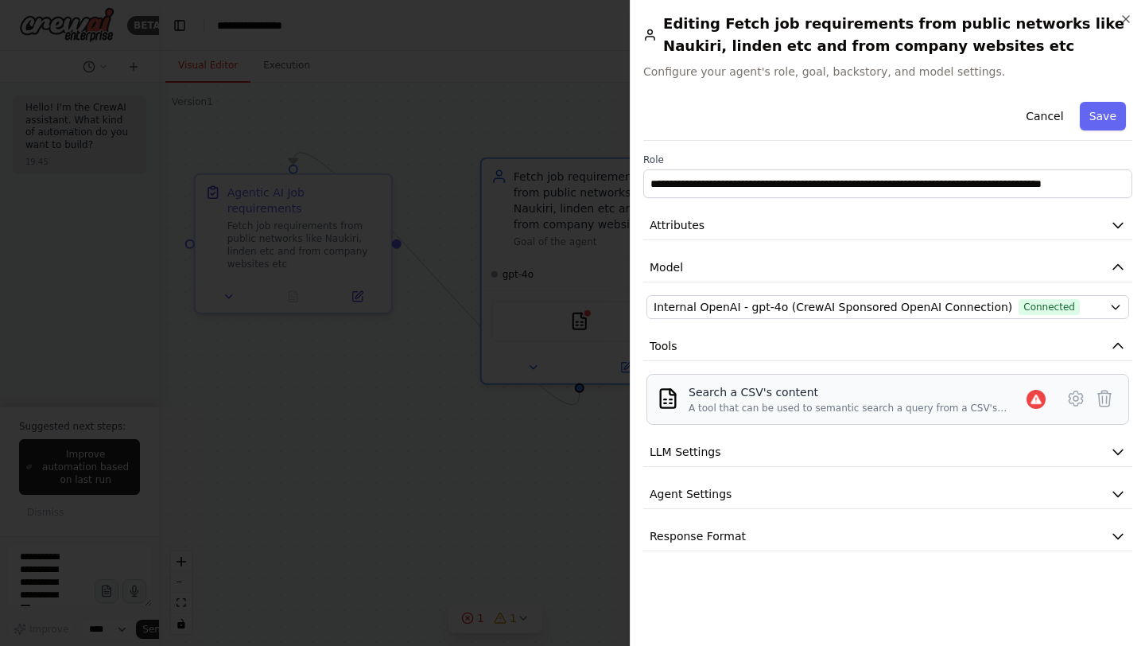
click at [754, 395] on div "Search a CSV's content" at bounding box center [857, 392] width 338 height 16
click at [1103, 392] on icon at bounding box center [1105, 398] width 14 height 16
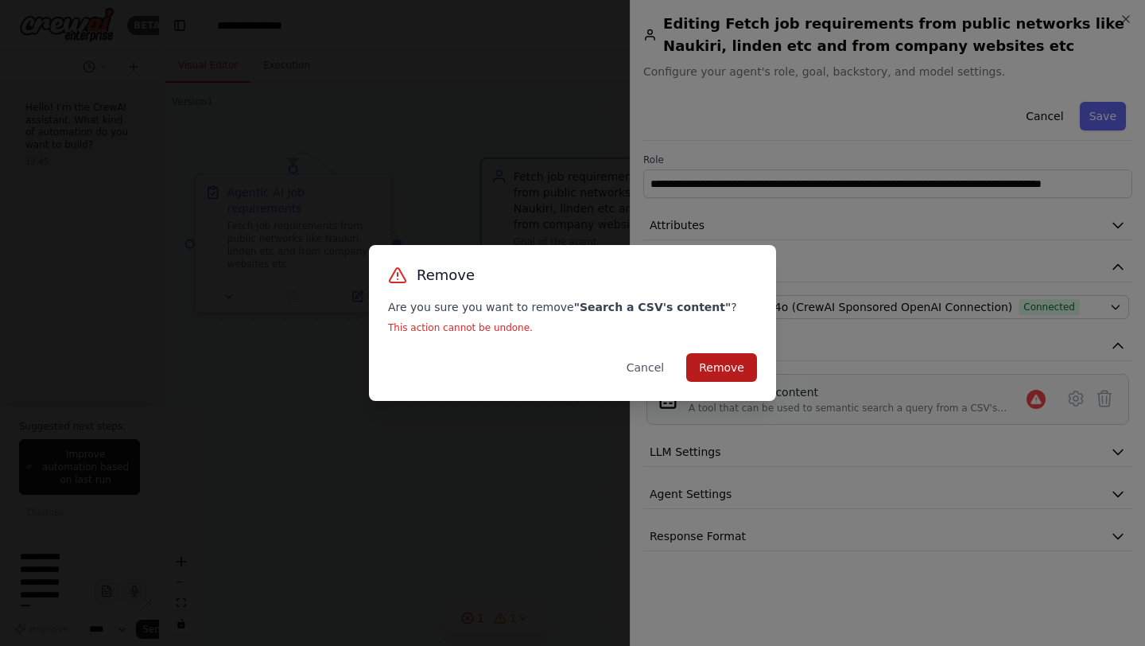
click at [739, 359] on button "Remove" at bounding box center [721, 367] width 71 height 29
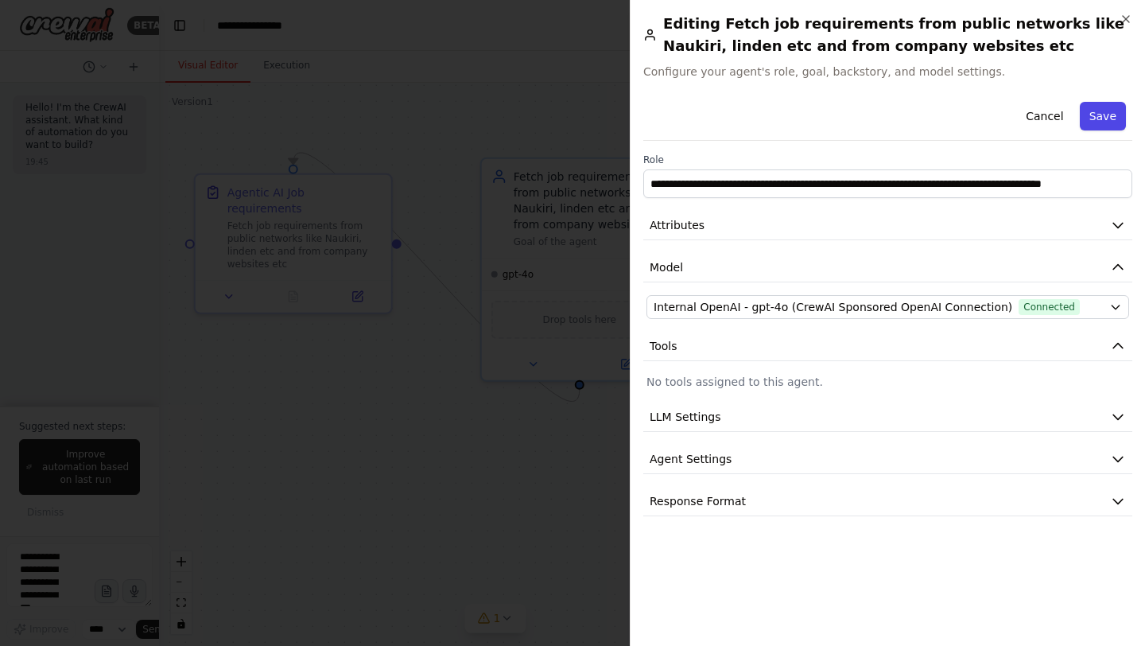
click at [1098, 115] on button "Save" at bounding box center [1103, 116] width 46 height 29
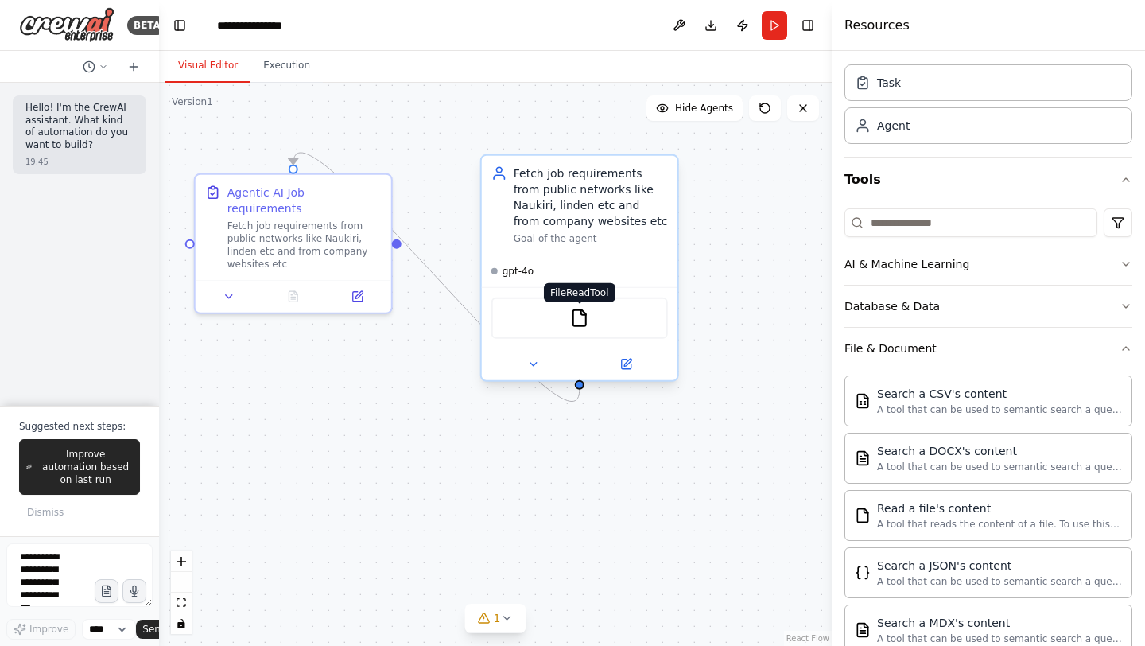
click at [574, 320] on img at bounding box center [579, 317] width 19 height 19
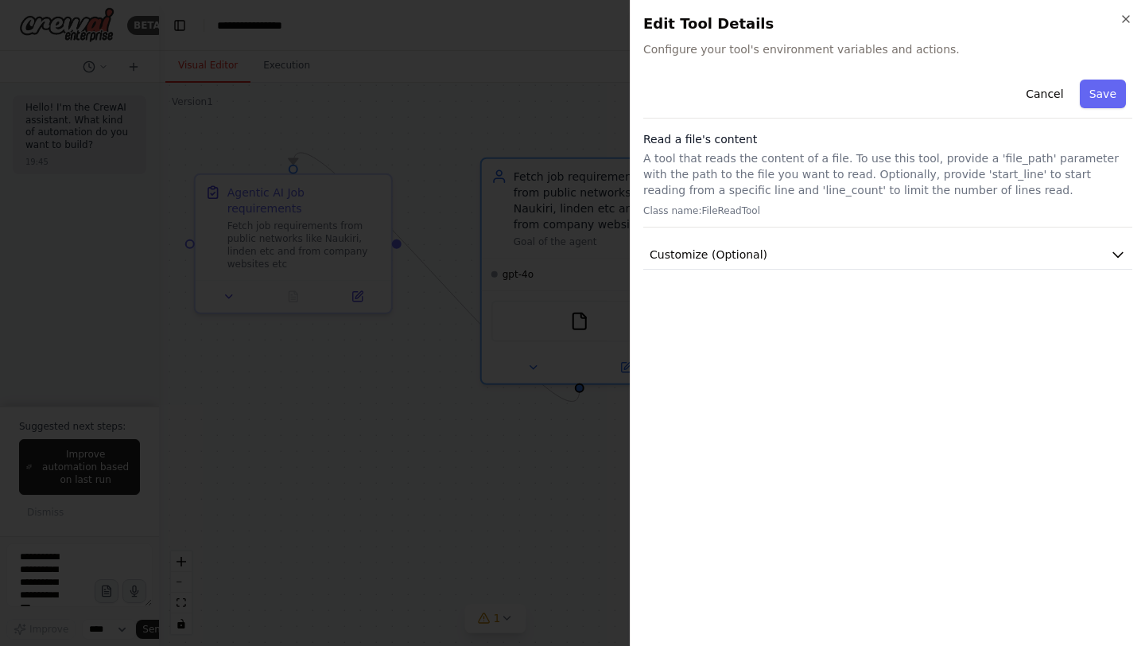
click at [740, 144] on h3 "Read a file's content" at bounding box center [887, 139] width 489 height 16
click at [729, 57] on div "Close Edit Tool Details Configure your tool's environment variables and actions…" at bounding box center [887, 323] width 515 height 646
click at [710, 48] on span "Configure your tool's environment variables and actions." at bounding box center [887, 49] width 489 height 16
click at [790, 52] on span "Configure your tool's environment variables and actions." at bounding box center [887, 49] width 489 height 16
click at [824, 112] on div "Cancel Save" at bounding box center [887, 95] width 489 height 45
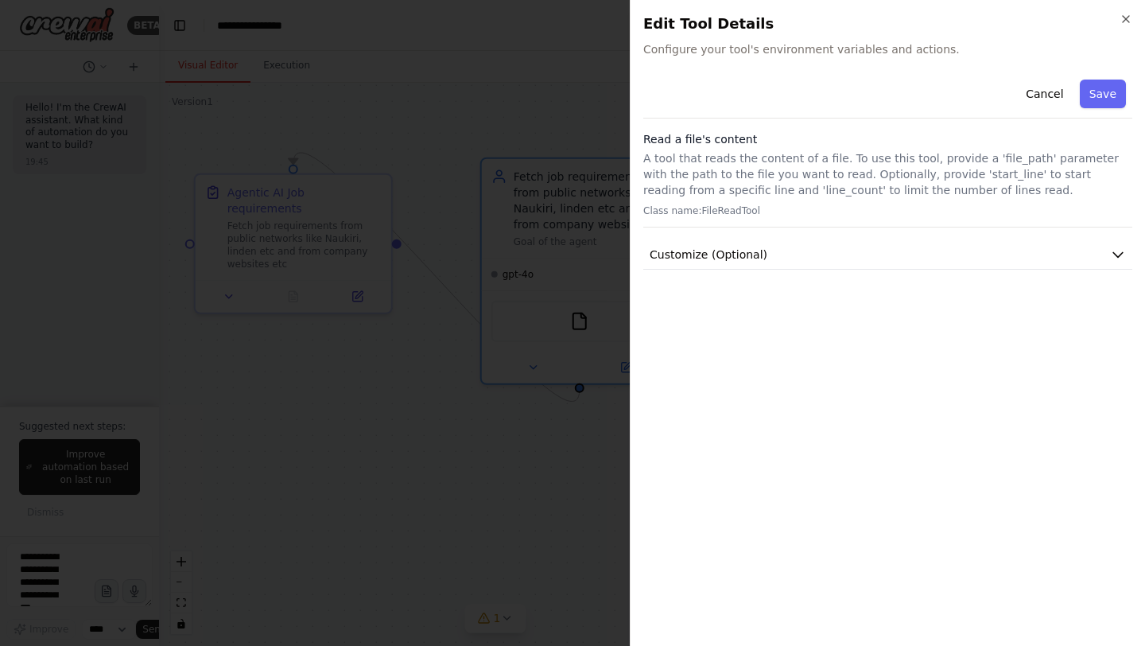
click at [714, 181] on p "A tool that reads the content of a file. To use this tool, provide a 'file_path…" at bounding box center [887, 174] width 489 height 48
click at [731, 207] on p "Class name: FileReadTool" at bounding box center [887, 210] width 489 height 13
click at [1112, 250] on icon "button" at bounding box center [1118, 254] width 16 height 16
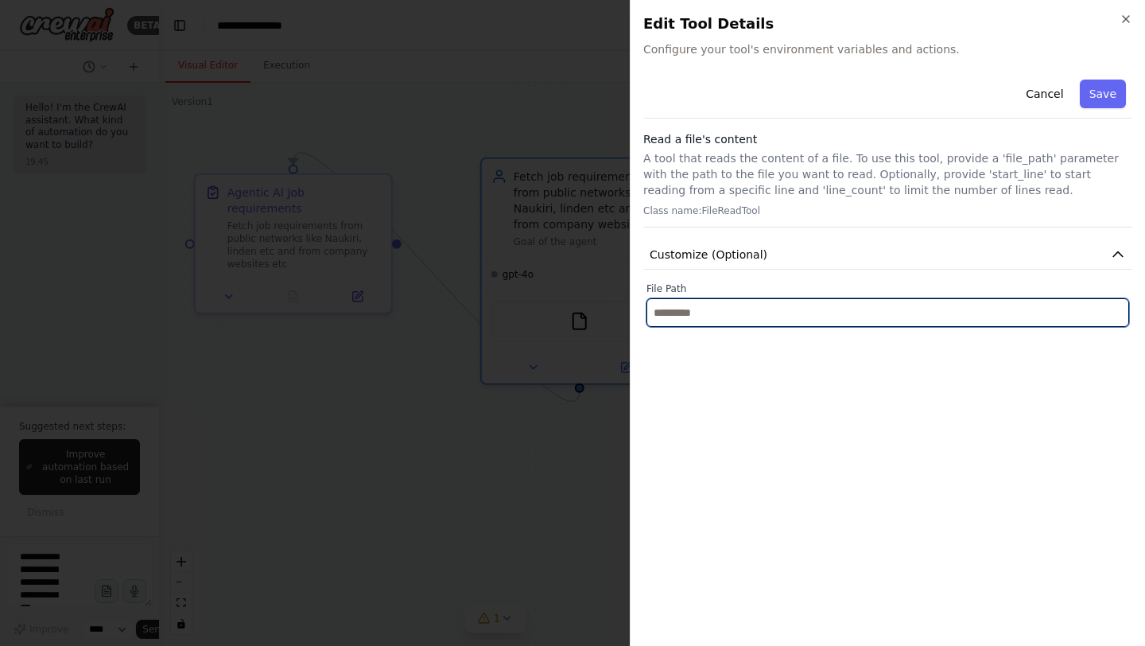
click at [681, 325] on input "text" at bounding box center [887, 312] width 483 height 29
click at [693, 317] on input "text" at bounding box center [887, 312] width 483 height 29
drag, startPoint x: 693, startPoint y: 317, endPoint x: 720, endPoint y: 325, distance: 28.2
click at [720, 325] on input "text" at bounding box center [887, 312] width 483 height 29
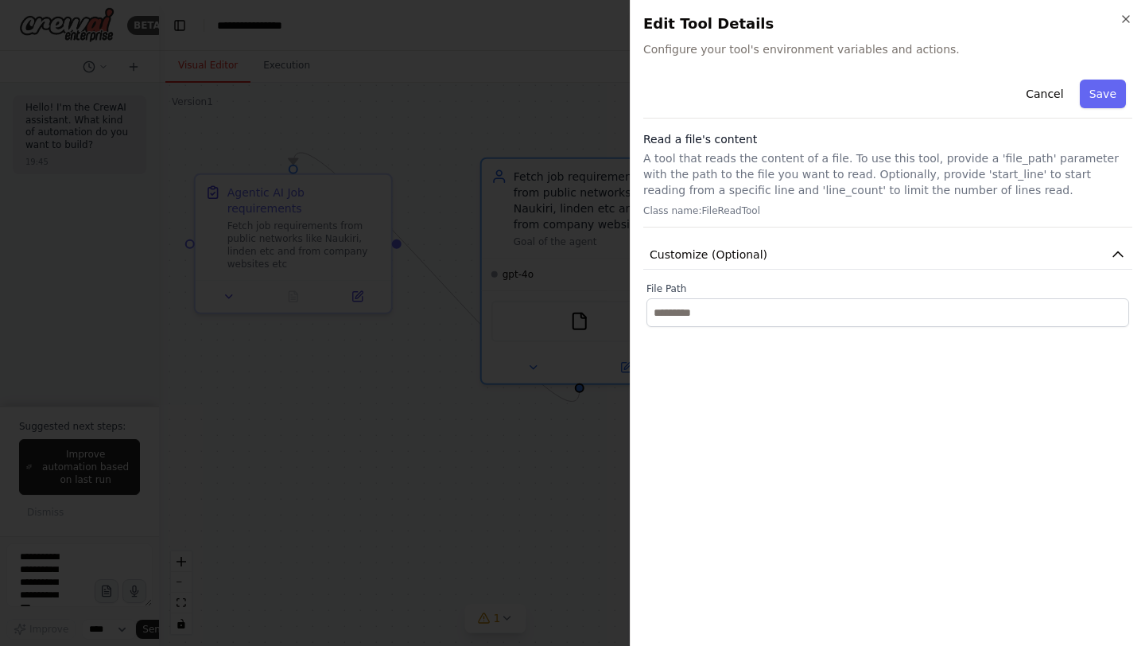
click at [719, 403] on div "Cancel Save Read a file's content A tool that reads the content of a file. To u…" at bounding box center [887, 353] width 489 height 560
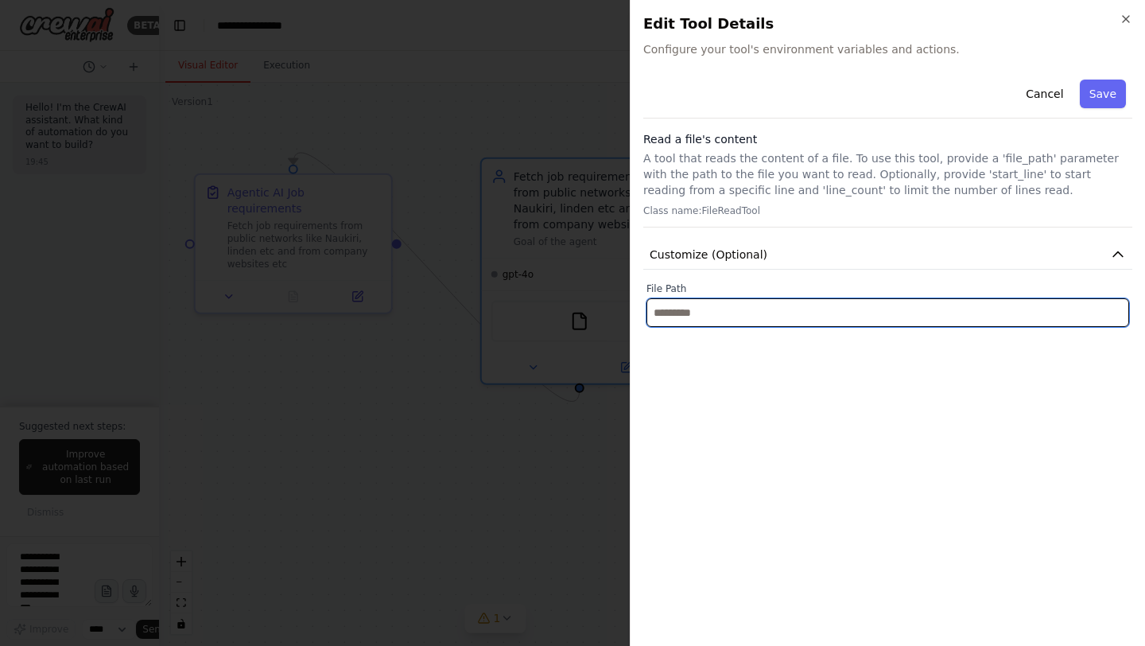
click at [687, 316] on input "text" at bounding box center [887, 312] width 483 height 29
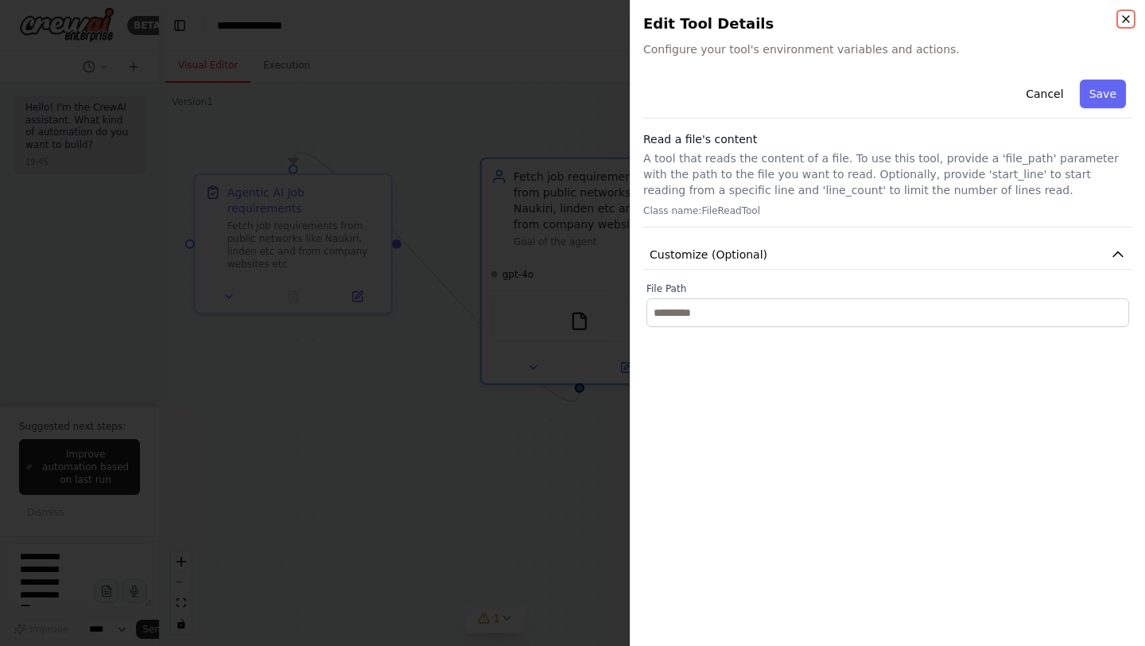
click at [1130, 19] on icon "button" at bounding box center [1125, 19] width 13 height 13
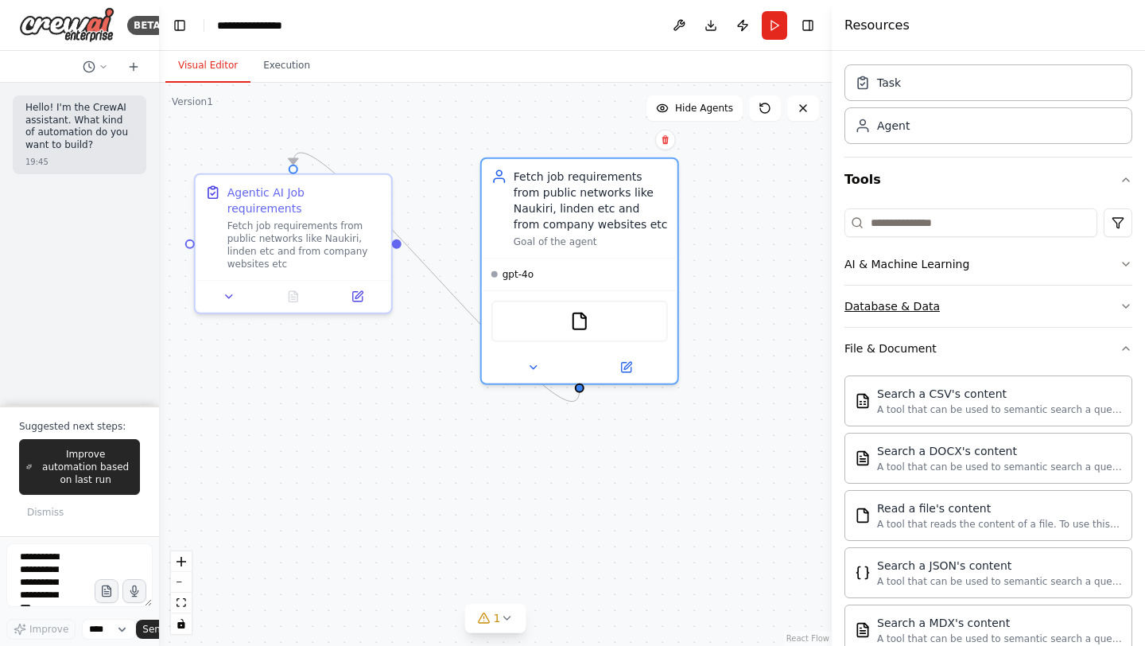
click at [885, 317] on button "Database & Data" at bounding box center [988, 305] width 288 height 41
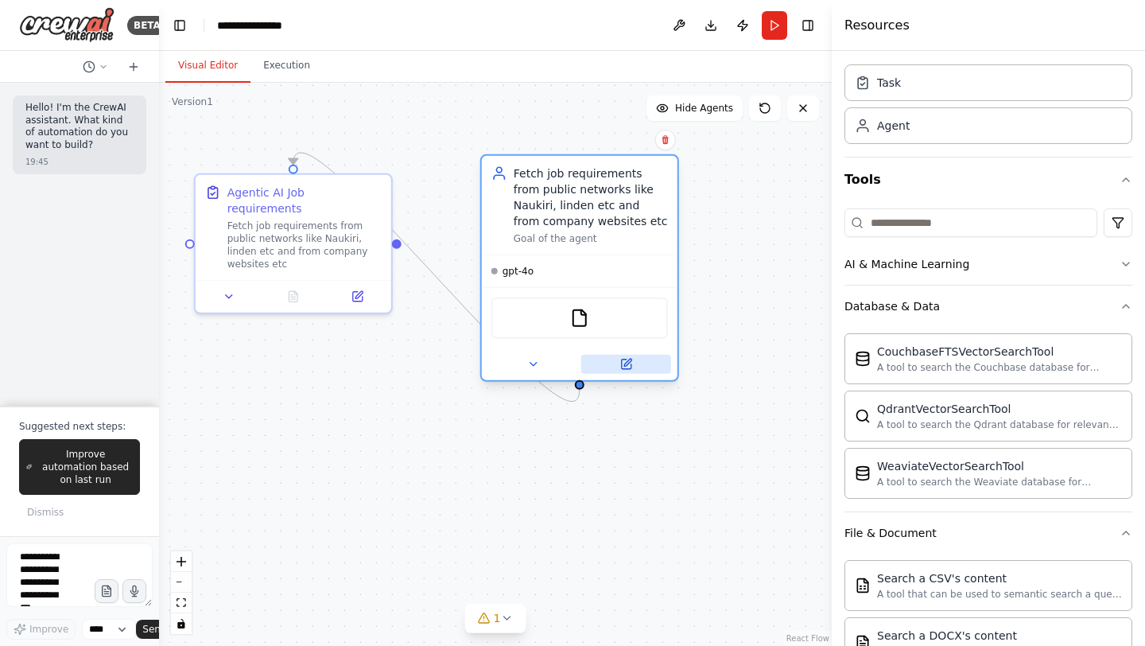
click at [628, 364] on icon at bounding box center [626, 364] width 10 height 10
click at [577, 324] on img at bounding box center [579, 317] width 19 height 19
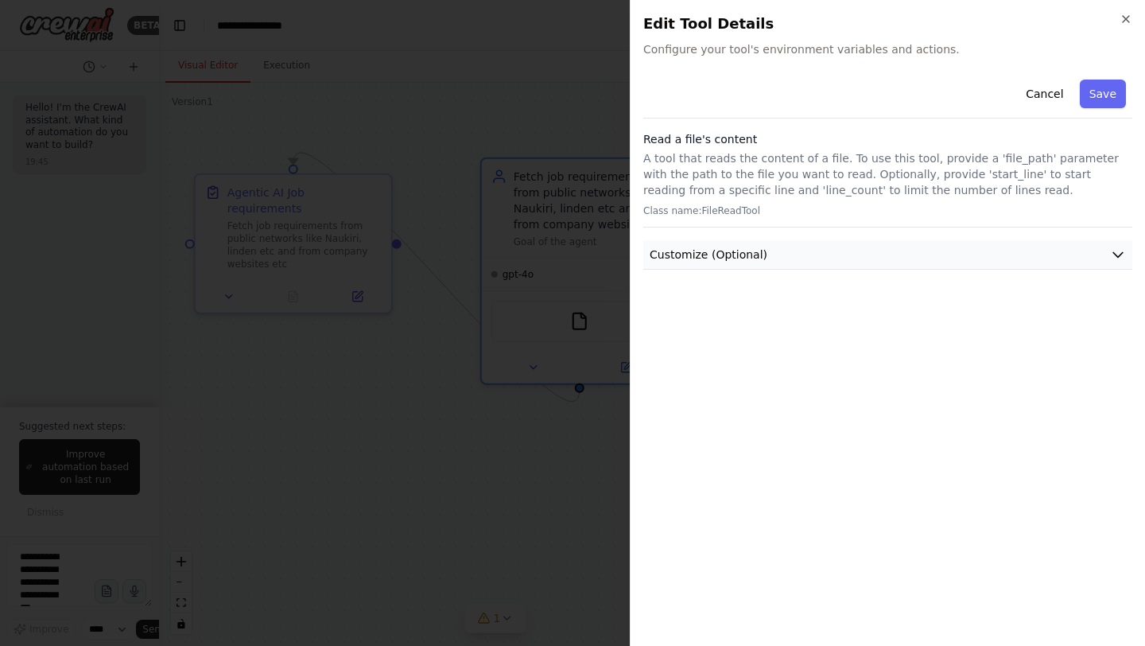
click at [719, 258] on span "Customize (Optional)" at bounding box center [709, 254] width 118 height 16
click at [740, 173] on p "A tool that reads the content of a file. To use this tool, provide a 'file_path…" at bounding box center [887, 174] width 489 height 48
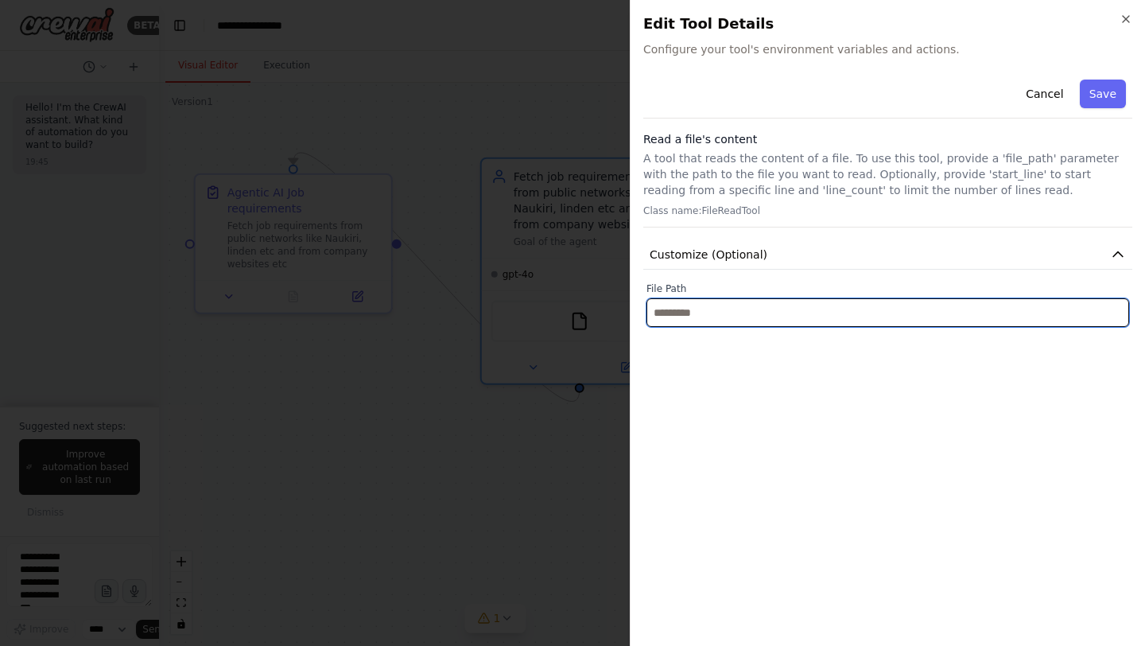
click at [681, 317] on input "text" at bounding box center [887, 312] width 483 height 29
click at [690, 308] on input "text" at bounding box center [887, 312] width 483 height 29
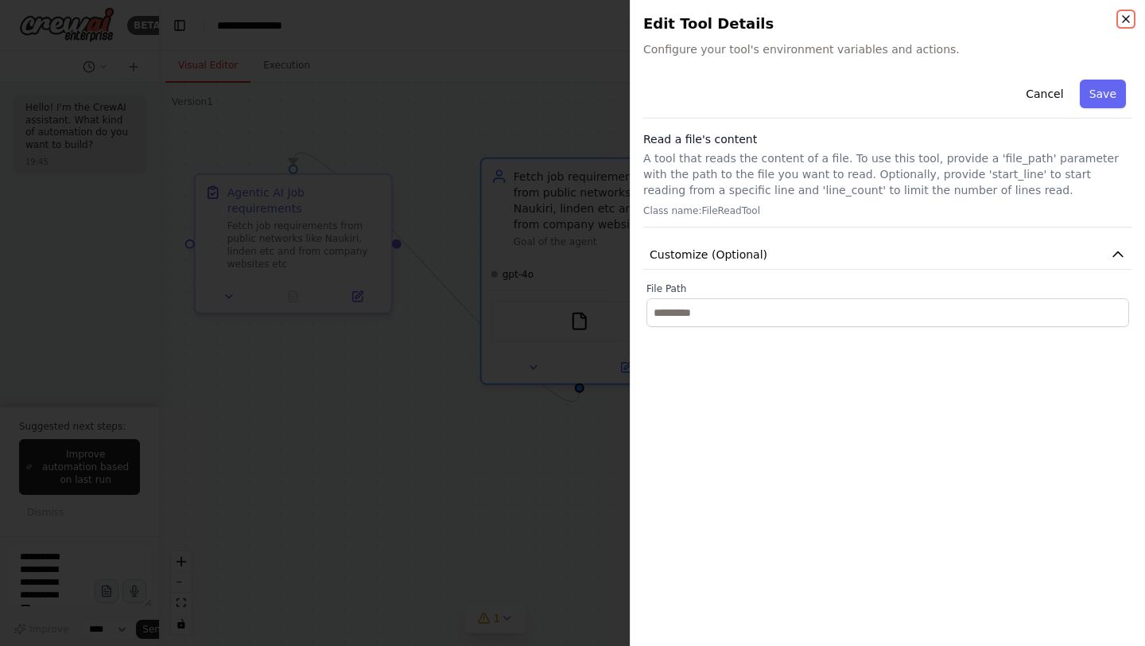
click at [1125, 18] on icon "button" at bounding box center [1126, 19] width 6 height 6
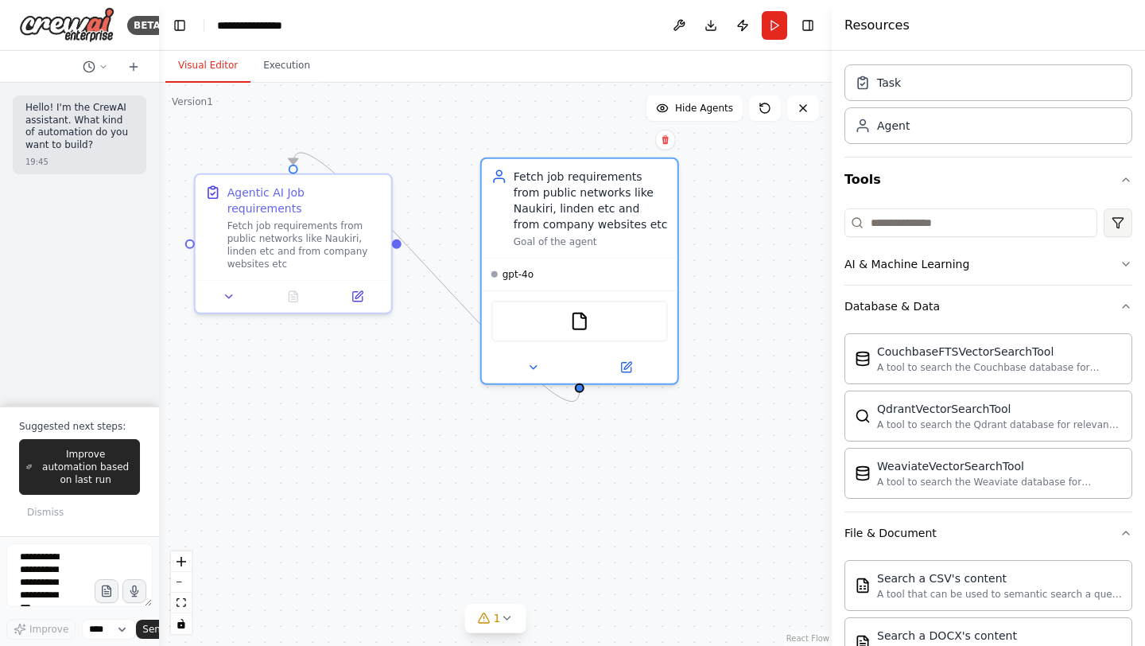
click at [1120, 222] on html "**********" at bounding box center [572, 323] width 1145 height 646
click at [723, 528] on html "**********" at bounding box center [572, 323] width 1145 height 646
click at [307, 432] on div ".deletable-edge-delete-btn { width: 20px; height: 20px; border: 0px solid #ffff…" at bounding box center [495, 364] width 673 height 563
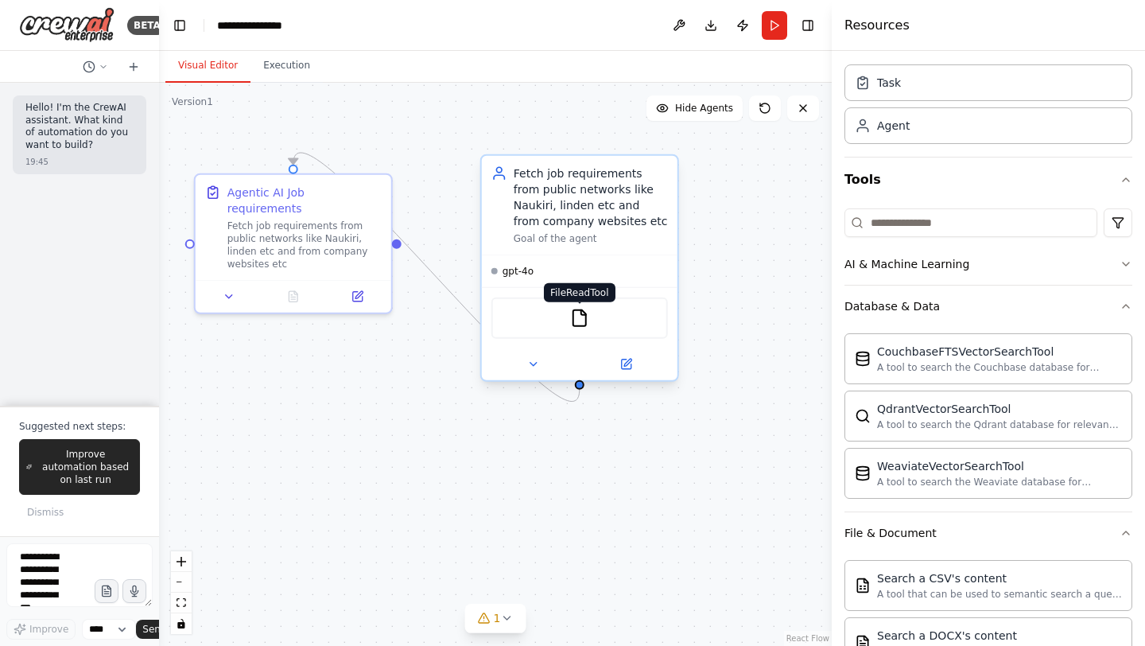
click at [575, 315] on img at bounding box center [579, 317] width 19 height 19
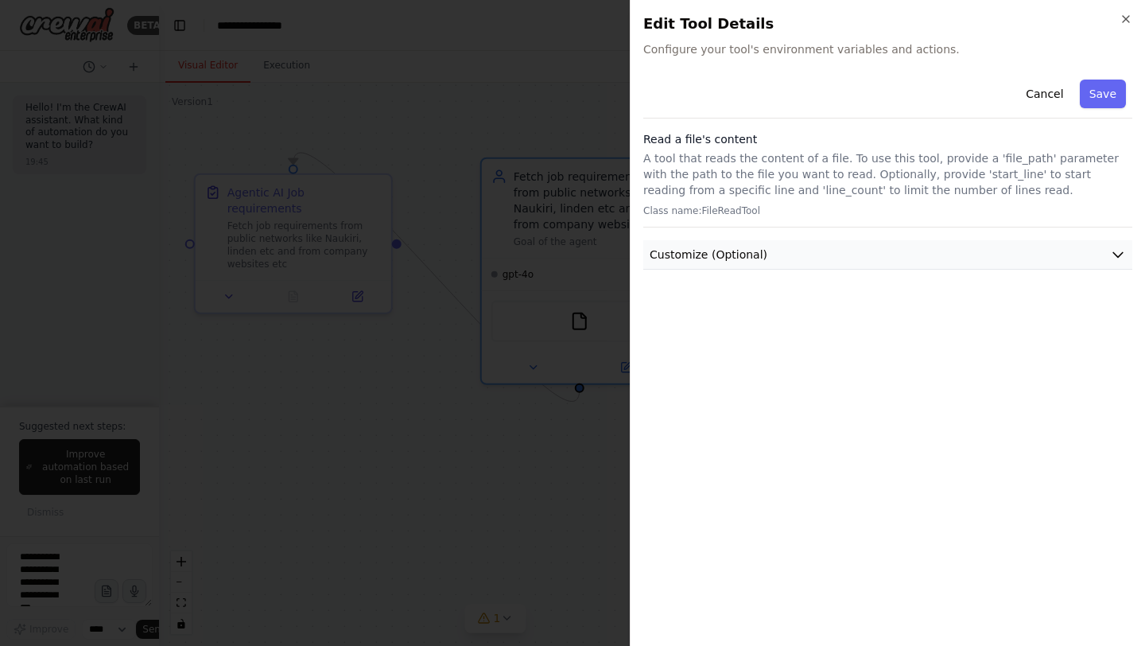
click at [696, 252] on span "Customize (Optional)" at bounding box center [709, 254] width 118 height 16
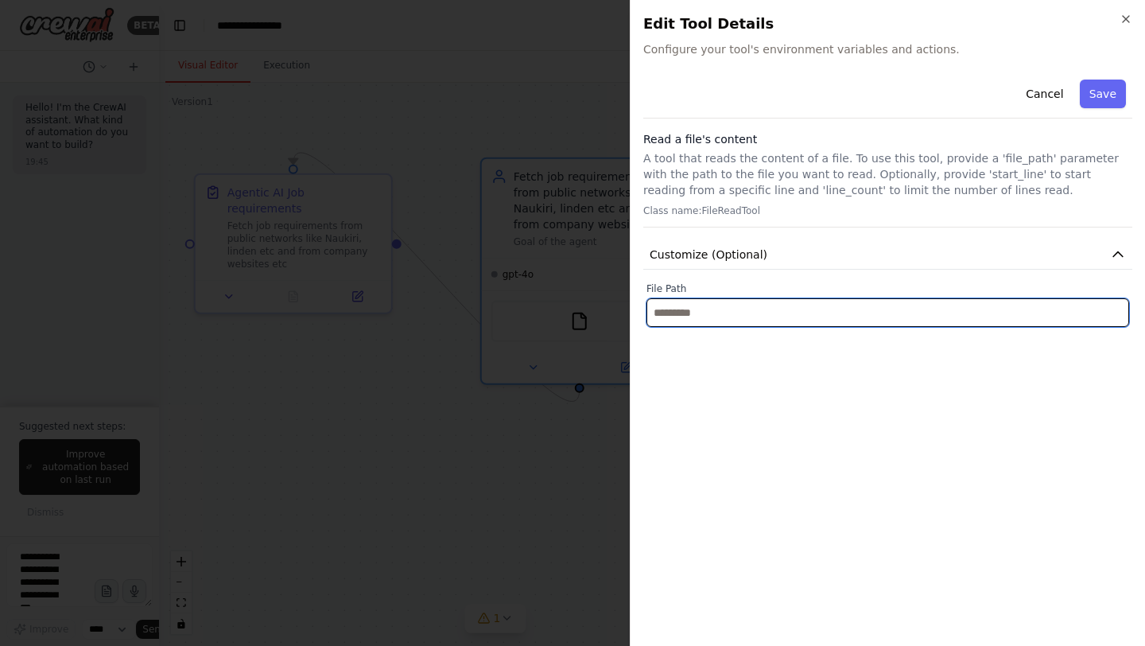
click at [674, 316] on input "text" at bounding box center [887, 312] width 483 height 29
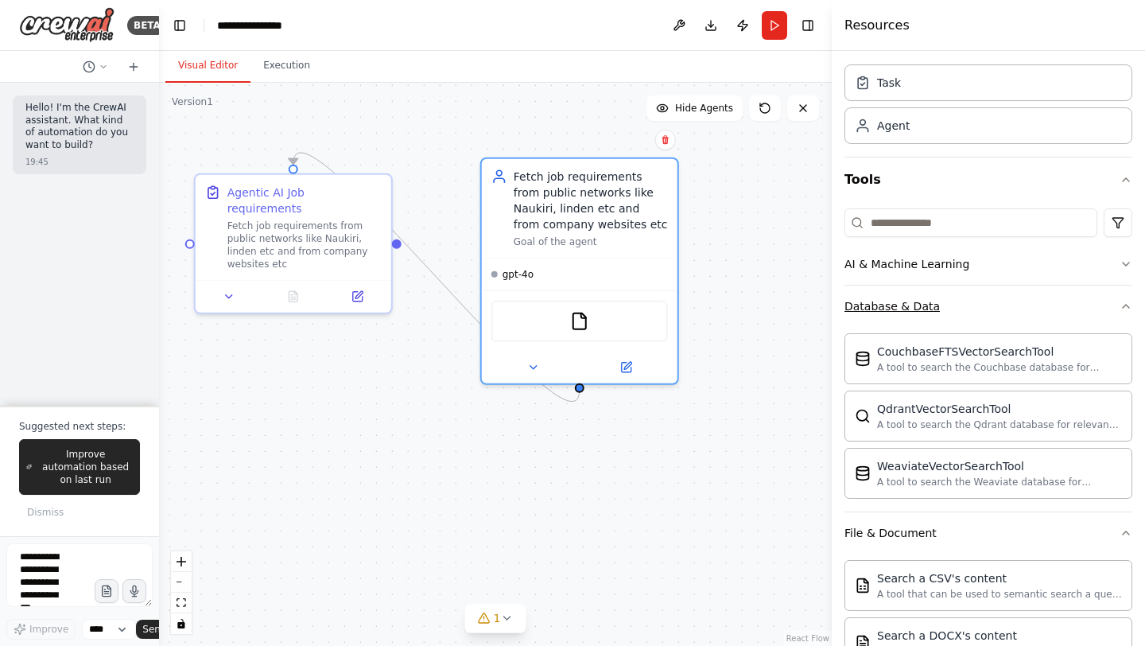
click at [867, 301] on div "Database & Data" at bounding box center [891, 306] width 95 height 16
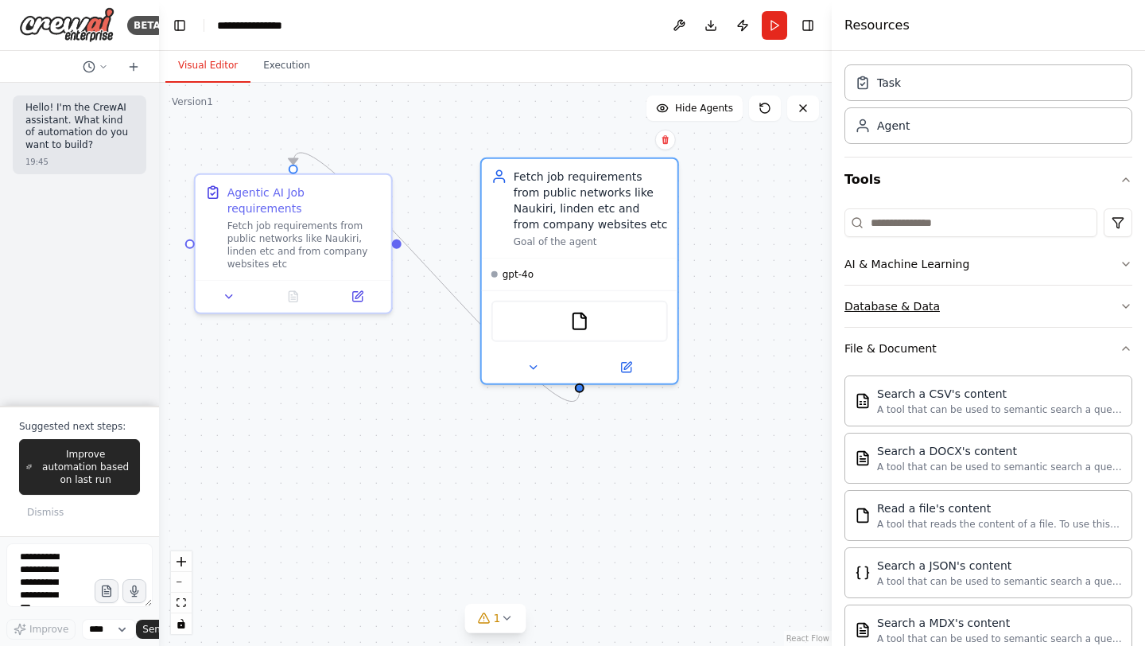
click at [867, 304] on div "Database & Data" at bounding box center [891, 306] width 95 height 16
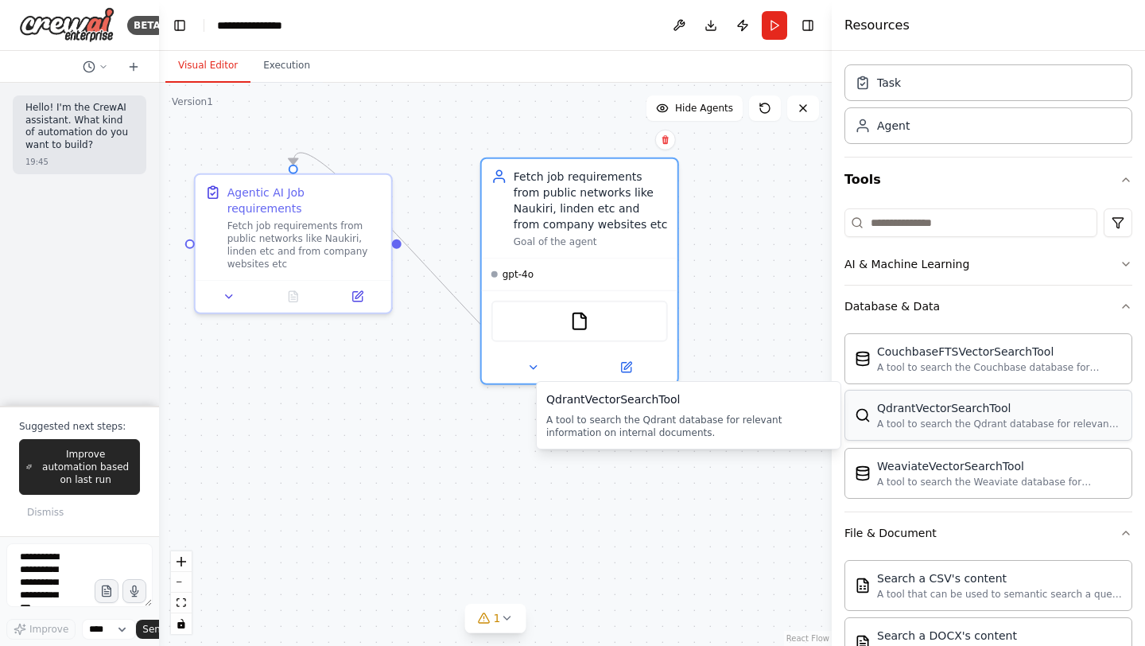
click at [908, 421] on div "A tool to search the Qdrant database for relevant information on internal docum…" at bounding box center [999, 423] width 245 height 13
click at [868, 419] on img at bounding box center [863, 415] width 16 height 16
click at [940, 421] on div "A tool to search the Qdrant database for relevant information on internal docum…" at bounding box center [999, 423] width 245 height 13
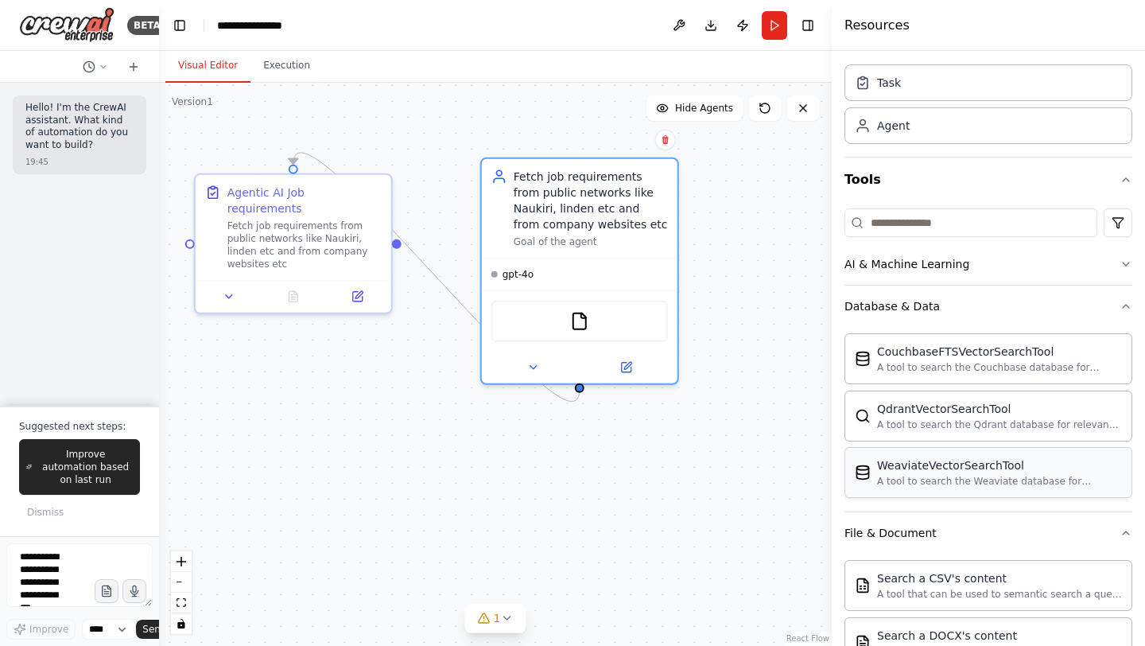
click at [915, 483] on div "A tool to search the Weaviate database for relevant information on internal doc…" at bounding box center [999, 481] width 245 height 13
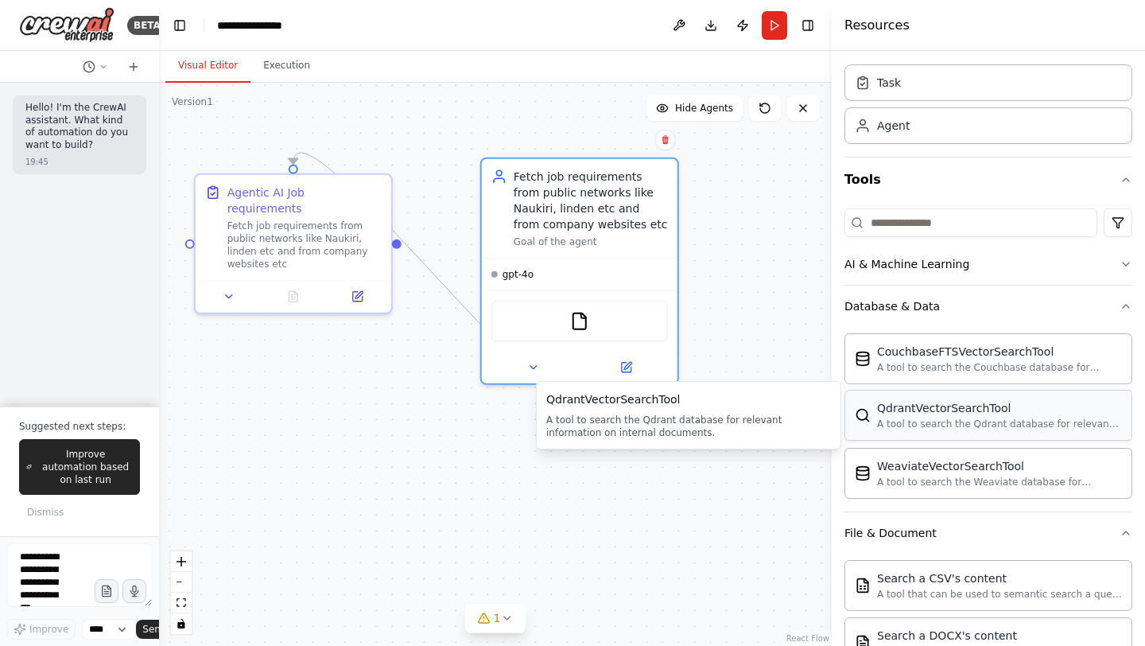
click at [886, 423] on div "A tool to search the Qdrant database for relevant information on internal docum…" at bounding box center [999, 423] width 245 height 13
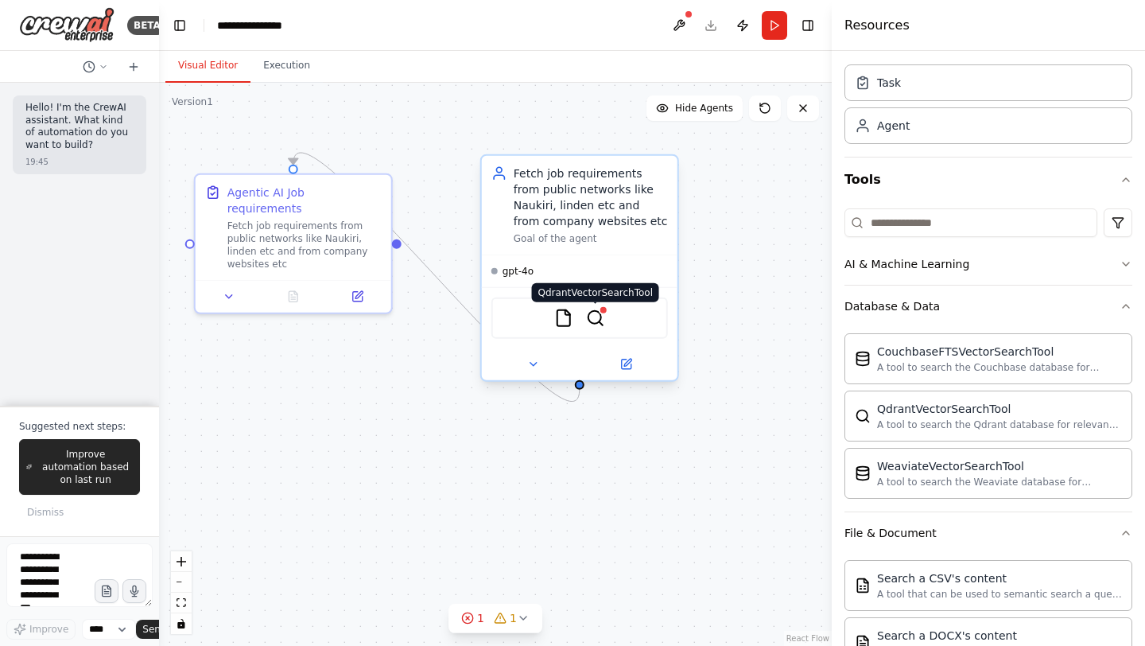
click at [595, 317] on img at bounding box center [595, 317] width 19 height 19
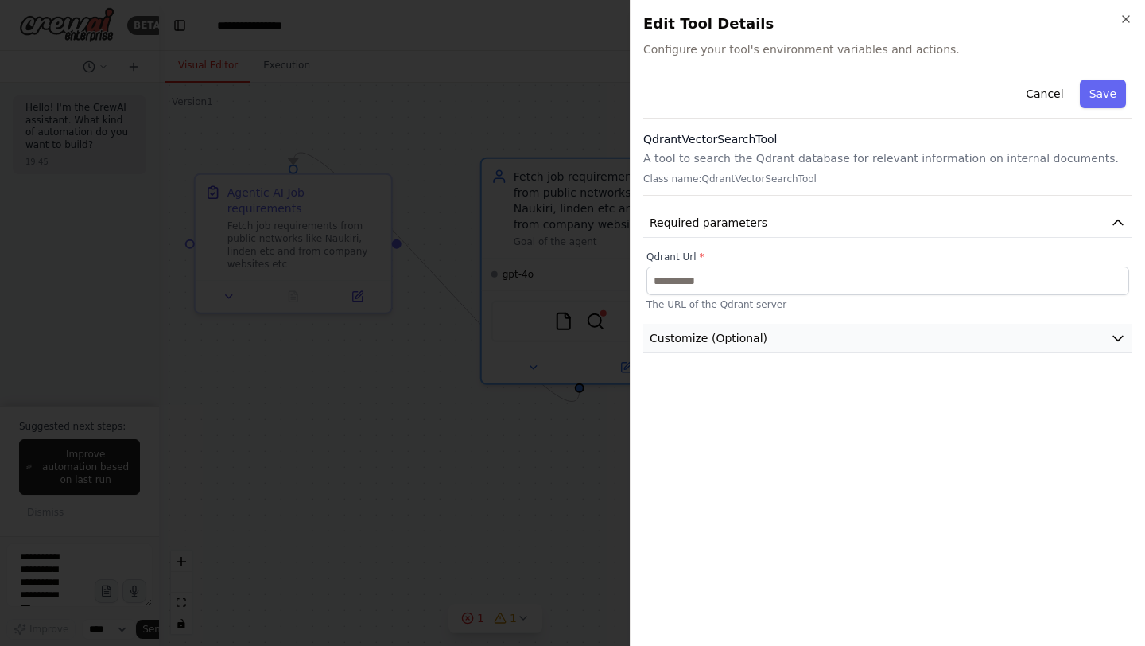
click at [720, 341] on span "Customize (Optional)" at bounding box center [709, 338] width 118 height 16
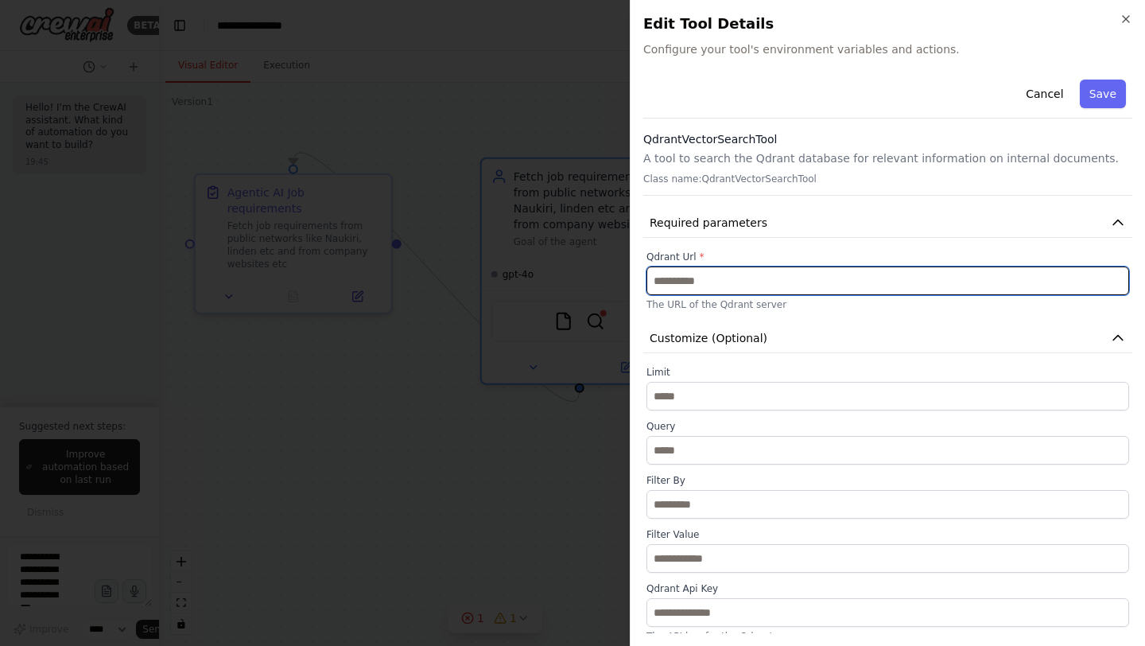
click at [719, 281] on input "text" at bounding box center [887, 280] width 483 height 29
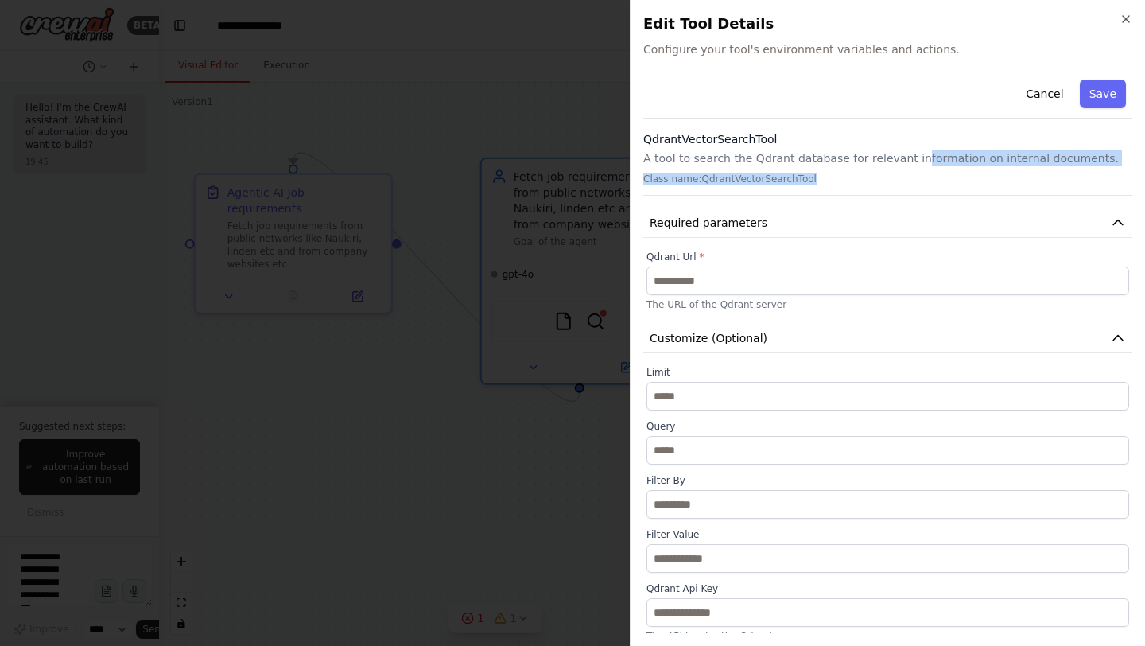
drag, startPoint x: 903, startPoint y: 152, endPoint x: 1095, endPoint y: 194, distance: 196.2
click at [1095, 194] on div "QdrantVectorSearchTool A tool to search the Qdrant database for relevant inform…" at bounding box center [887, 163] width 489 height 64
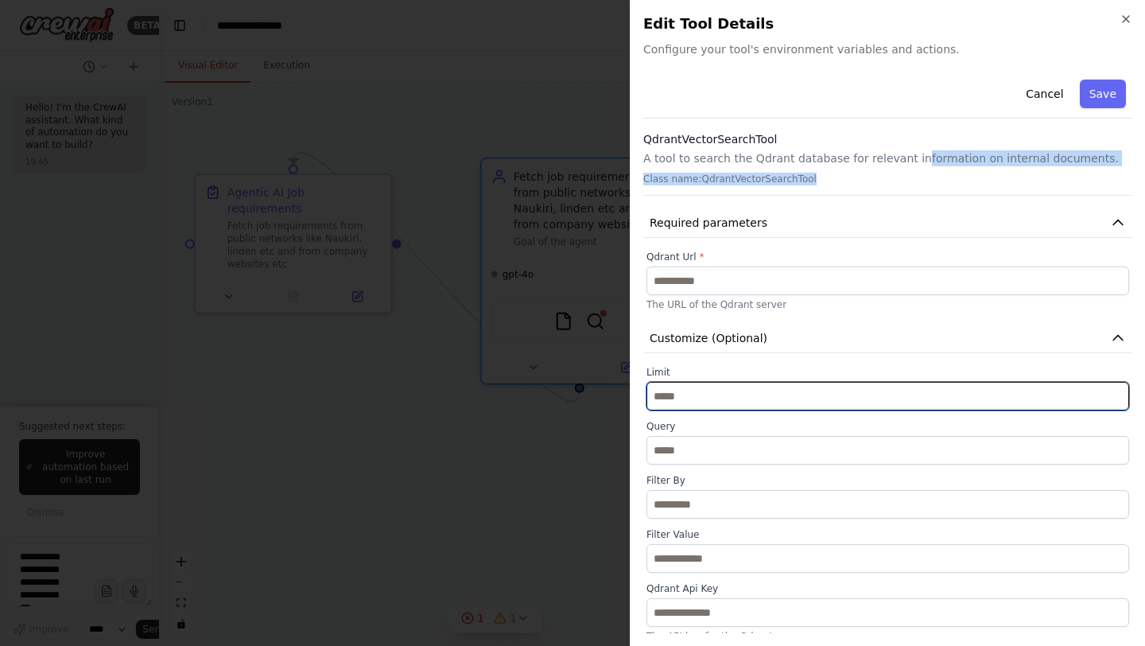
click at [694, 396] on input "*" at bounding box center [887, 396] width 483 height 29
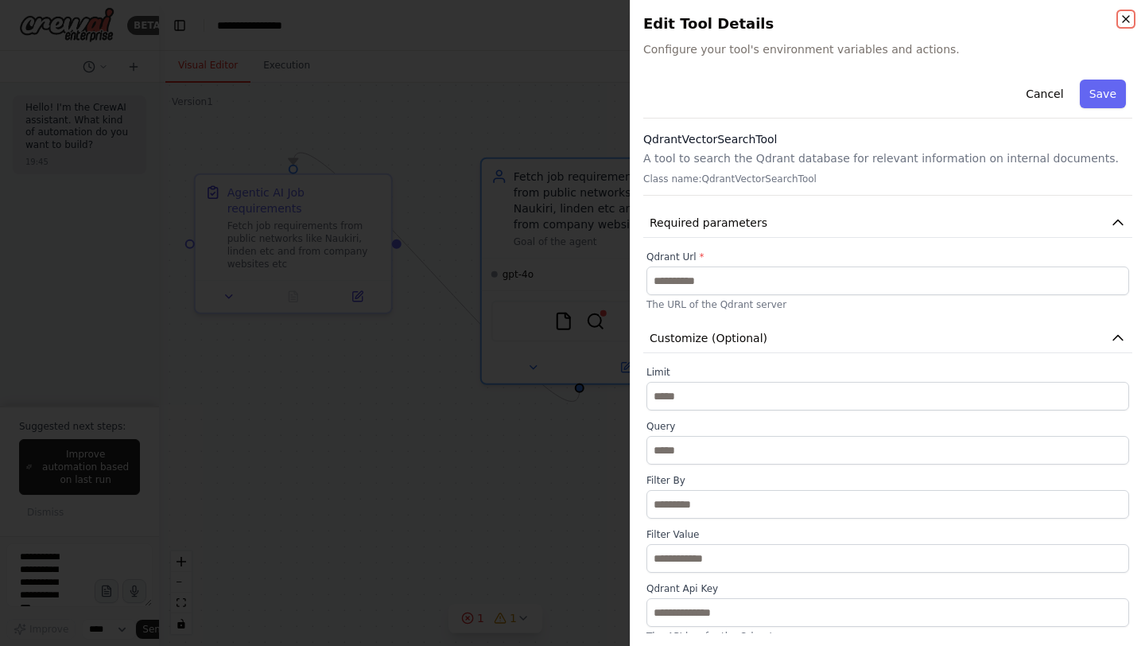
click at [1123, 19] on icon "button" at bounding box center [1125, 19] width 13 height 13
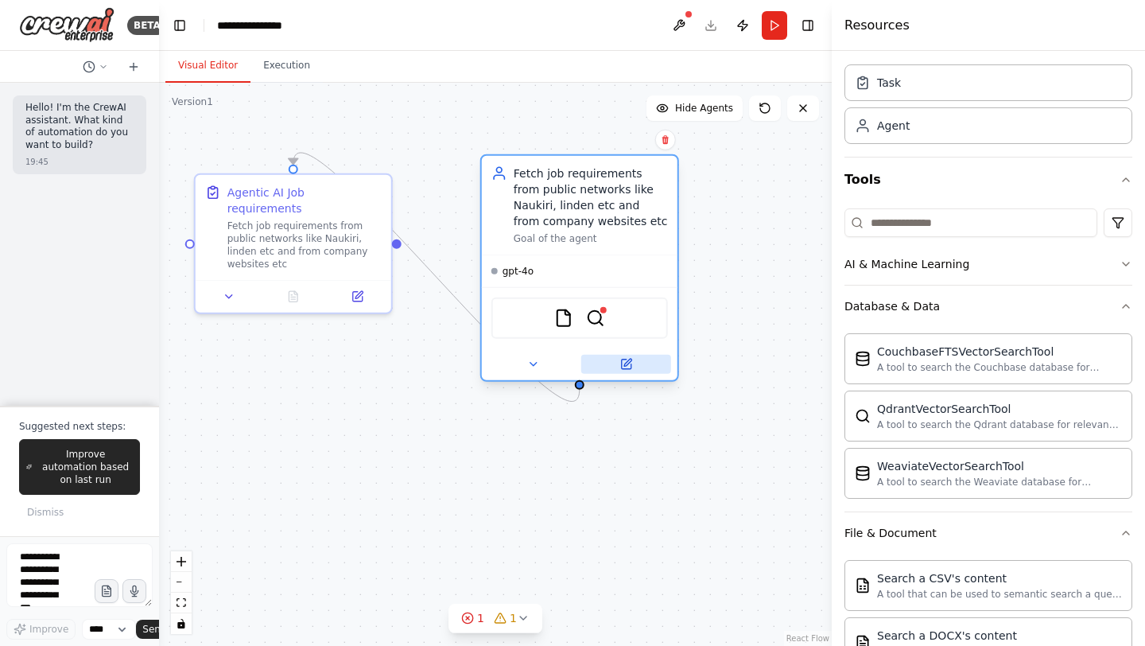
click at [625, 367] on icon at bounding box center [626, 364] width 10 height 10
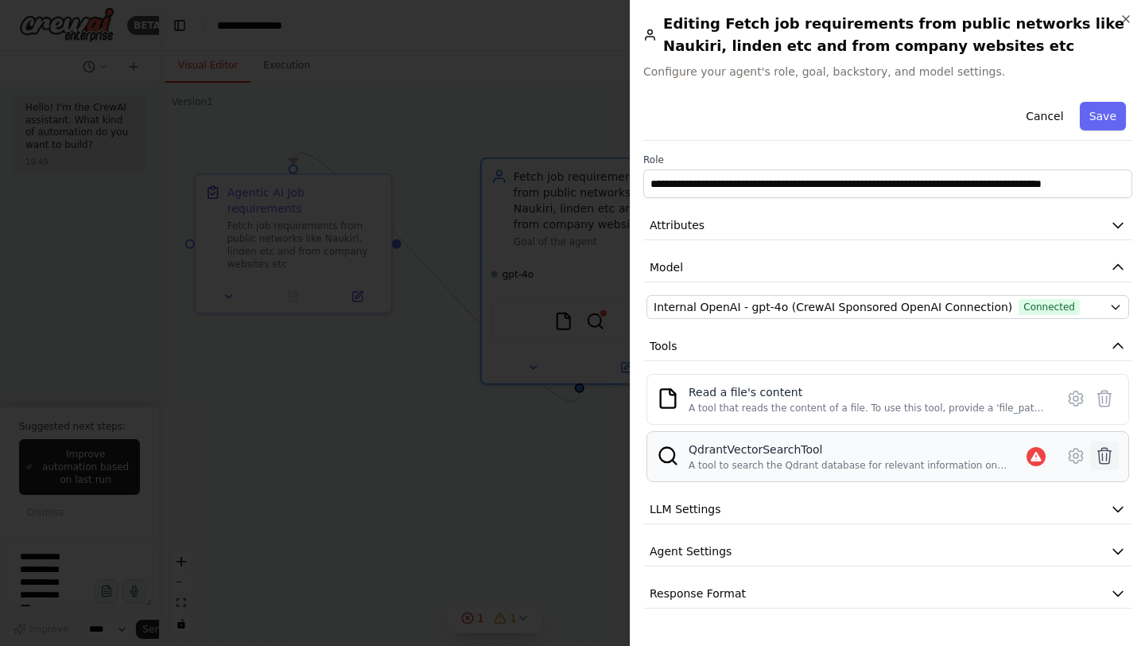
click at [1105, 456] on icon at bounding box center [1105, 456] width 14 height 16
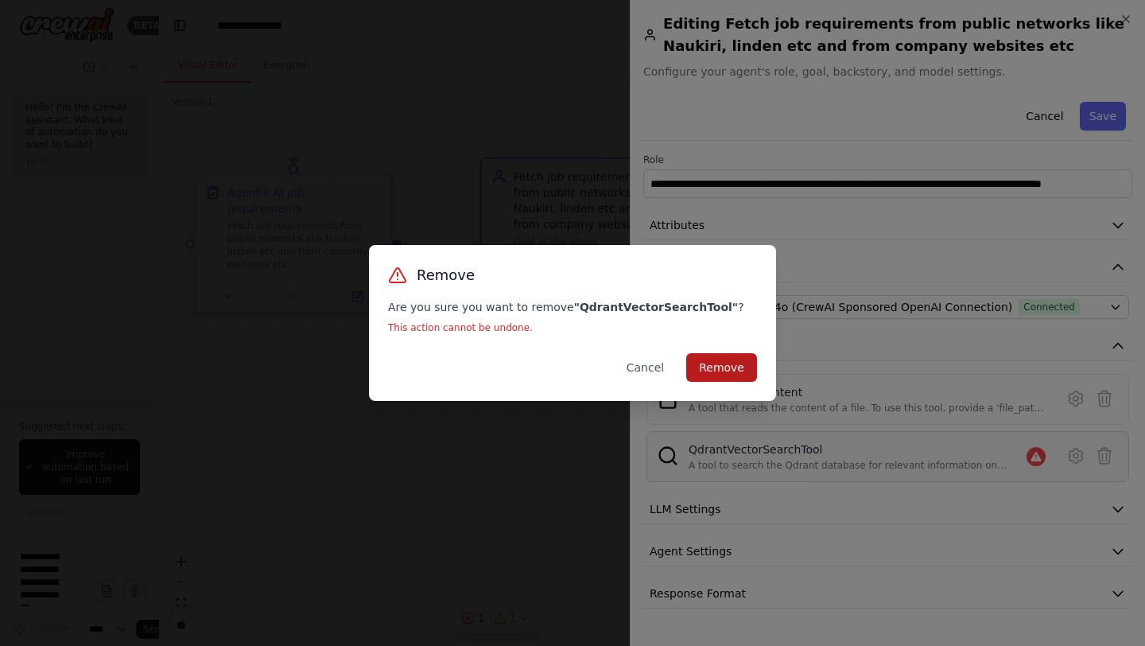
click at [741, 371] on button "Remove" at bounding box center [721, 367] width 71 height 29
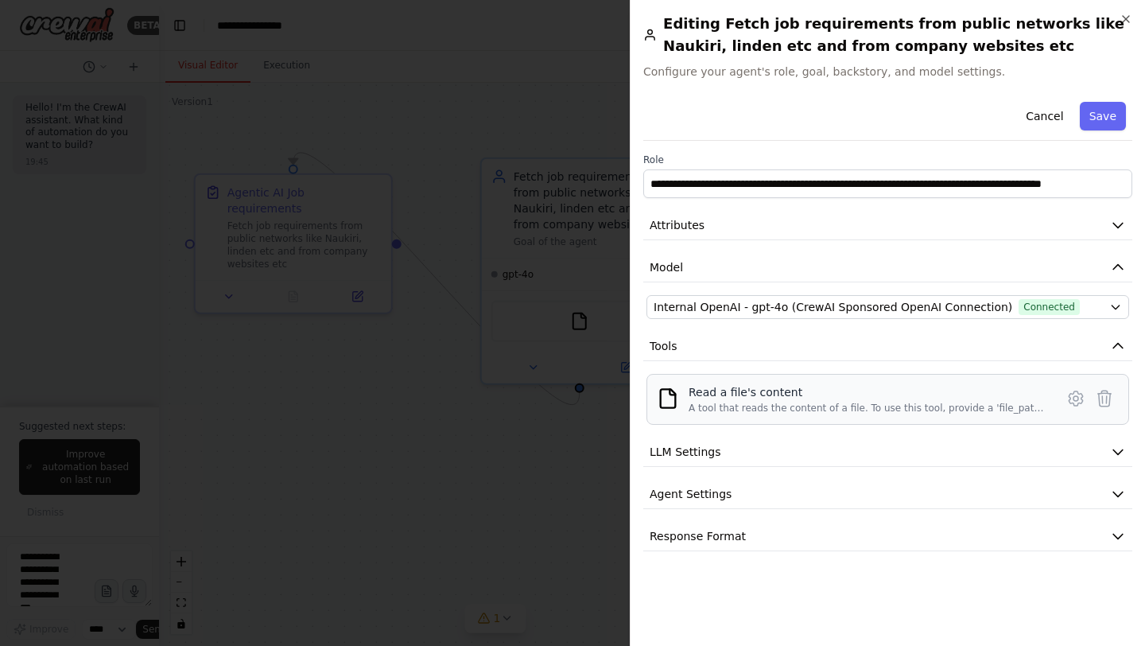
click at [736, 390] on div "Read a file's content" at bounding box center [866, 392] width 357 height 16
click at [716, 424] on div "Read a file's content A tool that reads the content of a file. To use this tool…" at bounding box center [887, 399] width 483 height 51
click at [681, 399] on div "Read a file's content A tool that reads the content of a file. To use this tool…" at bounding box center [888, 399] width 462 height 30
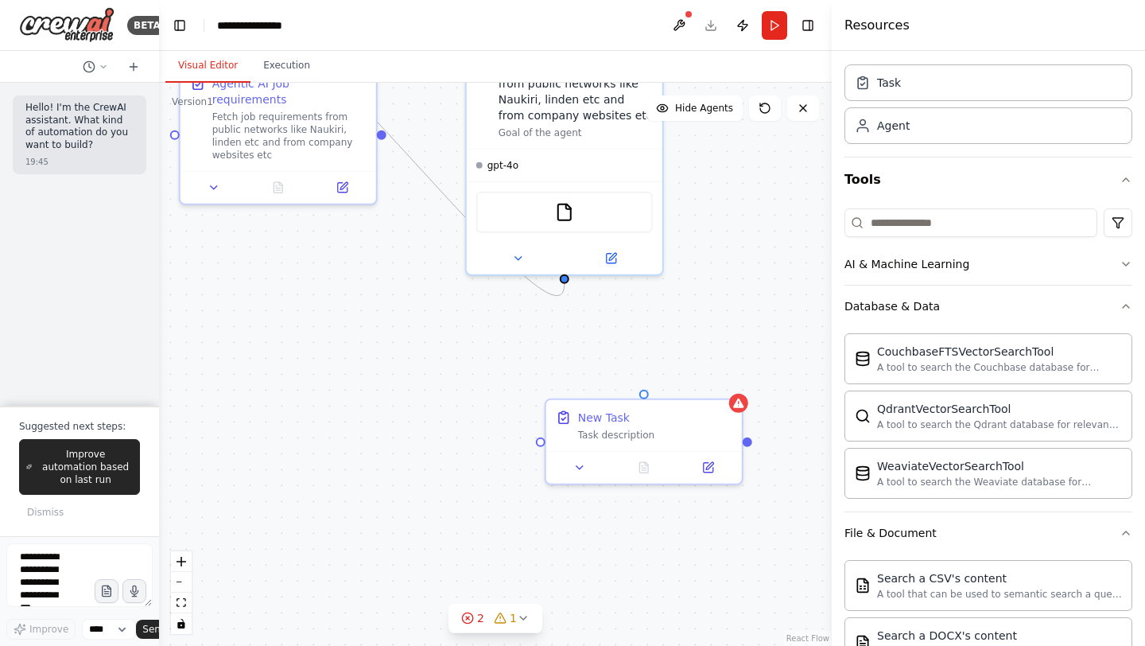
drag, startPoint x: 586, startPoint y: 392, endPoint x: 570, endPoint y: 282, distance: 110.9
click at [570, 282] on div ".deletable-edge-delete-btn { width: 20px; height: 20px; border: 0px solid #ffff…" at bounding box center [495, 364] width 673 height 563
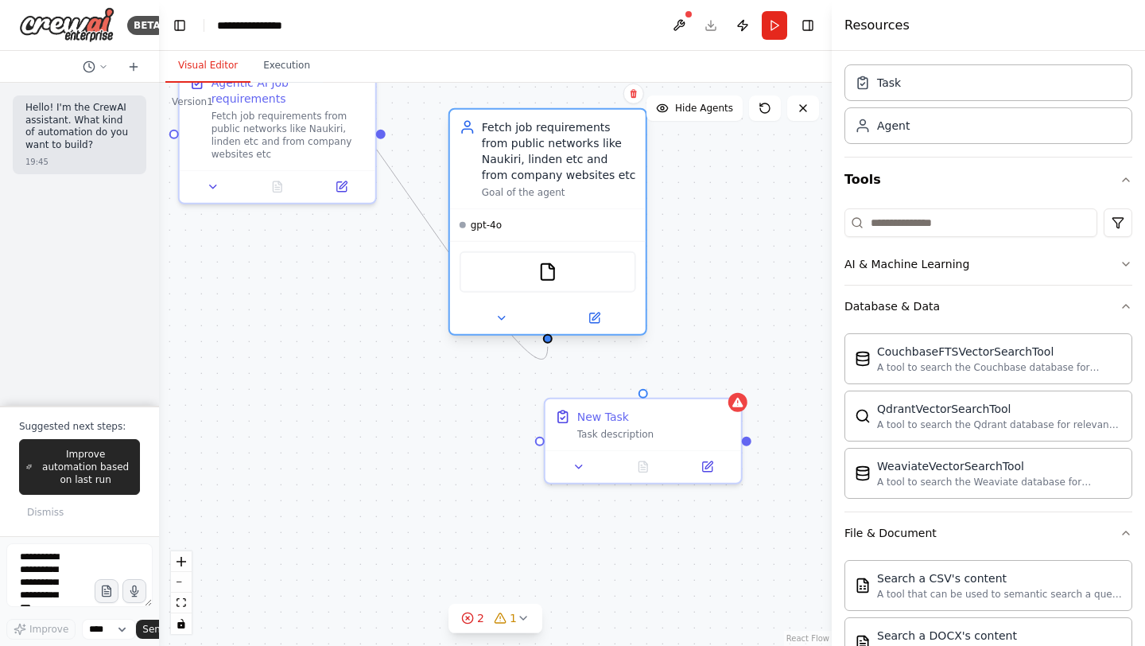
drag, startPoint x: 570, startPoint y: 149, endPoint x: 559, endPoint y: 219, distance: 70.1
click at [559, 219] on div "gpt-4o" at bounding box center [548, 225] width 196 height 32
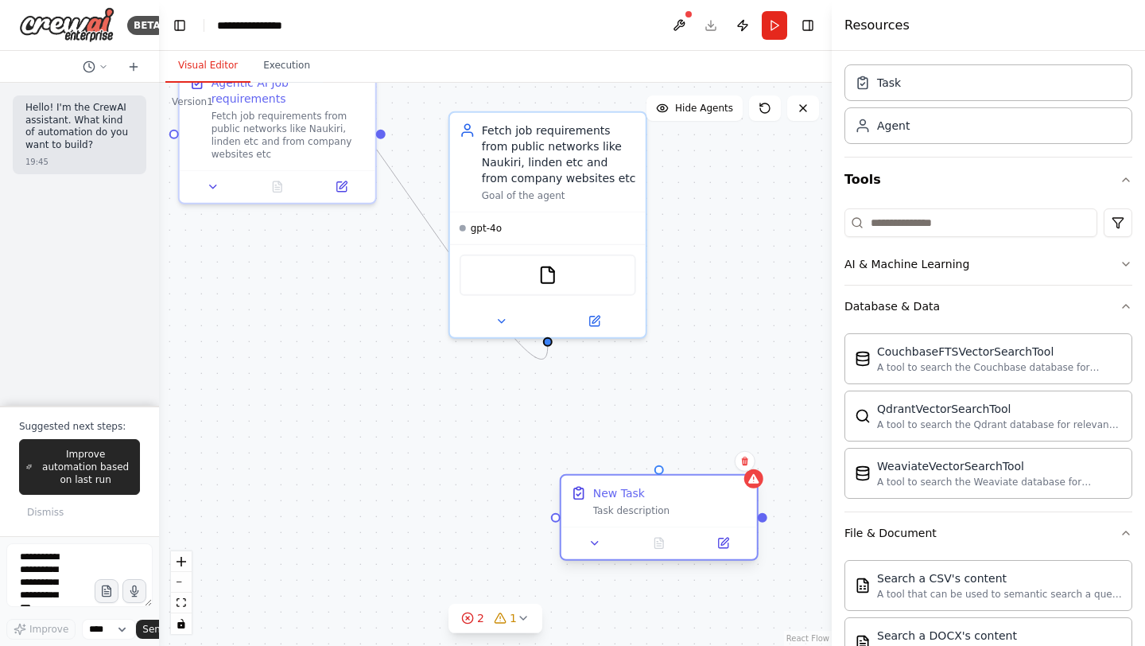
drag, startPoint x: 647, startPoint y: 397, endPoint x: 659, endPoint y: 471, distance: 74.9
click at [659, 474] on div "New Task Task description" at bounding box center [659, 517] width 199 height 87
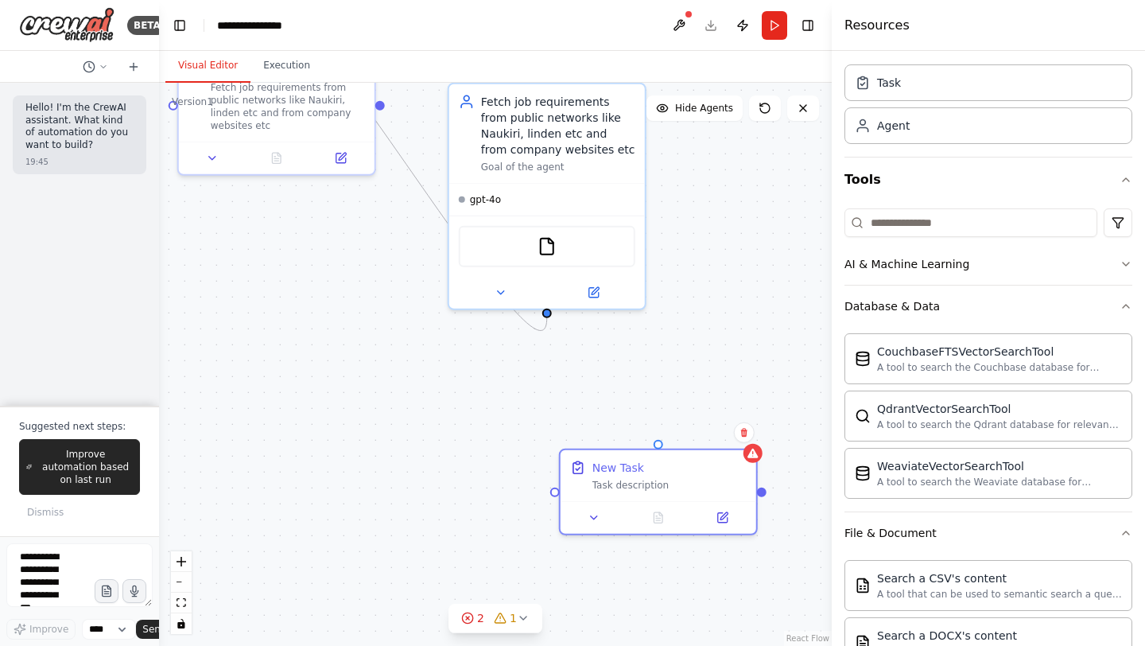
drag, startPoint x: 768, startPoint y: 525, endPoint x: 767, endPoint y: 496, distance: 28.6
click at [767, 496] on div ".deletable-edge-delete-btn { width: 20px; height: 20px; border: 0px solid #ffff…" at bounding box center [495, 364] width 673 height 563
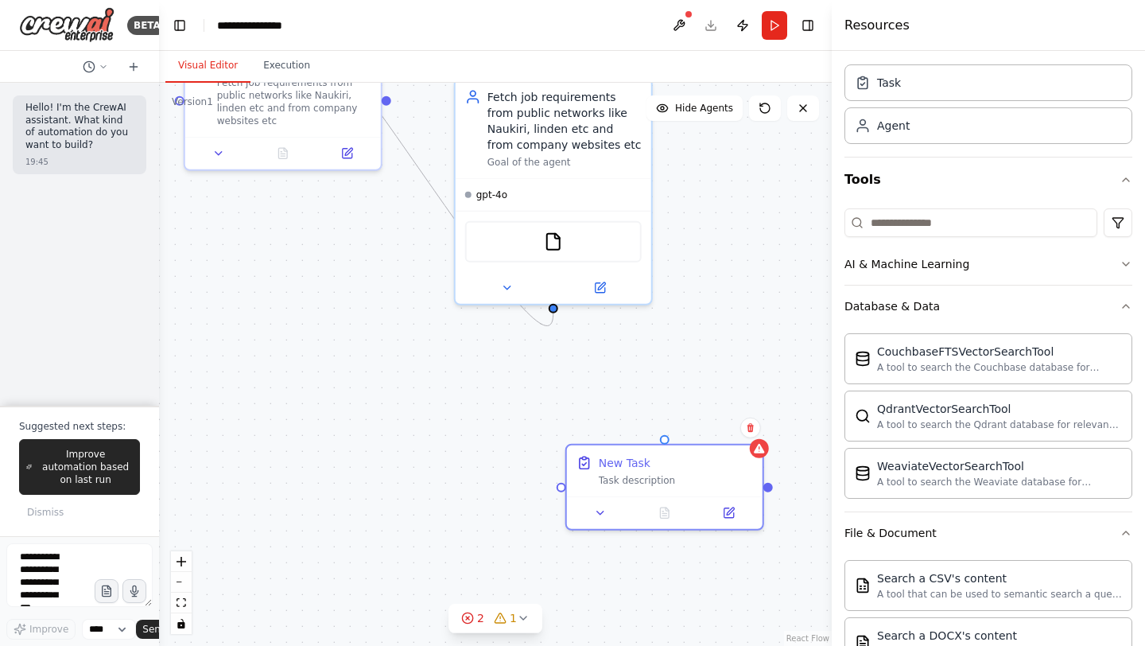
drag, startPoint x: 548, startPoint y: 492, endPoint x: 582, endPoint y: 531, distance: 51.8
click at [582, 531] on div ".deletable-edge-delete-btn { width: 20px; height: 20px; border: 0px solid #ffff…" at bounding box center [495, 364] width 673 height 563
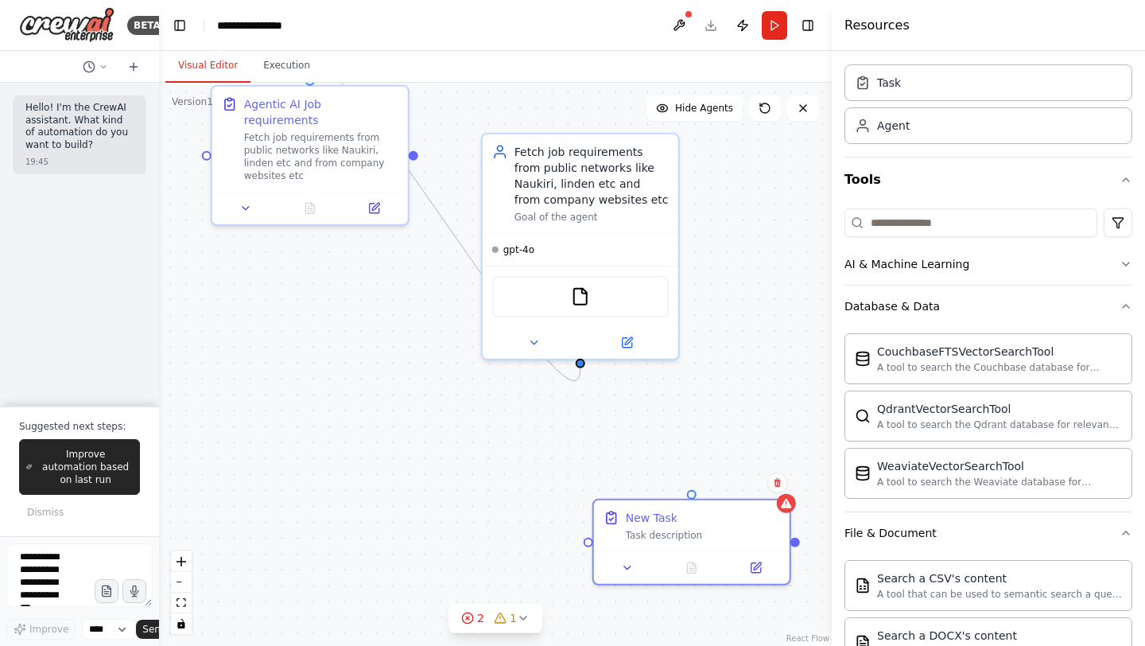
drag, startPoint x: 589, startPoint y: 358, endPoint x: 588, endPoint y: 369, distance: 11.2
click at [588, 369] on div ".deletable-edge-delete-btn { width: 20px; height: 20px; border: 0px solid #ffff…" at bounding box center [495, 364] width 673 height 563
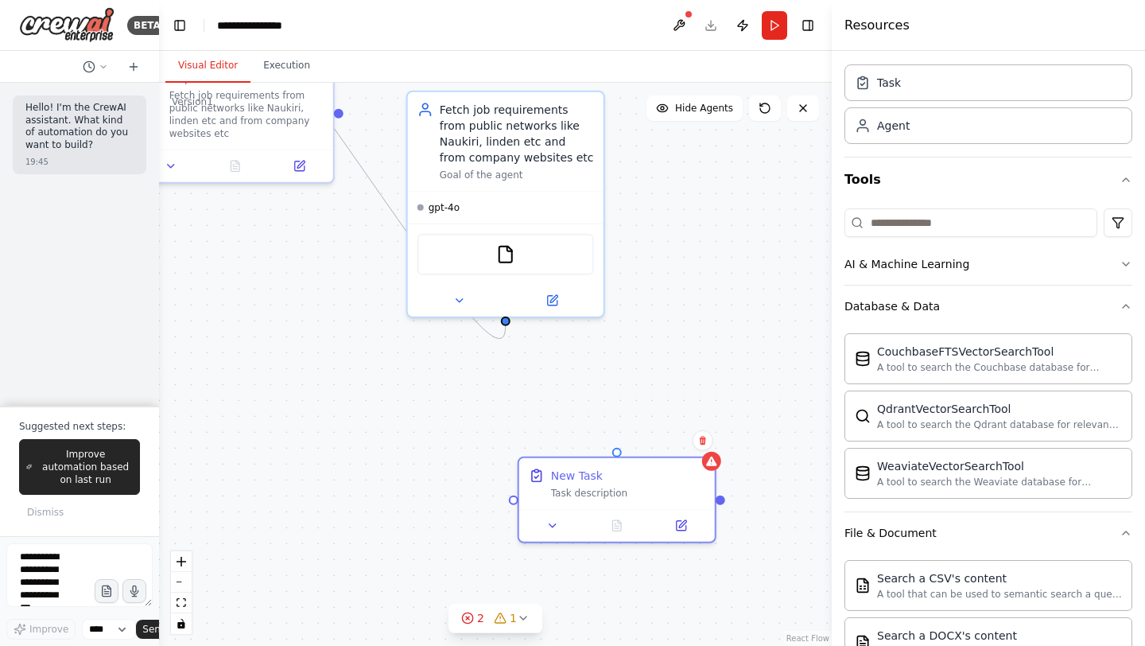
drag, startPoint x: 688, startPoint y: 241, endPoint x: 613, endPoint y: 199, distance: 85.8
click at [613, 199] on div ".deletable-edge-delete-btn { width: 20px; height: 20px; border: 0px solid #ffff…" at bounding box center [495, 364] width 673 height 563
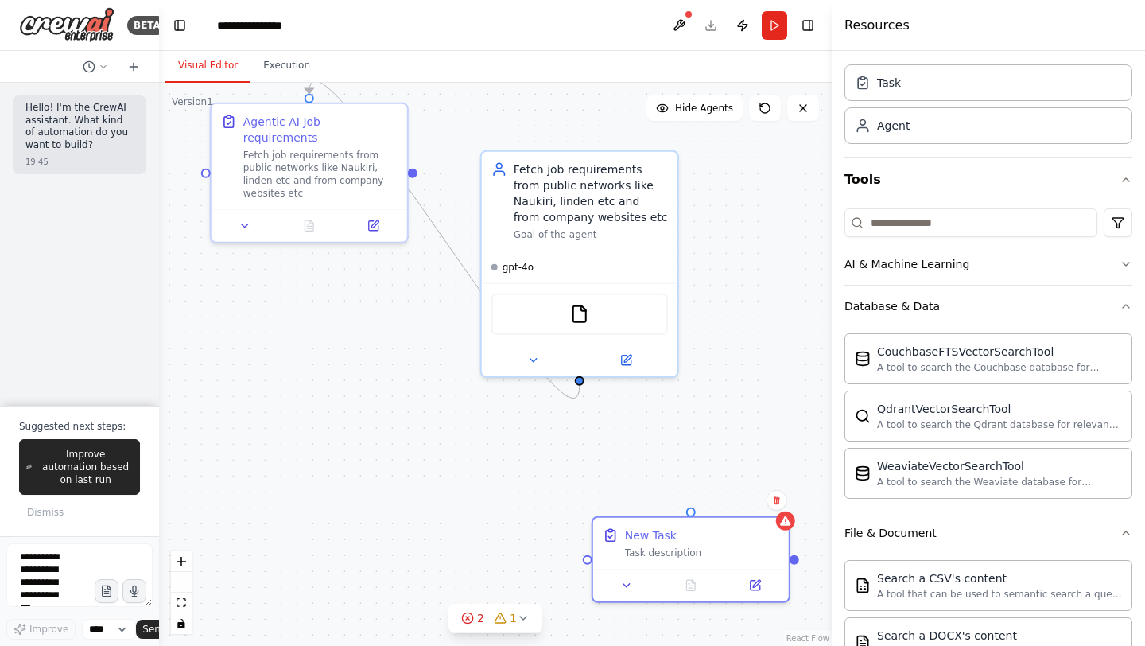
drag, startPoint x: 611, startPoint y: 274, endPoint x: 685, endPoint y: 334, distance: 95.0
click at [685, 334] on div ".deletable-edge-delete-btn { width: 20px; height: 20px; border: 0px solid #ffff…" at bounding box center [495, 364] width 673 height 563
drag, startPoint x: 695, startPoint y: 513, endPoint x: 677, endPoint y: 515, distance: 18.4
click at [677, 515] on div "New Task Task description" at bounding box center [675, 556] width 199 height 87
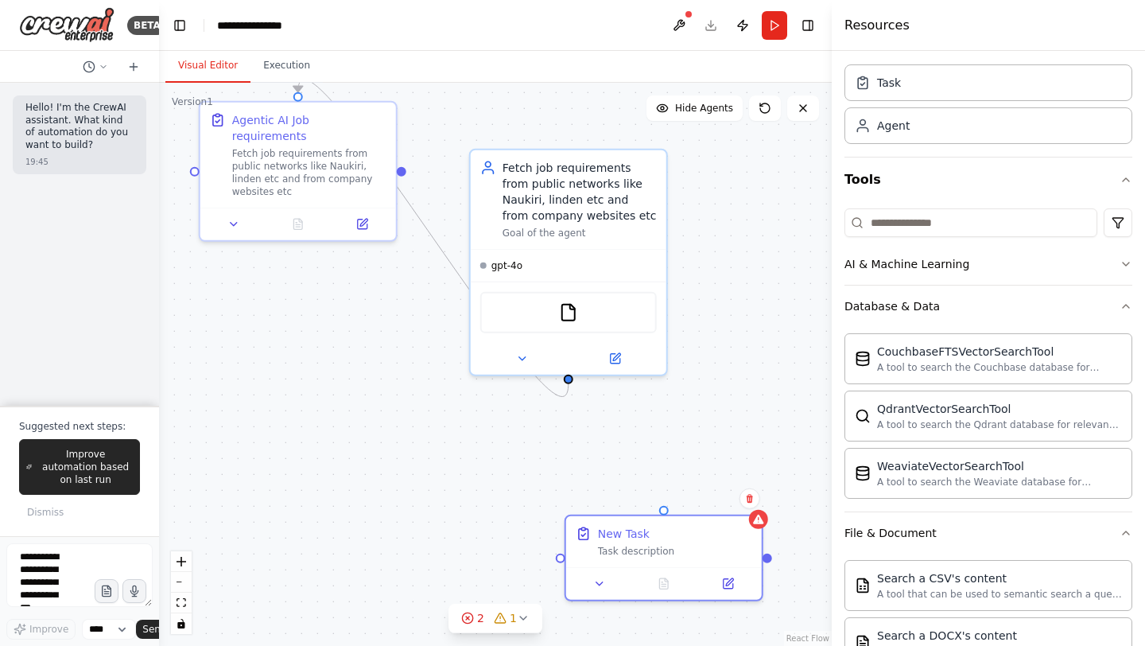
drag, startPoint x: 782, startPoint y: 562, endPoint x: 771, endPoint y: 560, distance: 11.2
click at [771, 560] on div ".deletable-edge-delete-btn { width: 20px; height: 20px; border: 0px solid #ffff…" at bounding box center [495, 364] width 673 height 563
click at [773, 558] on div ".deletable-edge-delete-btn { width: 20px; height: 20px; border: 0px solid #ffff…" at bounding box center [495, 364] width 673 height 563
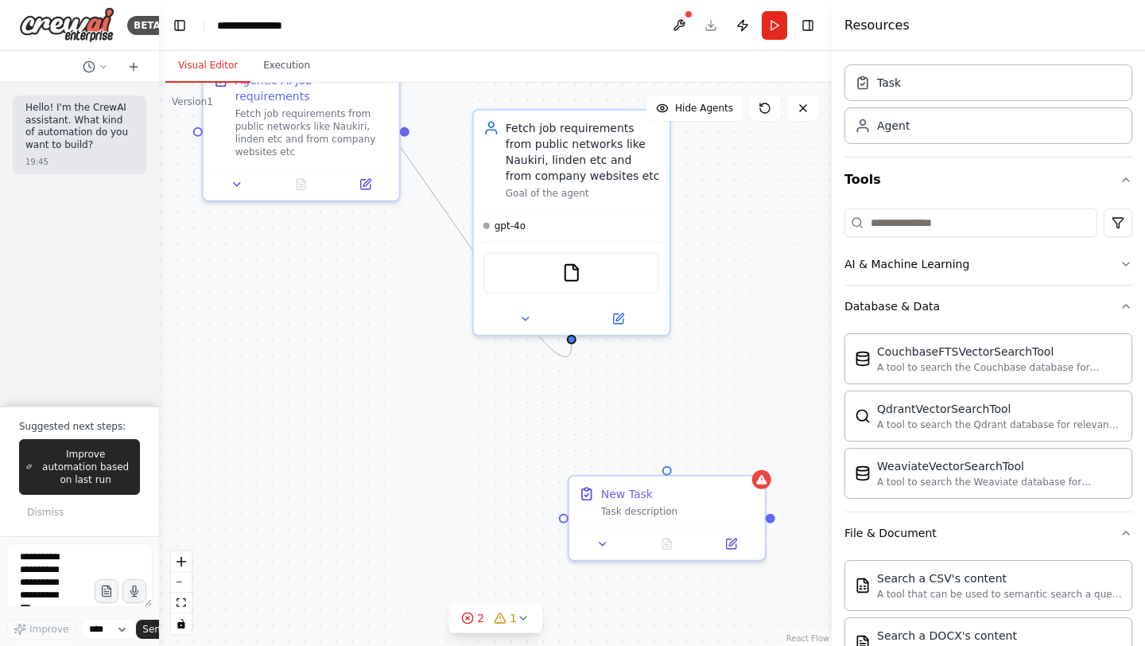
drag, startPoint x: 773, startPoint y: 558, endPoint x: 776, endPoint y: 521, distance: 37.5
click at [776, 521] on div ".deletable-edge-delete-btn { width: 20px; height: 20px; border: 0px solid #ffff…" at bounding box center [495, 364] width 673 height 563
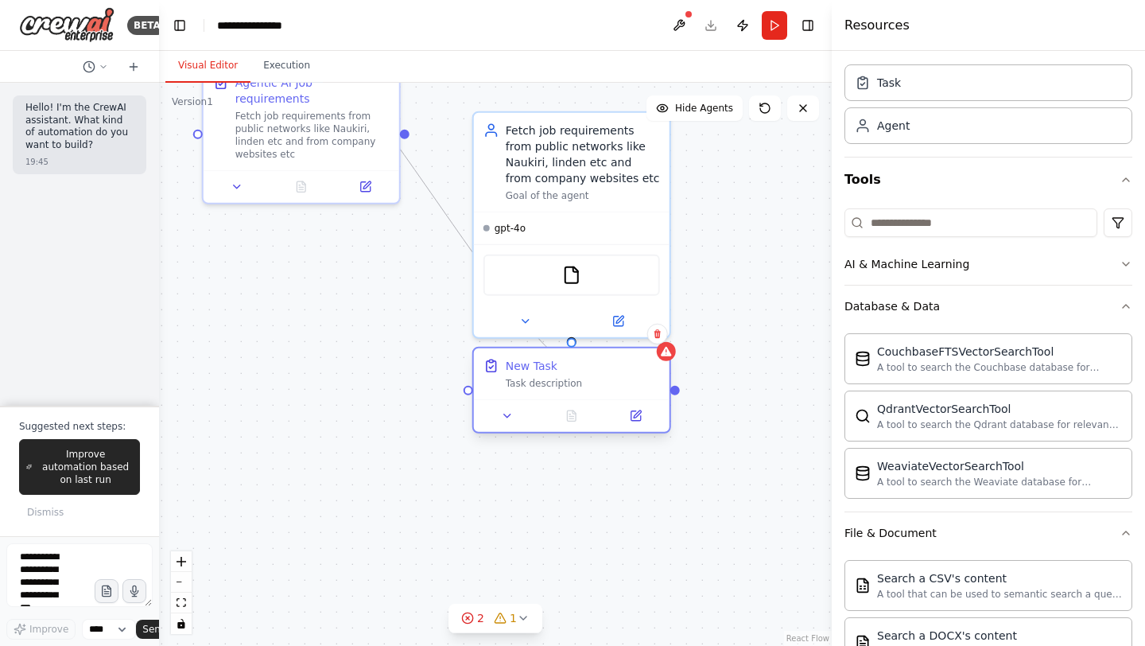
drag, startPoint x: 670, startPoint y: 475, endPoint x: 576, endPoint y: 348, distance: 158.1
click at [576, 348] on div "New Task Task description" at bounding box center [572, 373] width 196 height 51
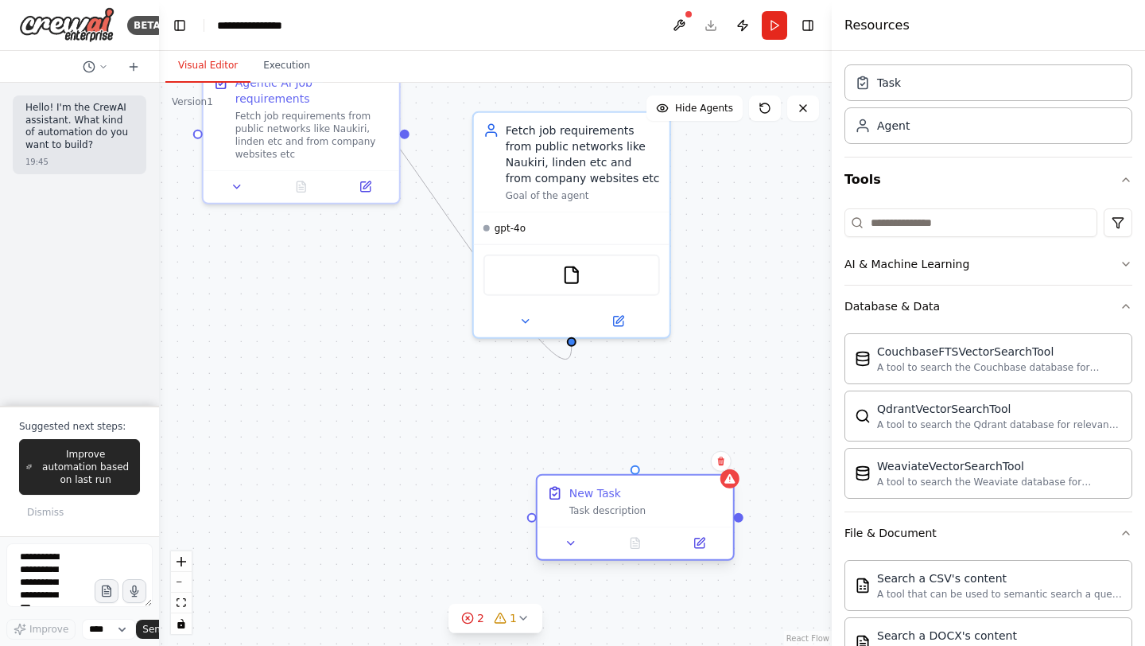
drag, startPoint x: 575, startPoint y: 388, endPoint x: 632, endPoint y: 522, distance: 146.0
click at [632, 522] on div "New Task Task description" at bounding box center [635, 500] width 196 height 51
click at [576, 540] on icon at bounding box center [570, 543] width 13 height 13
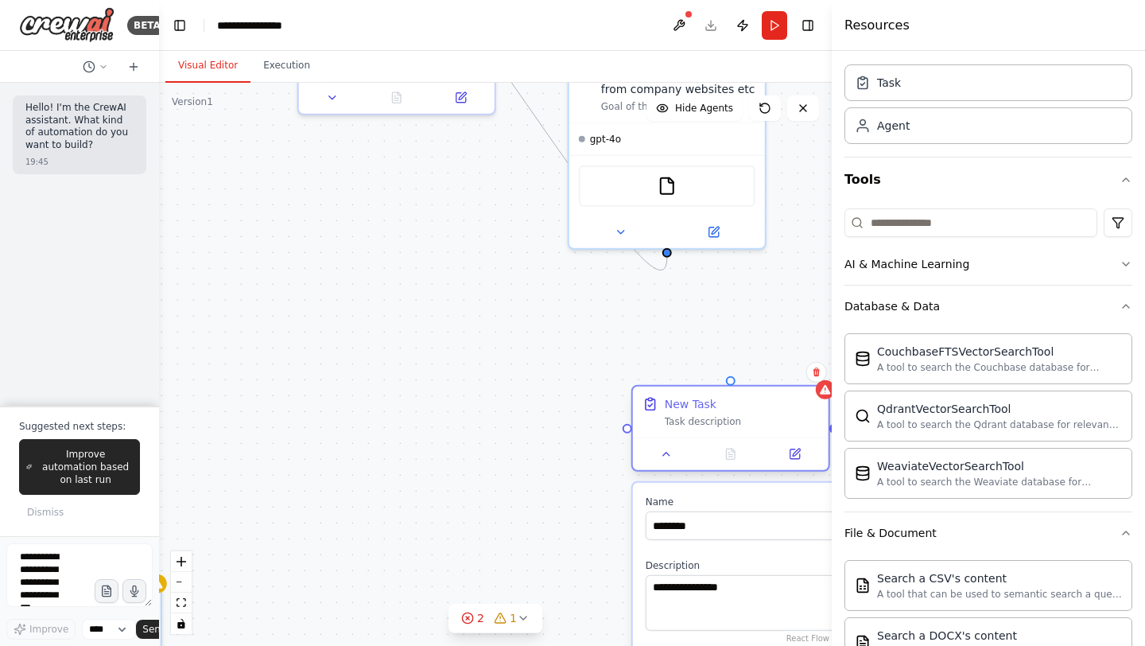
drag, startPoint x: 532, startPoint y: 522, endPoint x: 627, endPoint y: 433, distance: 130.5
click at [627, 433] on div ".deletable-edge-delete-btn { width: 20px; height: 20px; border: 0px solid #ffff…" at bounding box center [495, 364] width 673 height 563
click at [467, 619] on icon at bounding box center [467, 617] width 3 height 3
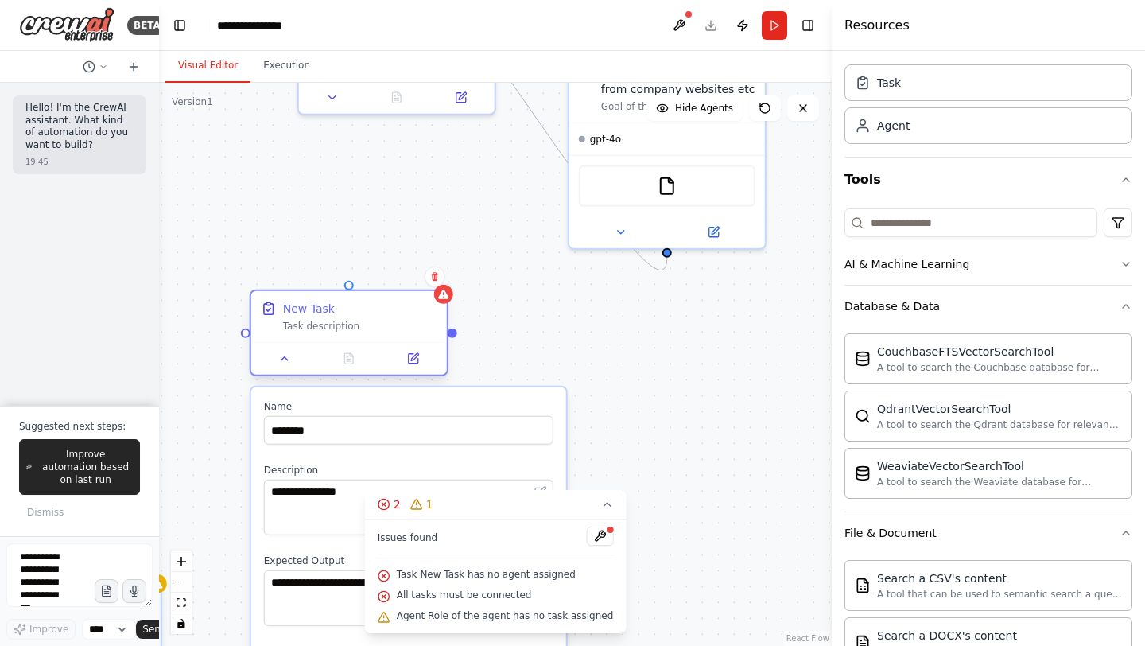
drag, startPoint x: 685, startPoint y: 419, endPoint x: 308, endPoint y: 319, distance: 389.9
click at [308, 319] on div "New Task Task description" at bounding box center [360, 317] width 154 height 32
click at [723, 405] on div ".deletable-edge-delete-btn { width: 20px; height: 20px; border: 0px solid #ffff…" at bounding box center [495, 364] width 673 height 563
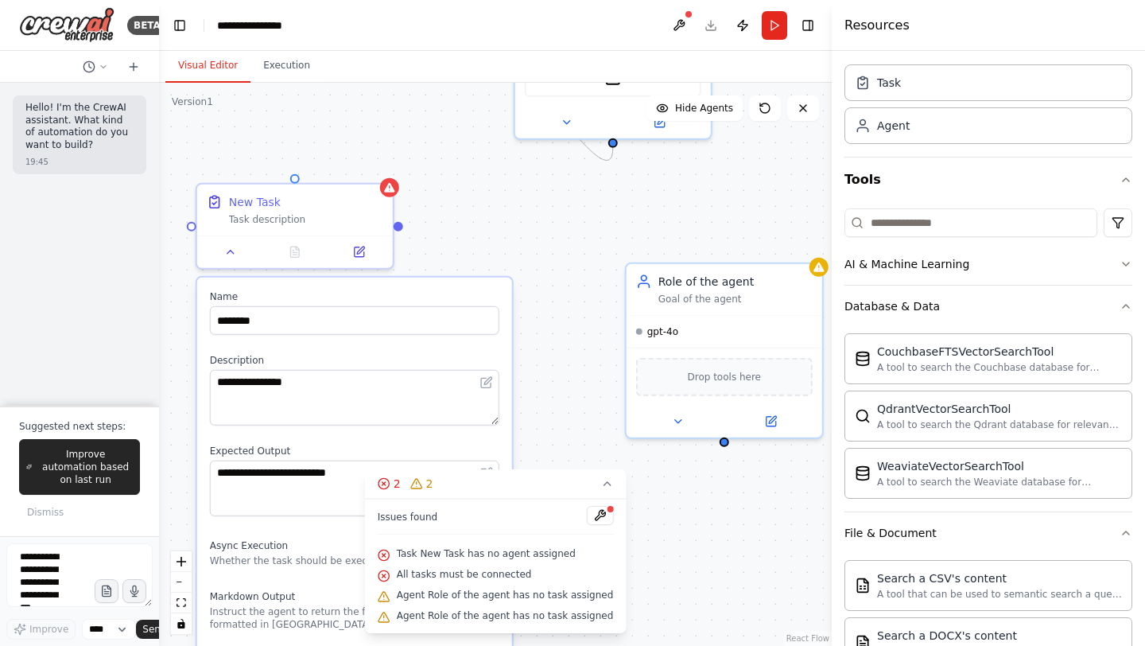
drag, startPoint x: 456, startPoint y: 335, endPoint x: 402, endPoint y: 226, distance: 122.3
click at [402, 226] on div ".deletable-edge-delete-btn { width: 20px; height: 20px; border: 0px solid #ffff…" at bounding box center [495, 364] width 673 height 563
click at [236, 248] on icon at bounding box center [230, 248] width 13 height 13
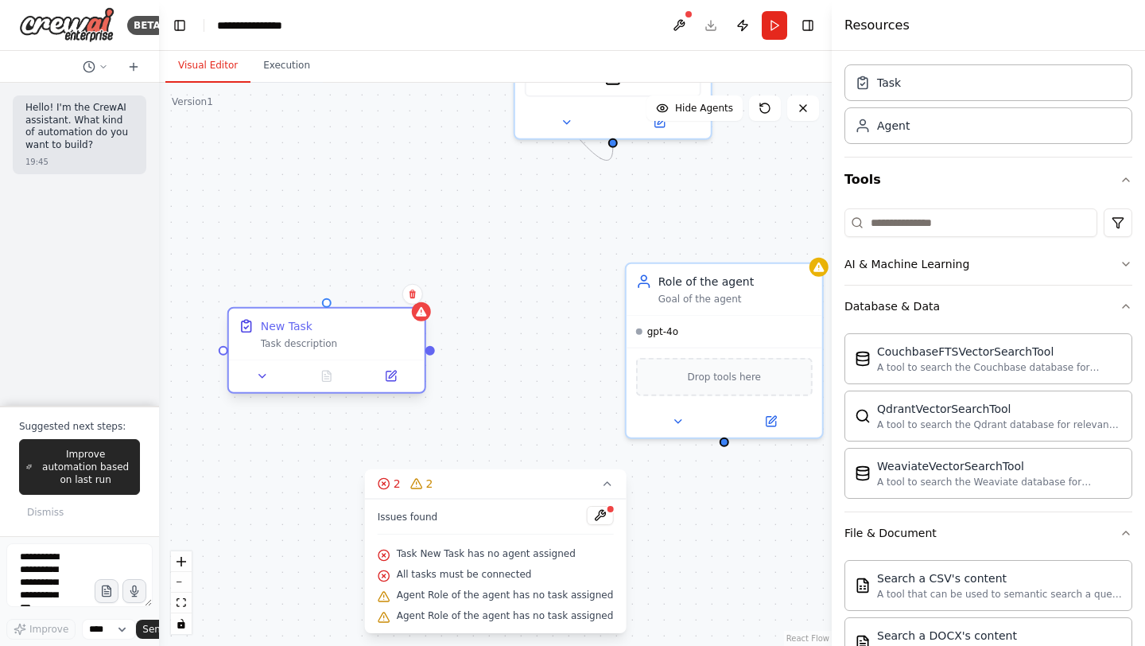
drag, startPoint x: 301, startPoint y: 181, endPoint x: 336, endPoint y: 311, distance: 134.4
click at [336, 311] on div "New Task Task description" at bounding box center [327, 333] width 196 height 51
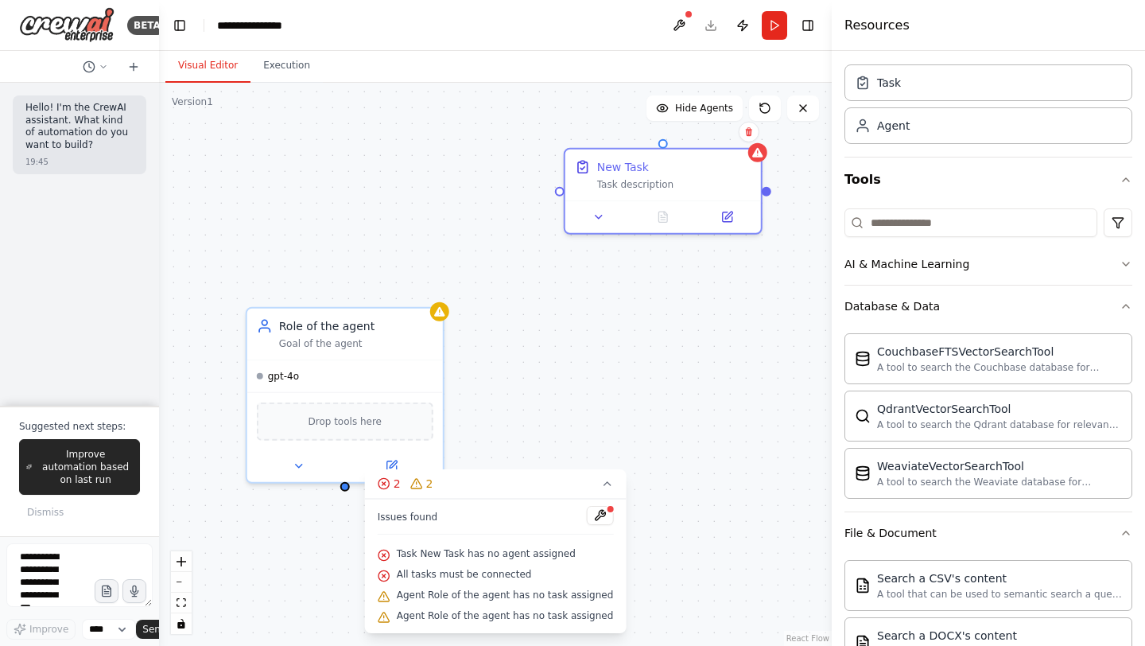
drag, startPoint x: 330, startPoint y: 300, endPoint x: 666, endPoint y: 138, distance: 373.4
click at [666, 138] on div ".deletable-edge-delete-btn { width: 20px; height: 20px; border: 0px solid #ffff…" at bounding box center [495, 364] width 673 height 563
click at [383, 339] on div "Goal of the agent" at bounding box center [356, 340] width 154 height 13
click at [429, 287] on icon at bounding box center [431, 289] width 6 height 9
click at [392, 289] on button "Confirm" at bounding box center [385, 289] width 56 height 19
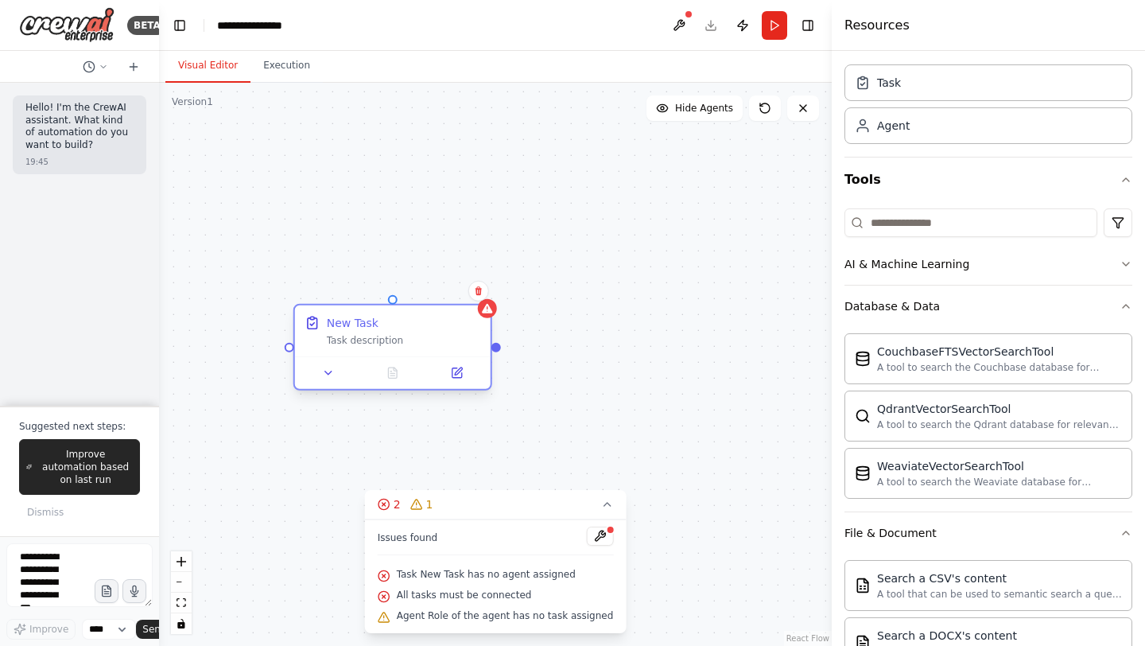
drag, startPoint x: 642, startPoint y: 195, endPoint x: 369, endPoint y: 353, distance: 315.9
click at [369, 353] on div "New Task Task description" at bounding box center [393, 330] width 196 height 51
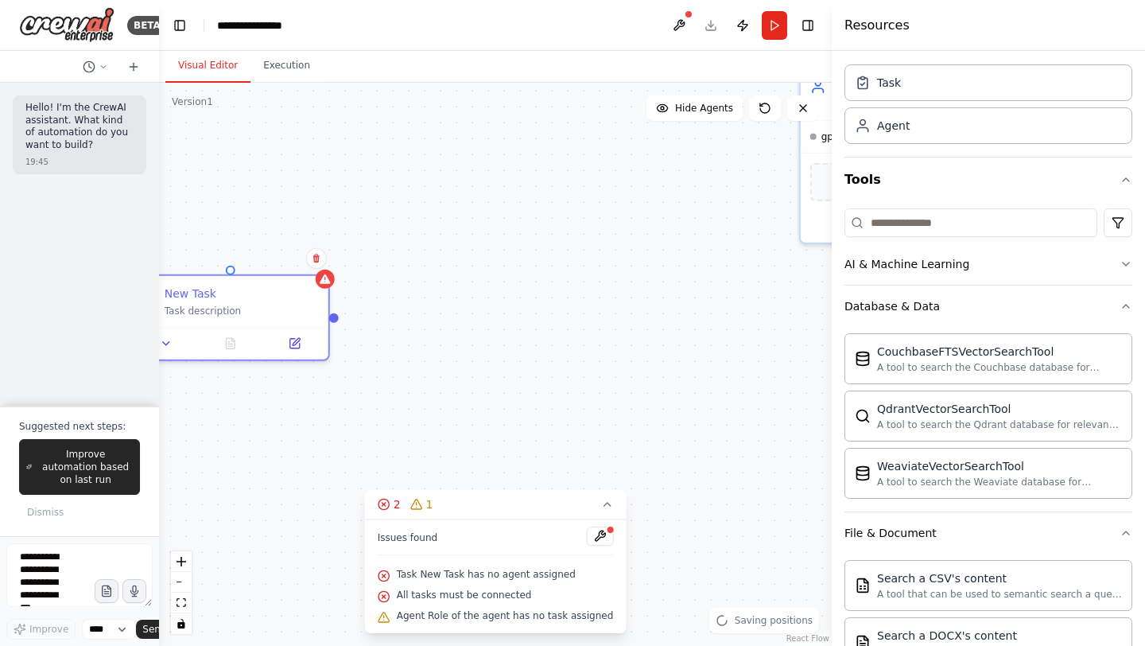
drag, startPoint x: 642, startPoint y: 392, endPoint x: 480, endPoint y: 359, distance: 165.4
click at [480, 359] on div ".deletable-edge-delete-btn { width: 20px; height: 20px; border: 0px solid #ffff…" at bounding box center [495, 364] width 673 height 563
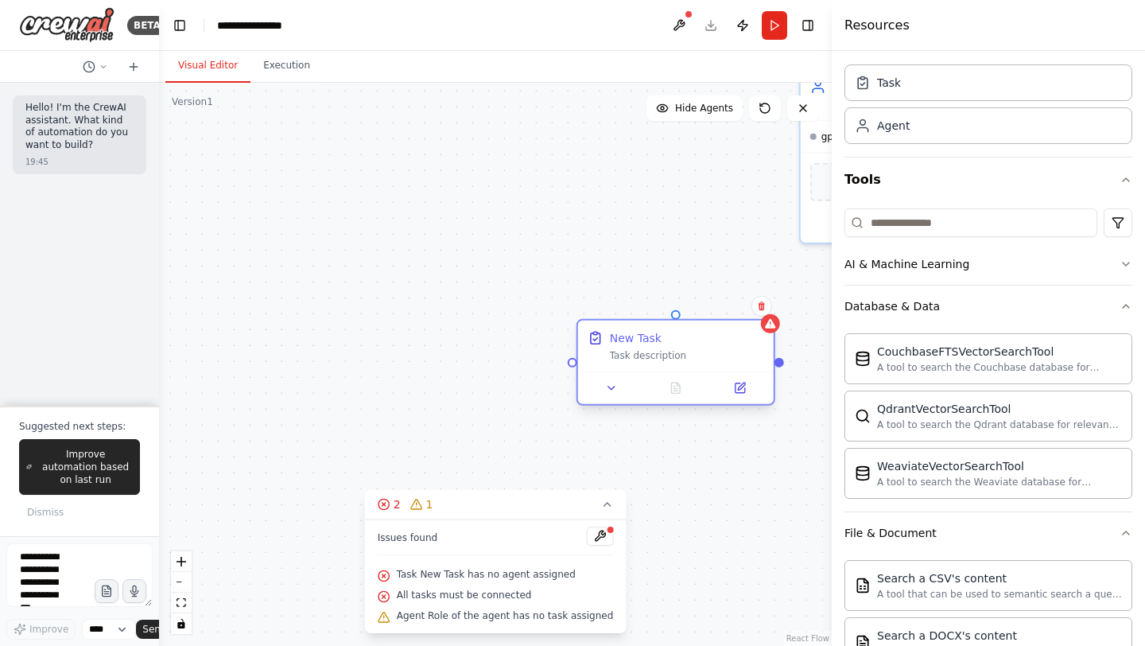
drag, startPoint x: 226, startPoint y: 304, endPoint x: 667, endPoint y: 347, distance: 443.4
click at [667, 347] on div "New Task Task description" at bounding box center [687, 346] width 154 height 32
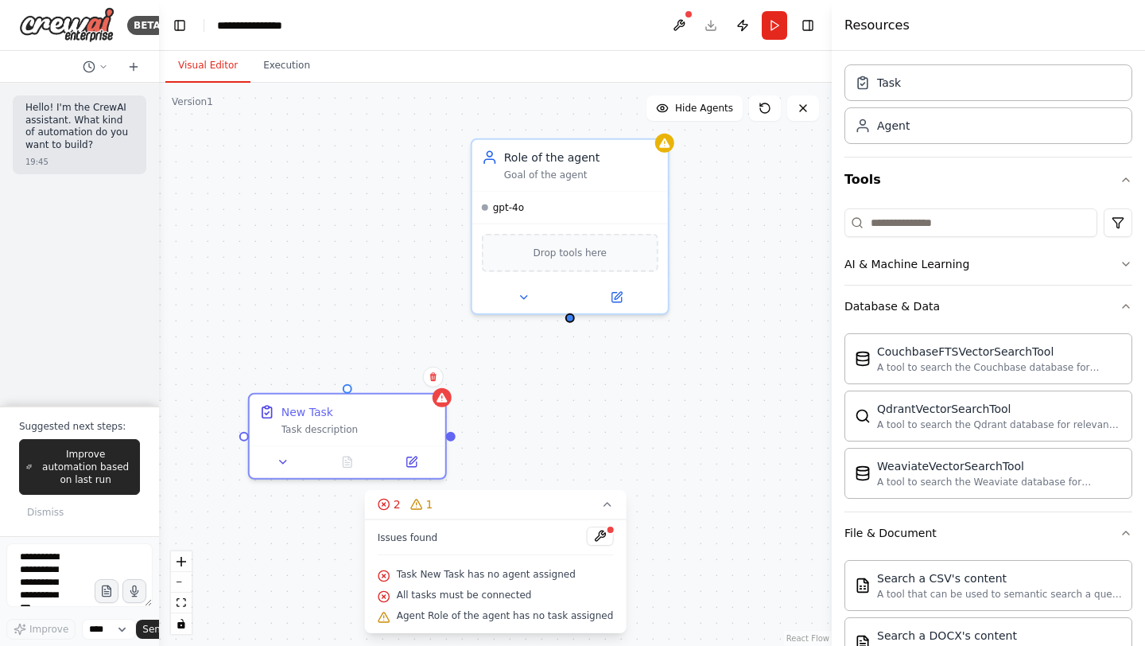
drag, startPoint x: 747, startPoint y: 473, endPoint x: 417, endPoint y: 549, distance: 337.9
click at [417, 549] on div "Version 1 Show Tools Hide Agents .deletable-edge-delete-btn { width: 20px; heig…" at bounding box center [495, 364] width 673 height 563
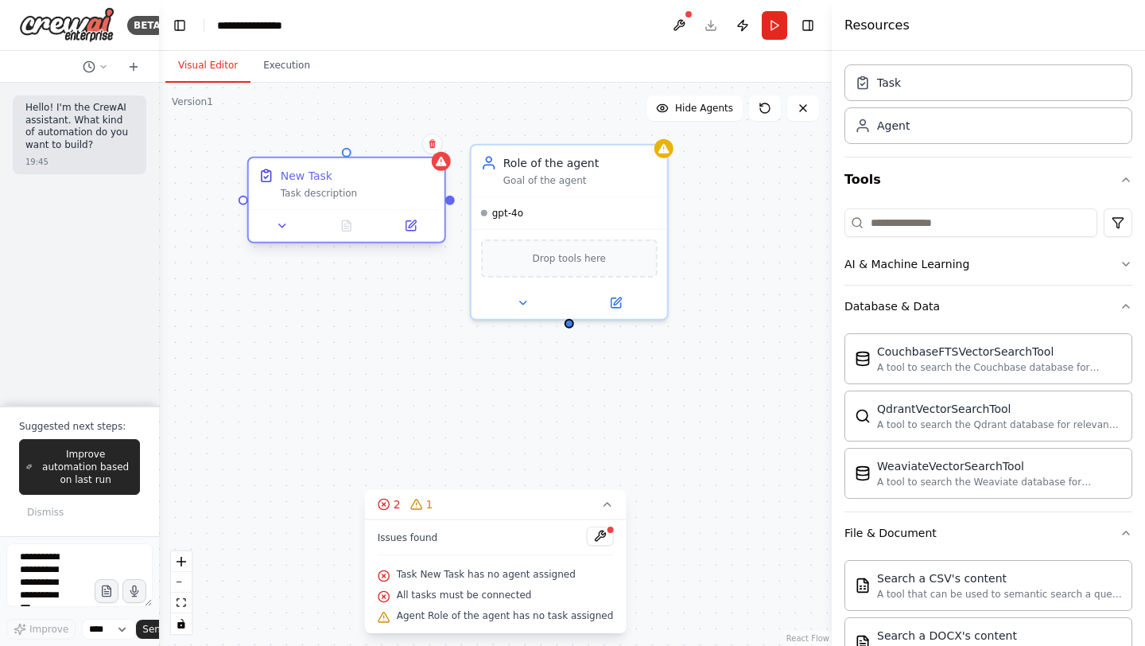
drag, startPoint x: 357, startPoint y: 444, endPoint x: 359, endPoint y: 187, distance: 257.6
click at [359, 187] on div "New Task Task description" at bounding box center [347, 183] width 196 height 51
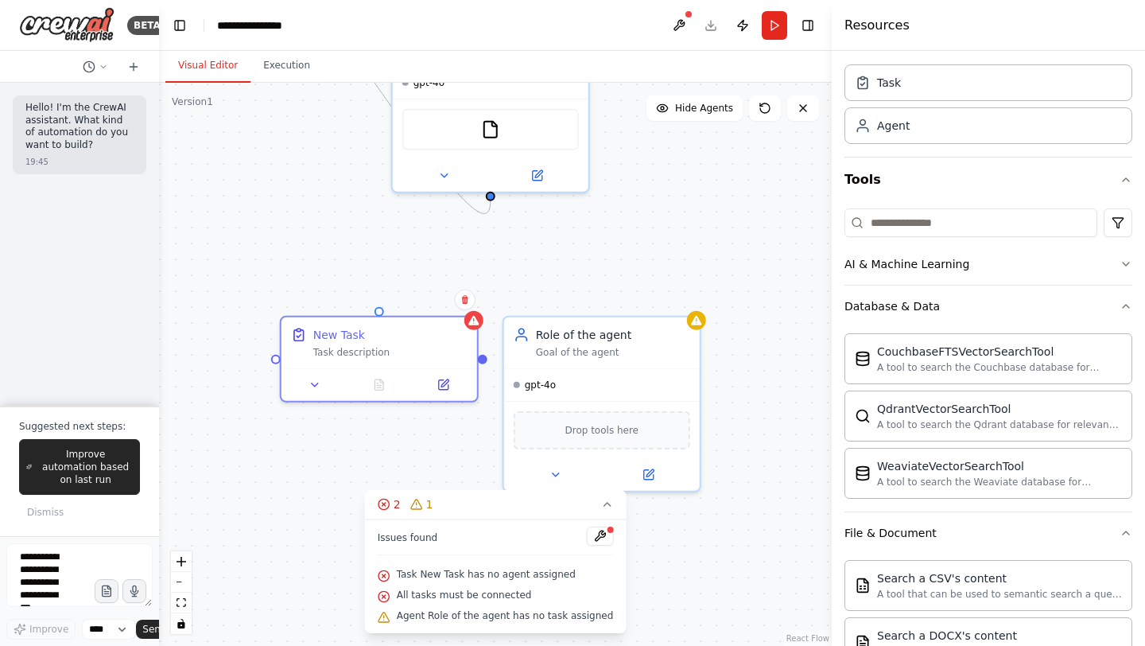
drag, startPoint x: 749, startPoint y: 263, endPoint x: 781, endPoint y: 435, distance: 174.8
click at [781, 435] on div ".deletable-edge-delete-btn { width: 20px; height: 20px; border: 0px solid #ffff…" at bounding box center [495, 364] width 673 height 563
drag, startPoint x: 382, startPoint y: 309, endPoint x: 605, endPoint y: 493, distance: 289.2
click at [605, 493] on div "Version 1 Show Tools Hide Agents .deletable-edge-delete-btn { width: 20px; heig…" at bounding box center [495, 364] width 673 height 563
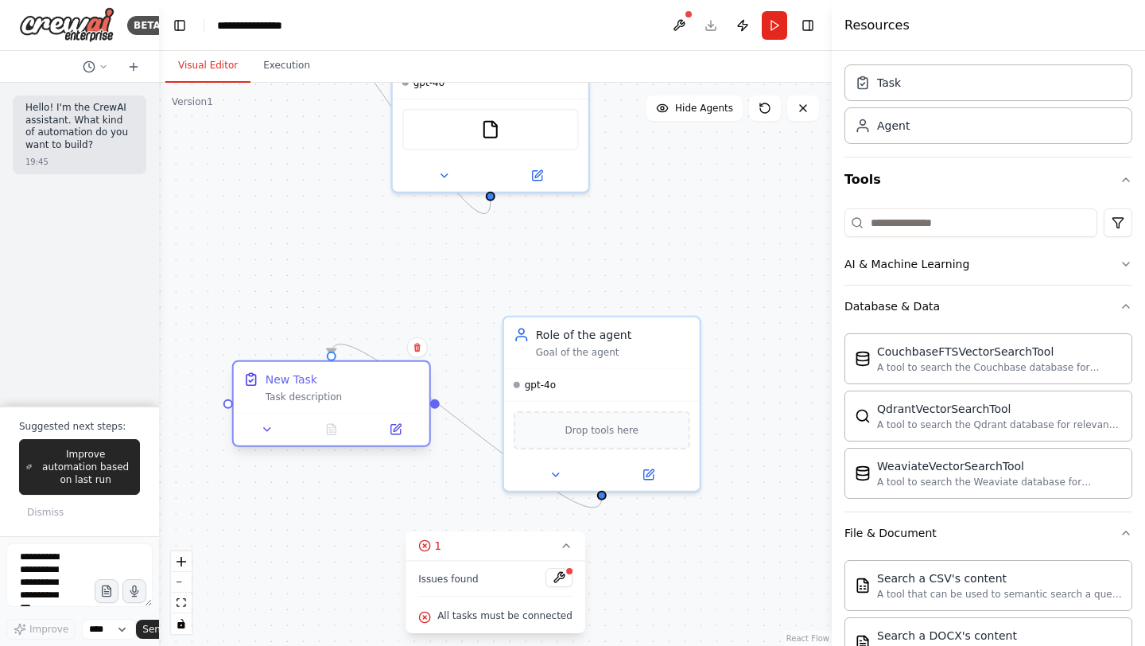
drag, startPoint x: 371, startPoint y: 337, endPoint x: 316, endPoint y: 378, distance: 68.2
click at [316, 378] on div "New Task" at bounding box center [343, 379] width 154 height 16
drag, startPoint x: 343, startPoint y: 409, endPoint x: 317, endPoint y: 401, distance: 27.4
click at [317, 401] on div "New Task Task description" at bounding box center [300, 387] width 196 height 51
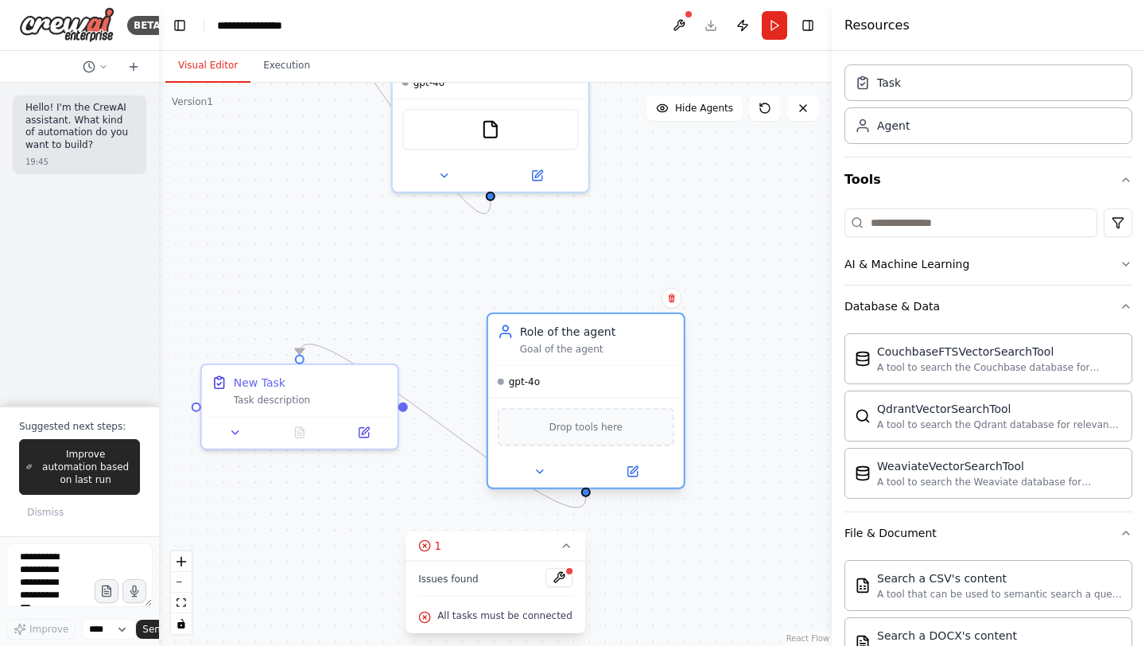
drag, startPoint x: 603, startPoint y: 353, endPoint x: 591, endPoint y: 345, distance: 14.3
click at [591, 345] on div "Goal of the agent" at bounding box center [597, 349] width 154 height 13
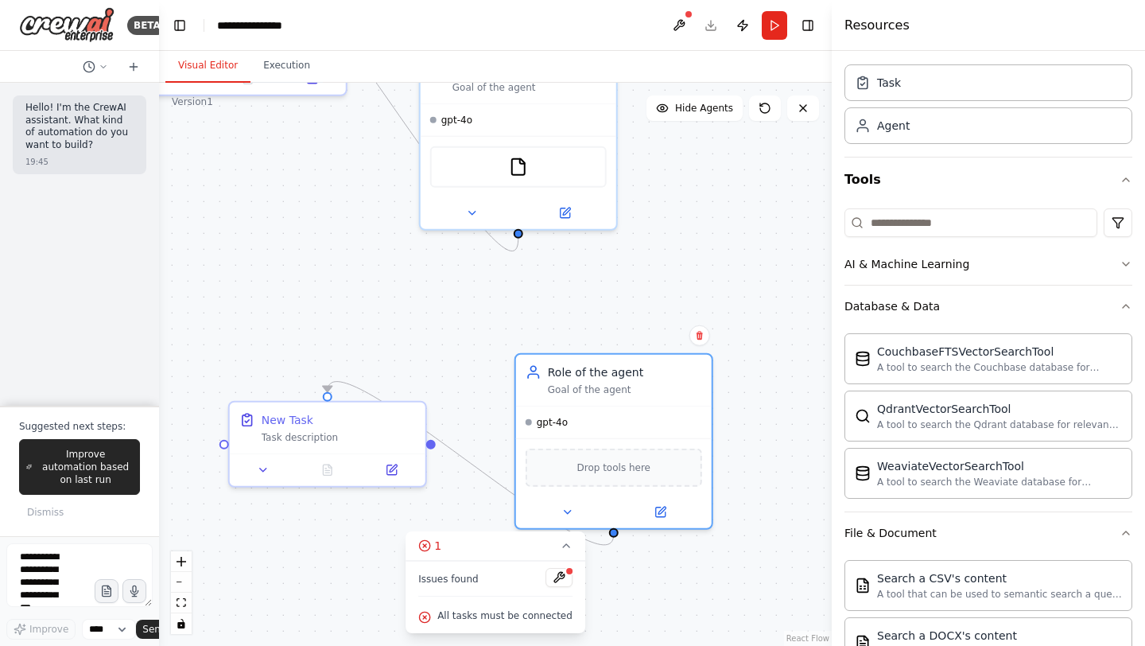
drag, startPoint x: 495, startPoint y: 198, endPoint x: 523, endPoint y: 235, distance: 46.6
click at [523, 235] on div ".deletable-edge-delete-btn { width: 20px; height: 20px; border: 0px solid #ffff…" at bounding box center [495, 364] width 673 height 563
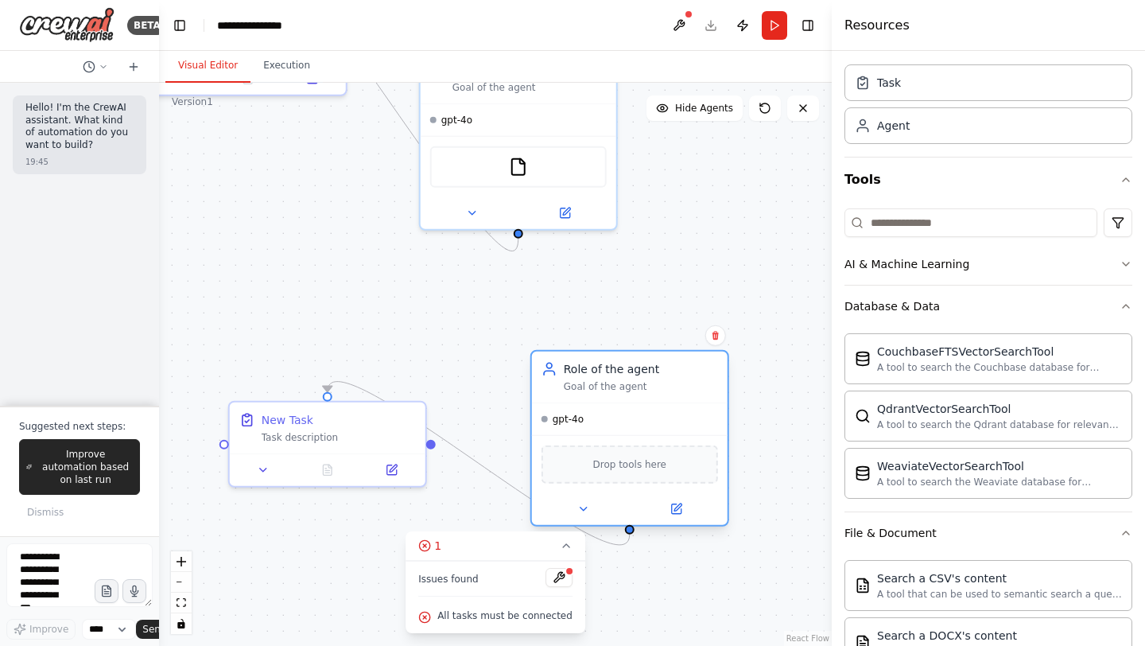
drag, startPoint x: 557, startPoint y: 409, endPoint x: 567, endPoint y: 409, distance: 10.4
click at [567, 409] on div "gpt-4o" at bounding box center [630, 419] width 196 height 32
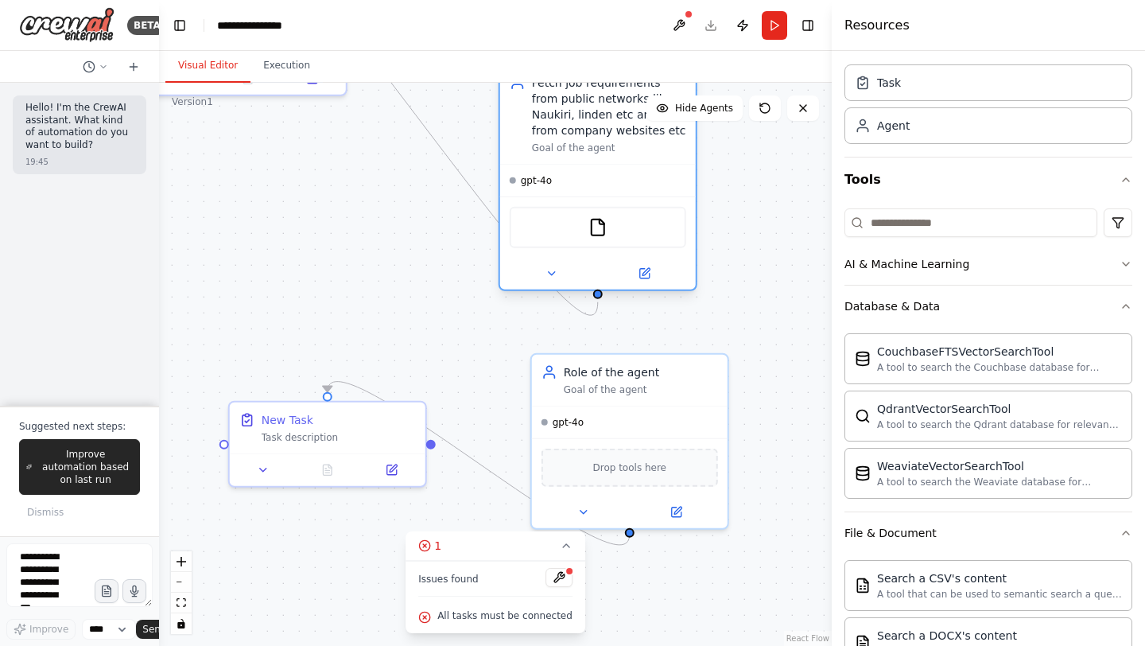
drag, startPoint x: 552, startPoint y: 138, endPoint x: 628, endPoint y: 203, distance: 99.9
click at [628, 203] on div "FileReadTool" at bounding box center [598, 226] width 196 height 61
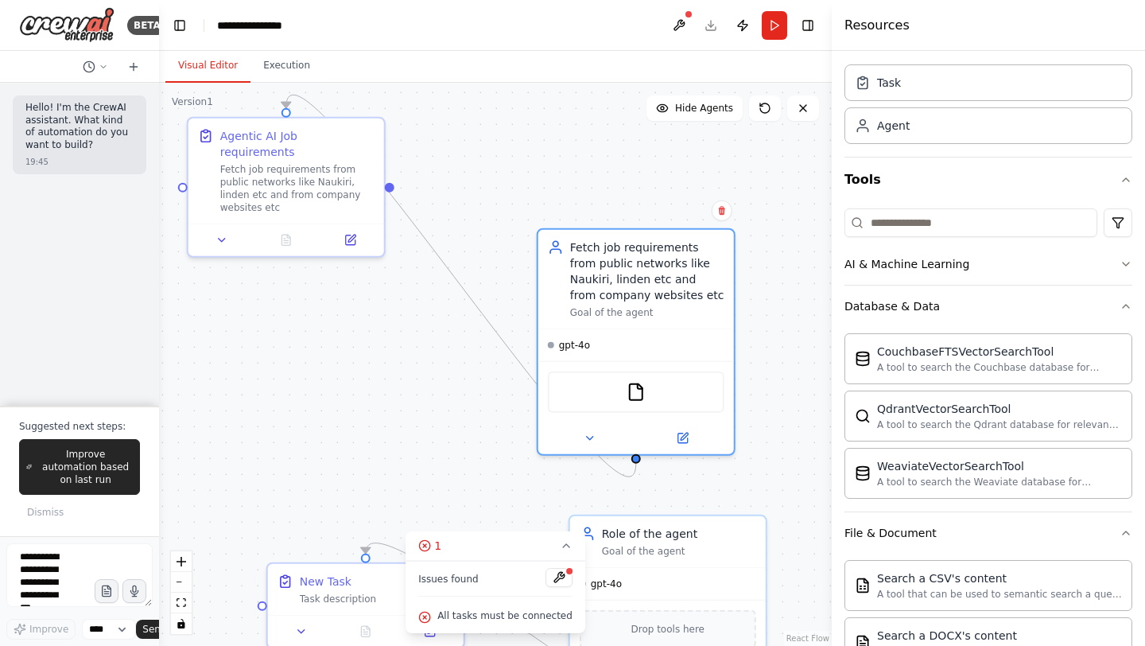
drag, startPoint x: 385, startPoint y: 262, endPoint x: 421, endPoint y: 417, distance: 159.9
click at [421, 417] on div ".deletable-edge-delete-btn { width: 20px; height: 20px; border: 0px solid #ffff…" at bounding box center [495, 364] width 673 height 563
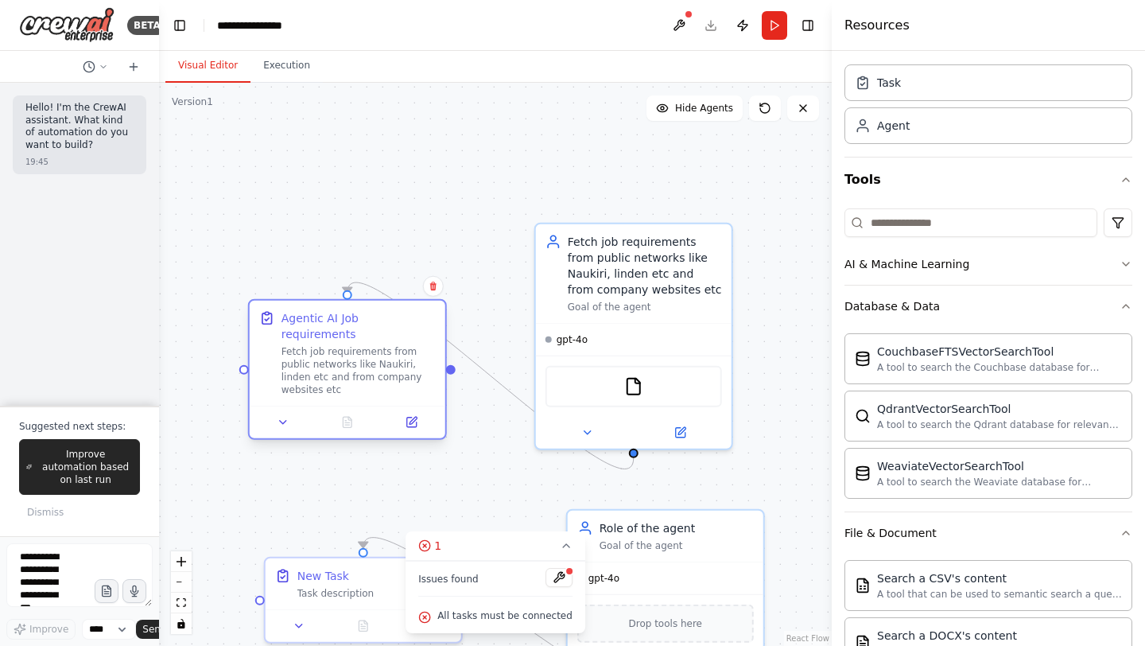
drag, startPoint x: 267, startPoint y: 138, endPoint x: 330, endPoint y: 324, distance: 197.1
click at [330, 324] on div "Agentic AI Job requirements Fetch job requirements from public networks like Na…" at bounding box center [358, 353] width 154 height 86
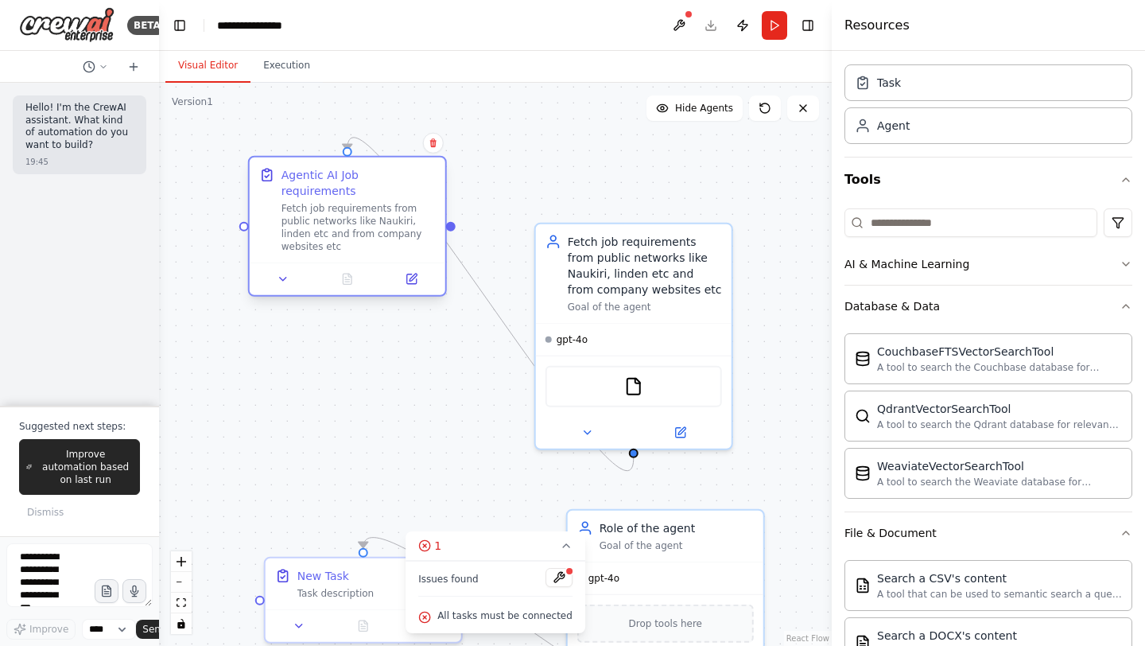
drag, startPoint x: 322, startPoint y: 328, endPoint x: 324, endPoint y: 181, distance: 146.3
click at [324, 181] on div "Agentic AI Job requirements Fetch job requirements from public networks like Na…" at bounding box center [358, 210] width 154 height 86
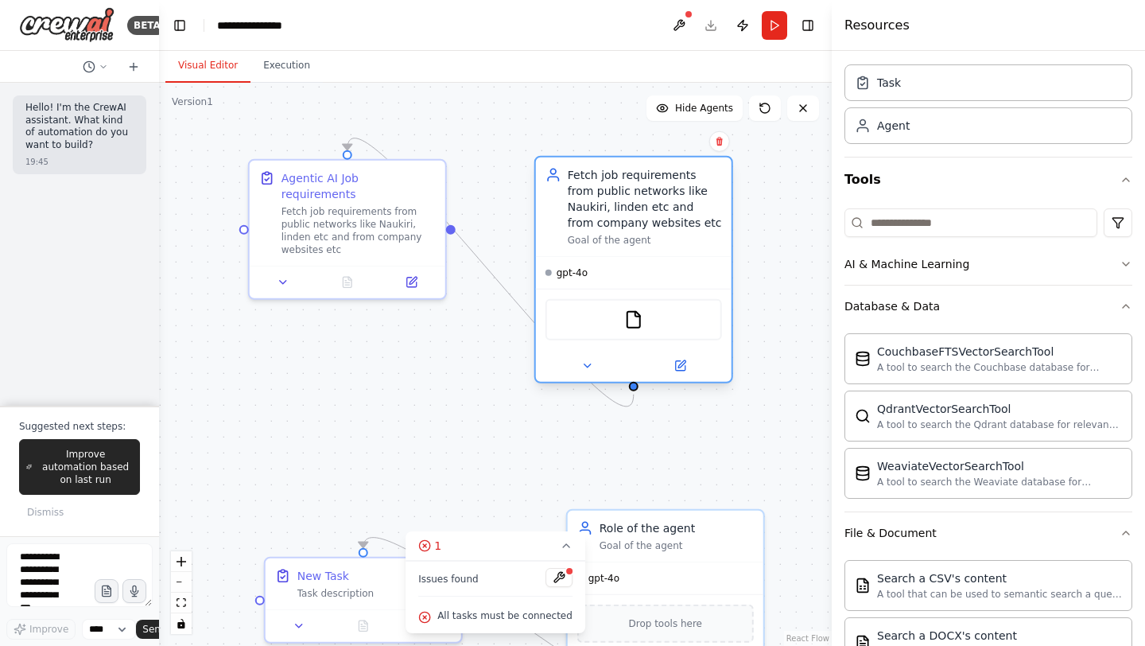
drag, startPoint x: 584, startPoint y: 277, endPoint x: 581, endPoint y: 216, distance: 61.3
click at [581, 216] on div "Fetch job requirements from public networks like Naukiri, linden etc and from c…" at bounding box center [645, 199] width 154 height 64
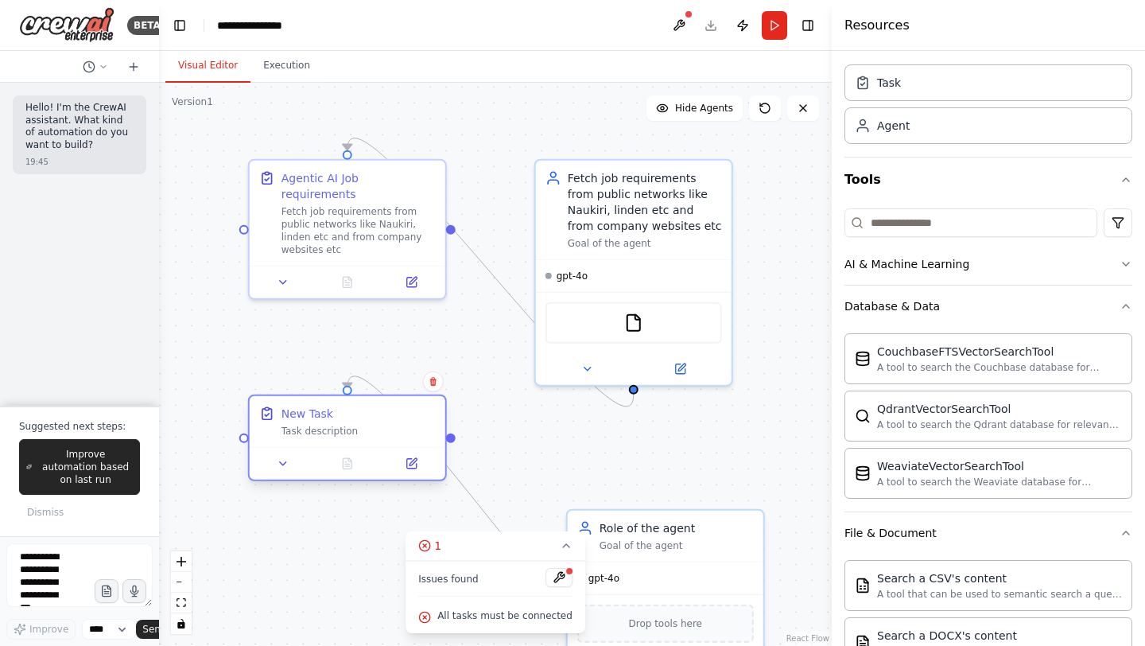
drag, startPoint x: 345, startPoint y: 593, endPoint x: 328, endPoint y: 426, distance: 167.9
click at [328, 426] on div "Task description" at bounding box center [358, 431] width 154 height 13
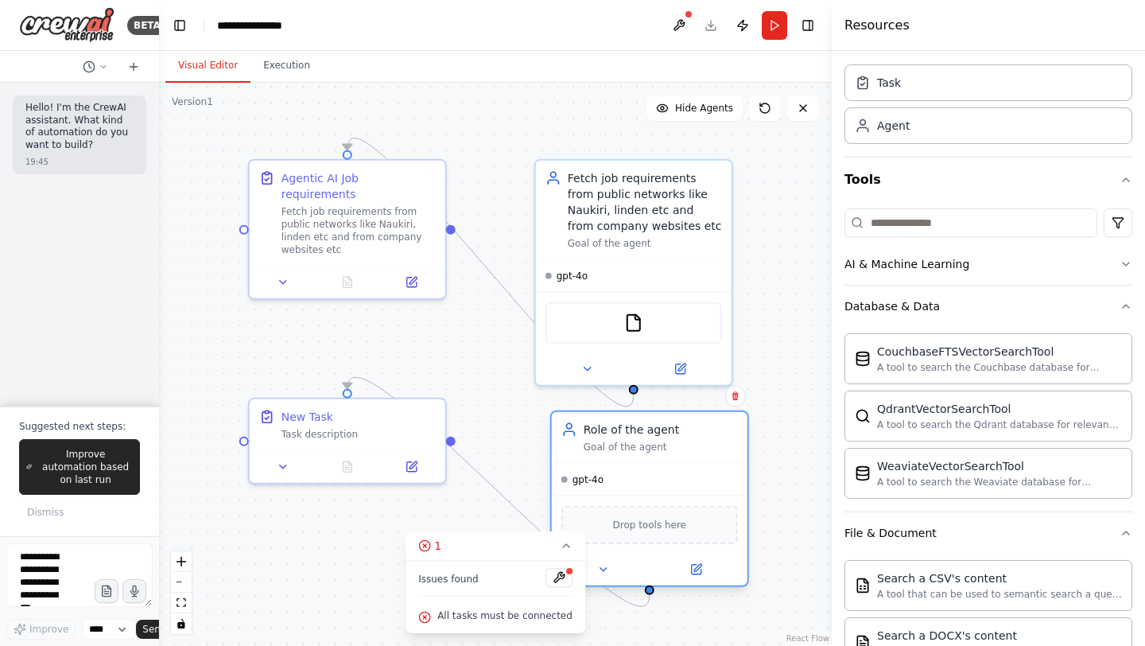
drag, startPoint x: 671, startPoint y: 549, endPoint x: 648, endPoint y: 448, distance: 103.6
click at [648, 448] on div "Role of the agent Goal of the agent" at bounding box center [650, 437] width 196 height 51
click at [300, 557] on div ".deletable-edge-delete-btn { width: 20px; height: 20px; border: 0px solid #ffff…" at bounding box center [495, 364] width 673 height 563
click at [320, 425] on div "Task description" at bounding box center [358, 431] width 154 height 13
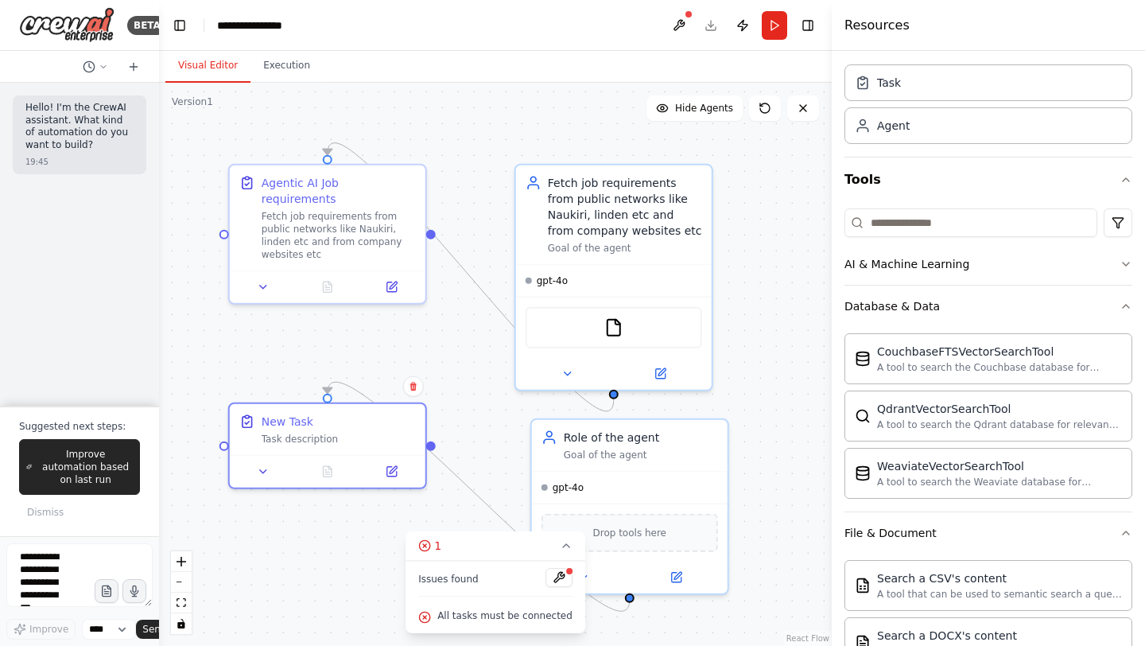
drag, startPoint x: 620, startPoint y: 154, endPoint x: 600, endPoint y: 159, distance: 20.4
click at [600, 159] on div ".deletable-edge-delete-btn { width: 20px; height: 20px; border: 0px solid #ffff…" at bounding box center [495, 364] width 673 height 563
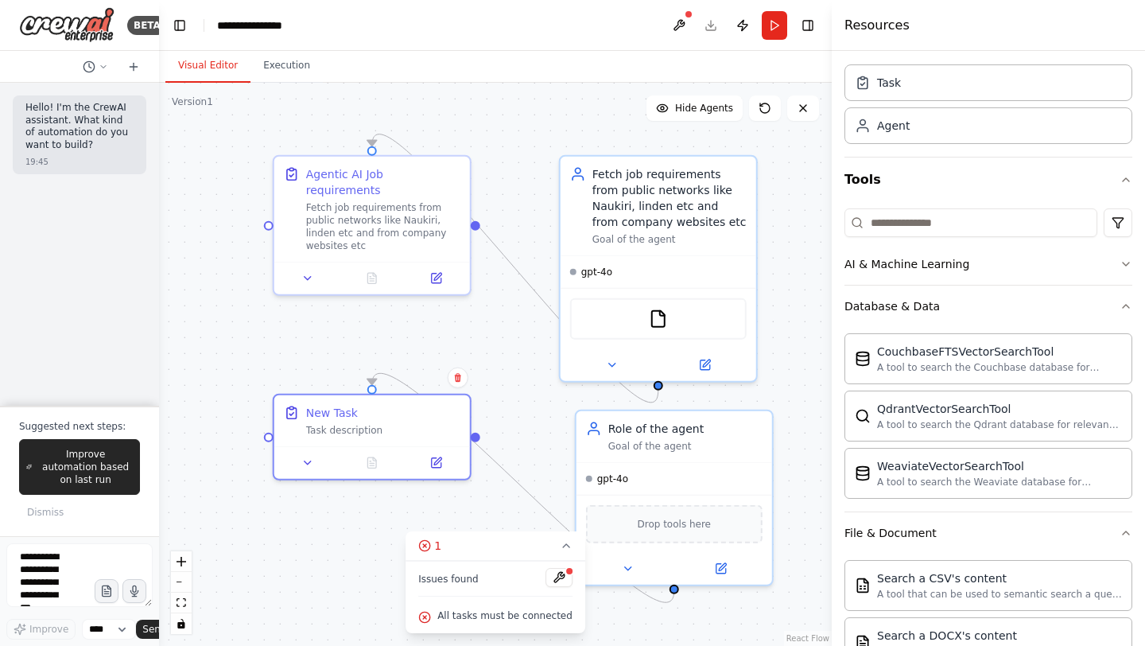
drag, startPoint x: 219, startPoint y: 227, endPoint x: 263, endPoint y: 219, distance: 45.4
click at [263, 219] on div ".deletable-edge-delete-btn { width: 20px; height: 20px; border: 0px solid #ffff…" at bounding box center [495, 364] width 673 height 563
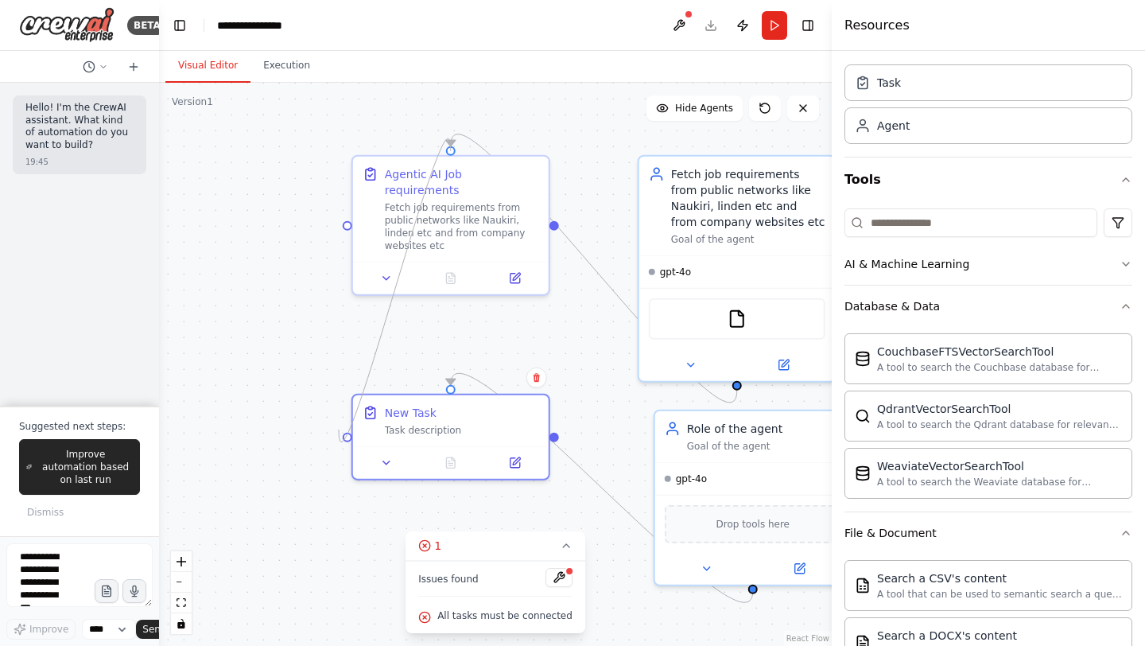
drag, startPoint x: 368, startPoint y: 147, endPoint x: 339, endPoint y: 429, distance: 283.8
click at [339, 429] on div ".deletable-edge-delete-btn { width: 20px; height: 20px; border: 0px solid #ffff…" at bounding box center [495, 364] width 673 height 563
drag, startPoint x: 453, startPoint y: 147, endPoint x: 346, endPoint y: 425, distance: 298.2
click at [346, 425] on div ".deletable-edge-delete-btn { width: 20px; height: 20px; border: 0px solid #ffff…" at bounding box center [495, 364] width 673 height 563
drag, startPoint x: 452, startPoint y: 149, endPoint x: 560, endPoint y: 435, distance: 305.7
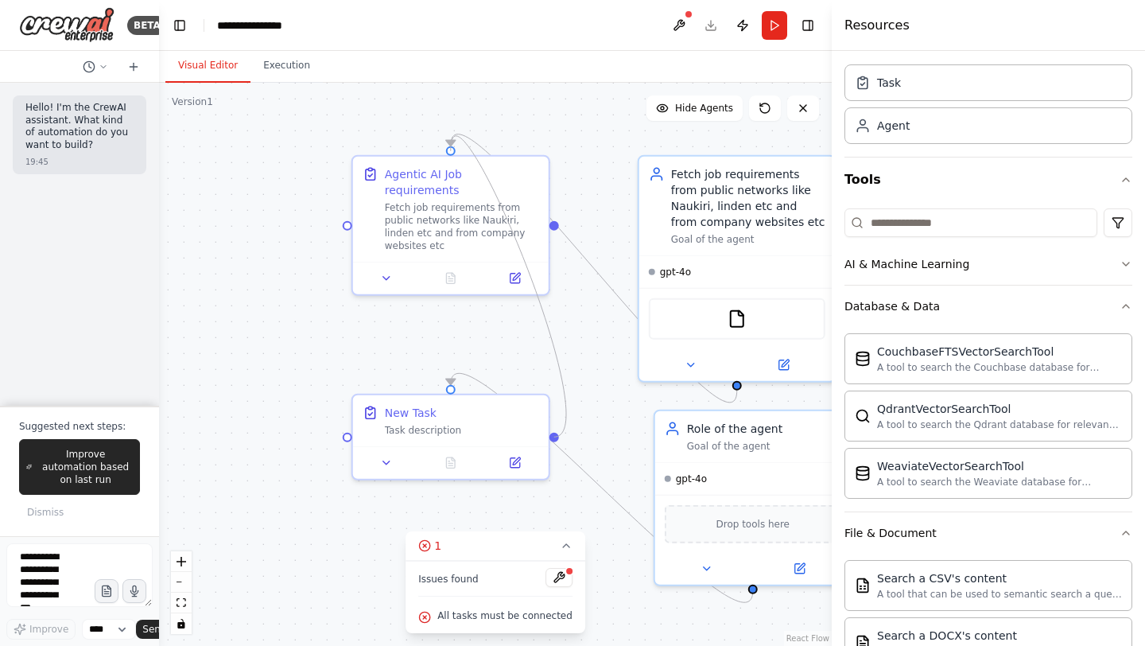
click at [560, 435] on div ".deletable-edge-delete-btn { width: 20px; height: 20px; border: 0px solid #ffff…" at bounding box center [495, 364] width 673 height 563
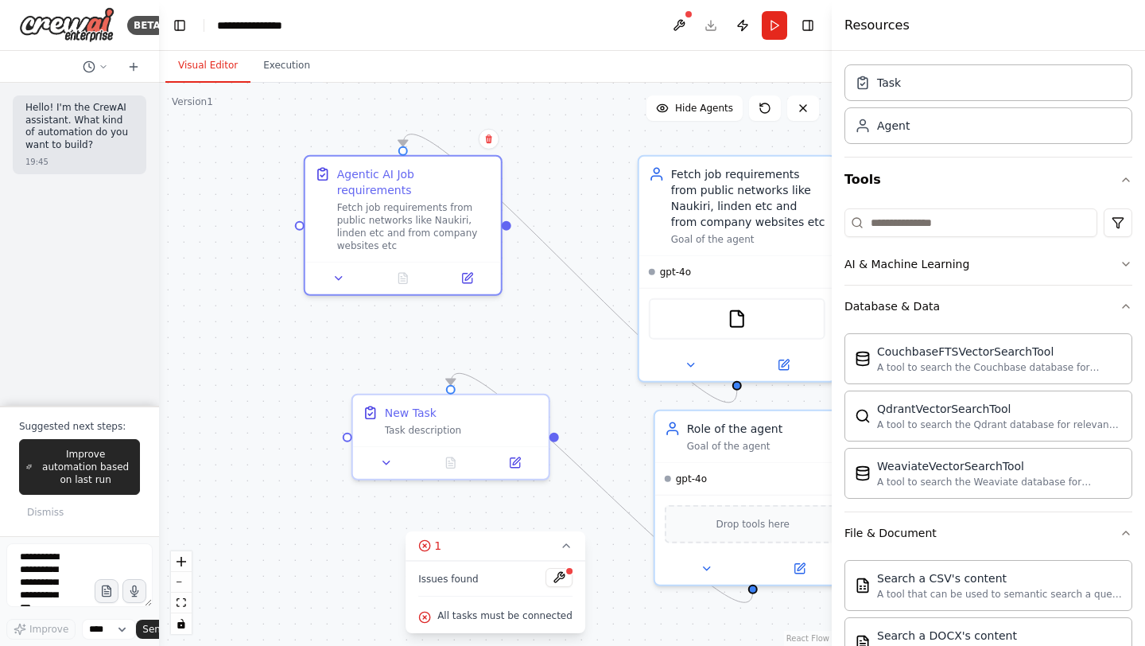
drag, startPoint x: 454, startPoint y: 151, endPoint x: 407, endPoint y: 157, distance: 47.3
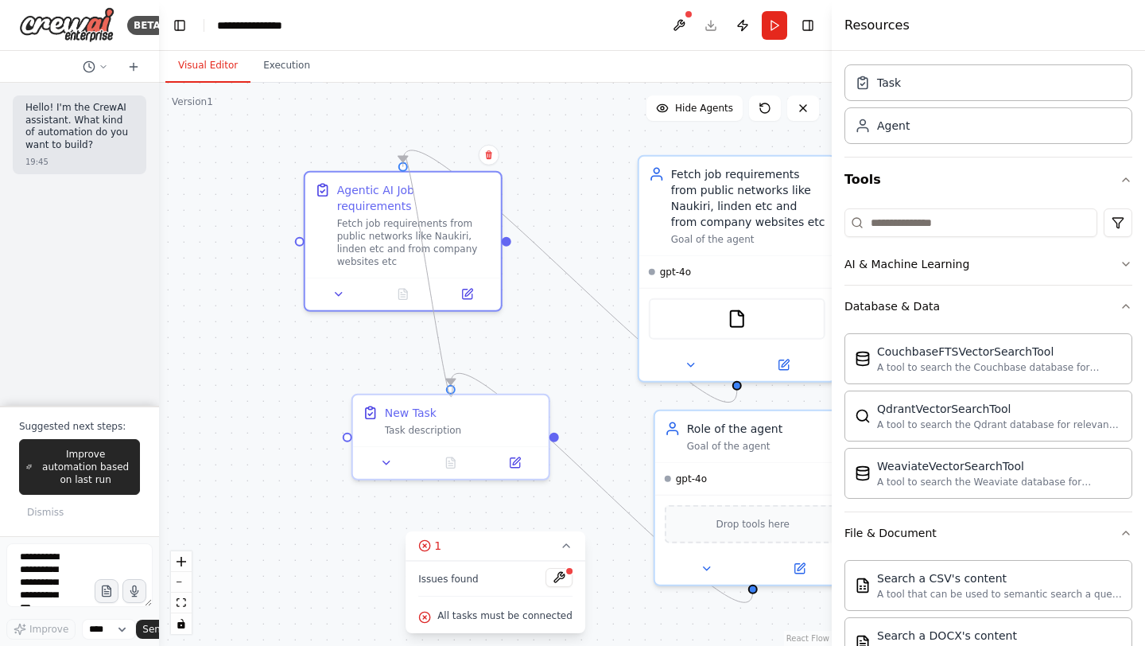
drag, startPoint x: 403, startPoint y: 165, endPoint x: 452, endPoint y: 385, distance: 224.9
click at [452, 385] on div ".deletable-edge-delete-btn { width: 20px; height: 20px; border: 0px solid #ffff…" at bounding box center [495, 364] width 673 height 563
drag, startPoint x: 405, startPoint y: 164, endPoint x: 453, endPoint y: 380, distance: 221.4
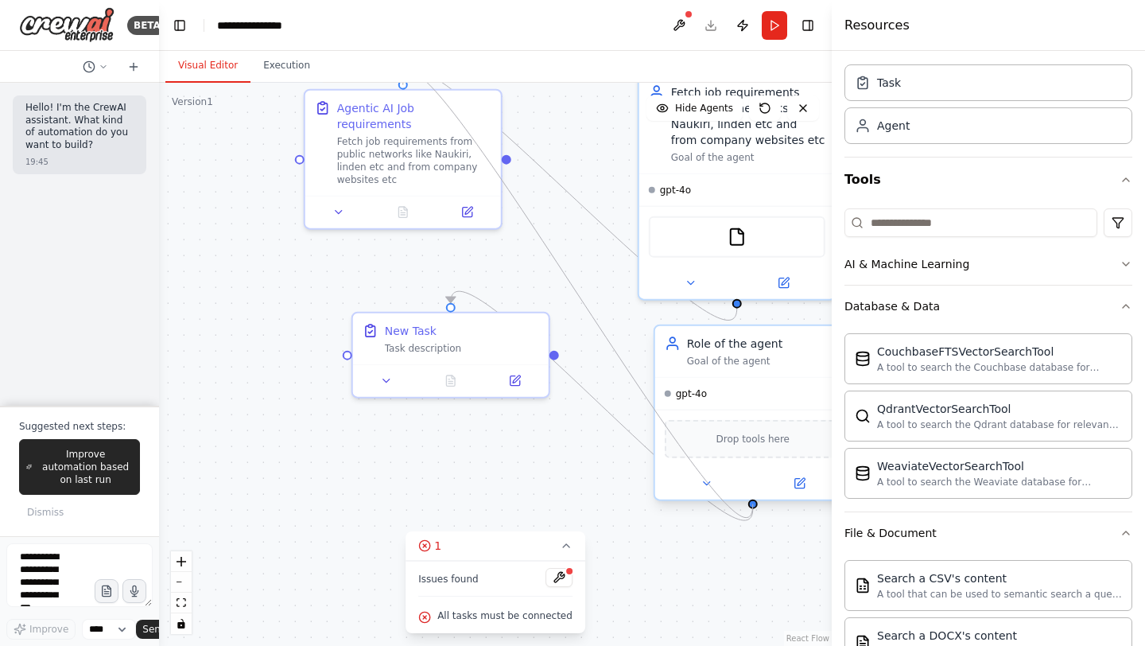
drag, startPoint x: 405, startPoint y: 163, endPoint x: 745, endPoint y: 498, distance: 476.7
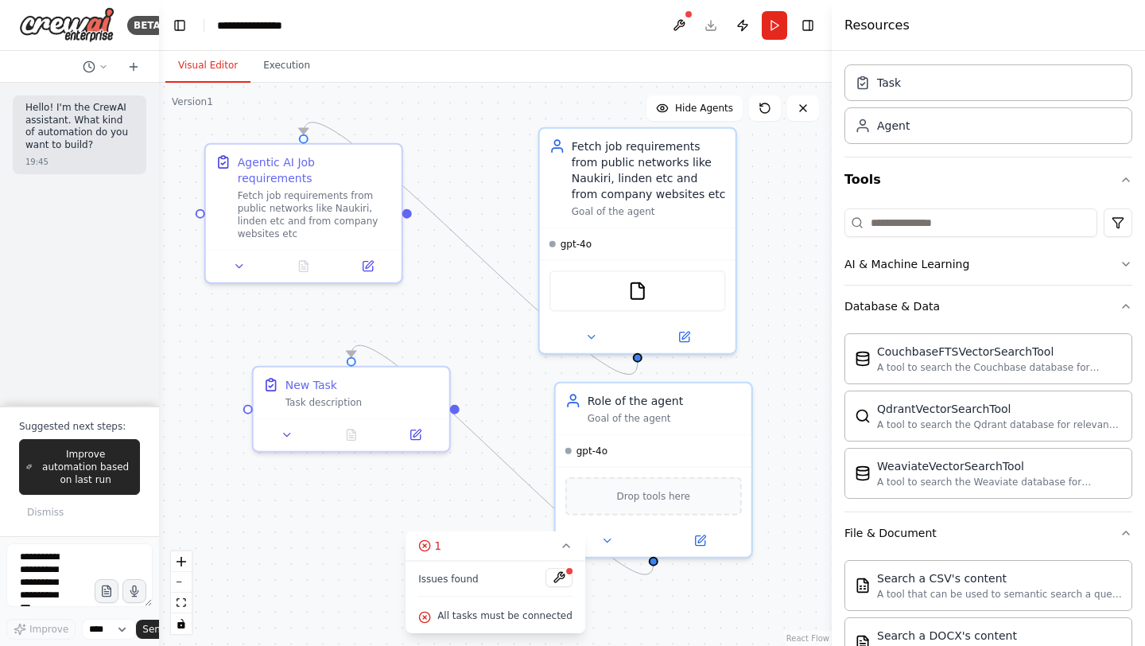
drag, startPoint x: 598, startPoint y: 261, endPoint x: 498, endPoint y: 315, distance: 113.1
click at [498, 315] on div ".deletable-edge-delete-btn { width: 20px; height: 20px; border: 0px solid #ffff…" at bounding box center [495, 364] width 673 height 563
click at [564, 574] on div at bounding box center [569, 571] width 10 height 10
click at [548, 577] on button at bounding box center [558, 577] width 27 height 19
click at [518, 611] on span "All tasks must be connected" at bounding box center [504, 615] width 135 height 13
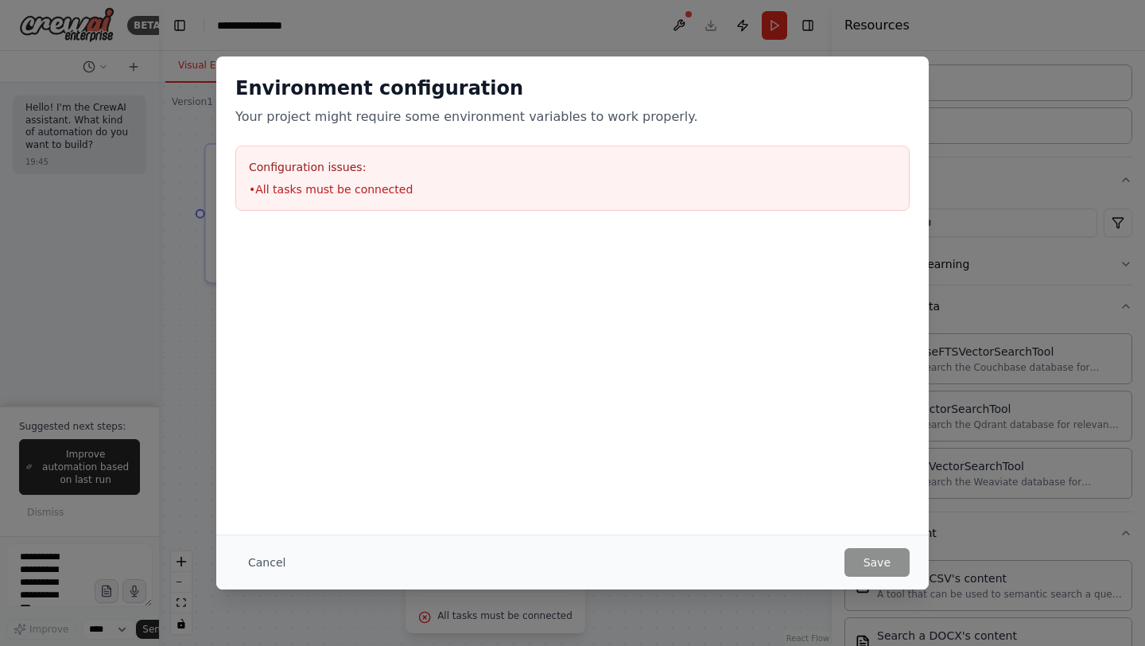
click at [324, 198] on div "Configuration issues: • All tasks must be connected" at bounding box center [572, 177] width 674 height 65
click at [273, 562] on button "Cancel" at bounding box center [266, 562] width 63 height 29
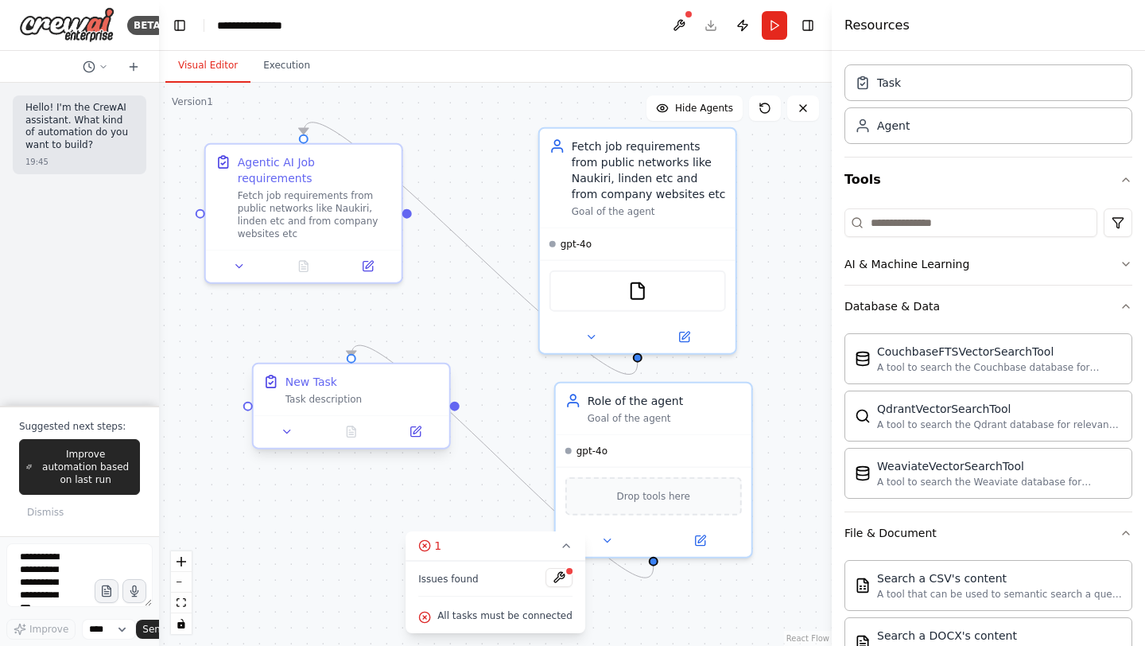
click at [340, 370] on div "New Task Task description" at bounding box center [352, 389] width 196 height 51
click at [443, 347] on button at bounding box center [437, 349] width 21 height 21
click at [396, 355] on button "Confirm" at bounding box center [391, 349] width 56 height 19
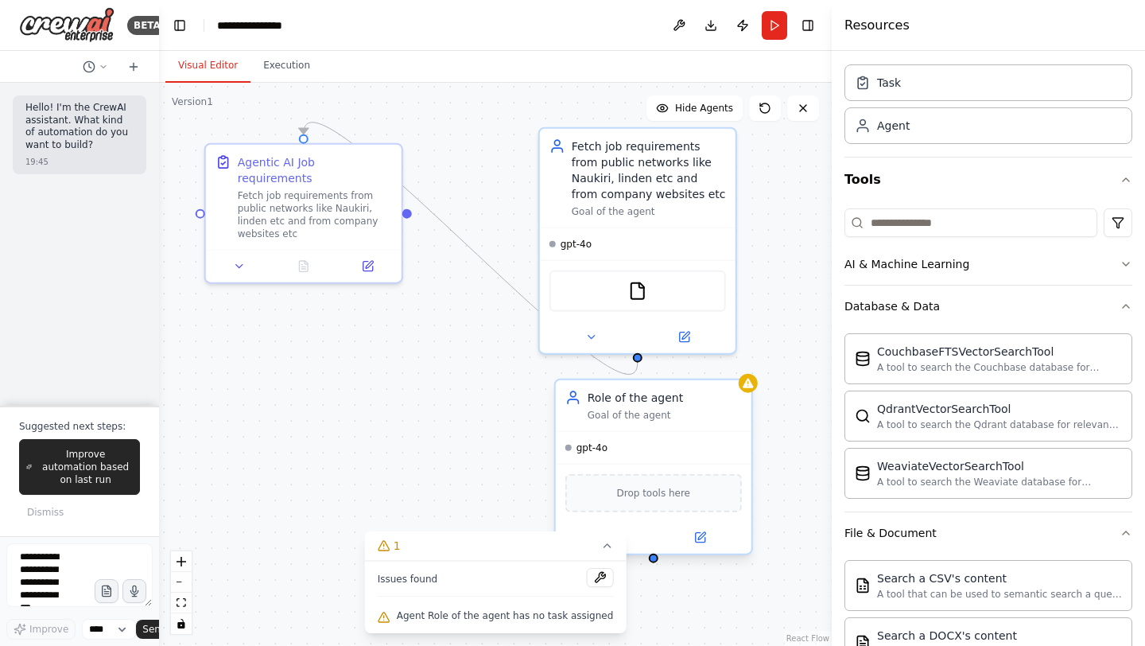
click at [607, 415] on div "Goal of the agent" at bounding box center [665, 415] width 154 height 13
click at [742, 363] on icon at bounding box center [740, 364] width 10 height 10
click at [708, 363] on button "Confirm" at bounding box center [693, 364] width 56 height 19
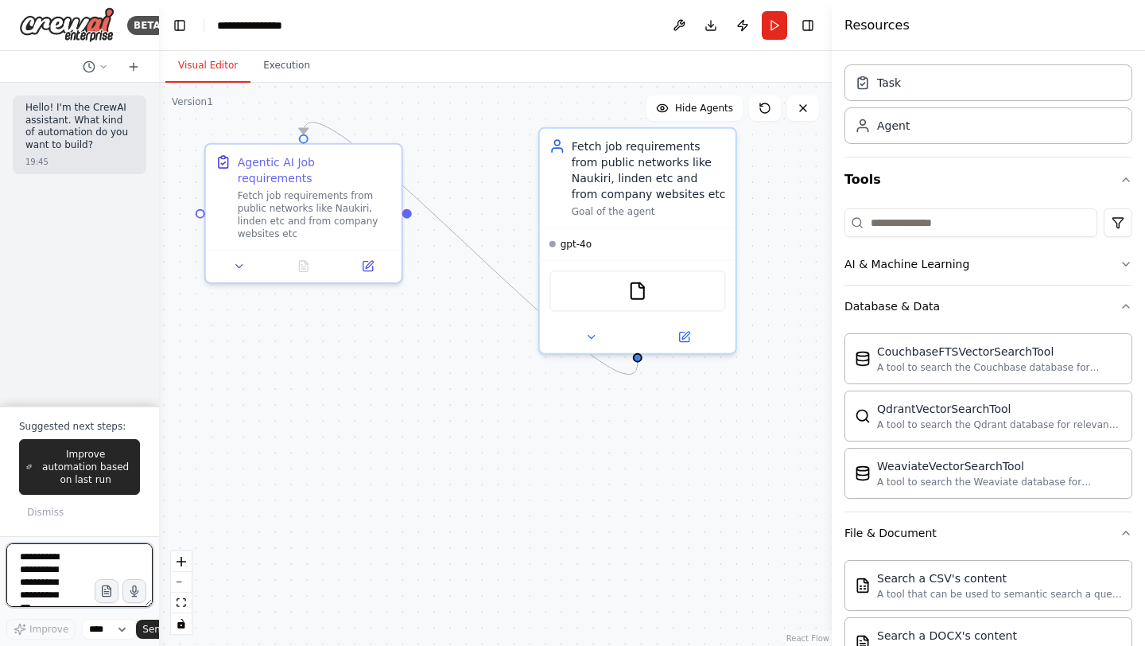
click at [33, 572] on textarea at bounding box center [79, 575] width 146 height 64
click at [894, 261] on div "AI & Machine Learning" at bounding box center [906, 264] width 125 height 16
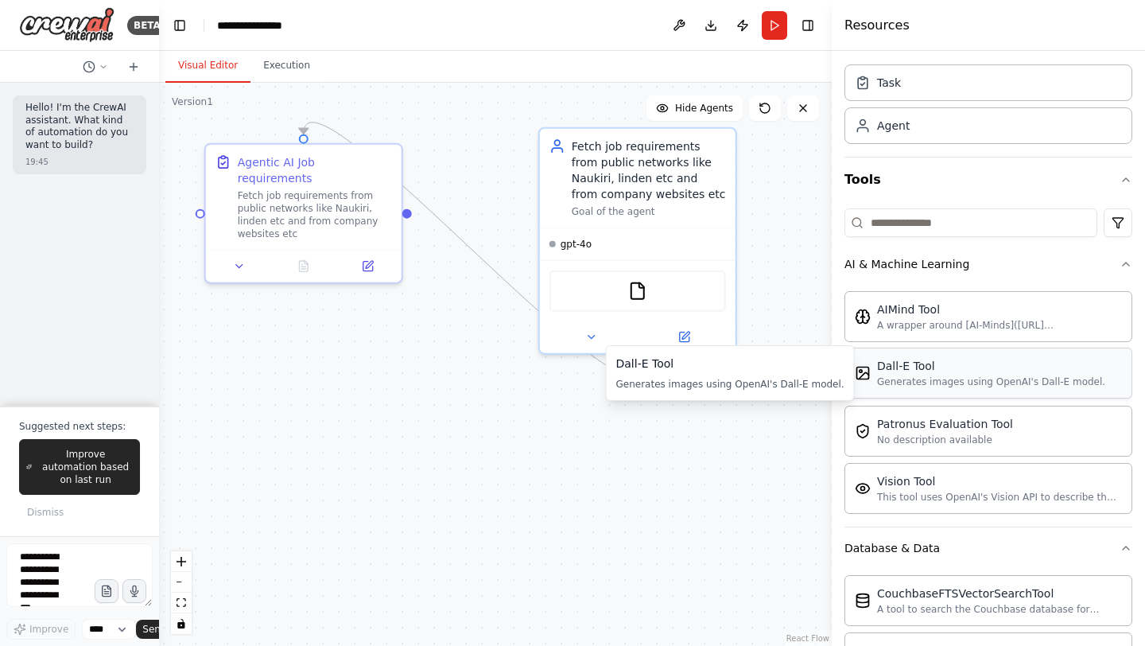
click at [921, 385] on div "Generates images using OpenAI's Dall-E model." at bounding box center [991, 381] width 228 height 13
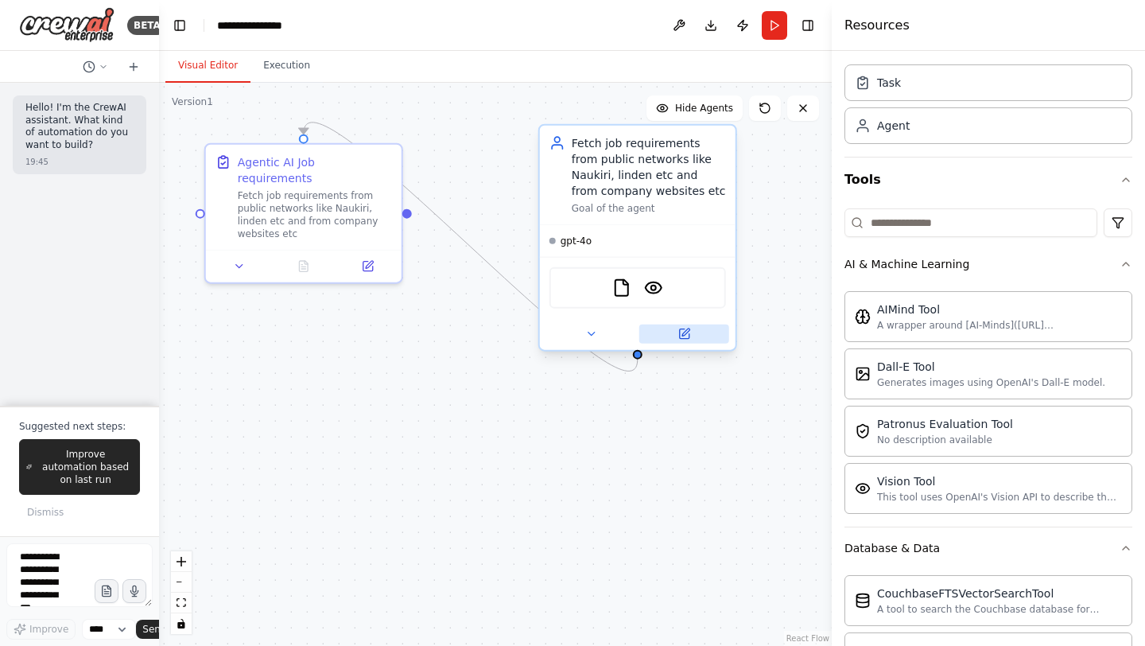
click at [685, 335] on icon at bounding box center [684, 334] width 10 height 10
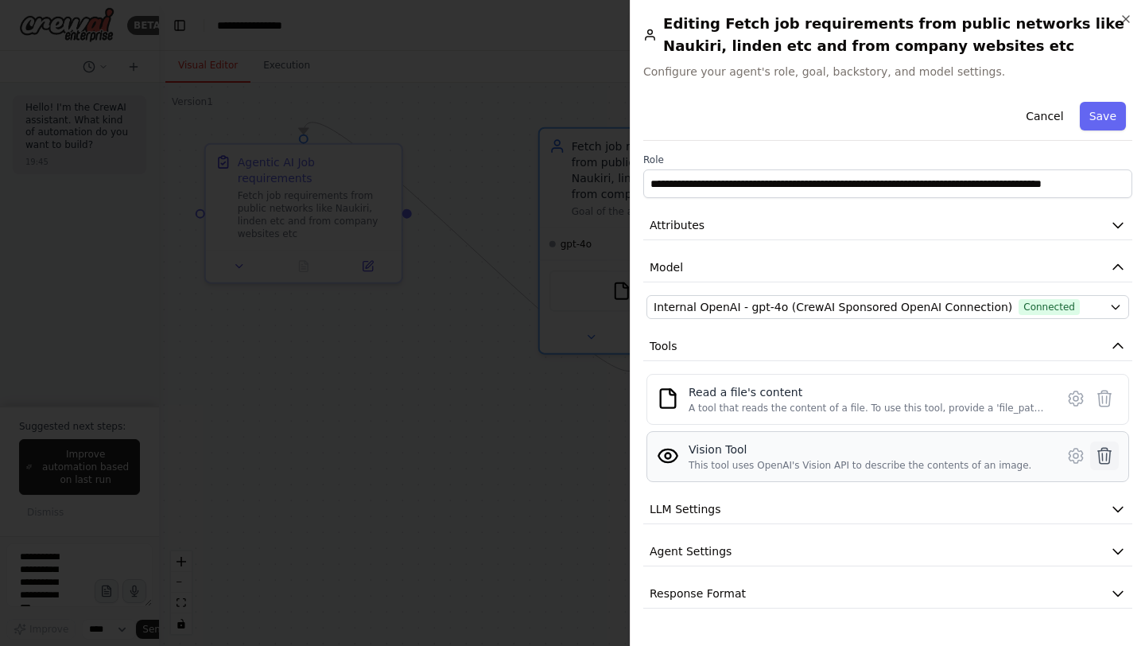
click at [1104, 459] on icon at bounding box center [1104, 455] width 19 height 19
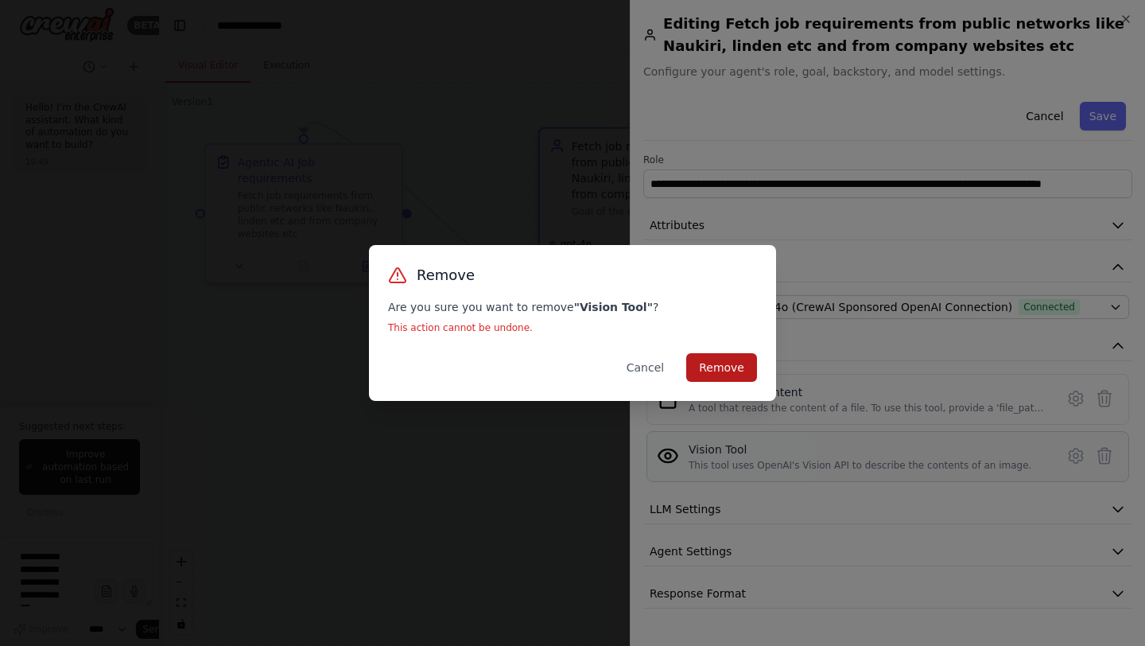
click at [729, 367] on button "Remove" at bounding box center [721, 367] width 71 height 29
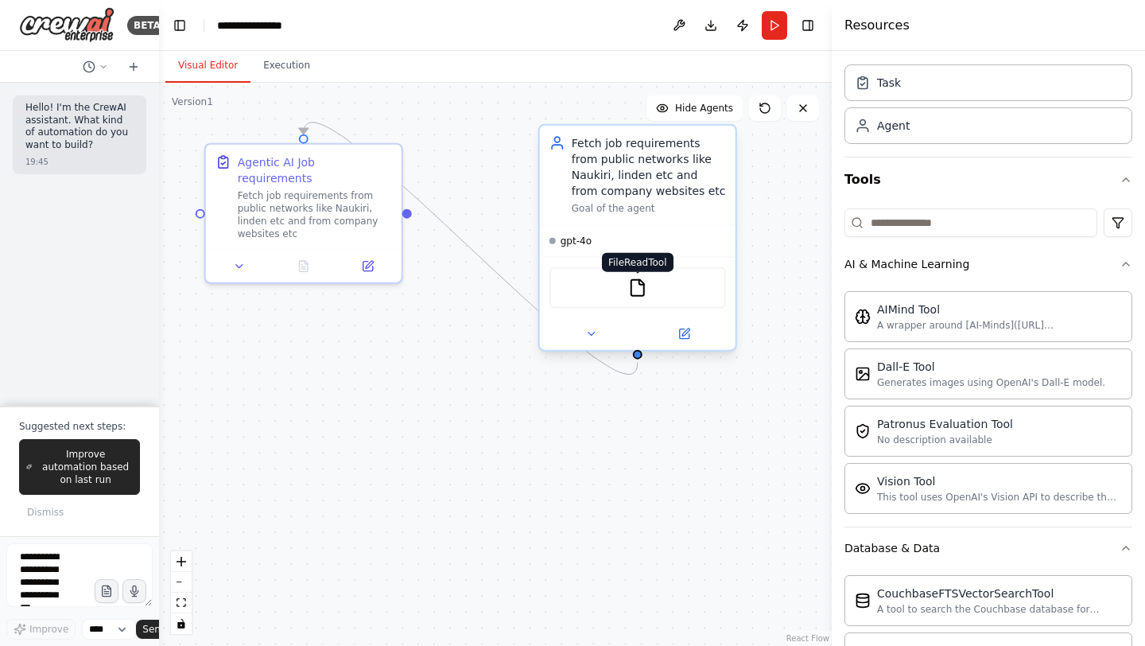
click at [635, 286] on img at bounding box center [637, 287] width 19 height 19
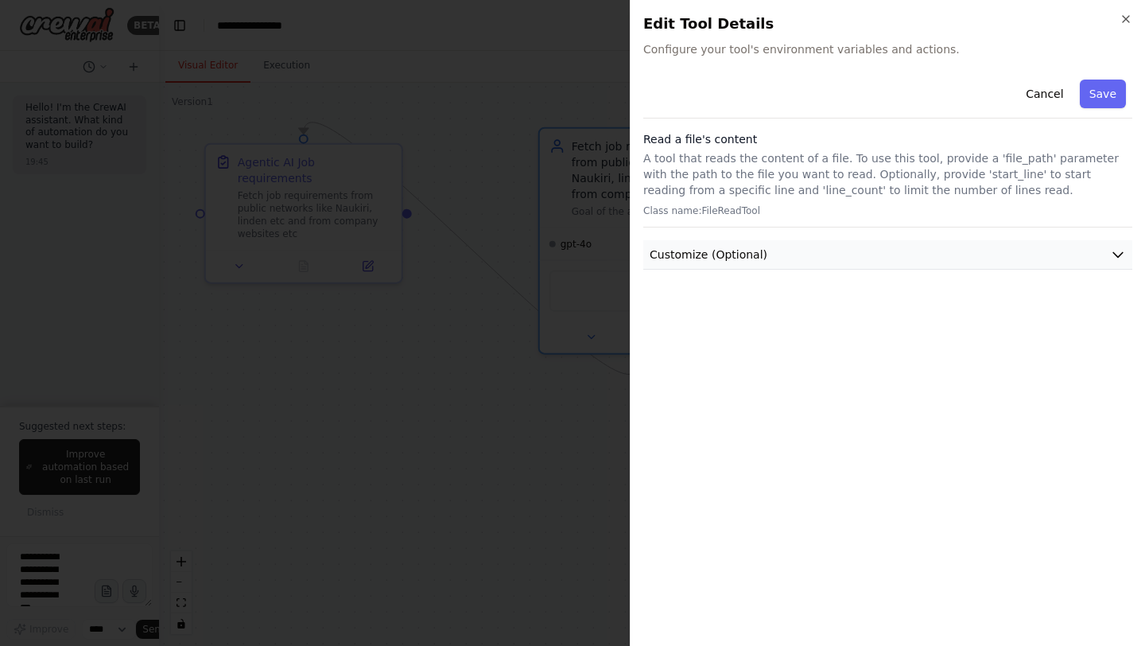
click at [732, 250] on span "Customize (Optional)" at bounding box center [709, 254] width 118 height 16
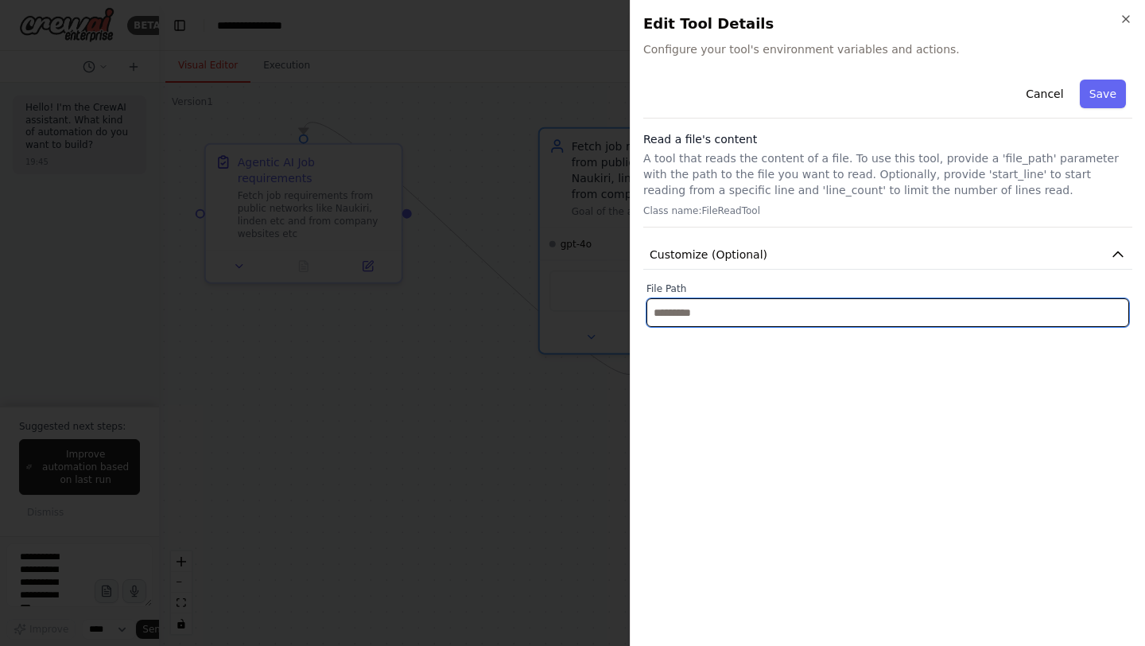
click at [692, 309] on input "text" at bounding box center [887, 312] width 483 height 29
click at [731, 308] on input "text" at bounding box center [887, 312] width 483 height 29
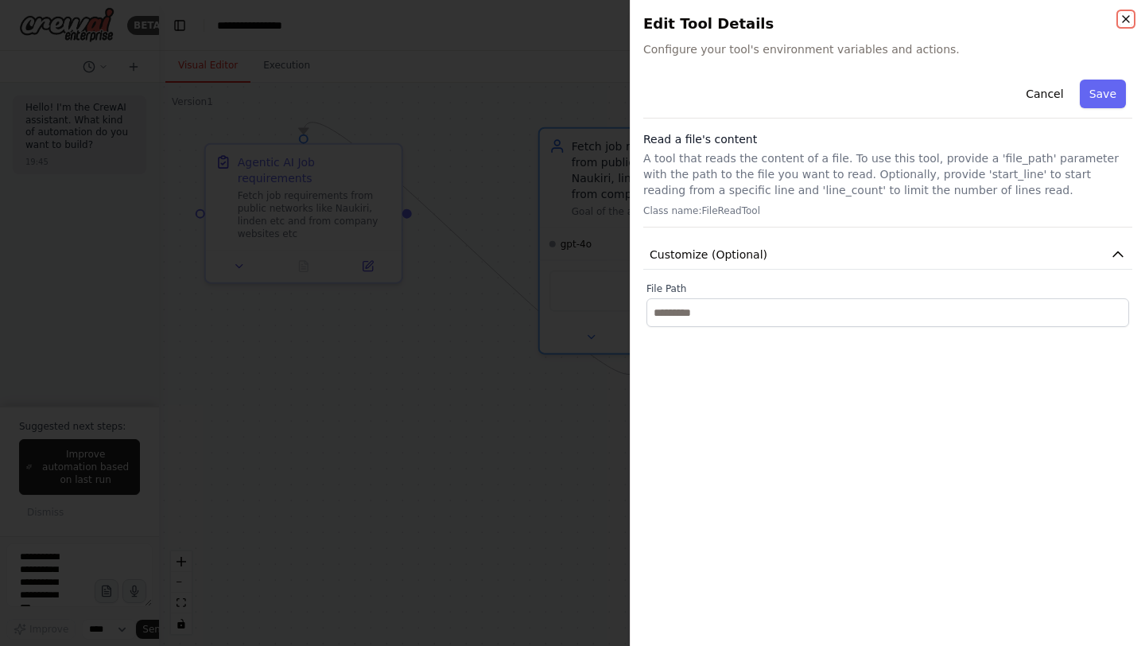
click at [1123, 19] on icon "button" at bounding box center [1125, 19] width 13 height 13
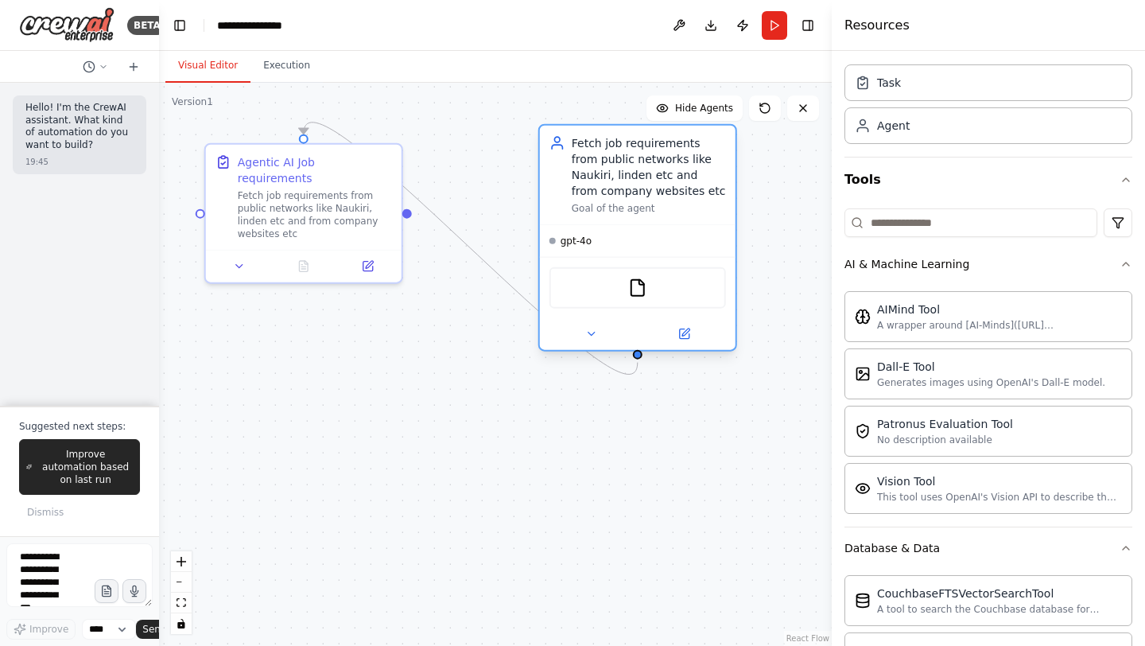
click at [593, 173] on div "Fetch job requirements from public networks like Naukiri, linden etc and from c…" at bounding box center [649, 167] width 154 height 64
click at [366, 258] on icon at bounding box center [369, 261] width 7 height 7
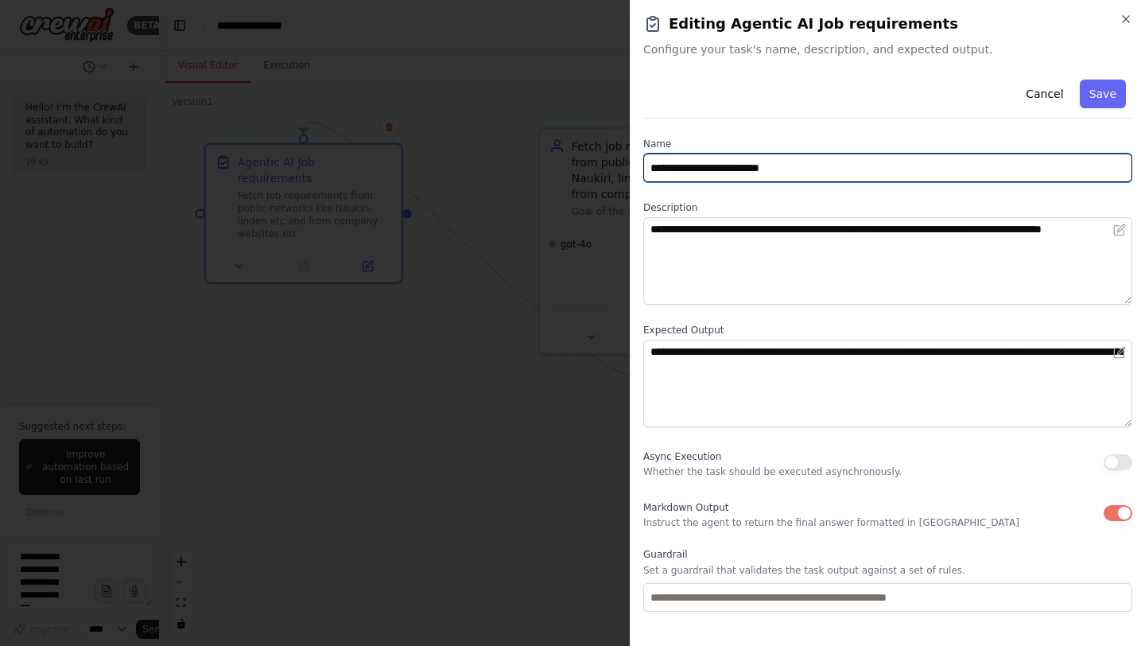
drag, startPoint x: 706, startPoint y: 167, endPoint x: 652, endPoint y: 142, distance: 59.4
click at [652, 142] on div "**********" at bounding box center [887, 160] width 489 height 45
type input "**********"
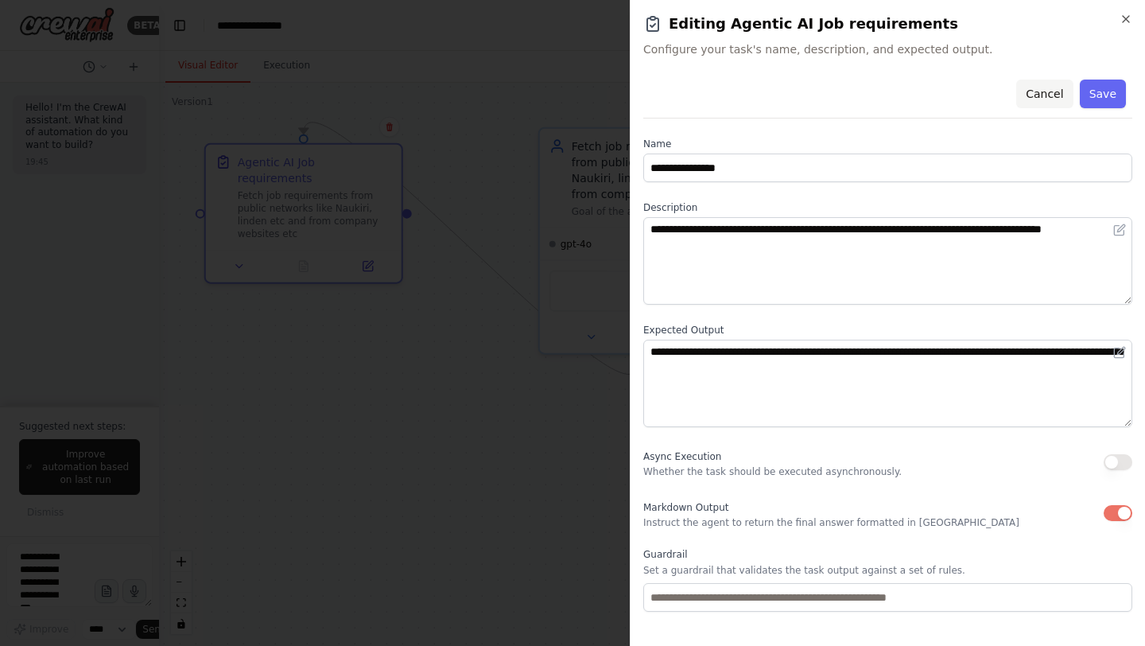
click at [1050, 100] on button "Cancel" at bounding box center [1044, 94] width 56 height 29
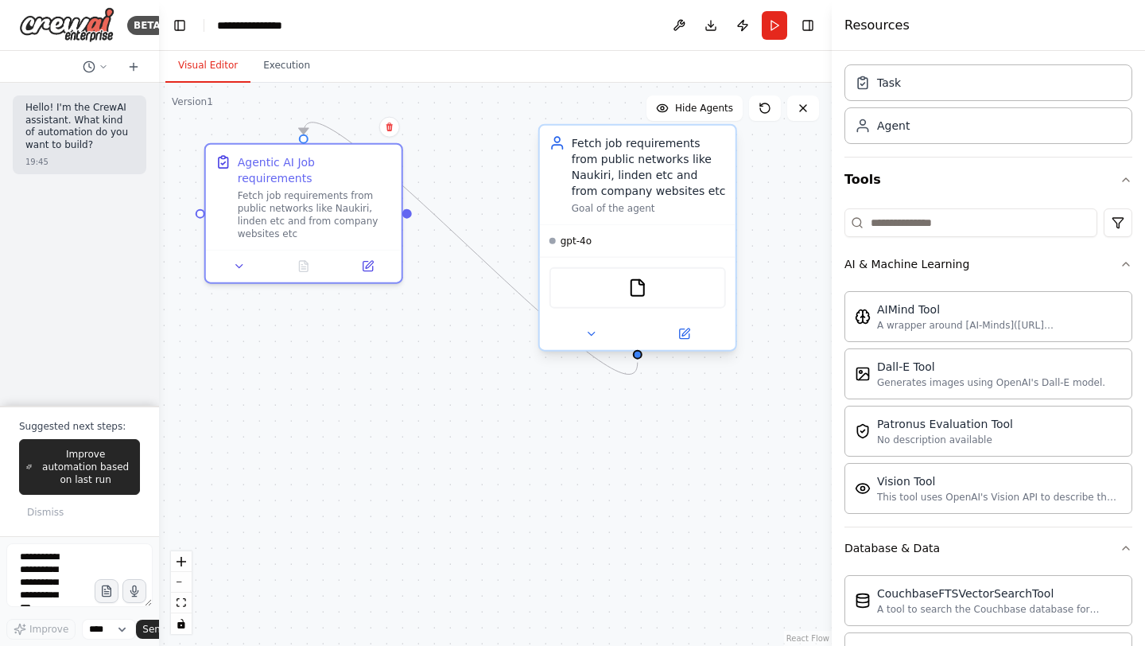
click at [630, 174] on div "Fetch job requirements from public networks like Naukiri, linden etc and from c…" at bounding box center [649, 167] width 154 height 64
click at [625, 192] on div "Fetch job requirements from public networks like Naukiri, linden etc and from c…" at bounding box center [649, 167] width 154 height 64
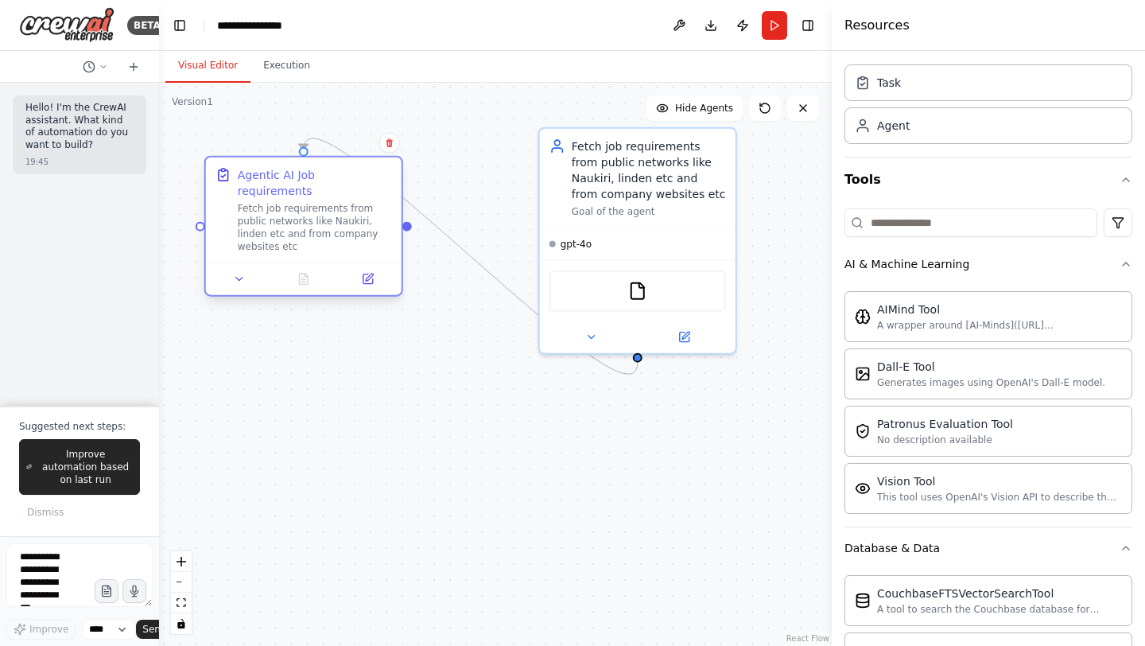
drag, startPoint x: 288, startPoint y: 161, endPoint x: 286, endPoint y: 172, distance: 10.5
click at [286, 172] on div "Agentic AI Job requirements" at bounding box center [315, 183] width 154 height 32
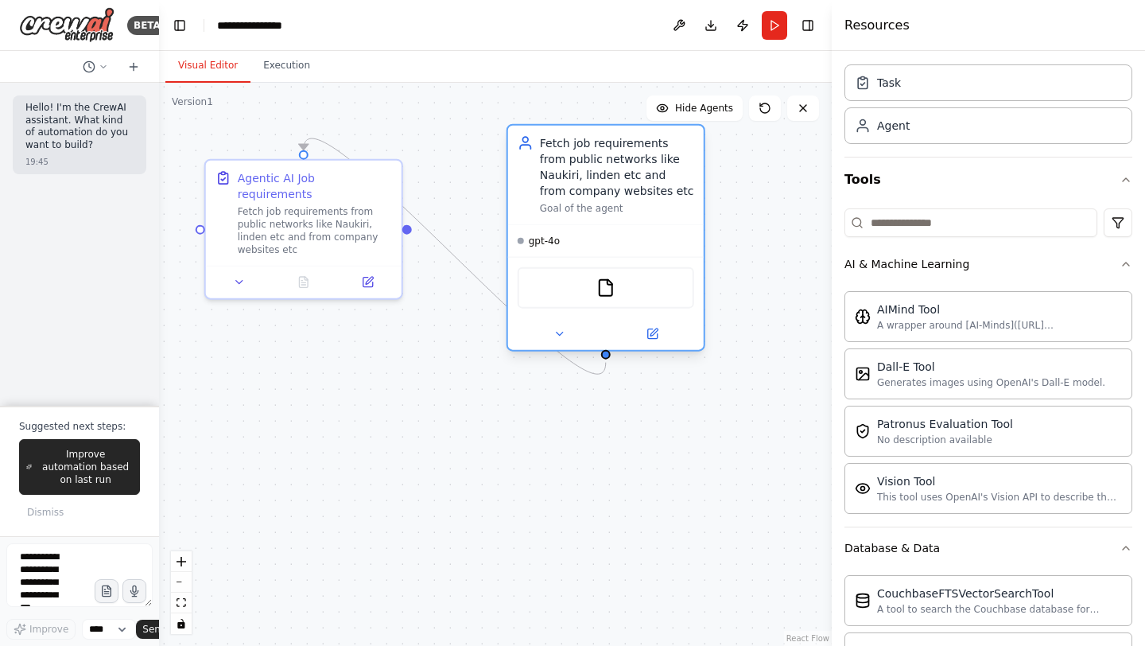
drag, startPoint x: 630, startPoint y: 153, endPoint x: 591, endPoint y: 158, distance: 38.6
click at [591, 158] on div "Fetch job requirements from public networks like Naukiri, linden etc and from c…" at bounding box center [617, 167] width 154 height 64
click at [697, 107] on span "Hide Agents" at bounding box center [704, 108] width 58 height 13
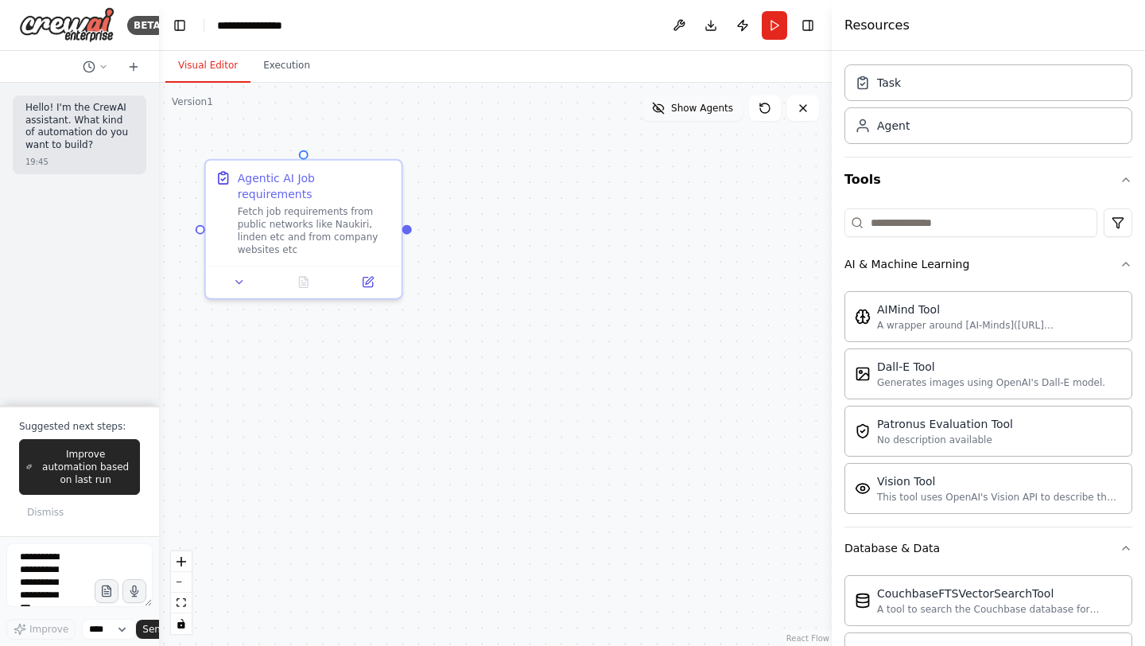
click at [697, 107] on span "Show Agents" at bounding box center [702, 108] width 62 height 13
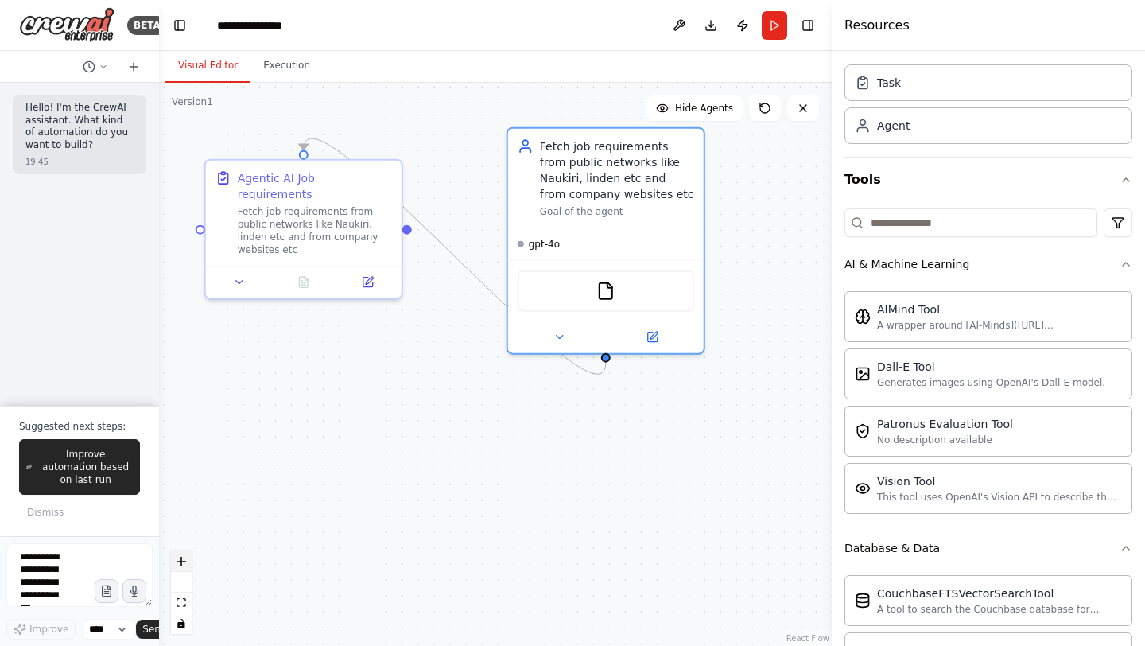
click at [188, 561] on button "zoom in" at bounding box center [181, 561] width 21 height 21
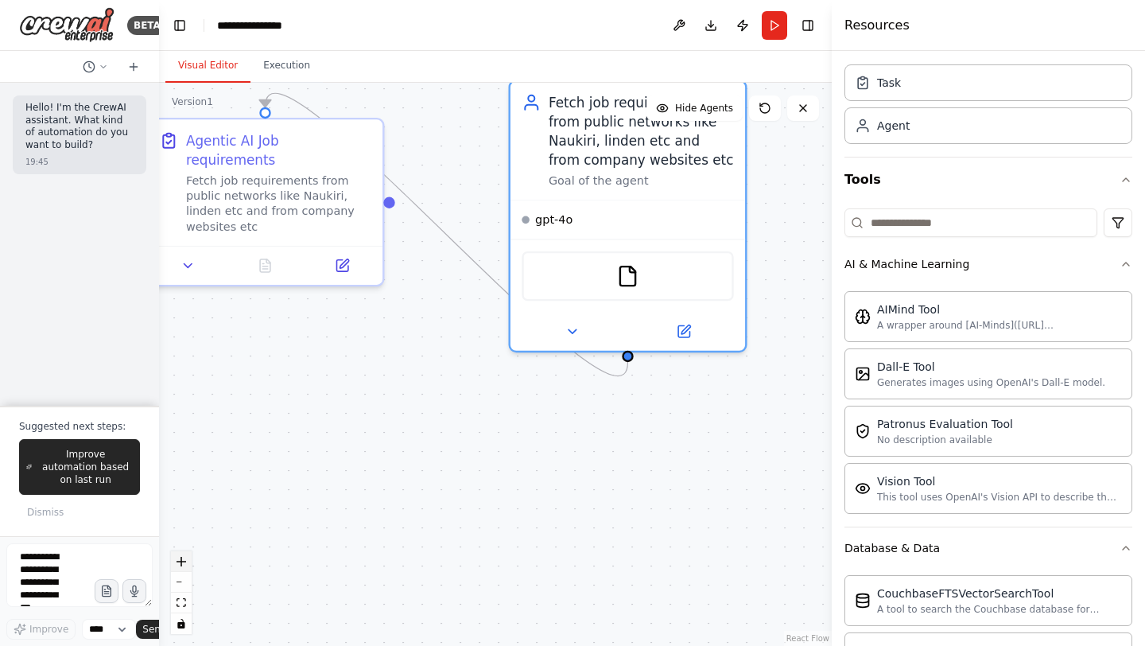
click at [188, 561] on button "zoom in" at bounding box center [181, 561] width 21 height 21
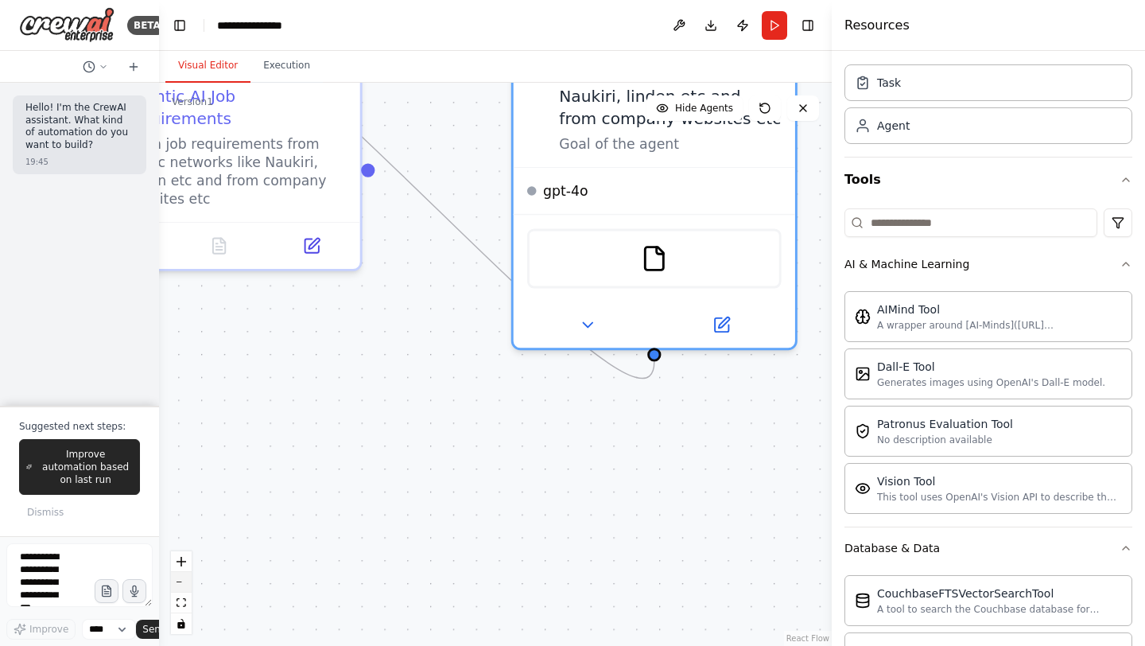
click at [185, 583] on button "zoom out" at bounding box center [181, 582] width 21 height 21
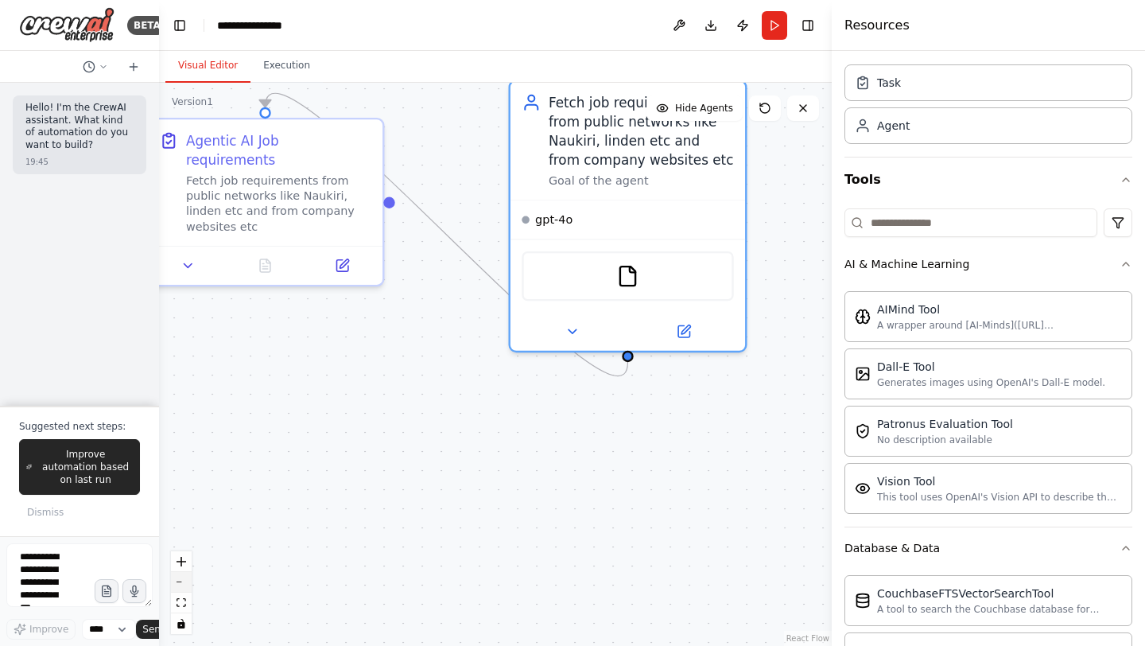
click at [185, 583] on button "zoom out" at bounding box center [181, 582] width 21 height 21
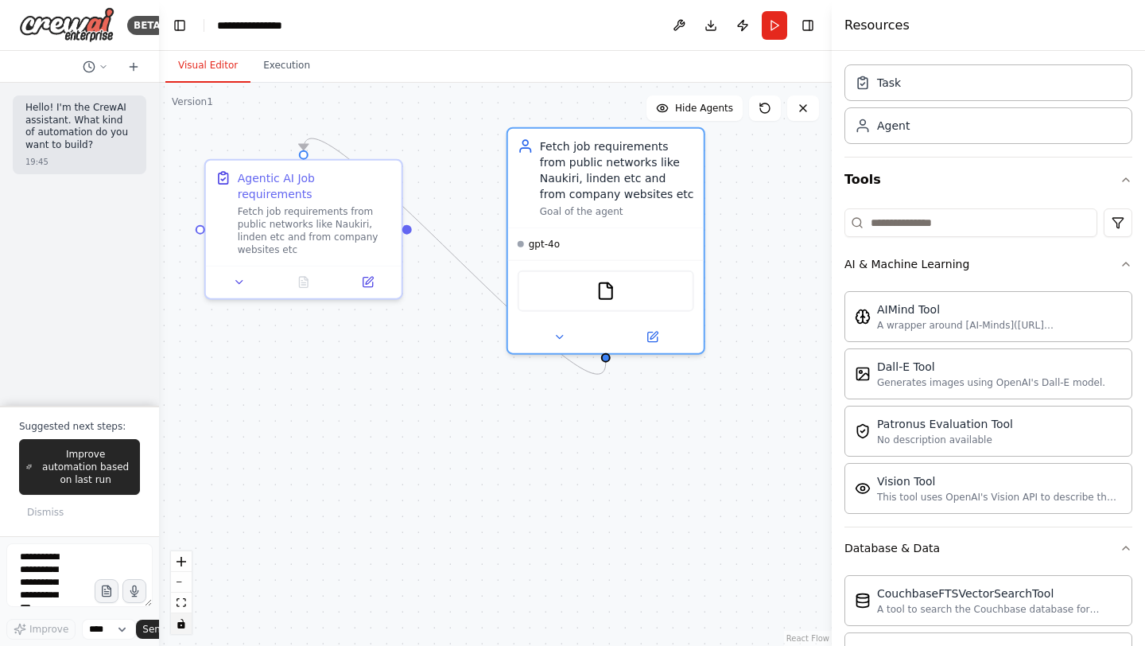
click at [184, 622] on icon "toggle interactivity" at bounding box center [181, 624] width 10 height 10
click at [185, 625] on icon "toggle interactivity" at bounding box center [181, 624] width 10 height 10
click at [324, 538] on div ".deletable-edge-delete-btn { width: 20px; height: 20px; border: 0px solid #ffff…" at bounding box center [495, 364] width 673 height 563
click at [472, 250] on div ".deletable-edge-delete-btn { width: 20px; height: 20px; border: 0px solid #ffff…" at bounding box center [495, 364] width 673 height 563
click at [621, 188] on div "Fetch job requirements from public networks like Naukiri, linden etc and from c…" at bounding box center [617, 167] width 154 height 64
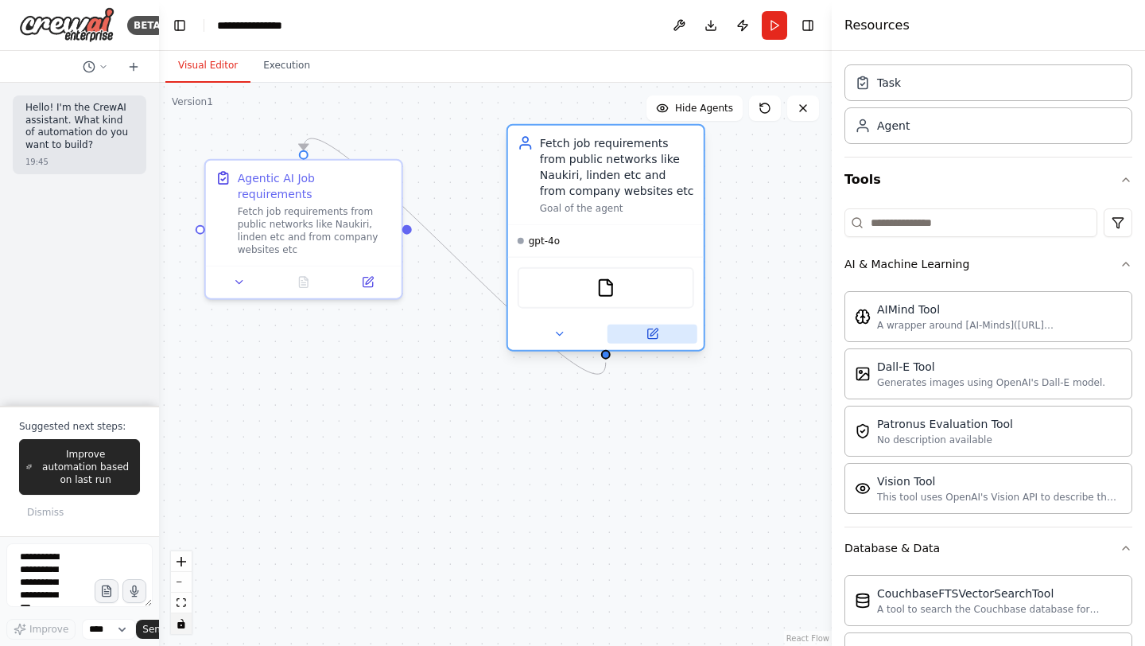
click at [656, 339] on icon at bounding box center [652, 334] width 13 height 13
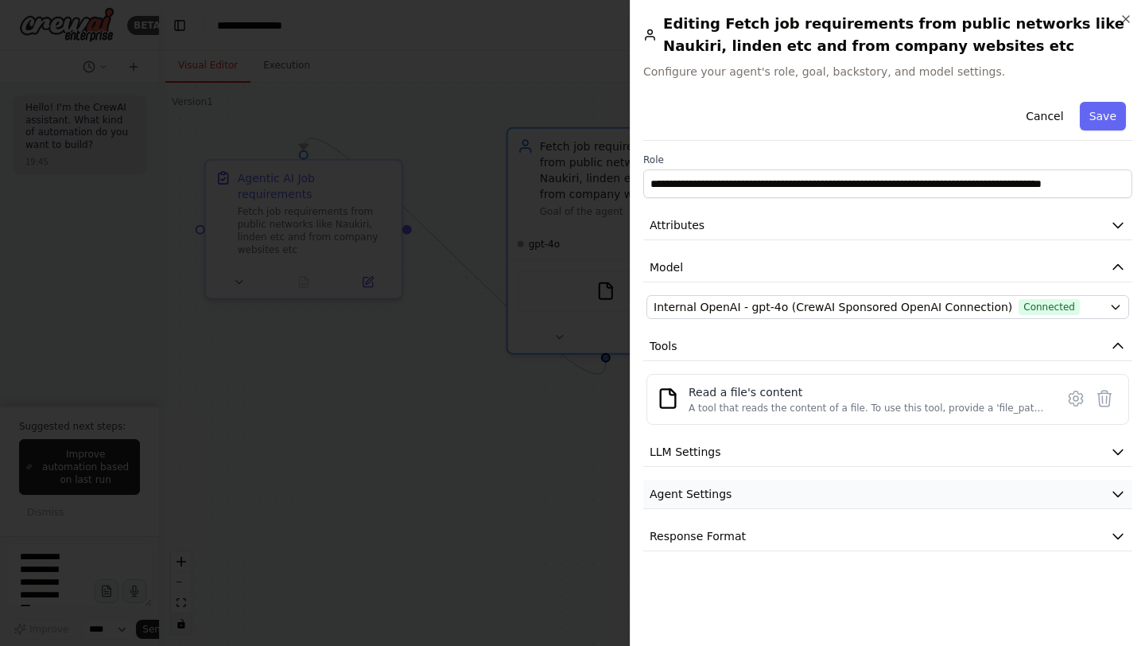
click at [689, 500] on span "Agent Settings" at bounding box center [691, 494] width 82 height 16
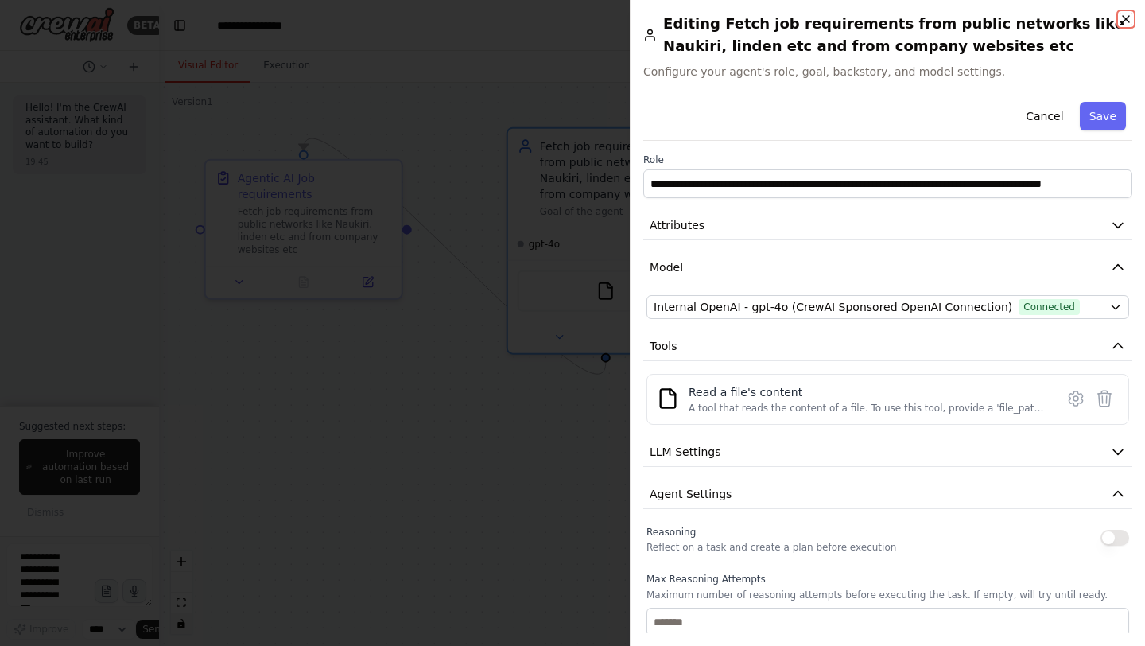
click at [1125, 19] on icon "button" at bounding box center [1126, 19] width 6 height 6
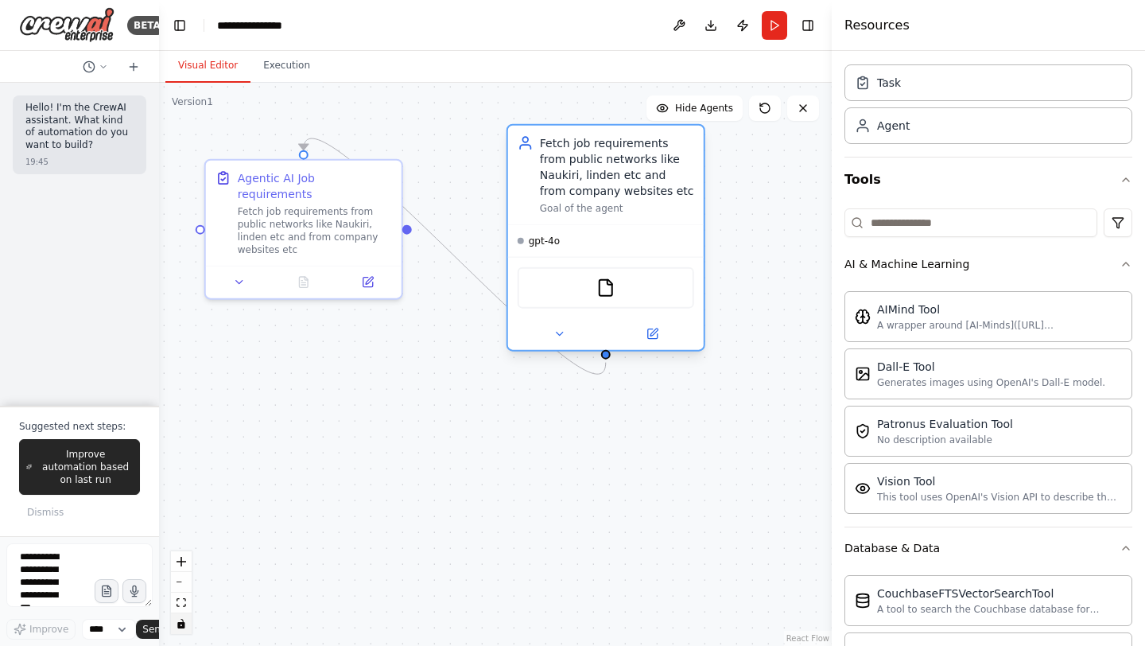
click at [614, 300] on div "FileReadTool" at bounding box center [606, 287] width 176 height 41
click at [657, 335] on icon at bounding box center [652, 334] width 10 height 10
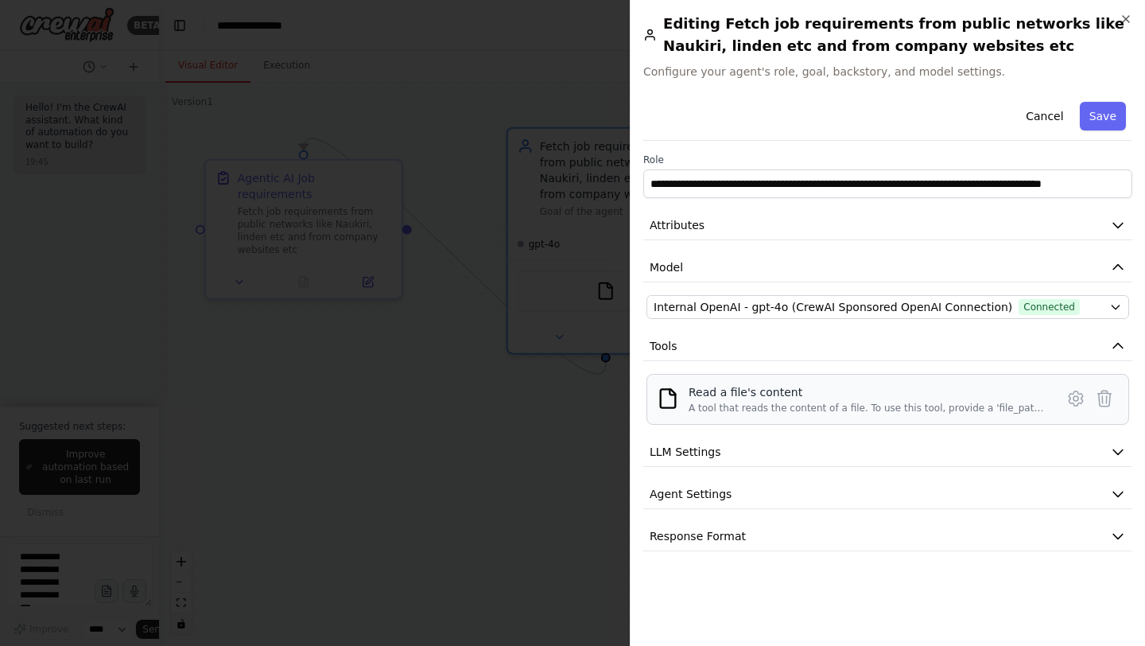
click at [744, 407] on div "A tool that reads the content of a file. To use this tool, provide a 'file_path…" at bounding box center [866, 407] width 357 height 13
click at [1077, 397] on icon at bounding box center [1075, 398] width 5 height 5
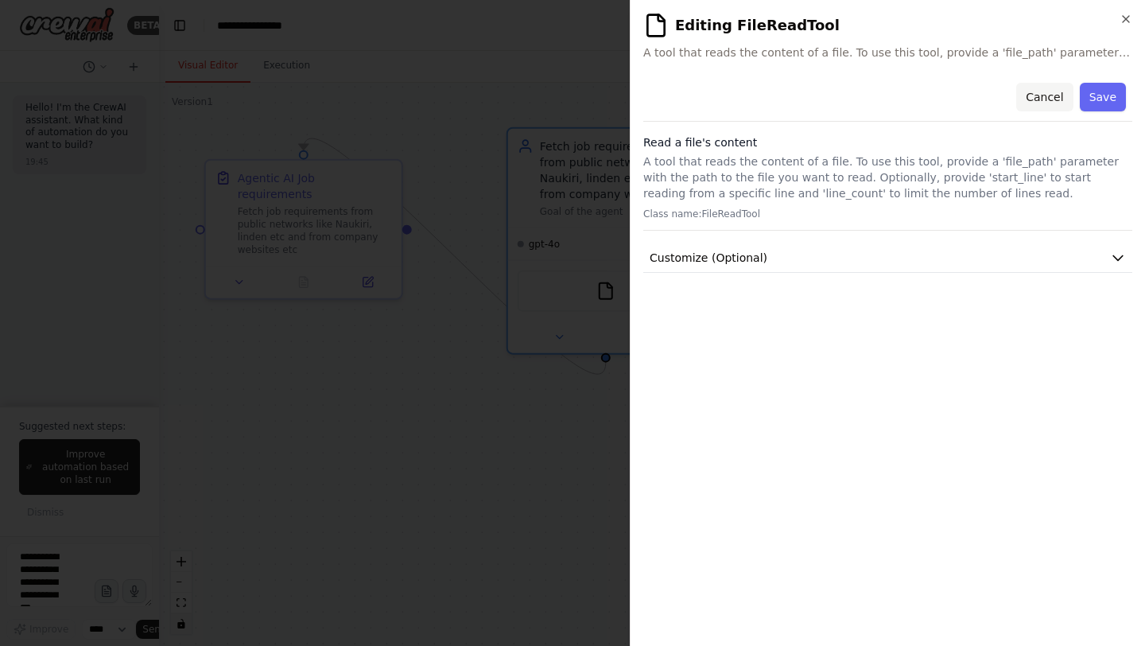
click at [1049, 103] on button "Cancel" at bounding box center [1044, 97] width 56 height 29
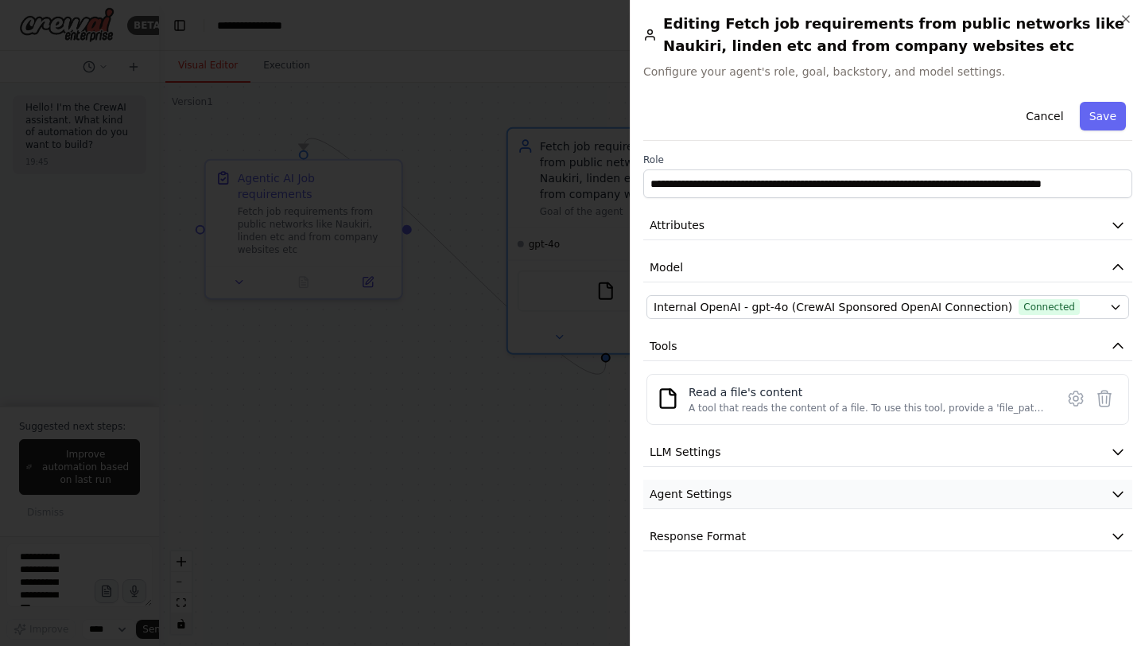
click at [689, 488] on span "Agent Settings" at bounding box center [691, 494] width 82 height 16
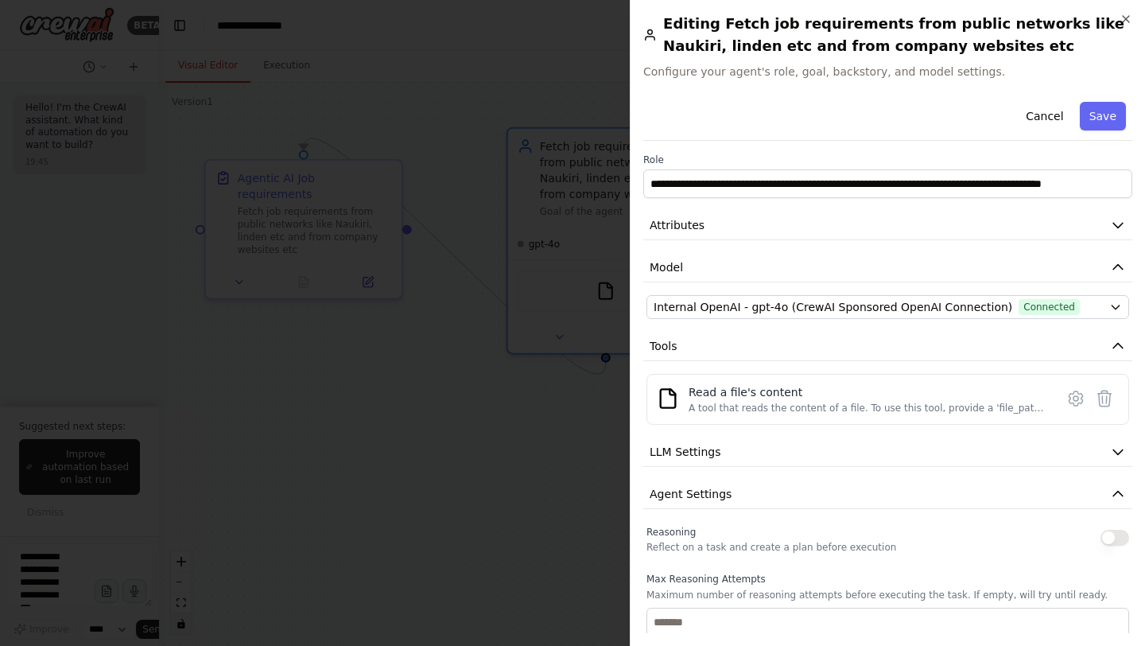
click at [1125, 537] on button "button" at bounding box center [1114, 537] width 29 height 16
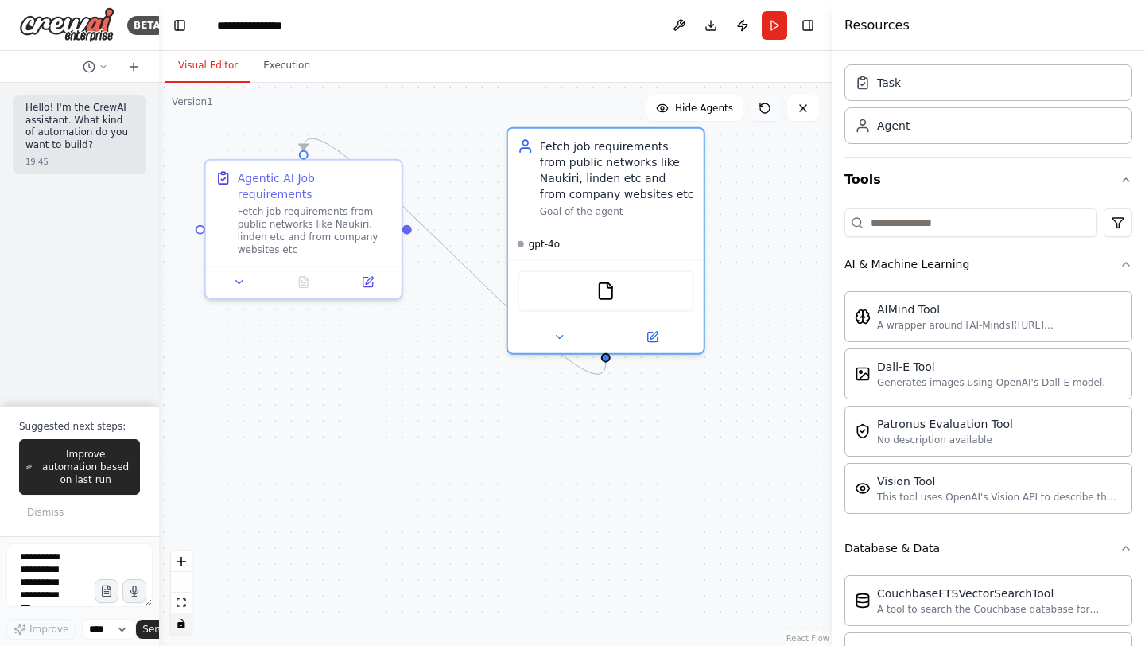
click at [770, 107] on icon at bounding box center [765, 108] width 10 height 10
click at [769, 24] on button "Run" at bounding box center [774, 25] width 25 height 29
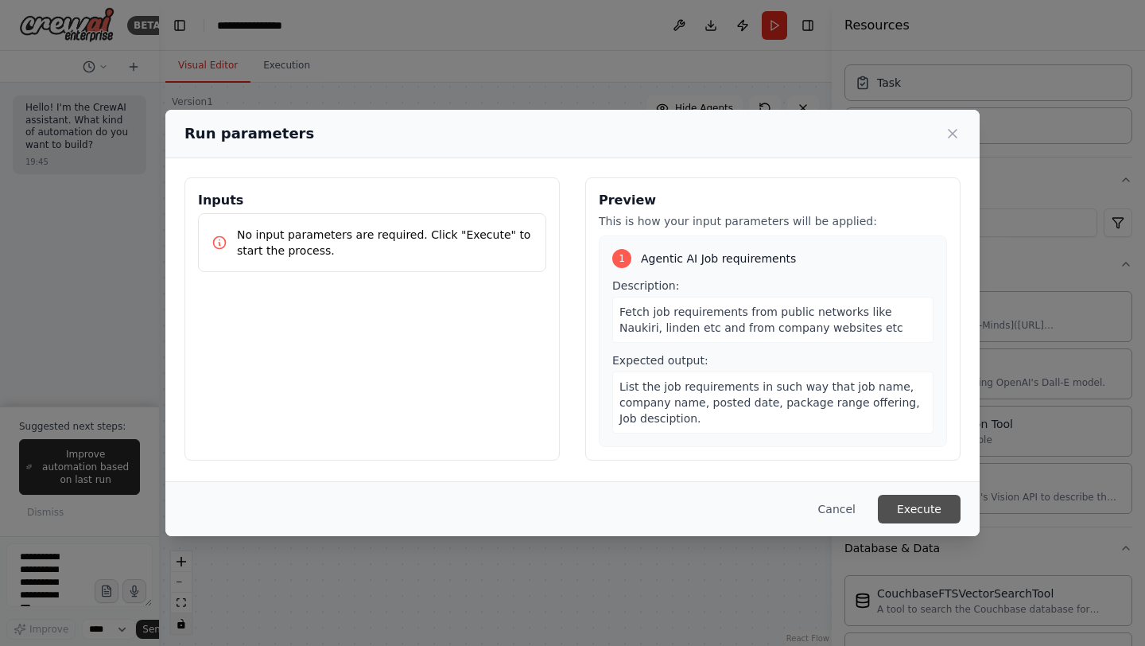
click at [913, 507] on button "Execute" at bounding box center [919, 508] width 83 height 29
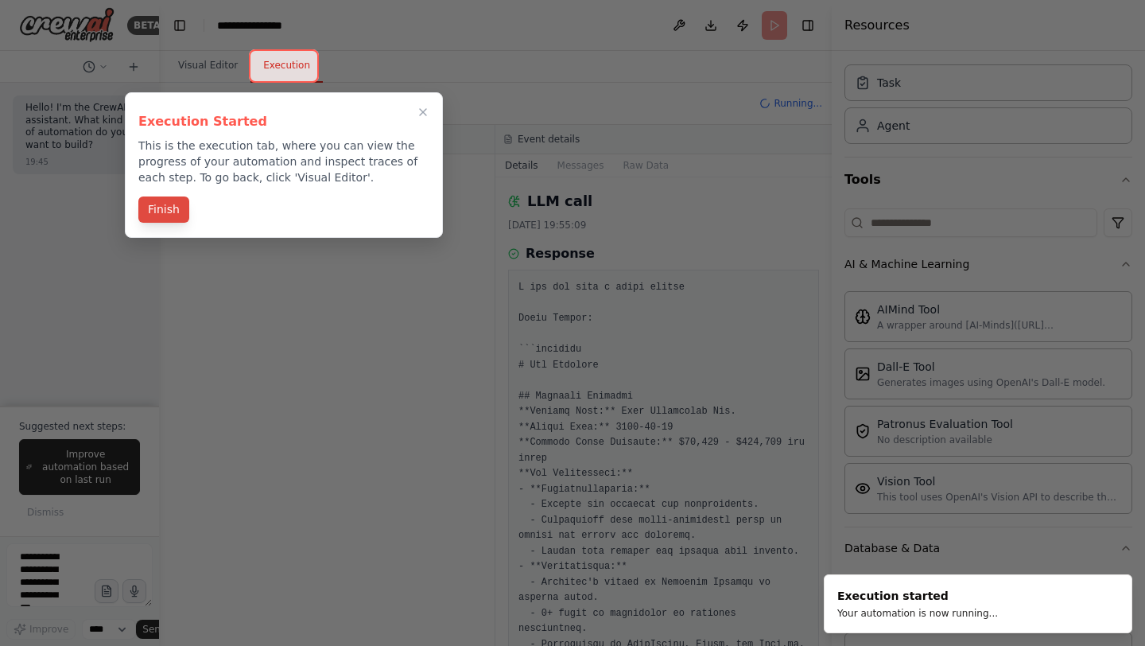
click at [166, 209] on button "Finish" at bounding box center [163, 209] width 51 height 26
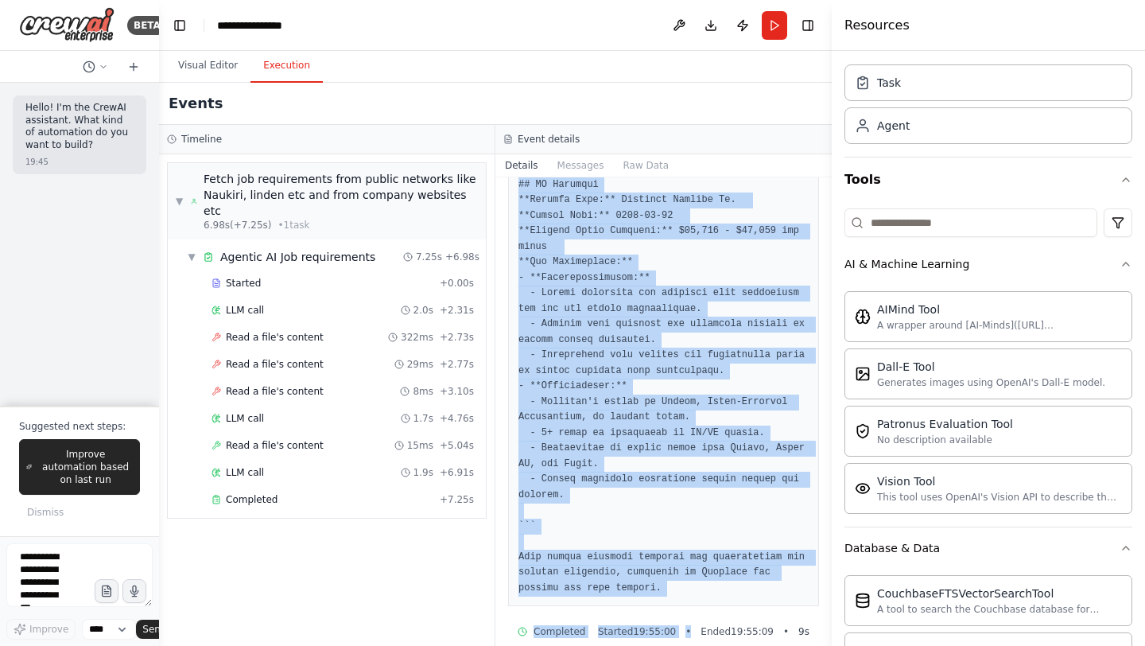
scroll to position [1255, 0]
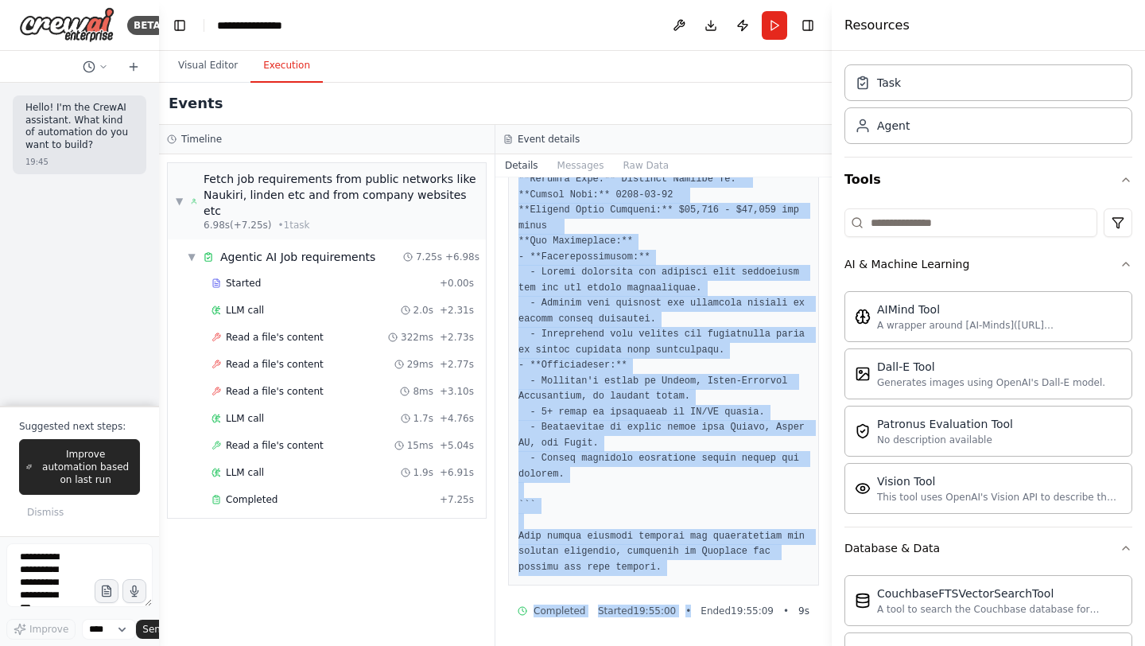
drag, startPoint x: 708, startPoint y: 323, endPoint x: 688, endPoint y: 645, distance: 322.6
click at [688, 645] on div "LLM call [DATE] 19:55:09 Response Completed Started 19:55:00 • Ended 19:55:09 •…" at bounding box center [663, 411] width 336 height 468
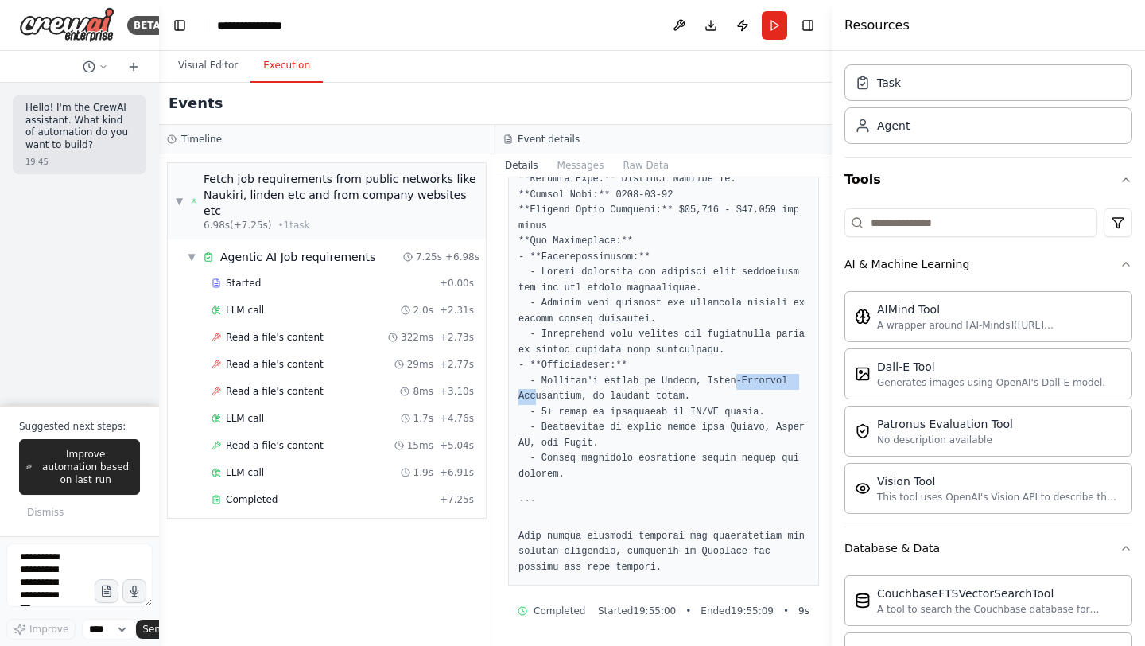
drag, startPoint x: 533, startPoint y: 403, endPoint x: 736, endPoint y: 380, distance: 204.0
drag, startPoint x: 623, startPoint y: 423, endPoint x: 775, endPoint y: 424, distance: 151.8
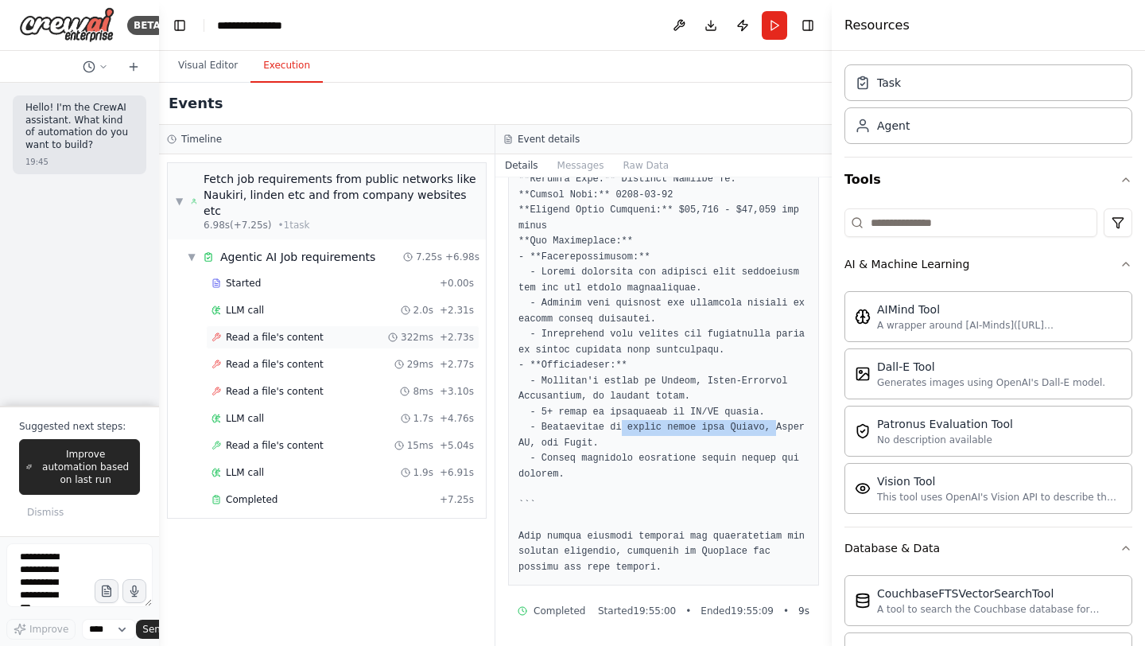
click at [326, 331] on div "Read a file's content 322ms + 2.73s" at bounding box center [342, 337] width 262 height 13
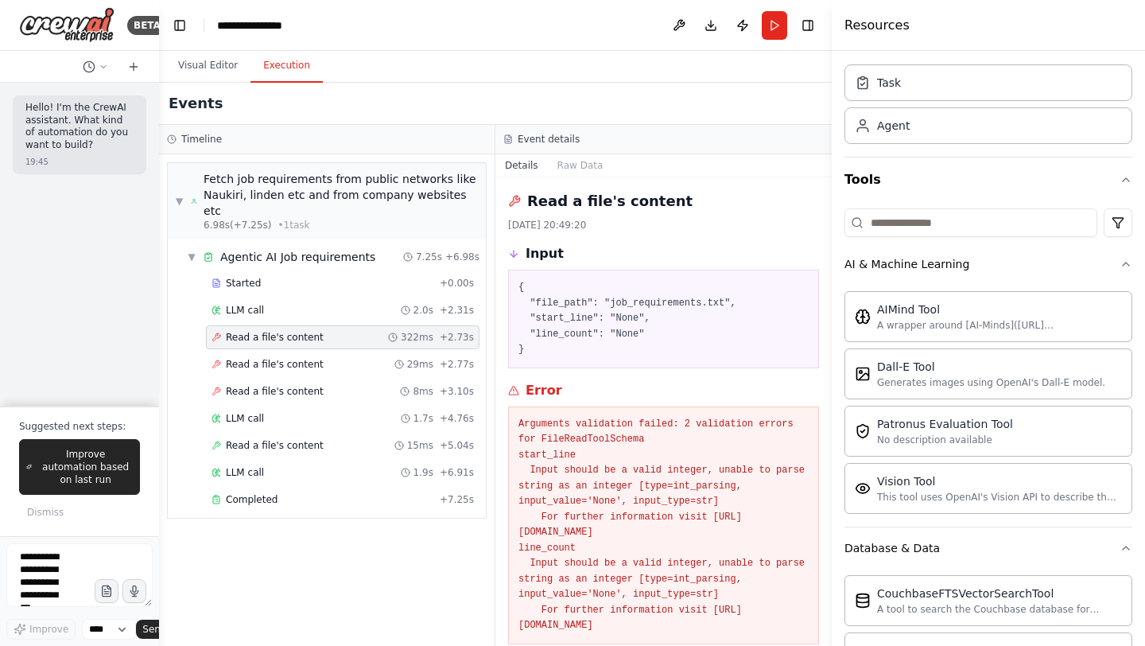
click at [631, 322] on pre "{ "file_path": "job_requirements.txt", "start_line": "None", "line_count": "Non…" at bounding box center [663, 319] width 290 height 78
click at [270, 358] on span "Read a file's content" at bounding box center [275, 364] width 98 height 13
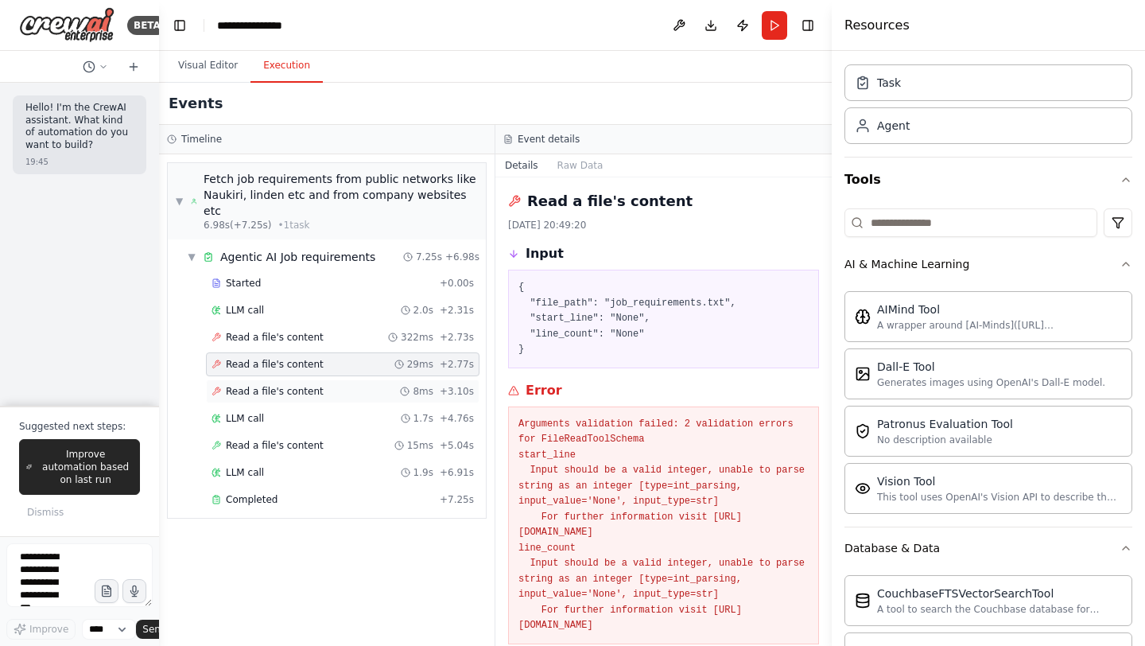
click at [270, 385] on span "Read a file's content" at bounding box center [275, 391] width 98 height 13
click at [262, 412] on span "LLM call" at bounding box center [245, 418] width 38 height 13
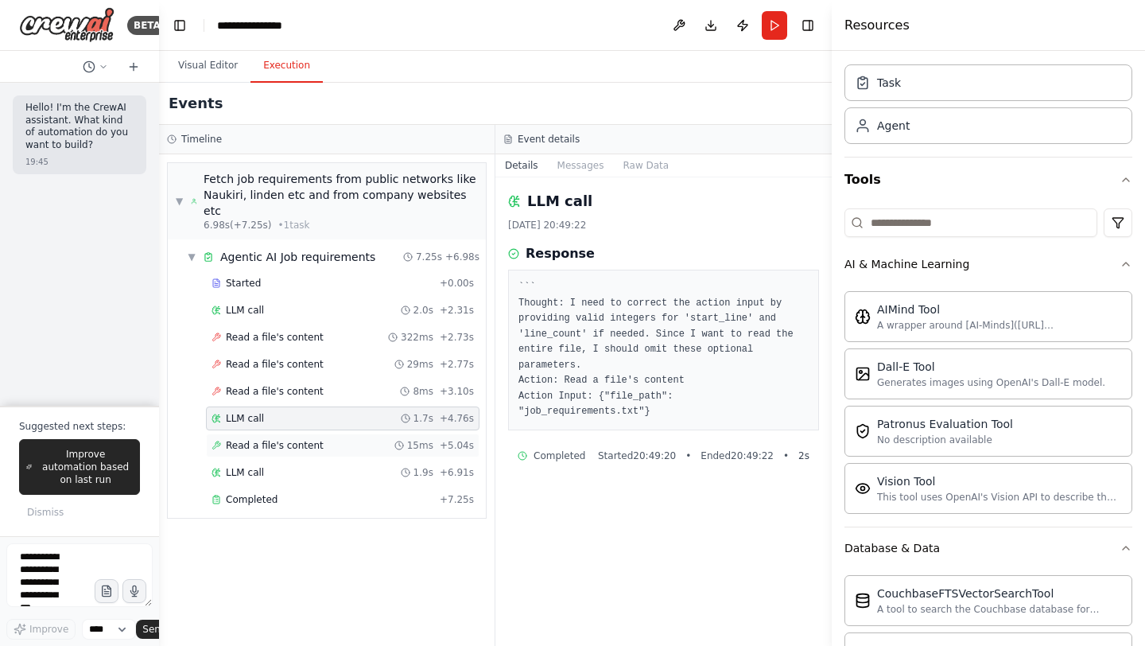
click at [274, 433] on div "Read a file's content 15ms + 5.04s" at bounding box center [342, 445] width 273 height 24
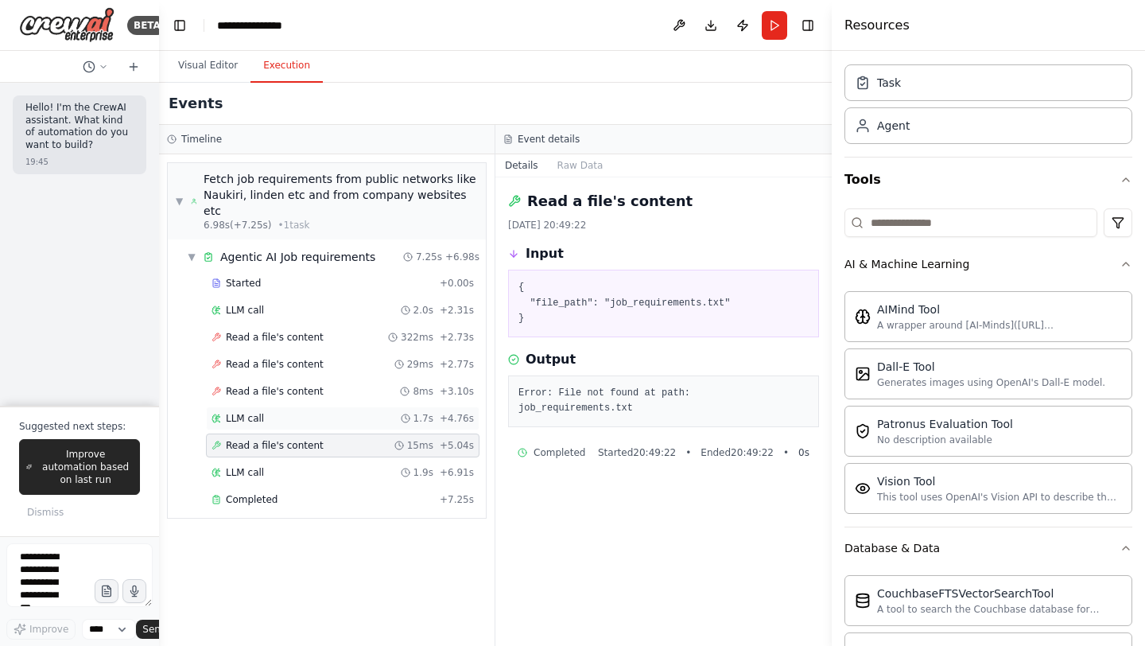
click at [273, 412] on div "LLM call 1.7s + 4.76s" at bounding box center [342, 418] width 262 height 13
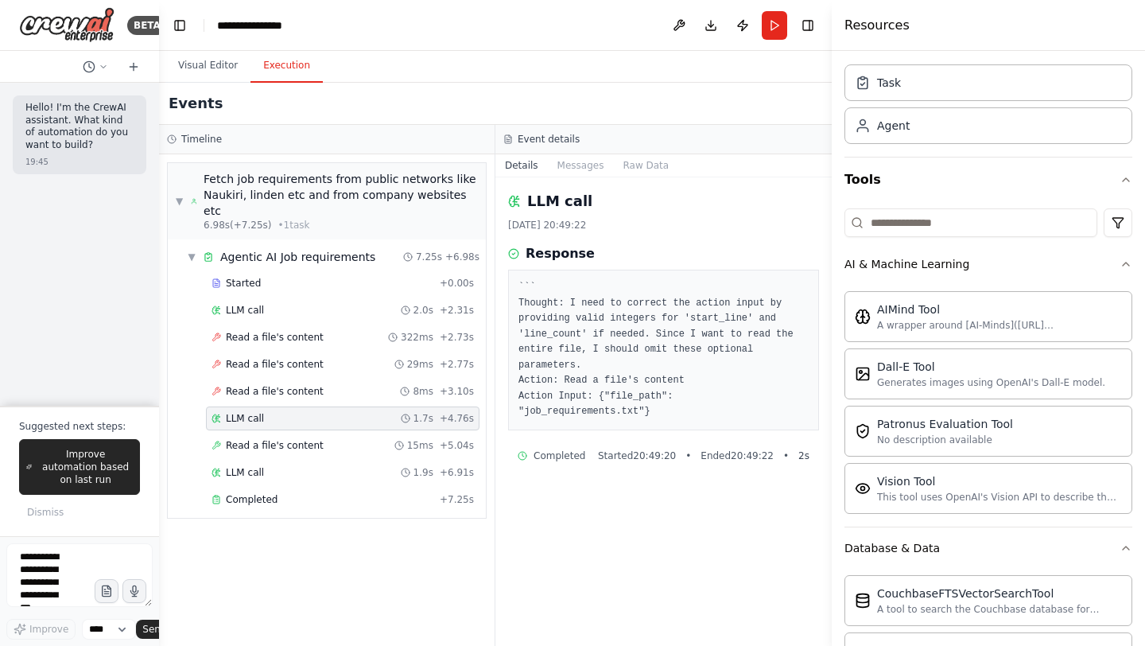
click at [563, 351] on pre "``` Thought: I need to correct the action input by providing valid integers for…" at bounding box center [663, 350] width 290 height 140
click at [641, 400] on pre "``` Thought: I need to correct the action input by providing valid integers for…" at bounding box center [663, 350] width 290 height 140
click at [239, 438] on div "Read a file's content 15ms + 5.04s" at bounding box center [342, 445] width 273 height 24
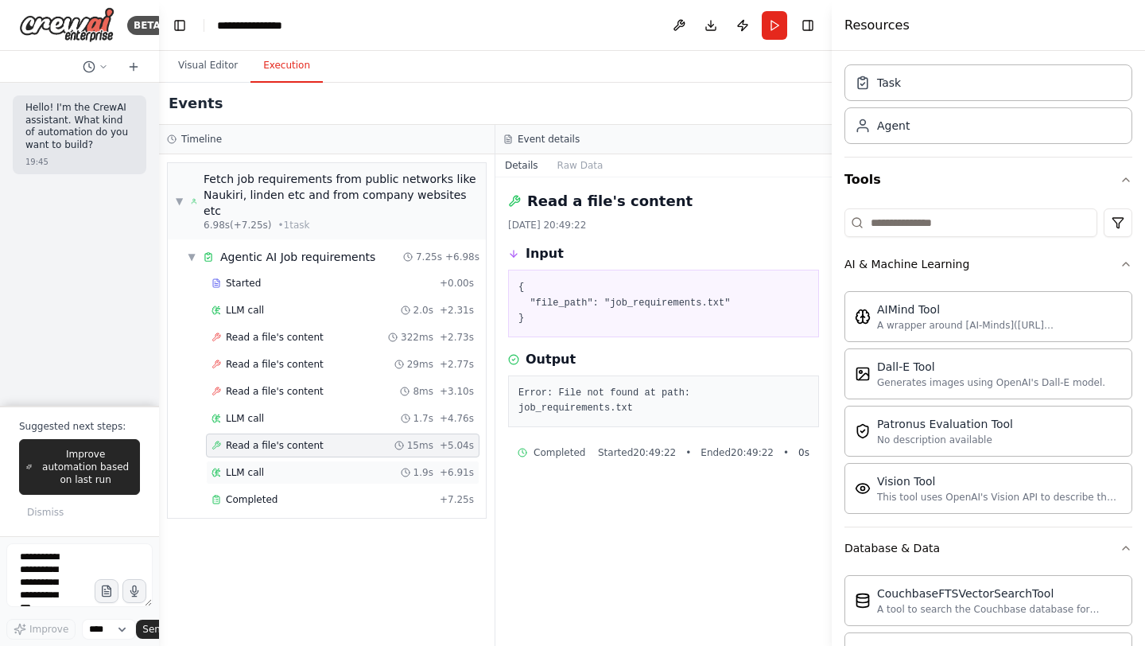
click at [264, 466] on div "LLM call 1.9s + 6.91s" at bounding box center [342, 472] width 262 height 13
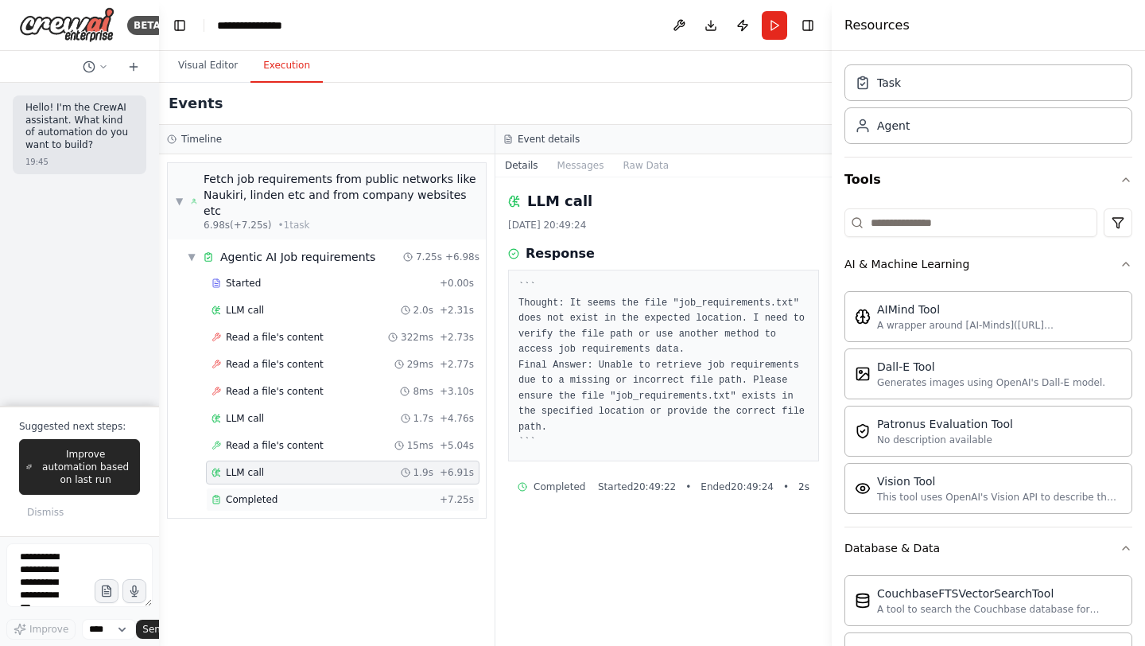
click at [259, 493] on span "Completed" at bounding box center [252, 499] width 52 height 13
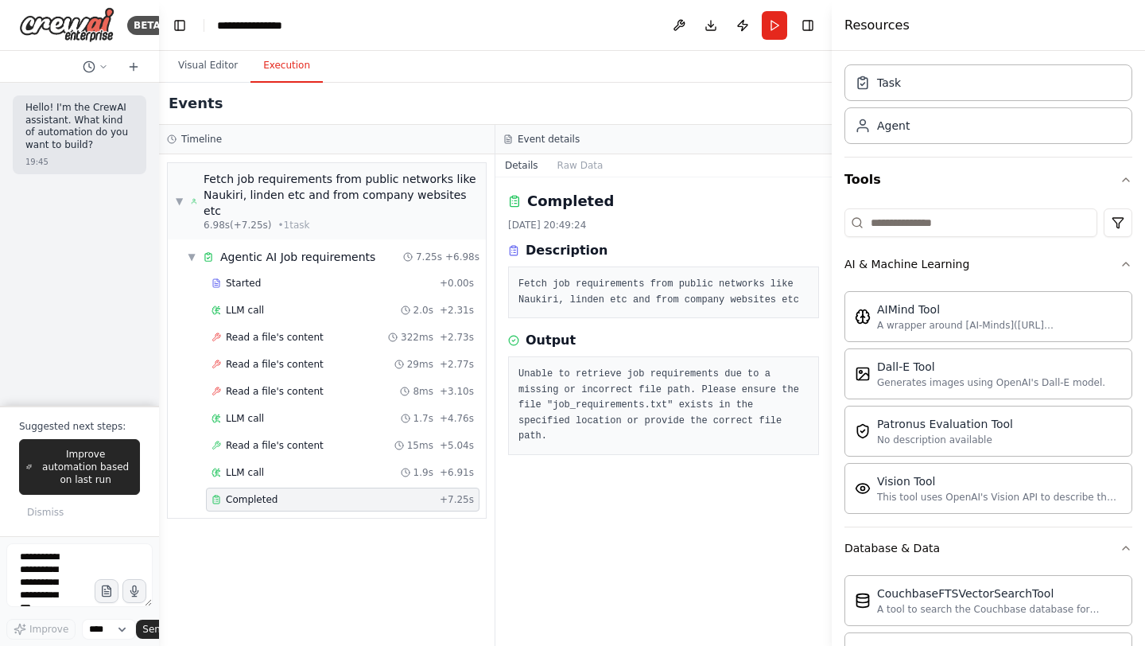
click at [103, 250] on div "Hello! I'm the CrewAI assistant. What kind of automation do you want to build? …" at bounding box center [79, 244] width 159 height 323
click at [196, 67] on button "Visual Editor" at bounding box center [207, 65] width 85 height 33
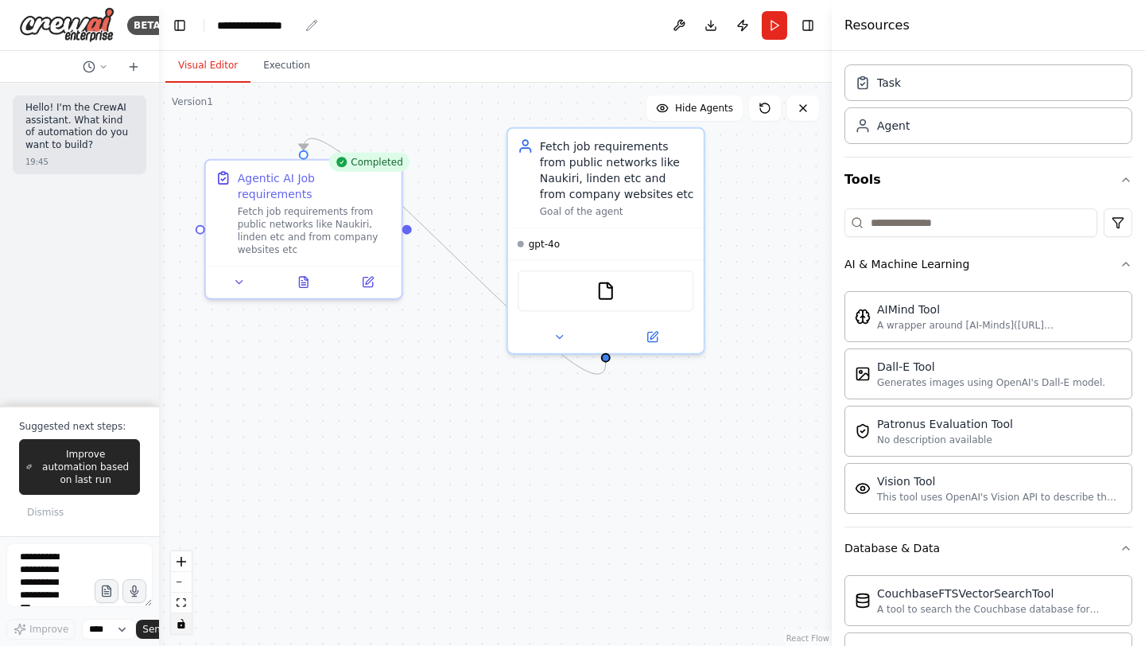
click at [238, 29] on div "**********" at bounding box center [258, 25] width 82 height 16
